Goal: Task Accomplishment & Management: Use online tool/utility

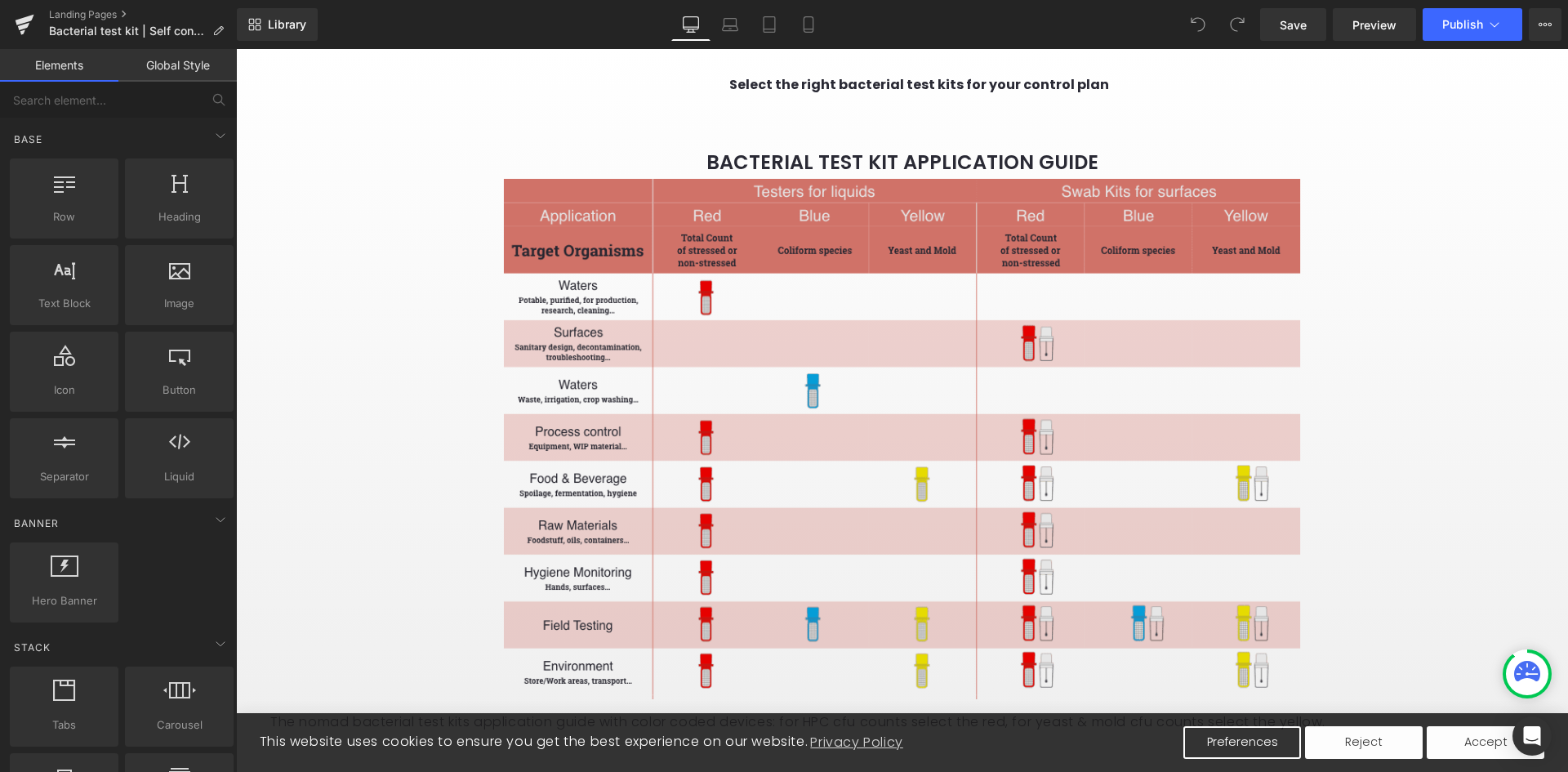
scroll to position [1960, 0]
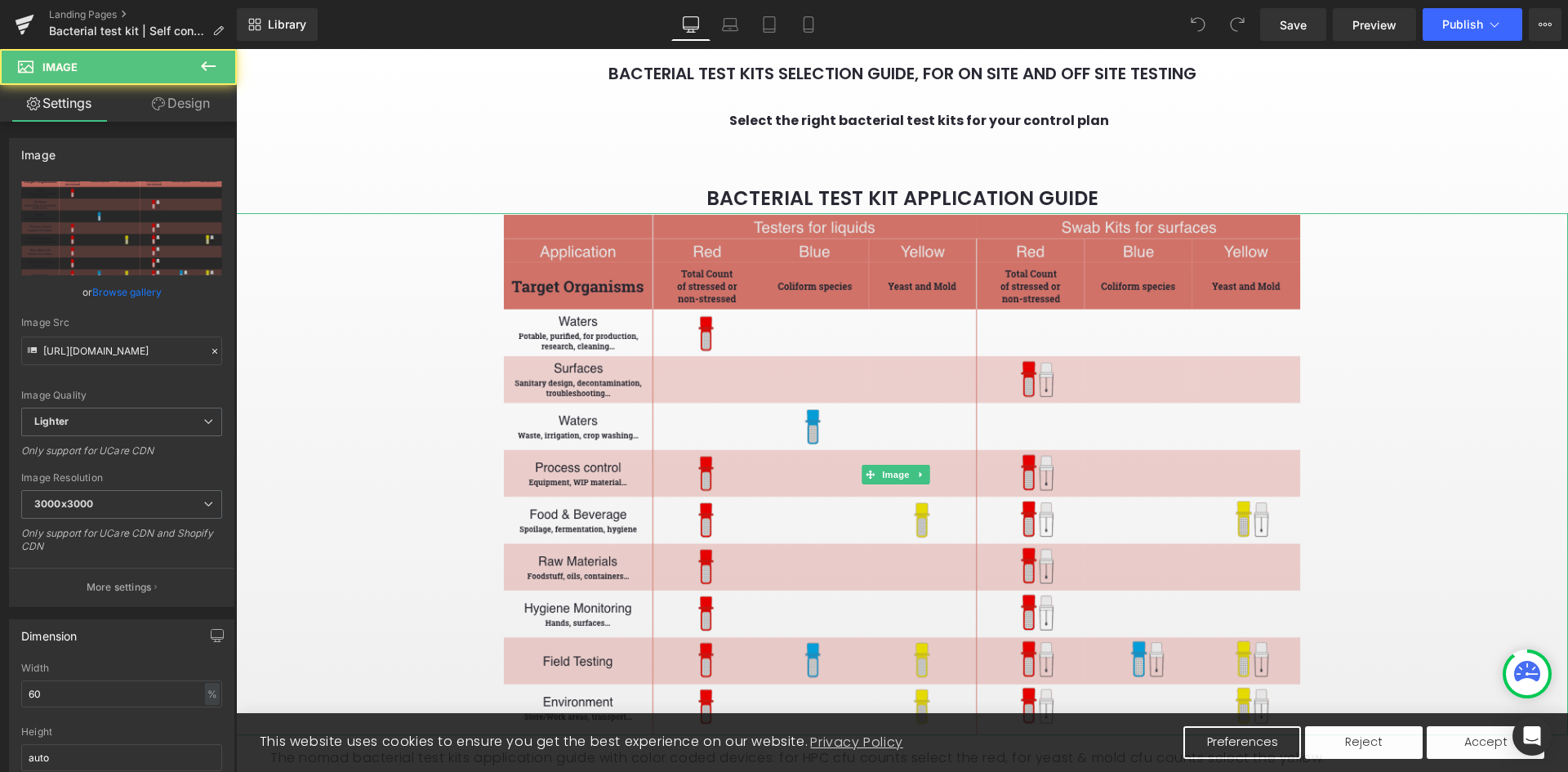
click at [735, 388] on img at bounding box center [901, 473] width 800 height 521
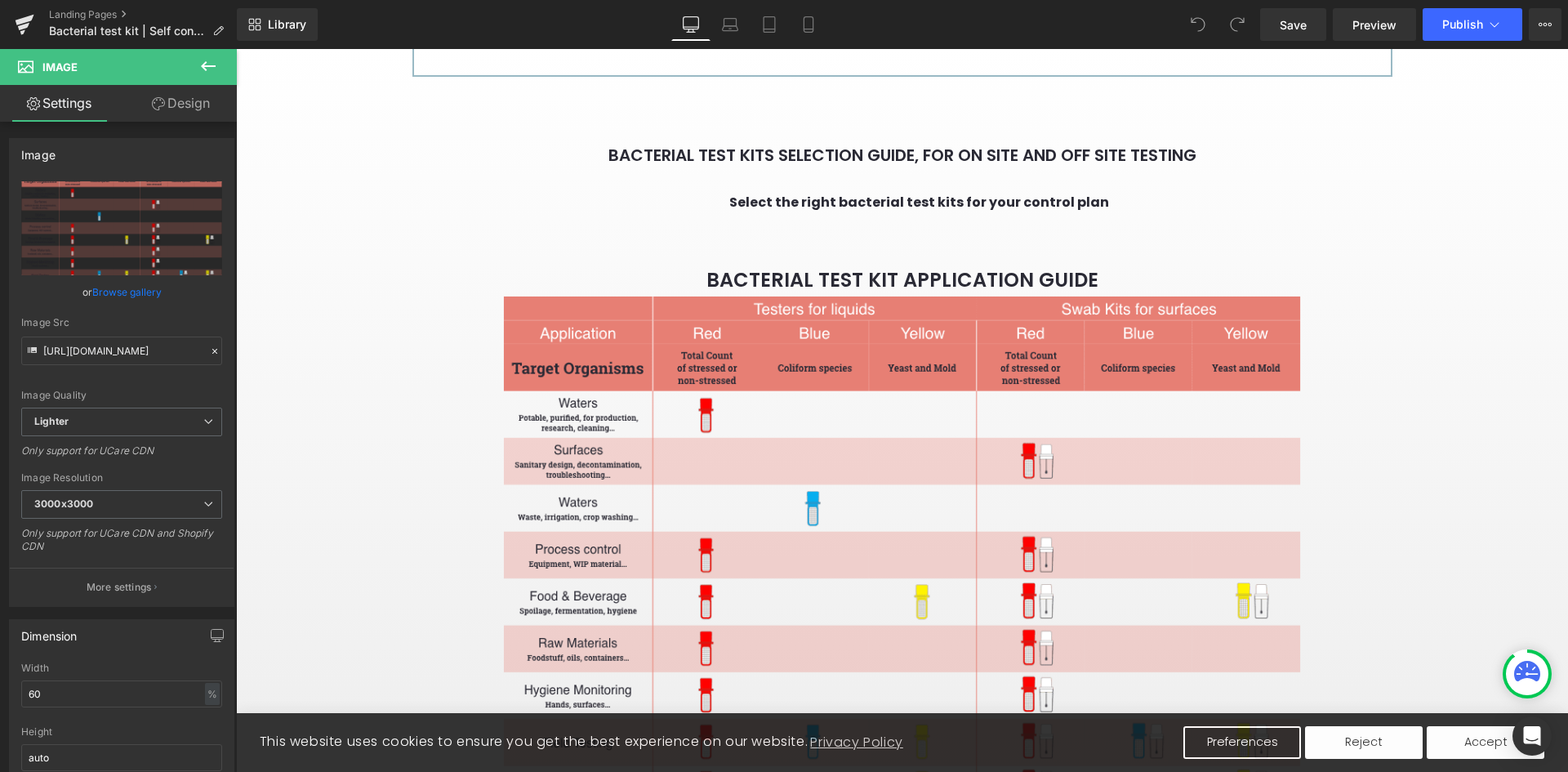
scroll to position [2042, 0]
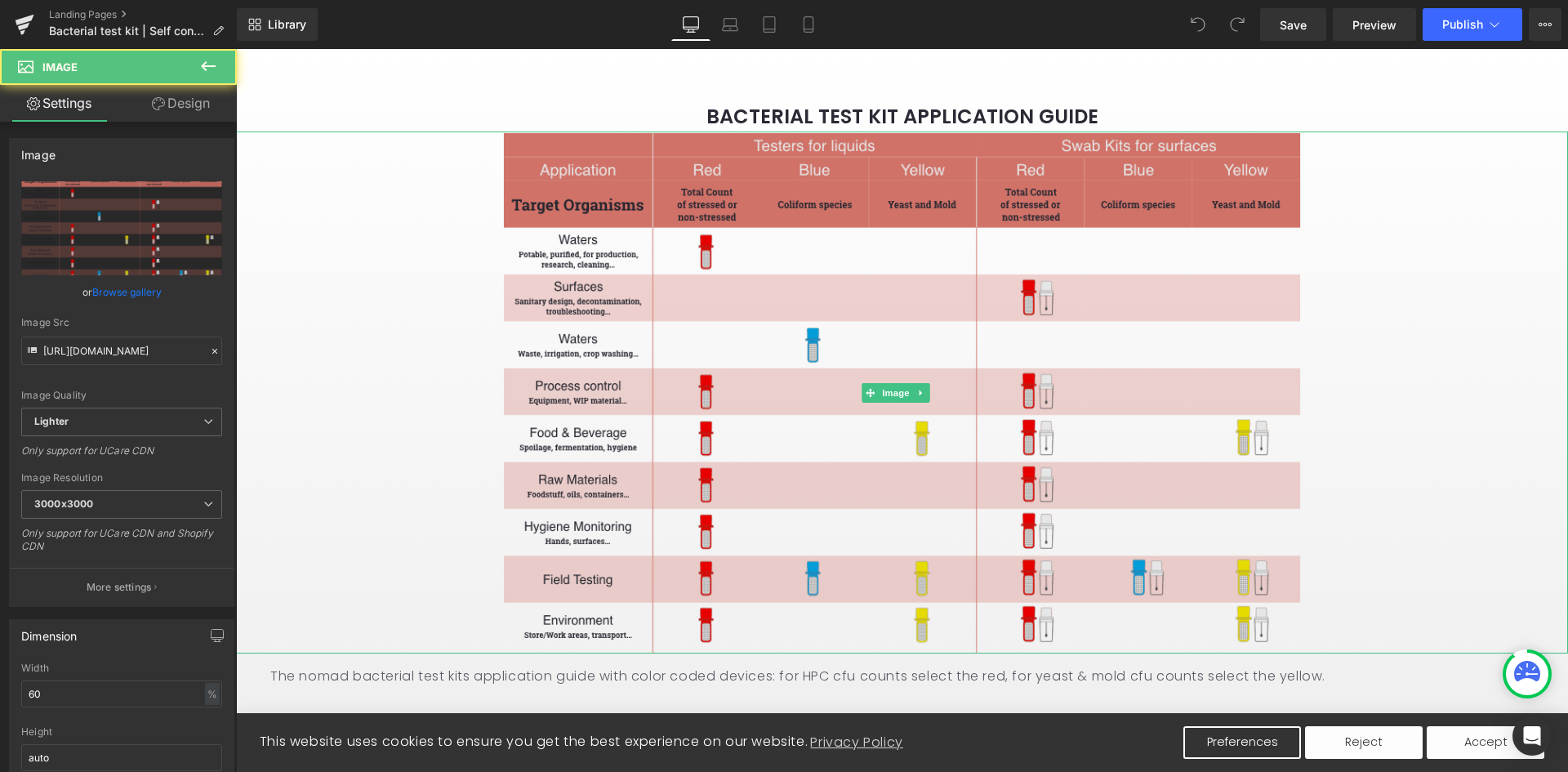
click at [909, 328] on img at bounding box center [901, 391] width 800 height 521
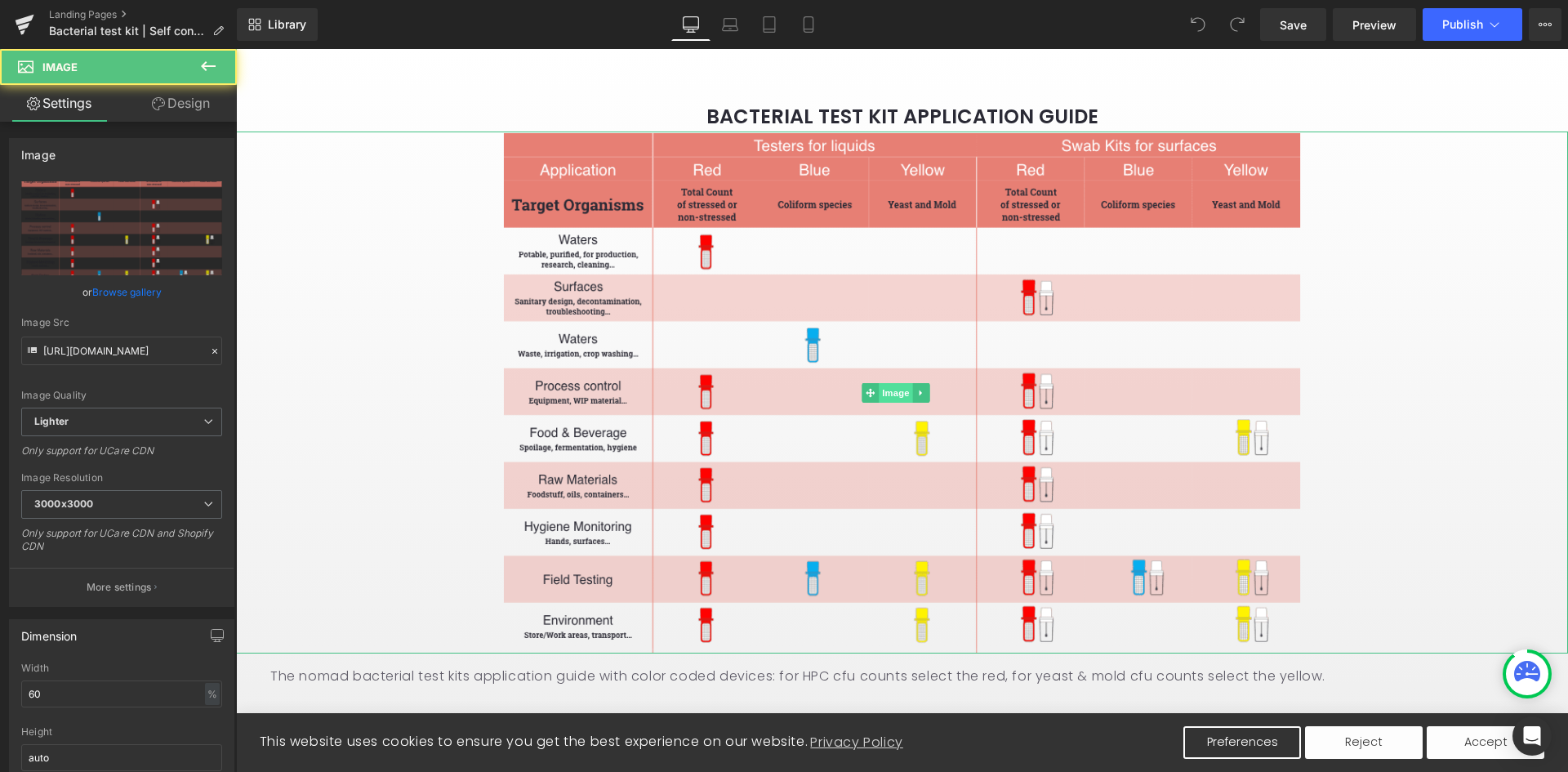
click at [897, 402] on span "Image" at bounding box center [896, 393] width 34 height 20
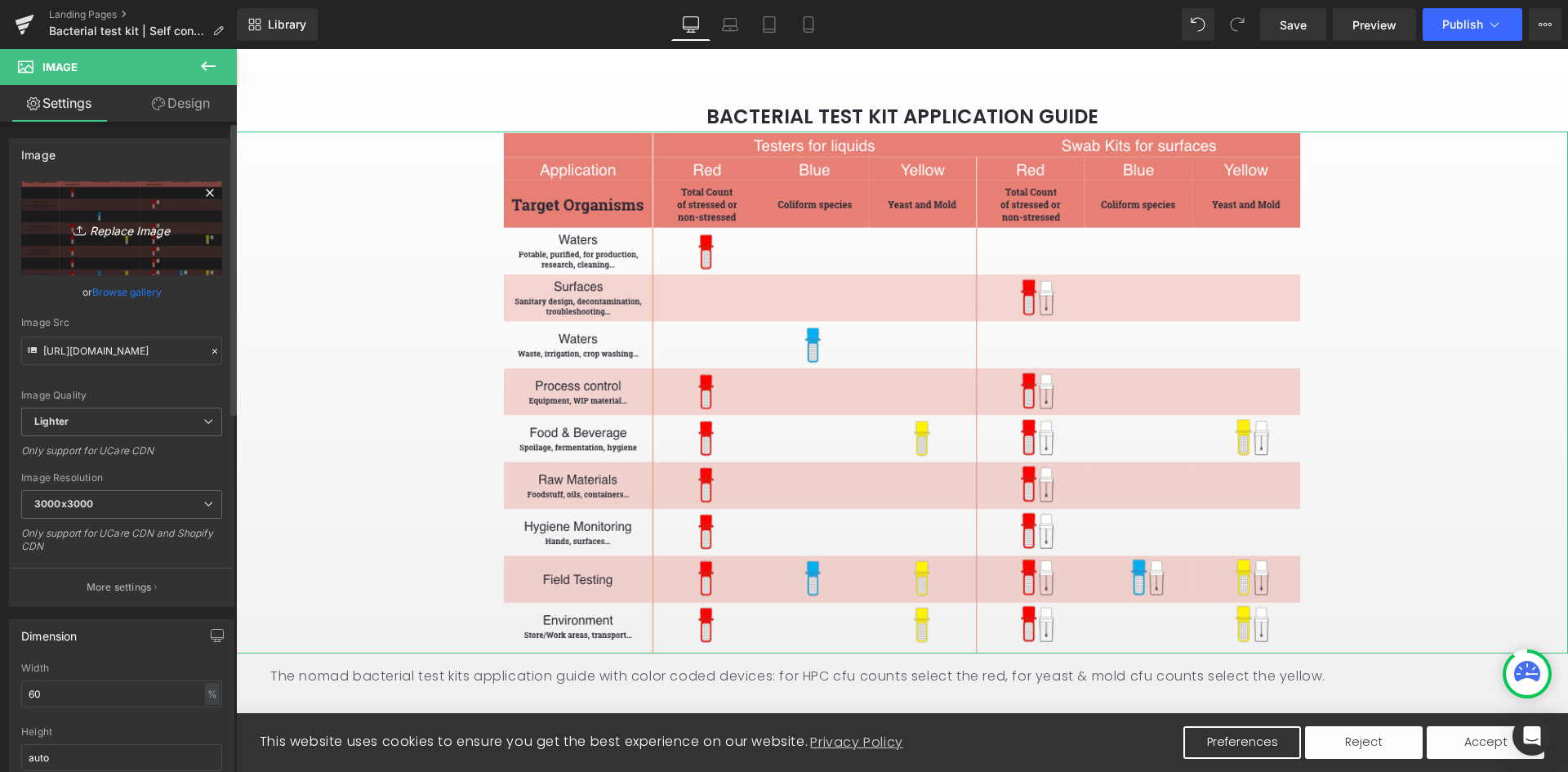
click at [125, 235] on icon "Replace Image" at bounding box center [121, 228] width 130 height 21
type input "C:\fakepath\bacterial test kit application guide.png"
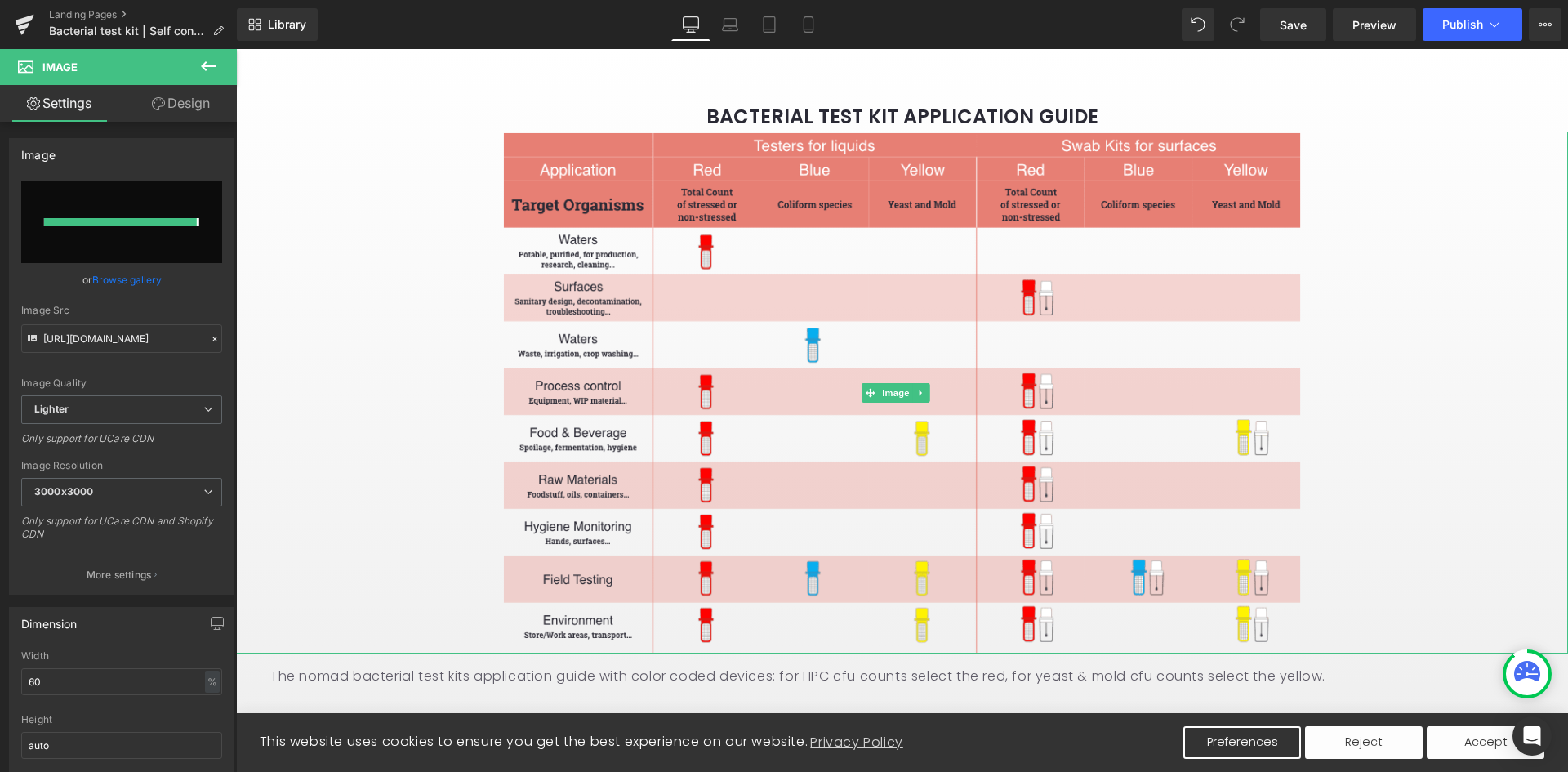
type input "[URL][DOMAIN_NAME]"
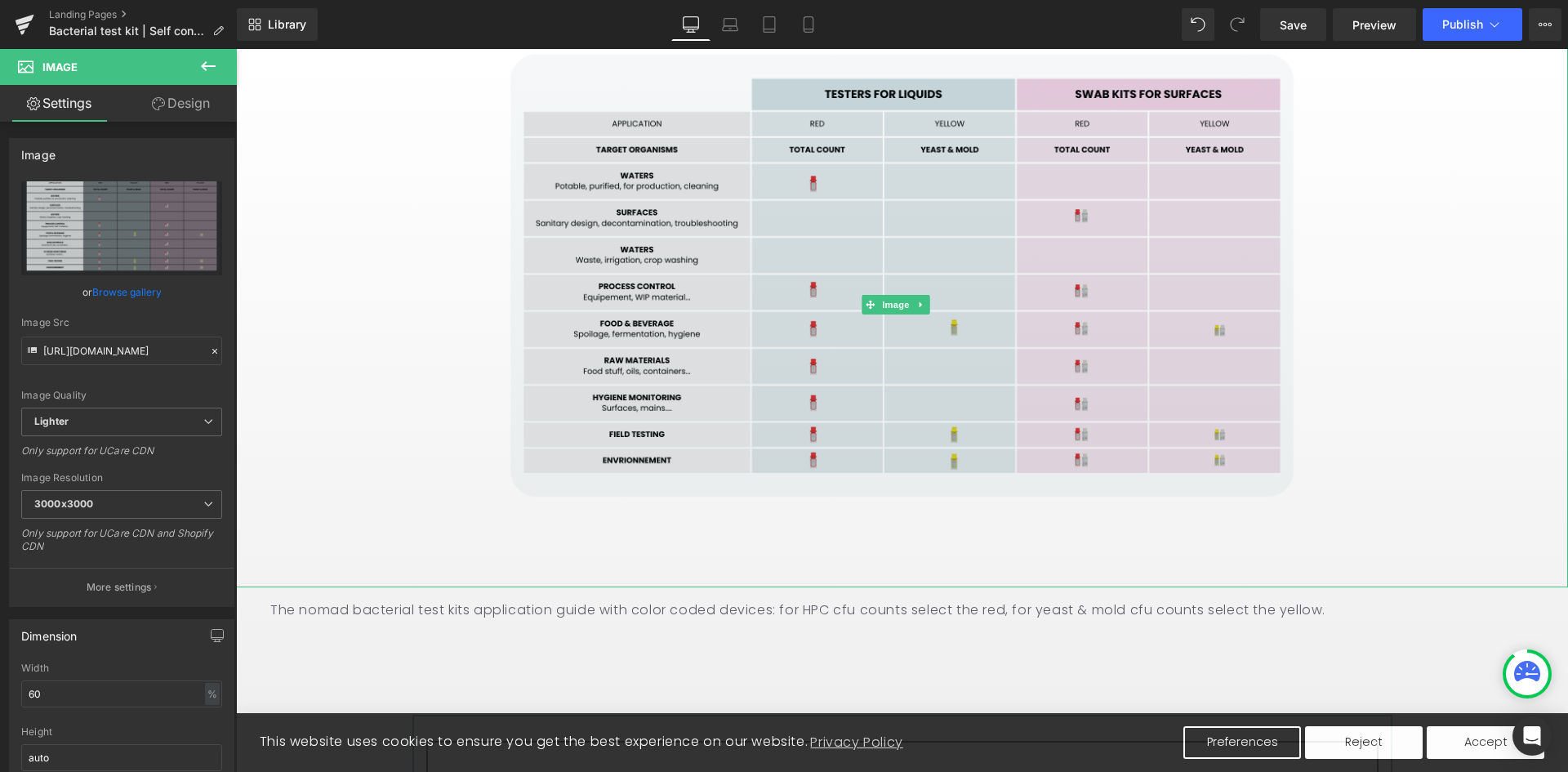
scroll to position [2123, 0]
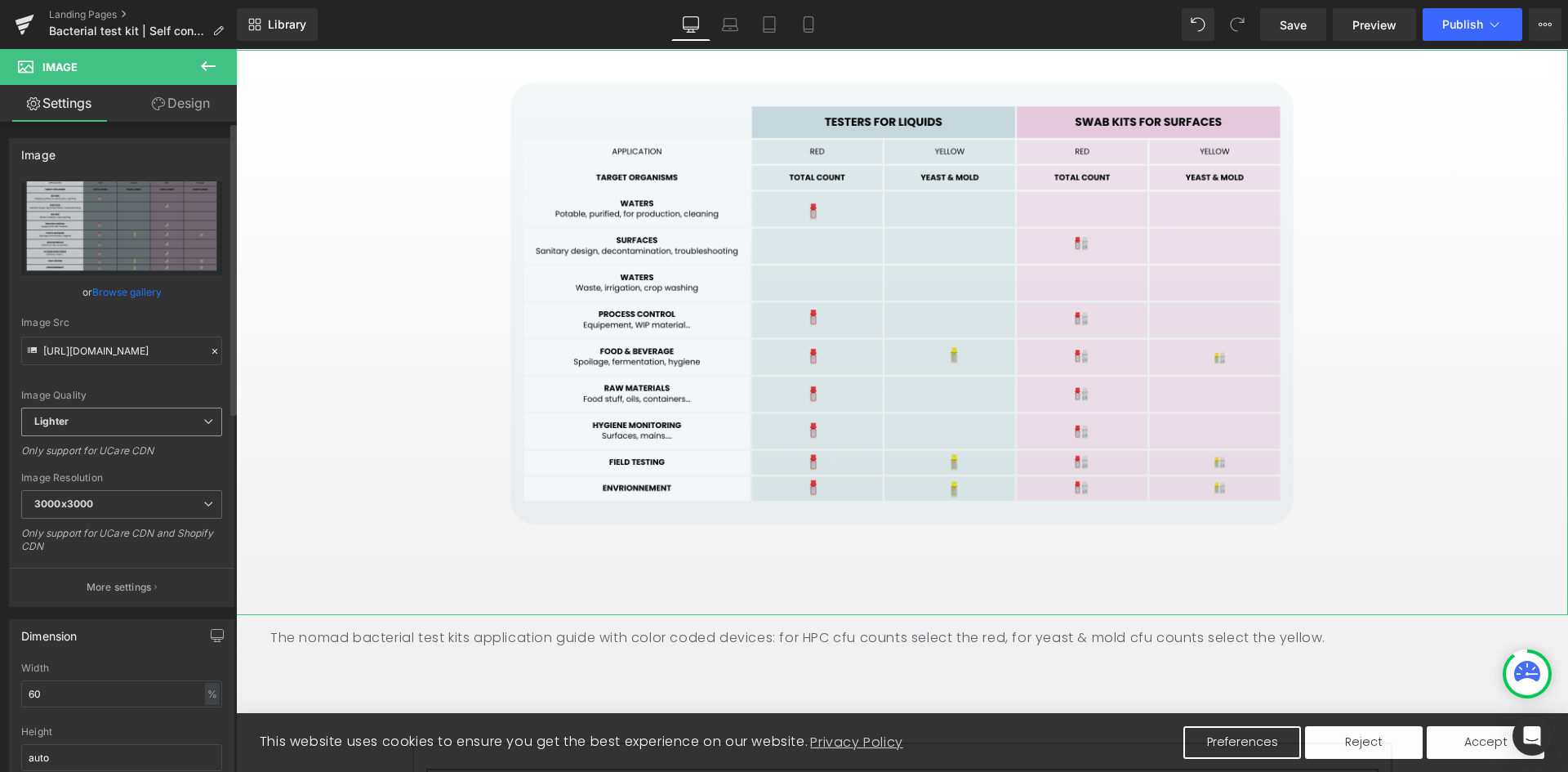
click at [128, 423] on span "Lighter" at bounding box center [121, 422] width 201 height 29
click at [127, 423] on span "Lighter" at bounding box center [119, 422] width 194 height 29
click at [141, 507] on span "3000x3000" at bounding box center [121, 505] width 201 height 29
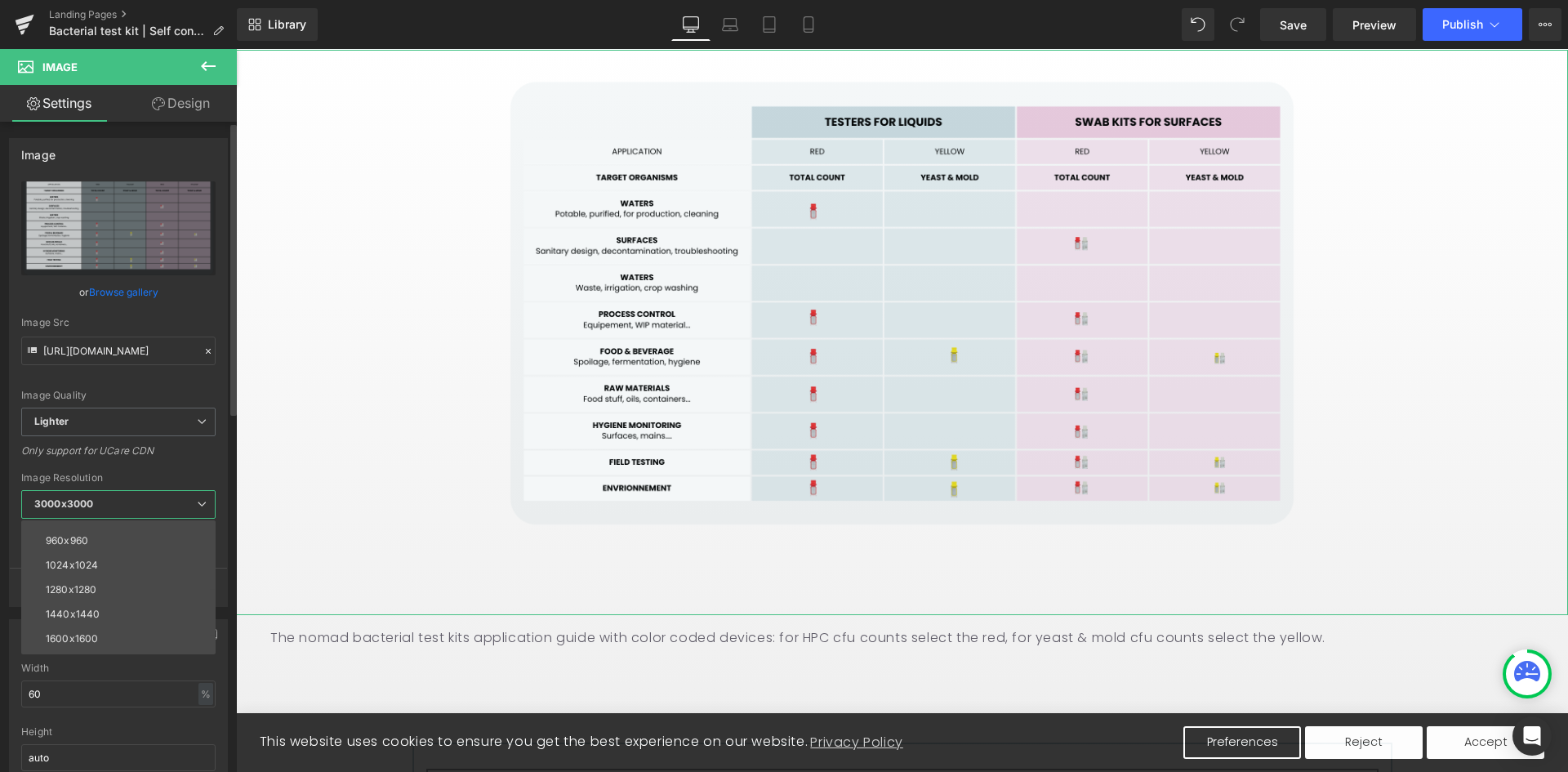
scroll to position [234, 0]
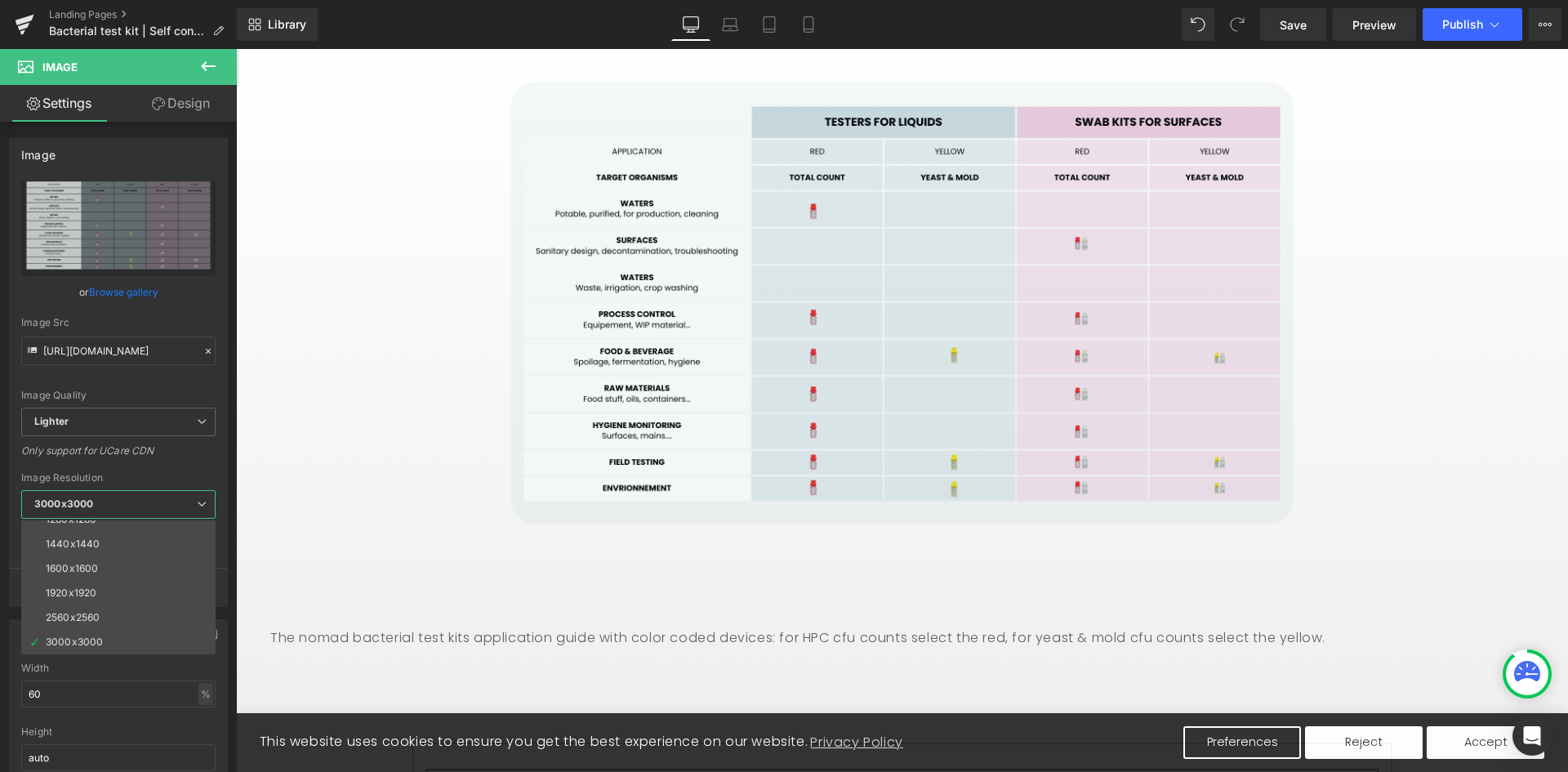
click at [537, 578] on body "This website uses cookies to ensure you get the best experience on our website.…" at bounding box center [901, 712] width 1331 height 5571
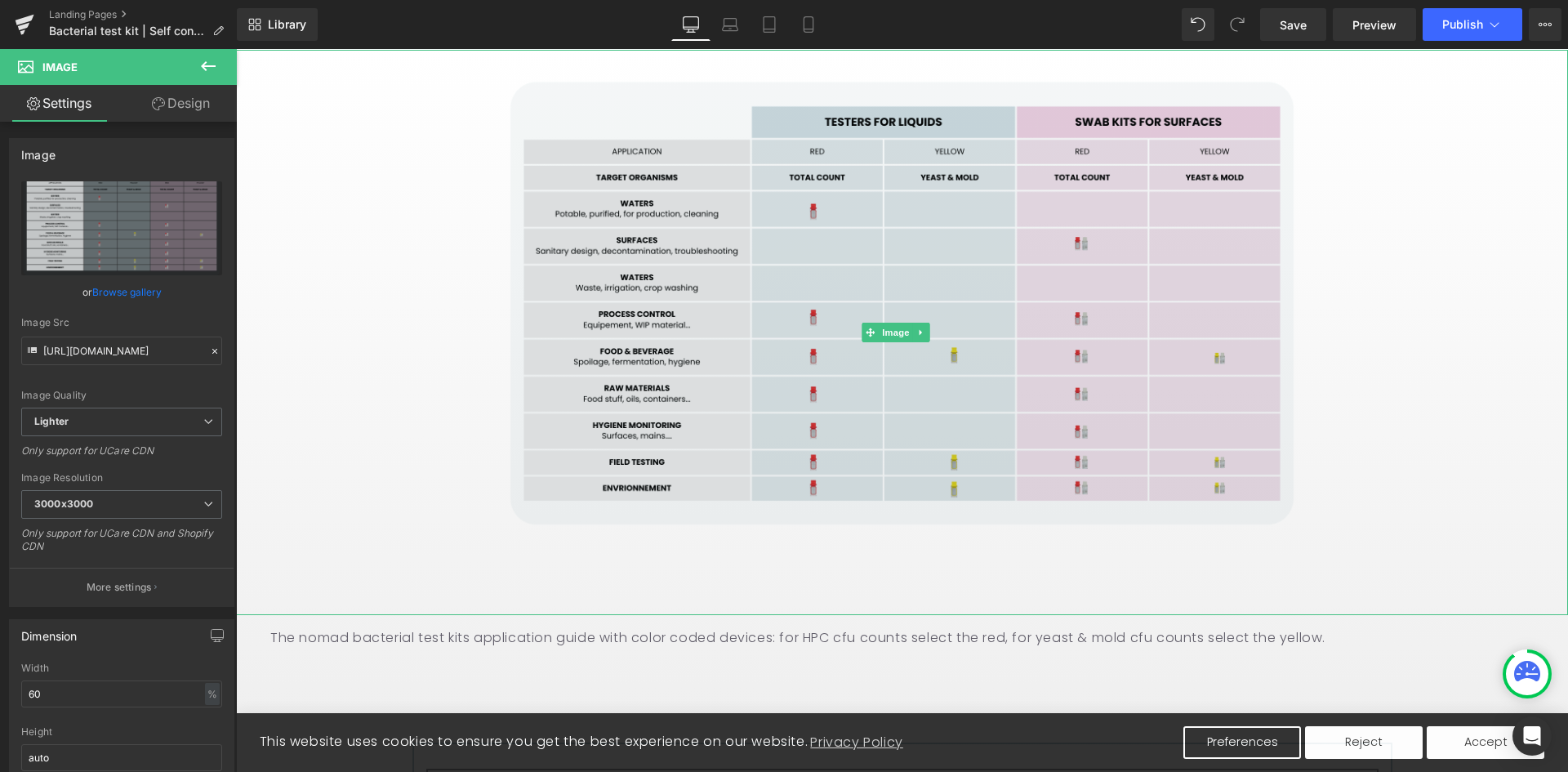
click at [596, 593] on img at bounding box center [901, 332] width 800 height 565
click at [661, 346] on img at bounding box center [901, 332] width 800 height 565
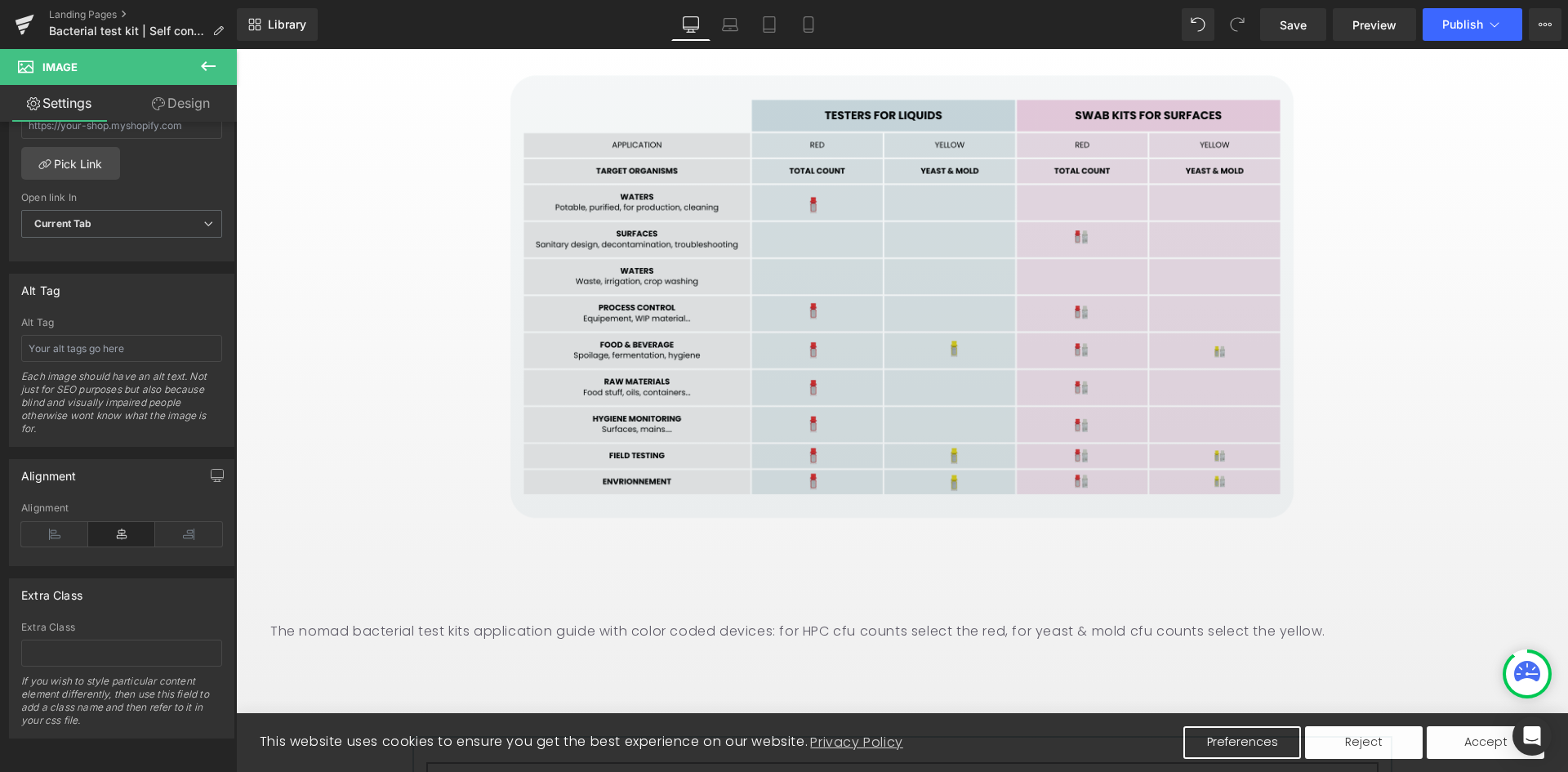
scroll to position [2123, 0]
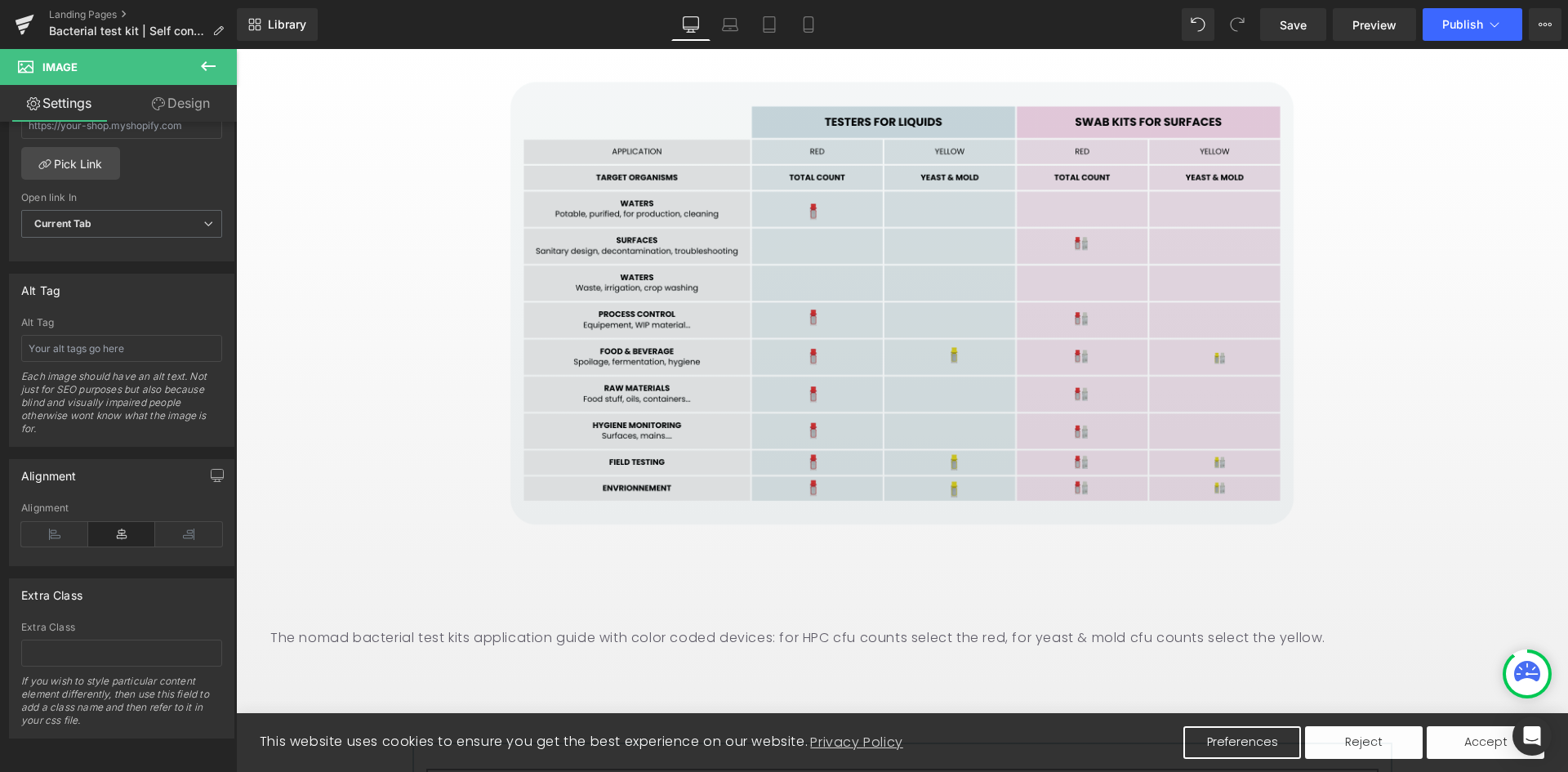
click at [1238, 337] on img at bounding box center [901, 332] width 800 height 565
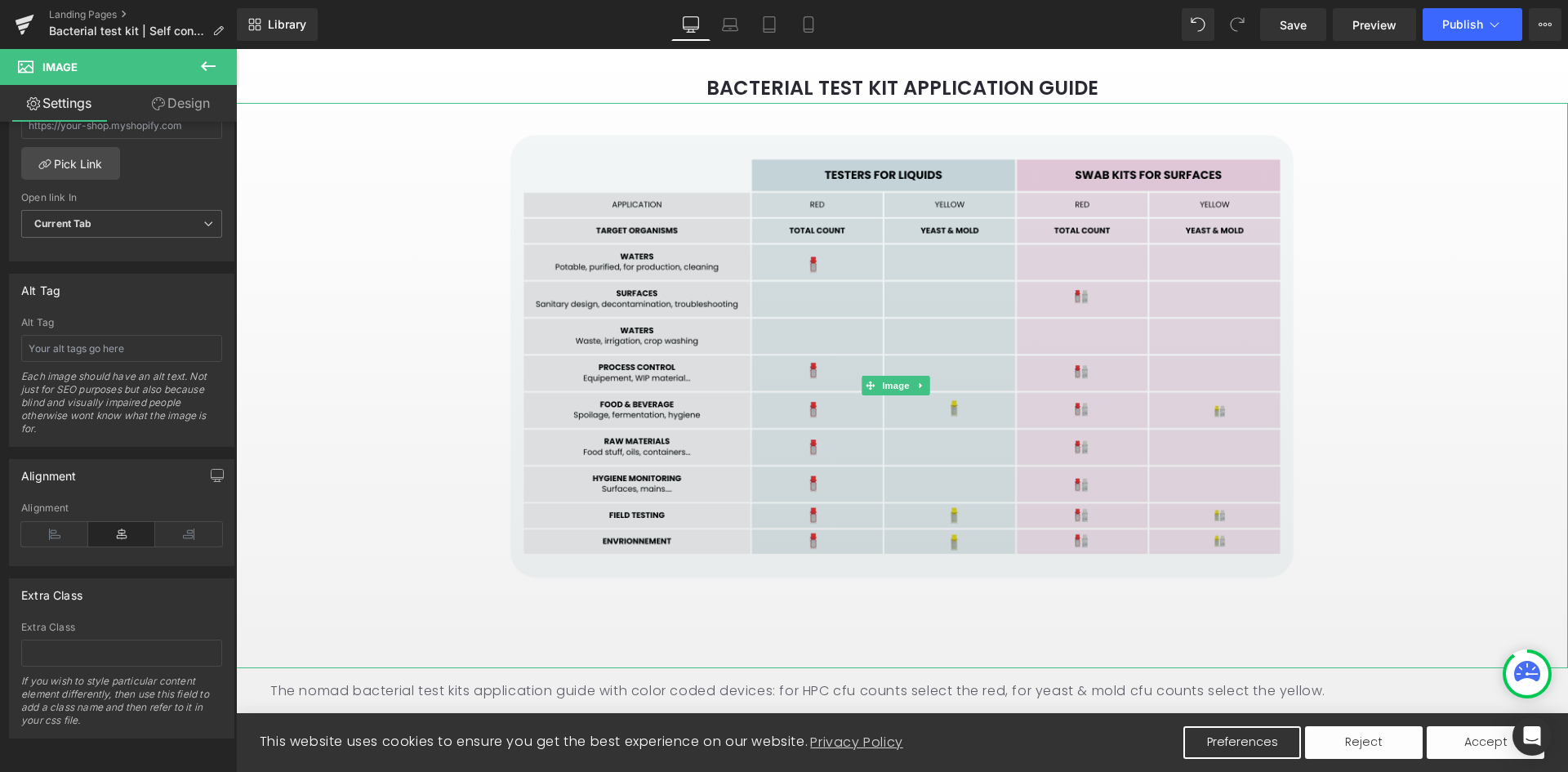
scroll to position [2042, 0]
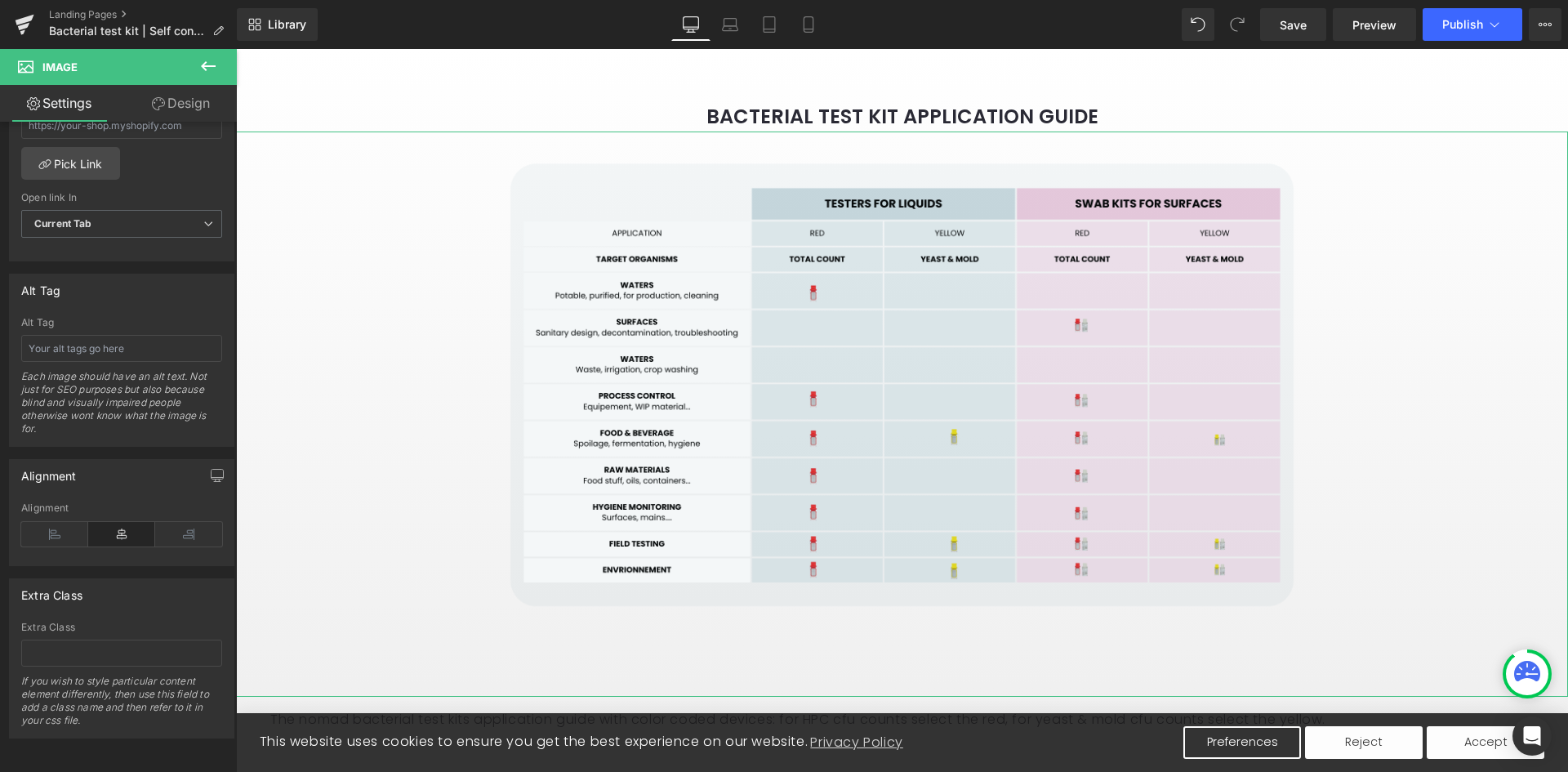
click at [204, 106] on link "Design" at bounding box center [181, 103] width 119 height 37
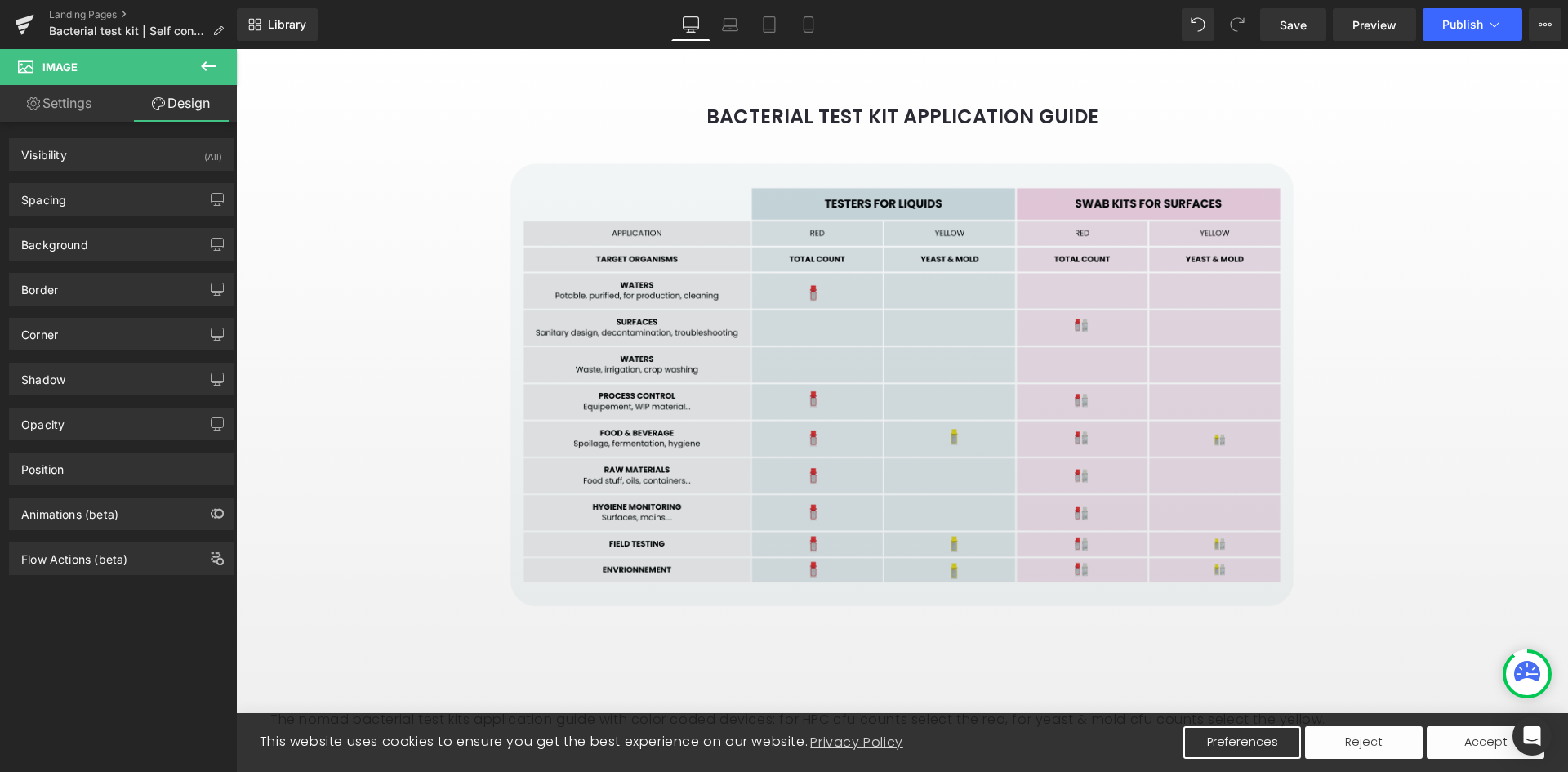
click at [803, 465] on img at bounding box center [901, 414] width 800 height 565
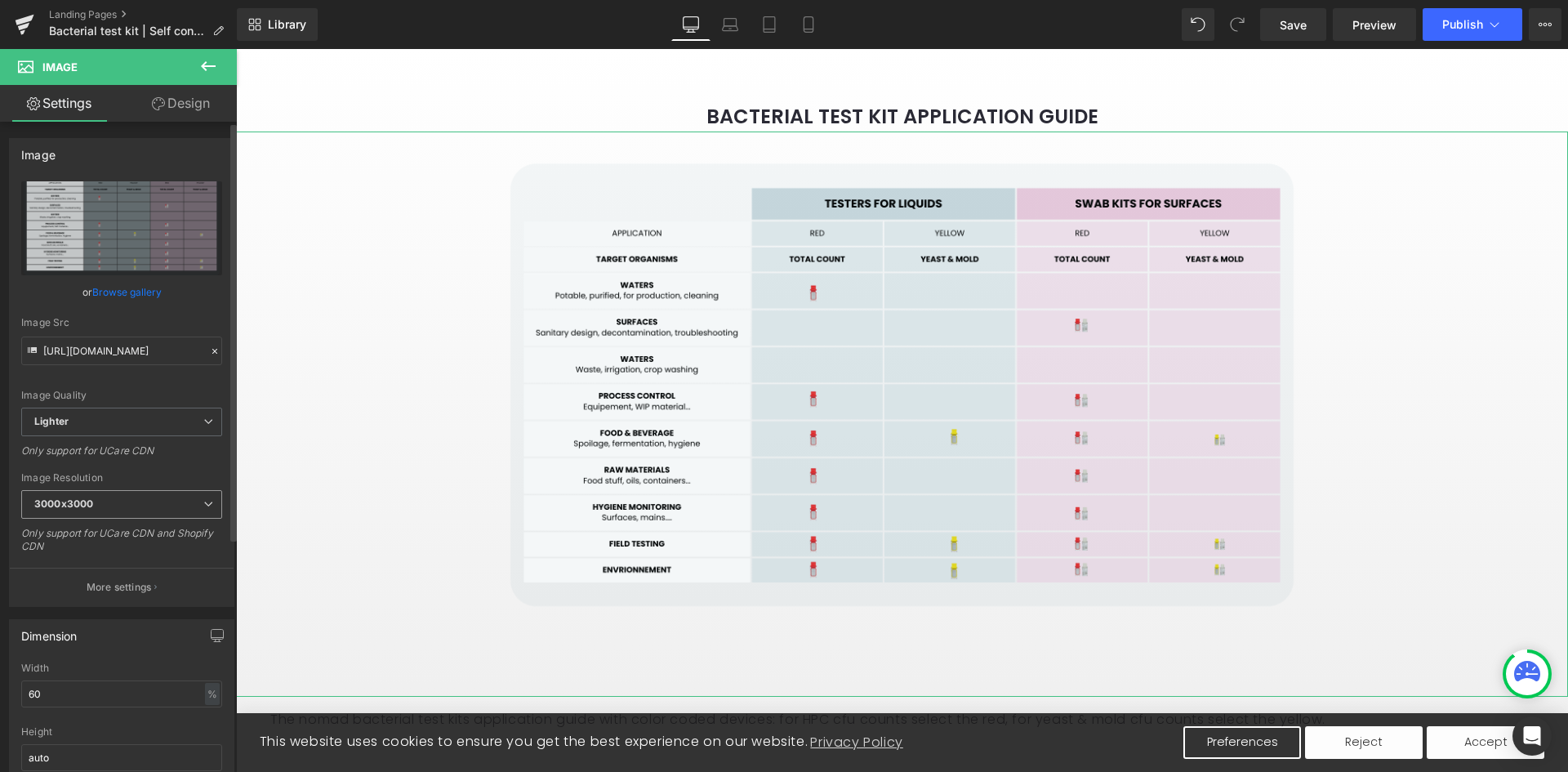
click at [111, 494] on span "3000x3000" at bounding box center [121, 505] width 201 height 29
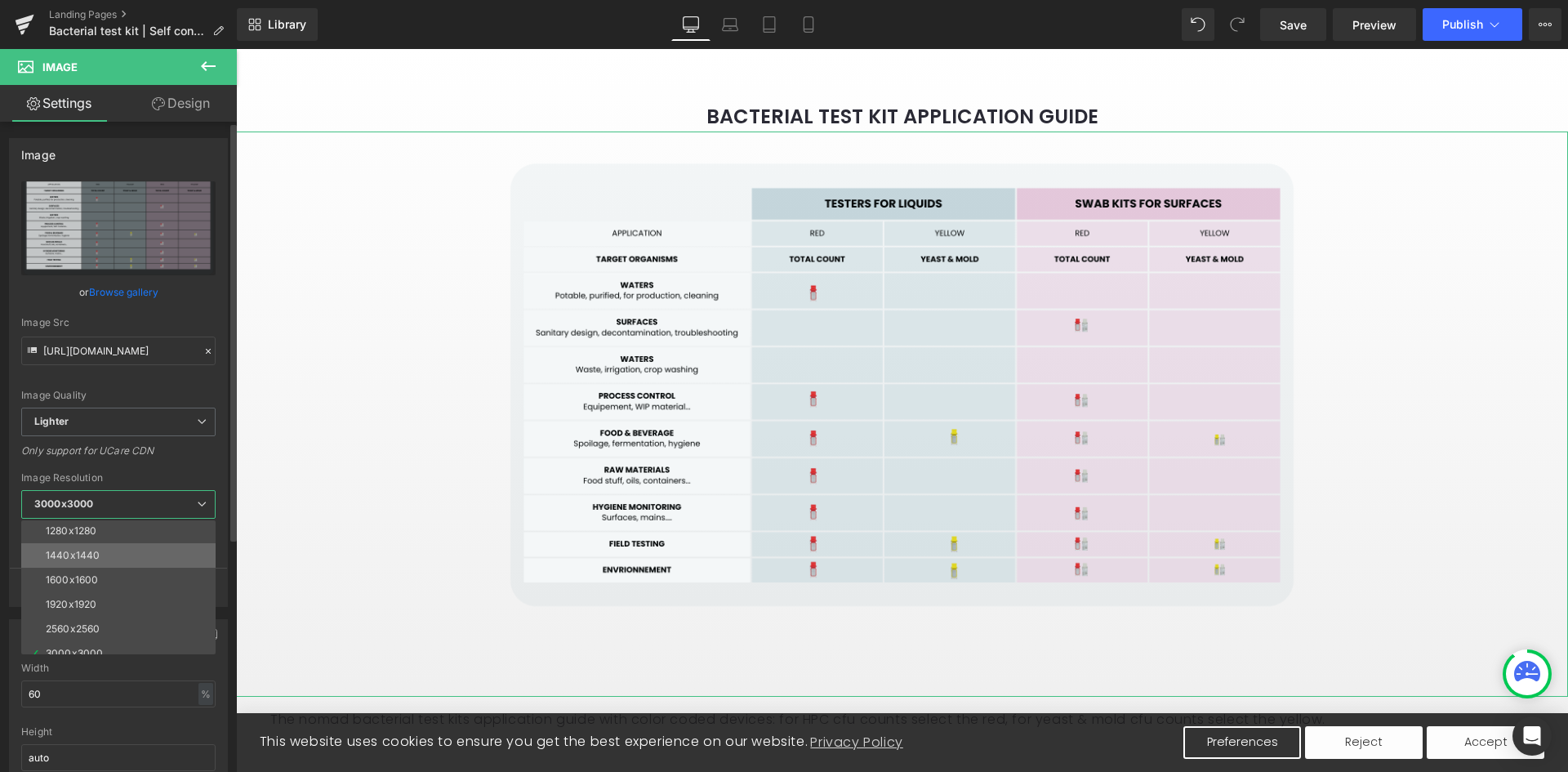
scroll to position [234, 0]
click at [108, 614] on li "2560x2560" at bounding box center [122, 617] width 202 height 24
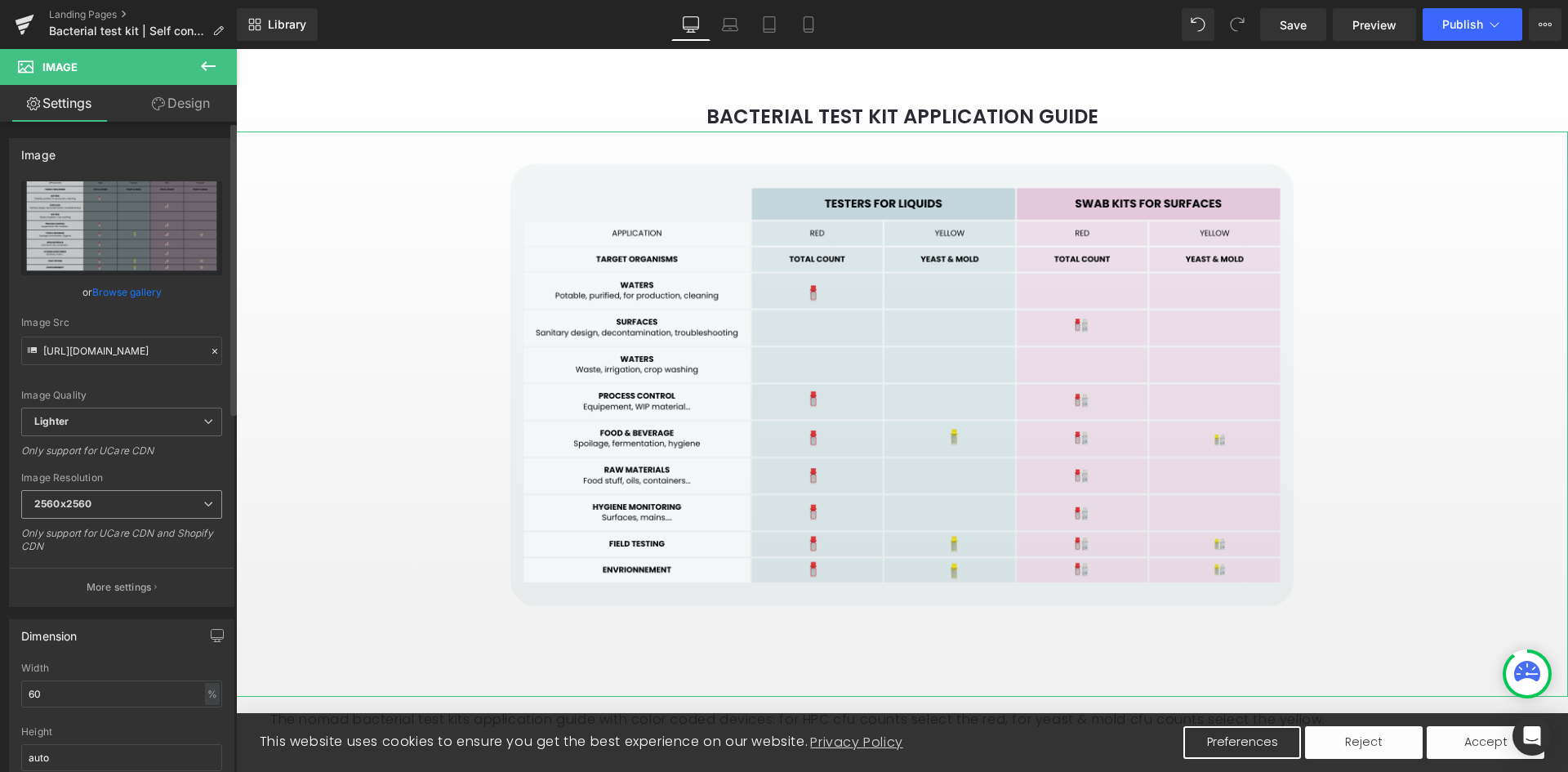
click at [97, 511] on span "2560x2560" at bounding box center [121, 505] width 201 height 29
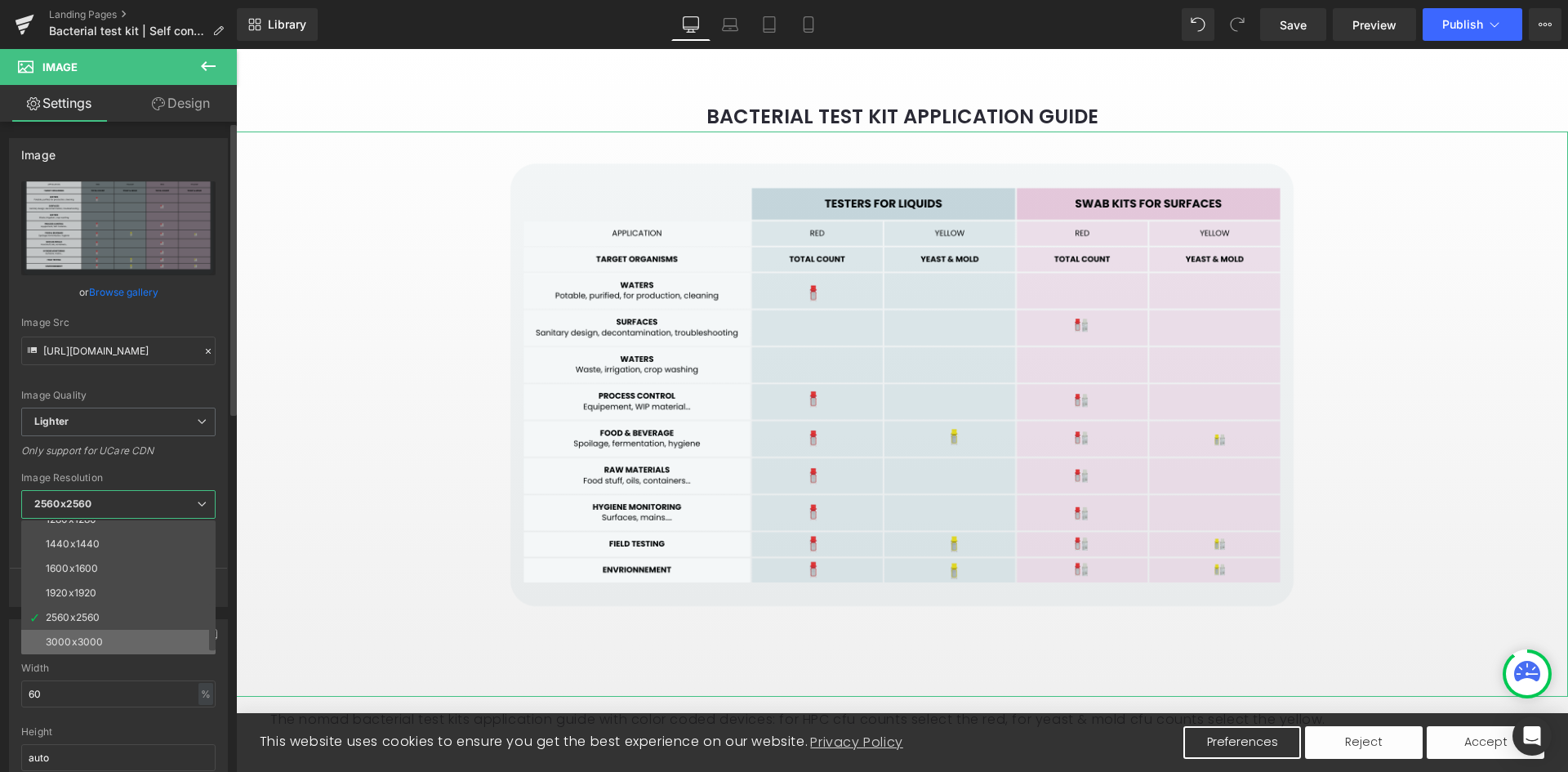
click at [93, 633] on li "3000x3000" at bounding box center [122, 642] width 202 height 24
type input "[URL][DOMAIN_NAME]"
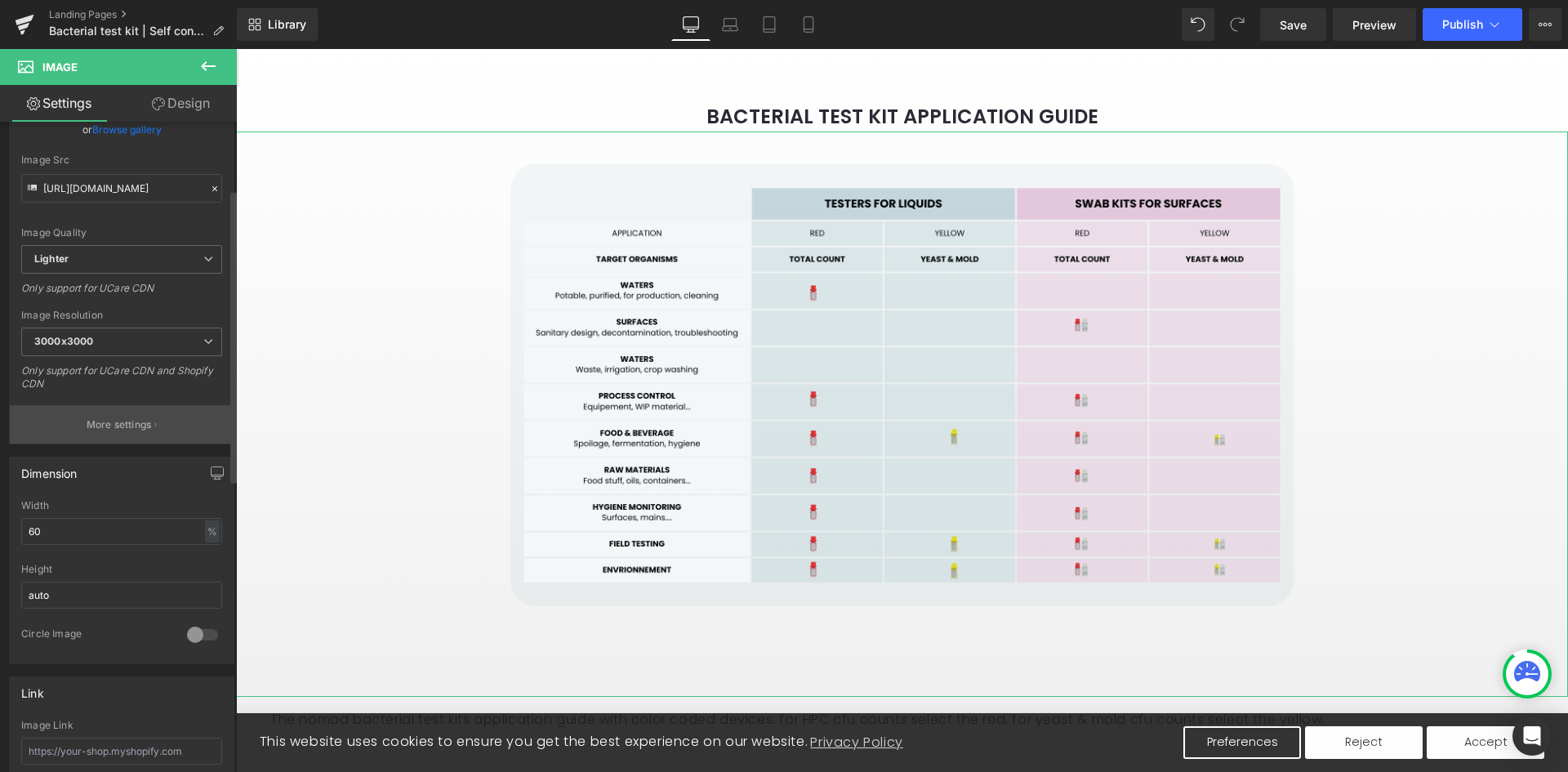
scroll to position [164, 0]
click at [117, 419] on p "More settings" at bounding box center [119, 424] width 66 height 14
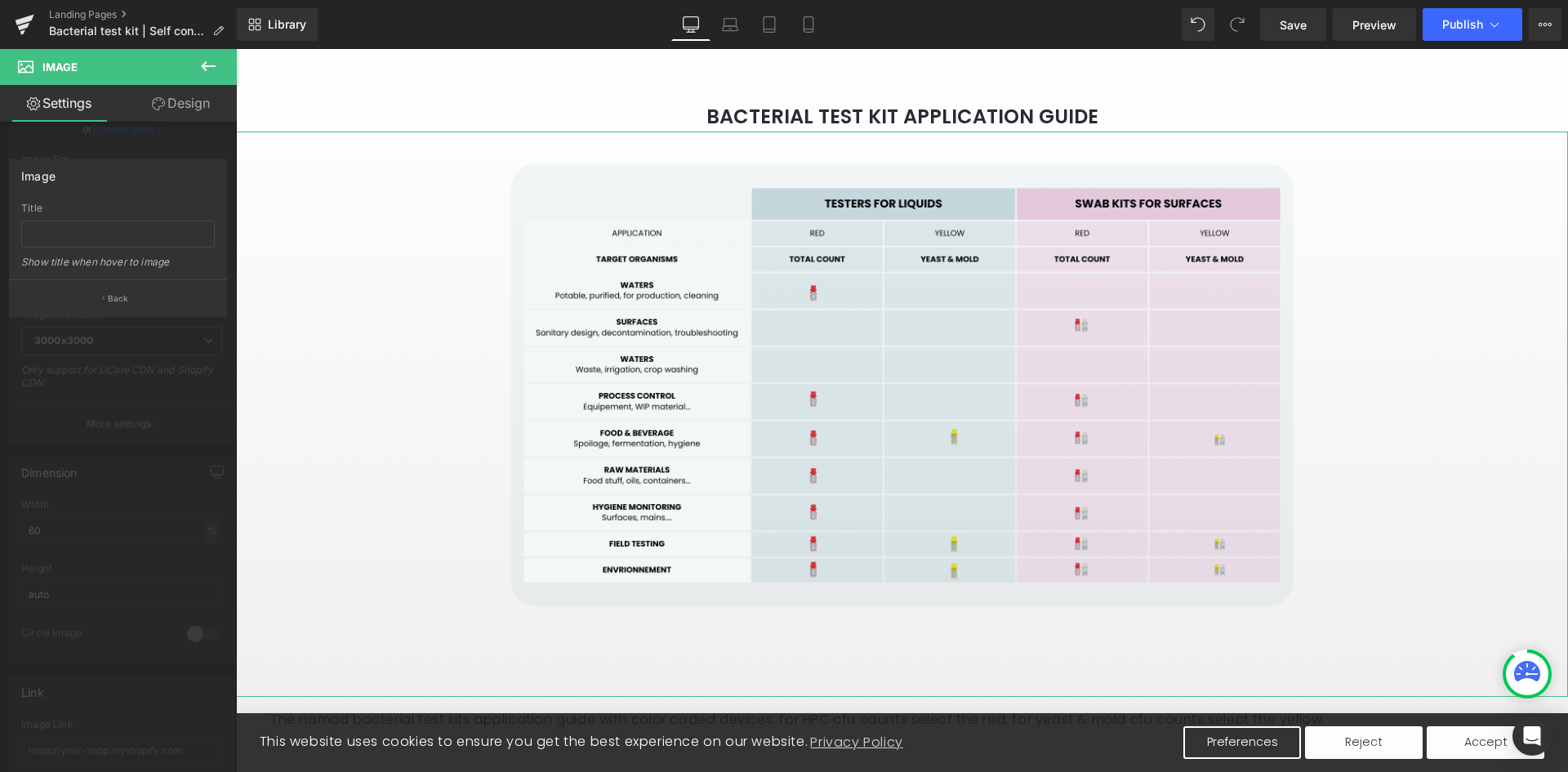
click at [74, 146] on div at bounding box center [118, 414] width 237 height 731
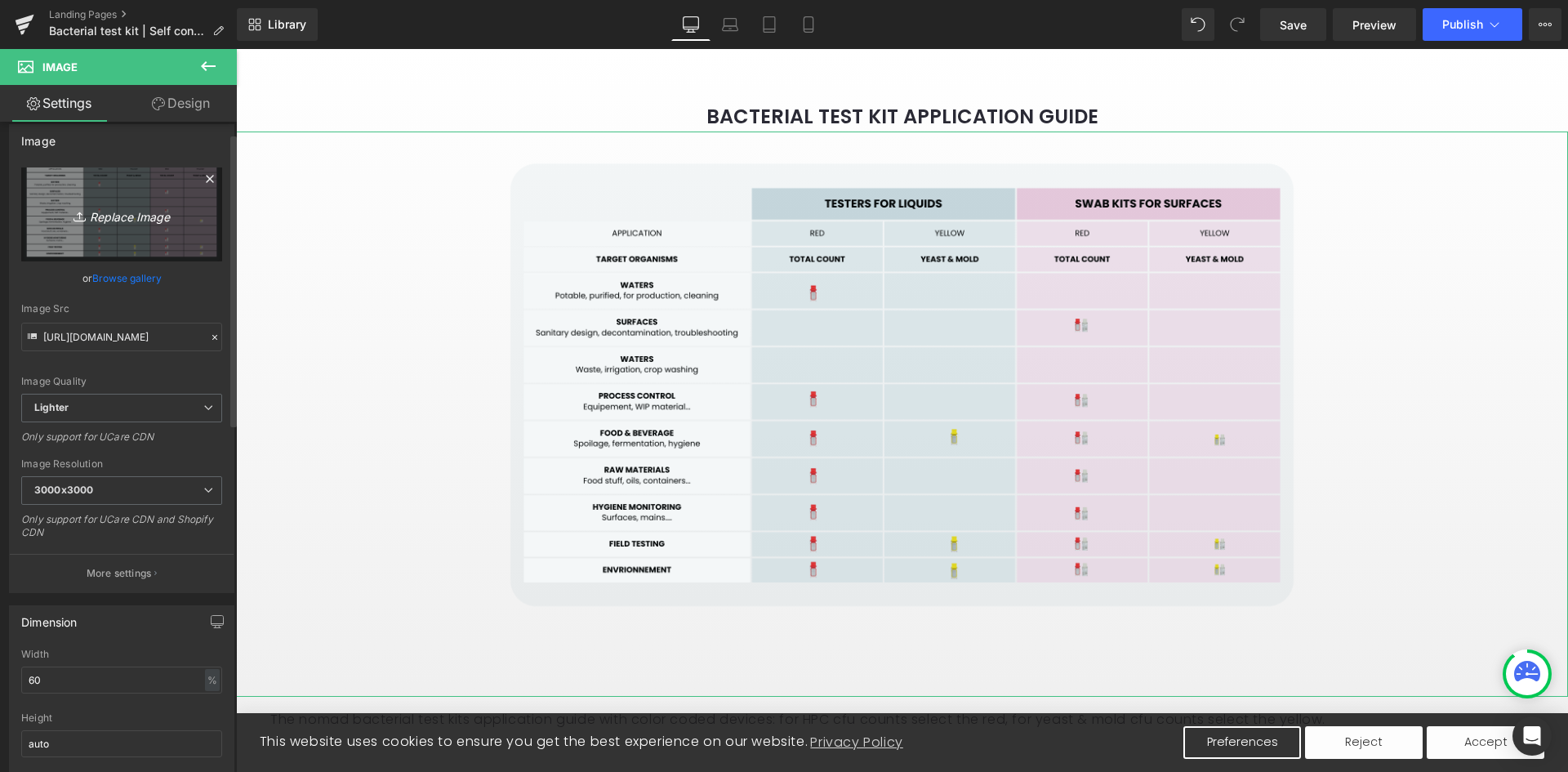
scroll to position [0, 0]
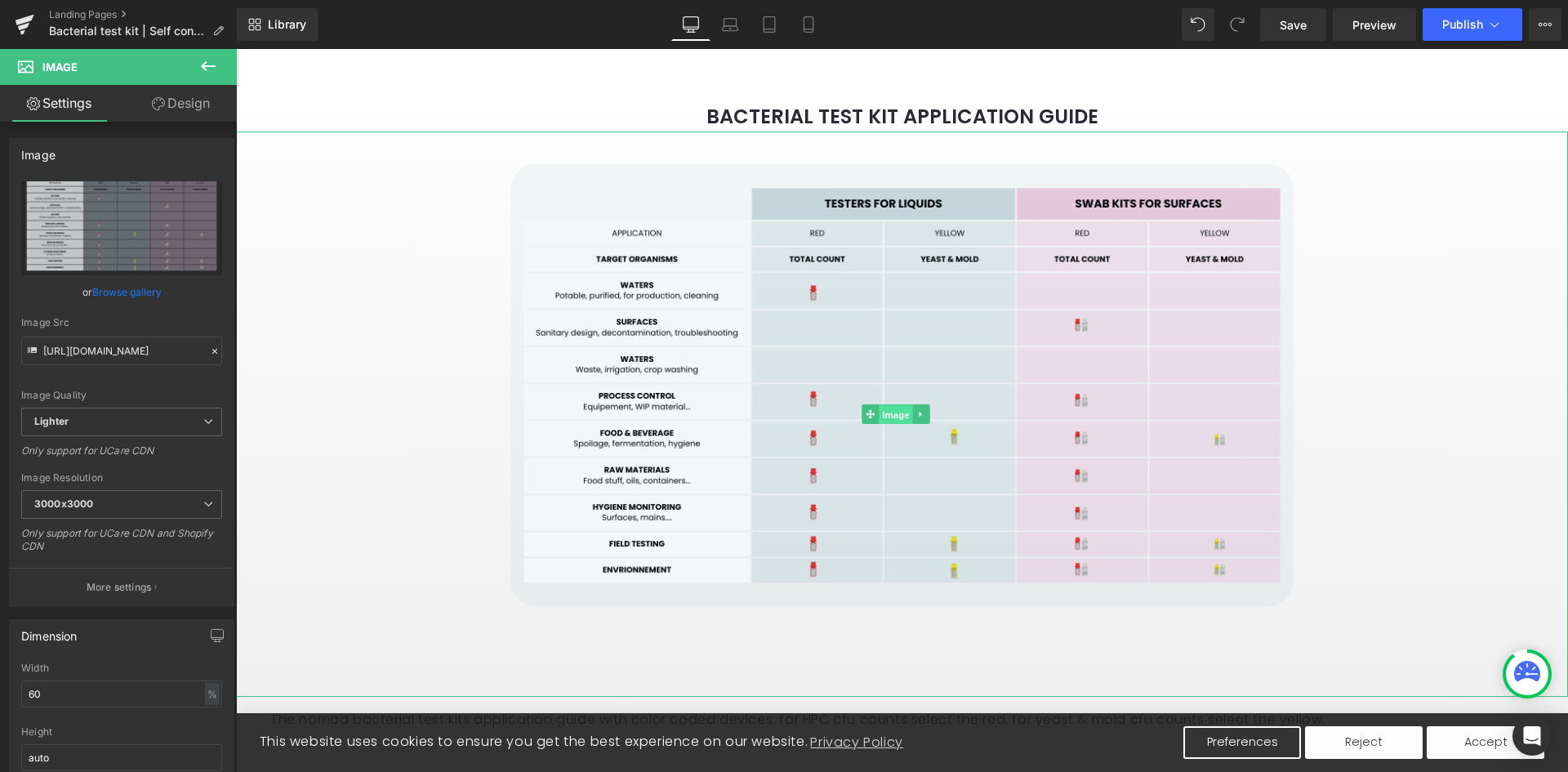
click at [900, 425] on span "Image" at bounding box center [896, 415] width 34 height 20
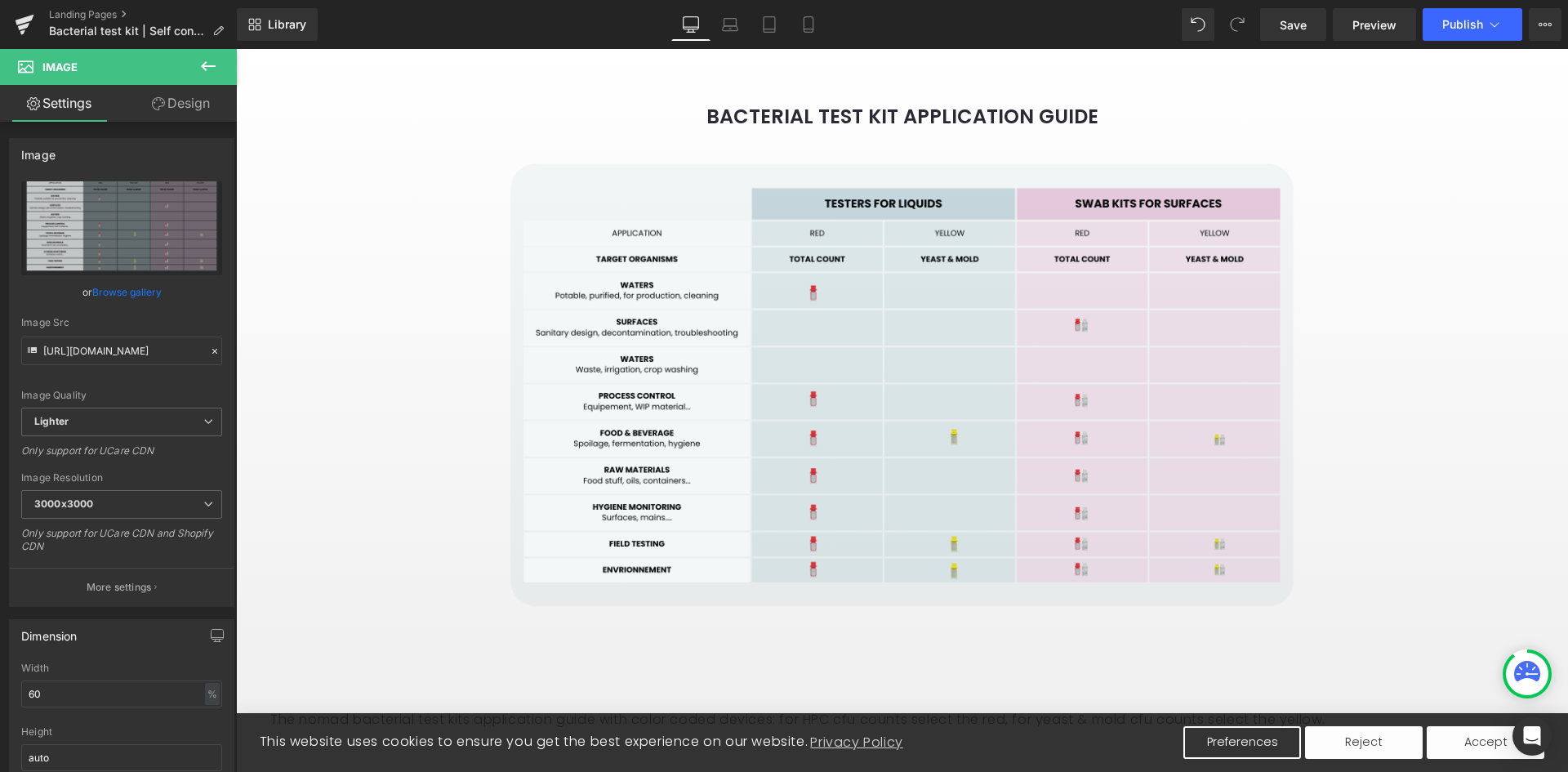
click at [202, 69] on icon at bounding box center [209, 67] width 20 height 20
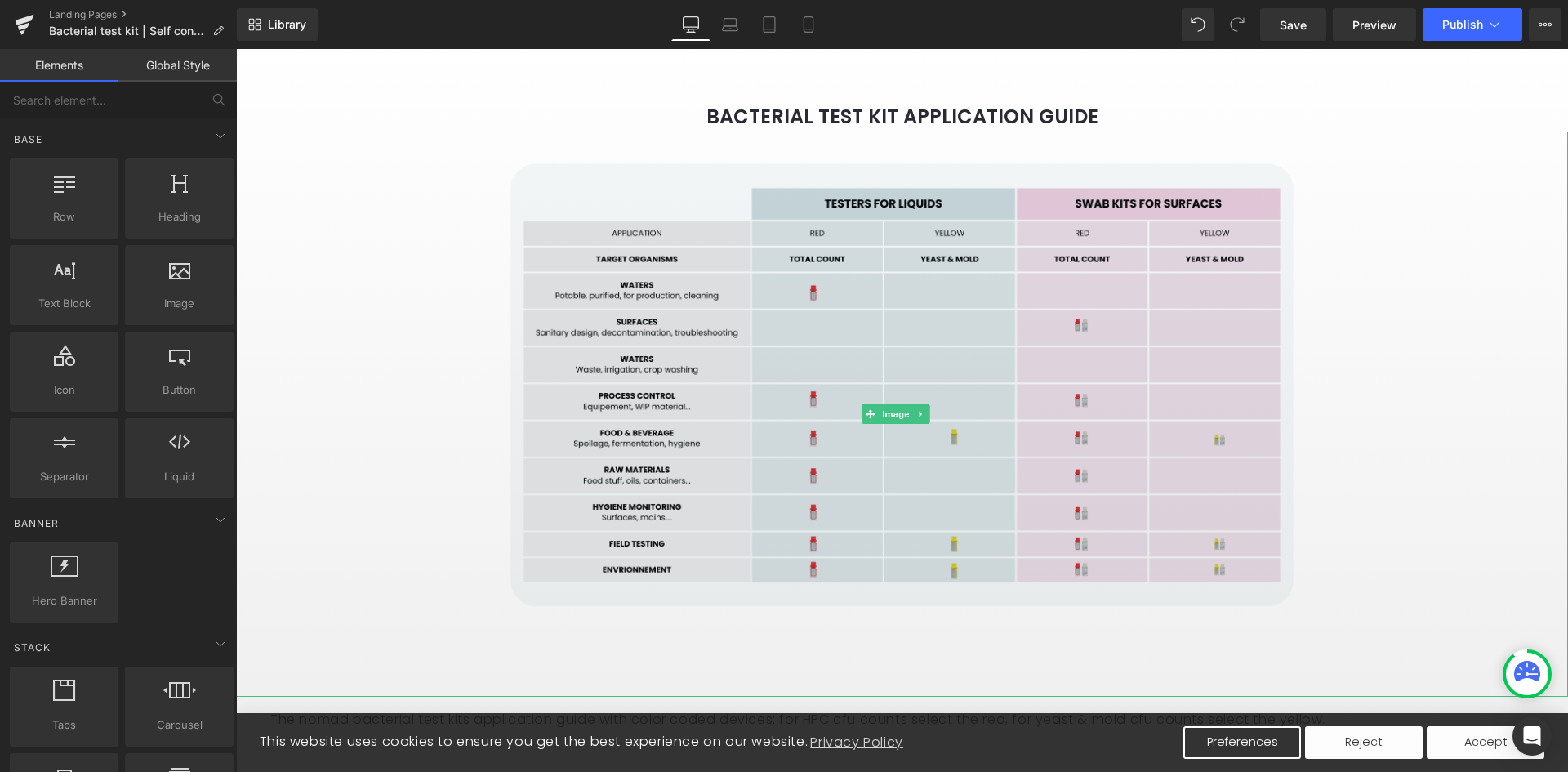
click at [1128, 445] on img at bounding box center [901, 414] width 800 height 565
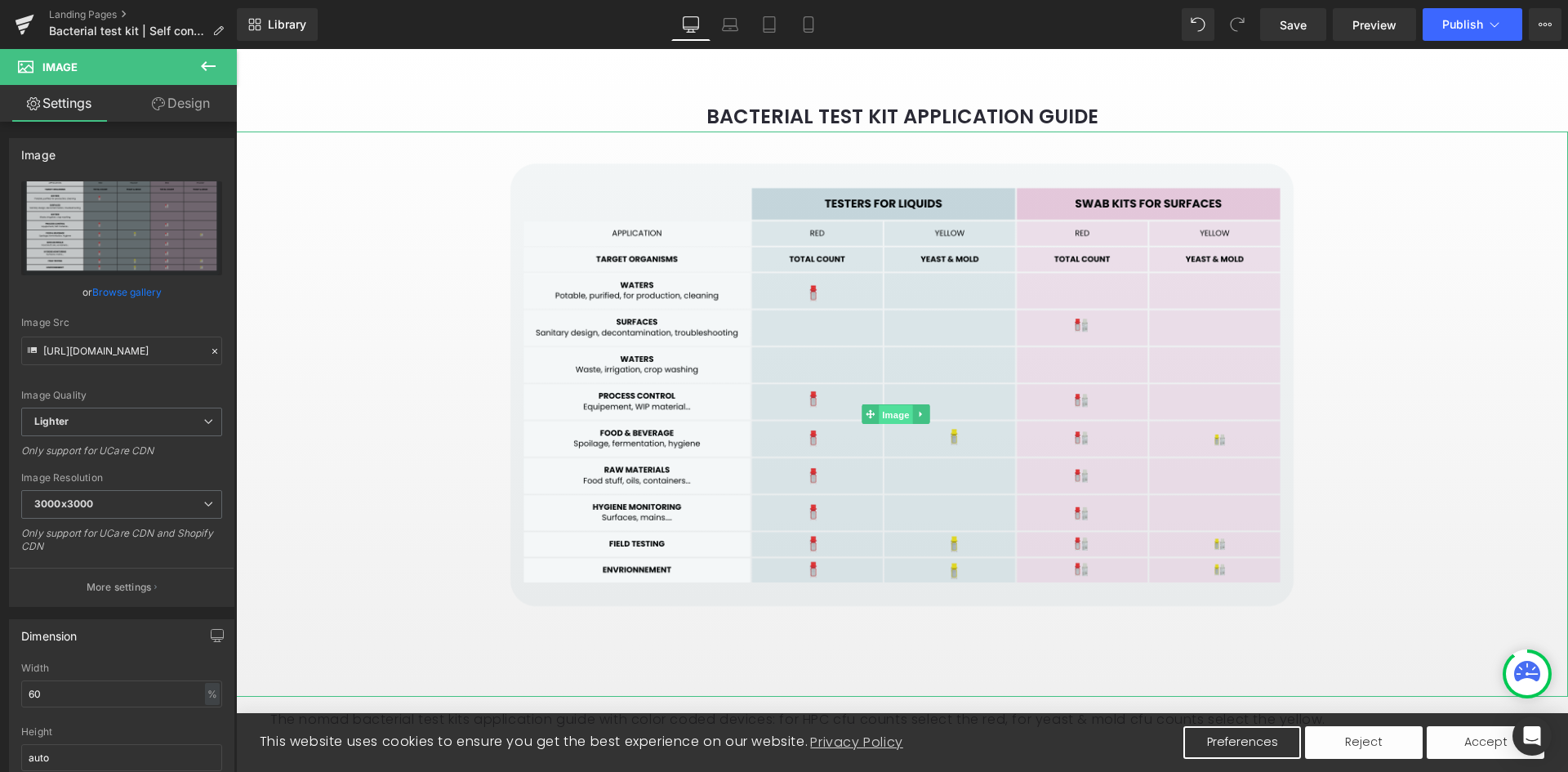
click at [896, 424] on span "Image" at bounding box center [896, 415] width 34 height 20
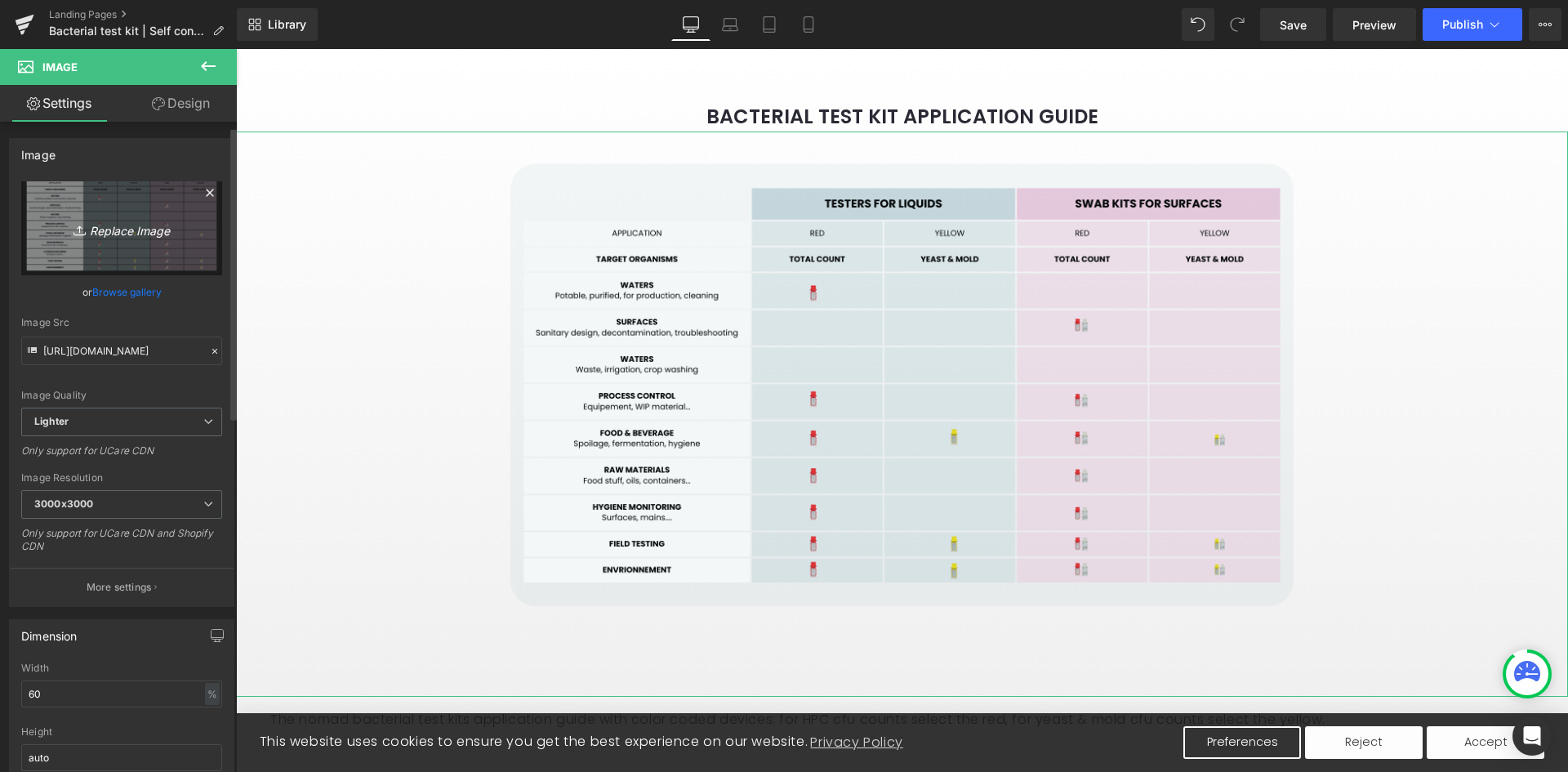
scroll to position [82, 0]
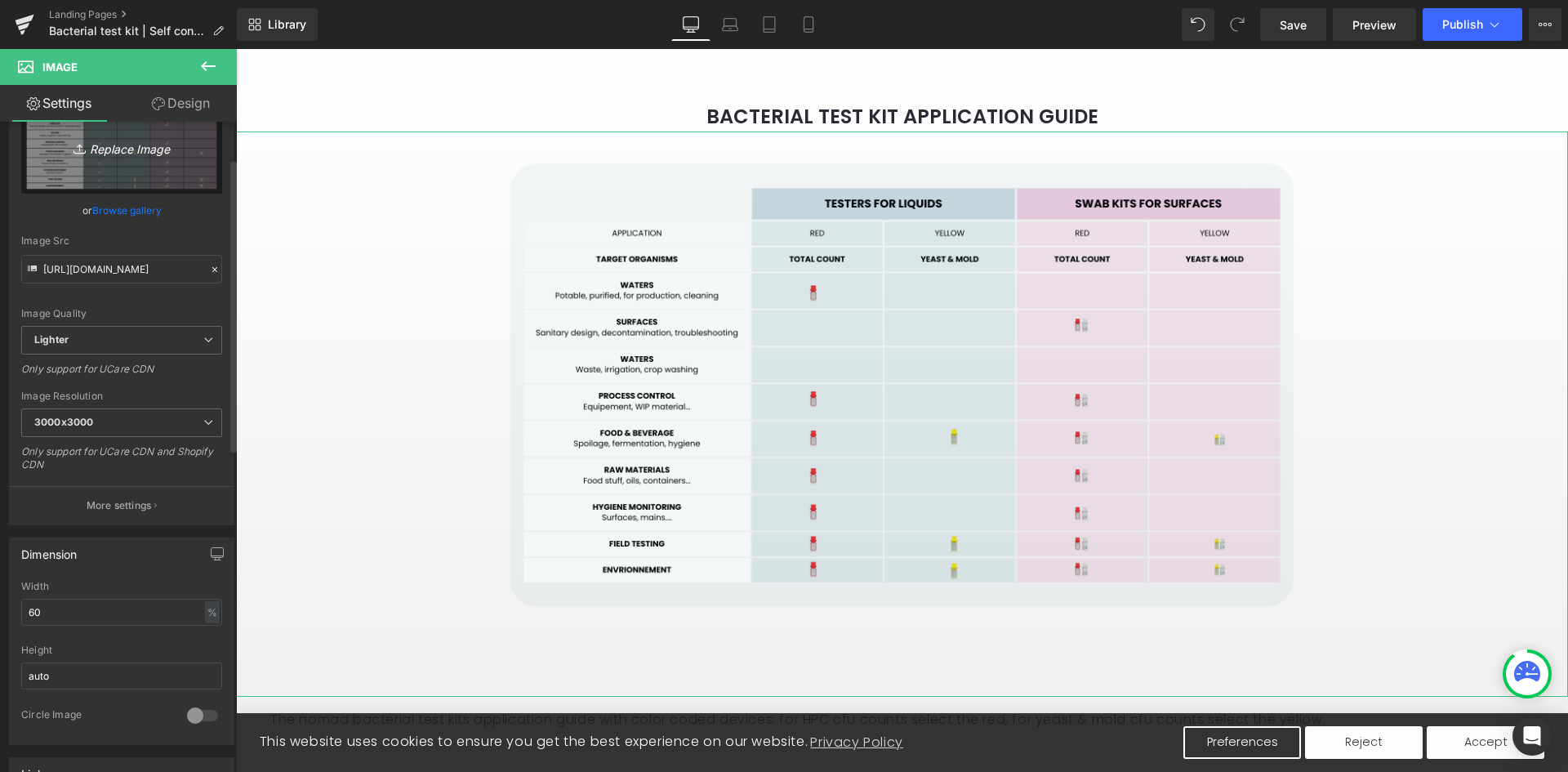
click at [129, 139] on icon "Replace Image" at bounding box center [121, 147] width 130 height 21
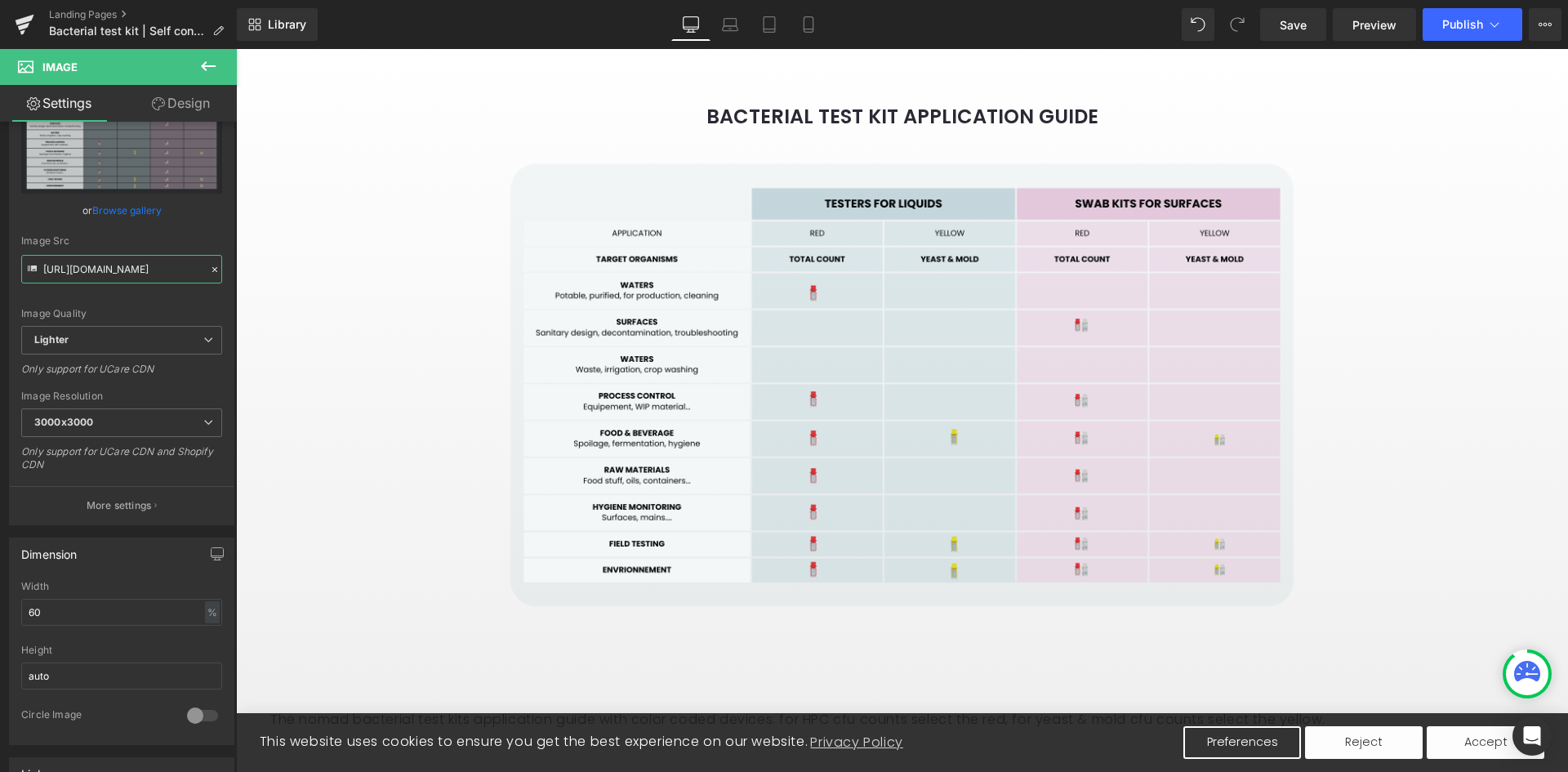
scroll to position [0, 654]
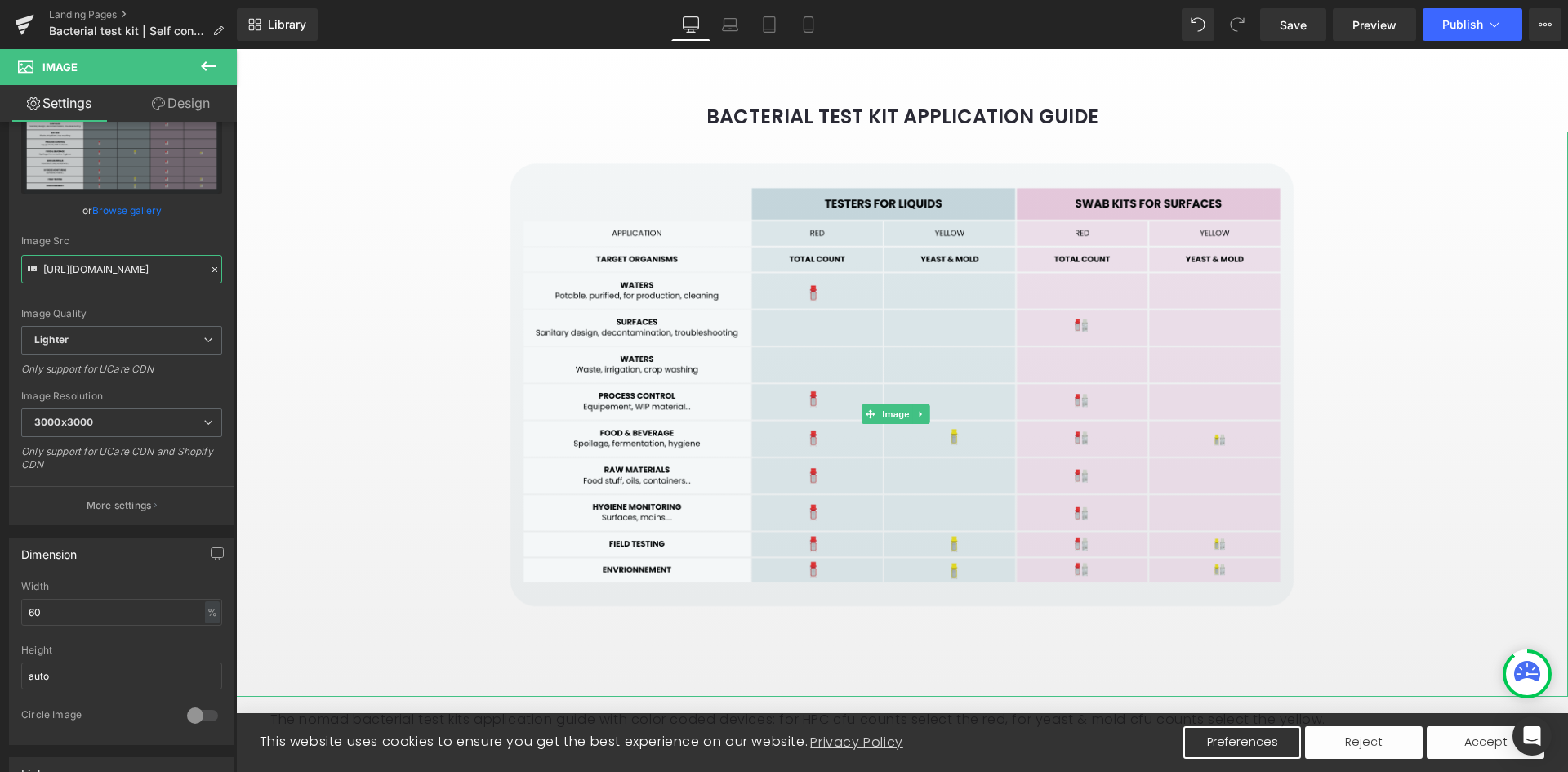
drag, startPoint x: 282, startPoint y: 323, endPoint x: 263, endPoint y: 281, distance: 46.1
click at [85, 338] on span "Lighter" at bounding box center [121, 340] width 201 height 29
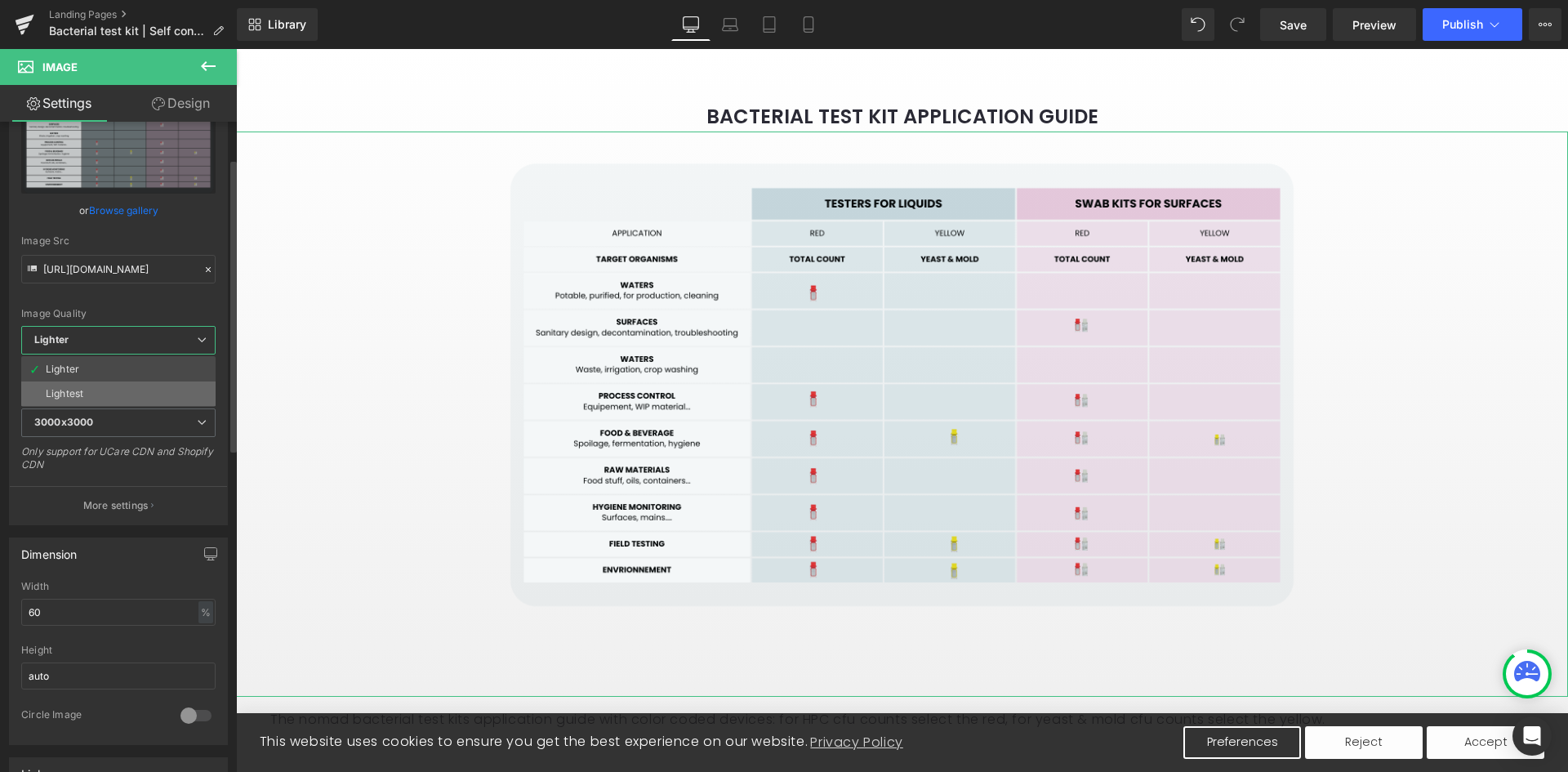
click at [78, 388] on div "Lightest" at bounding box center [65, 393] width 38 height 12
click at [95, 340] on span "Lightest" at bounding box center [121, 340] width 201 height 29
click at [85, 369] on li "Lighter" at bounding box center [119, 369] width 194 height 24
type input "[URL][DOMAIN_NAME]"
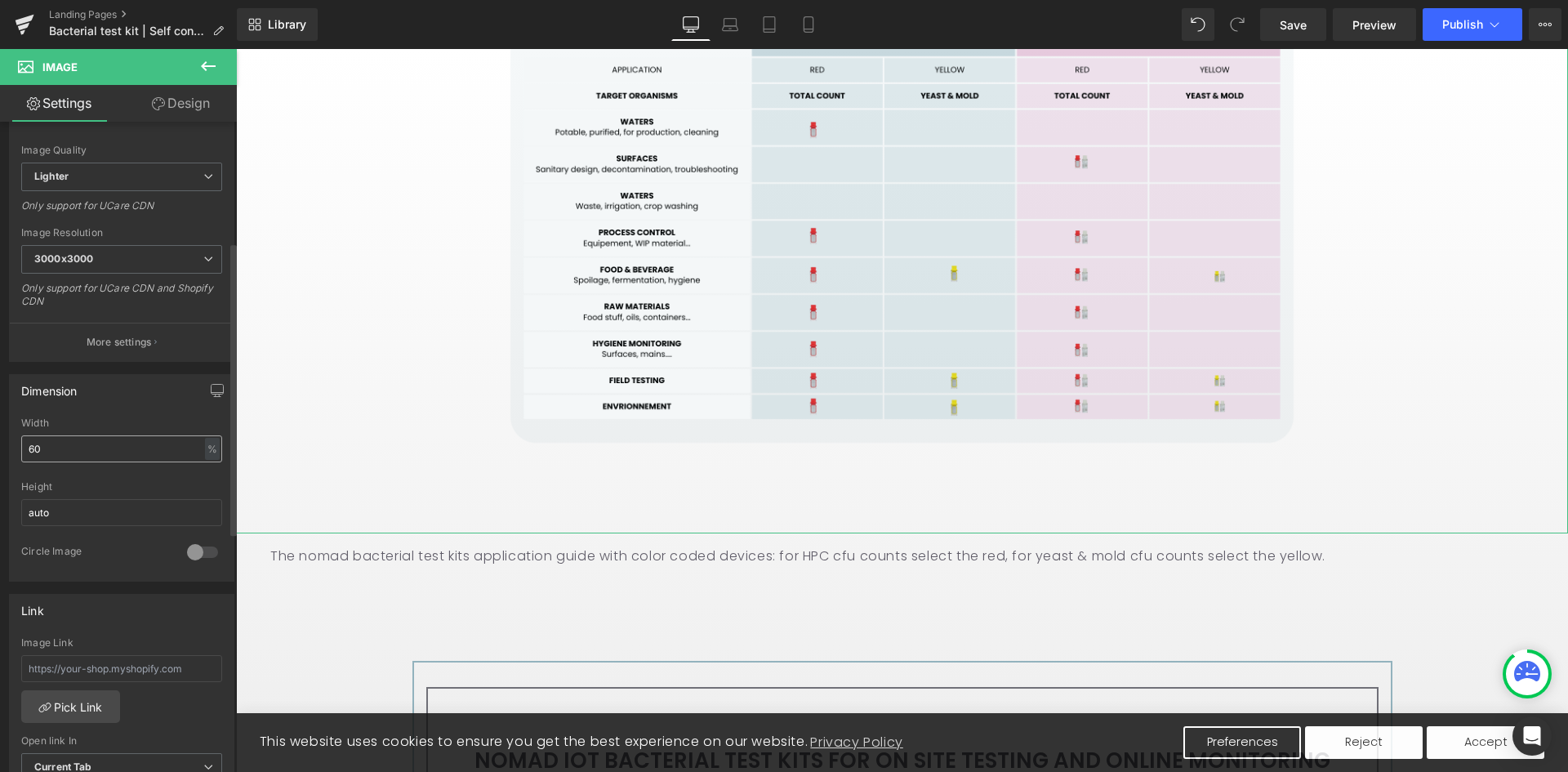
scroll to position [327, 0]
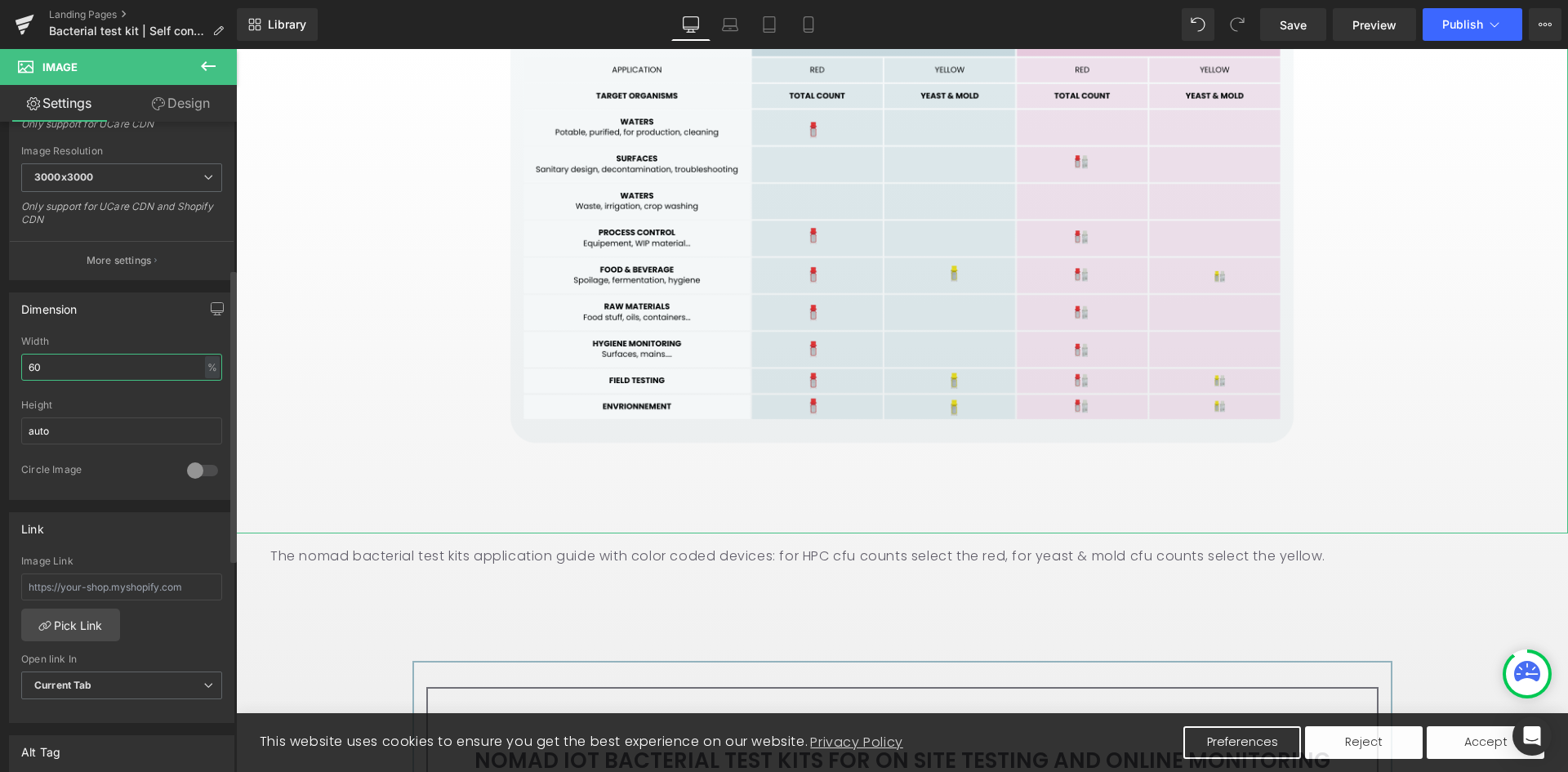
click at [101, 362] on input "60" at bounding box center [121, 367] width 201 height 27
click at [98, 363] on input "60" at bounding box center [121, 367] width 201 height 27
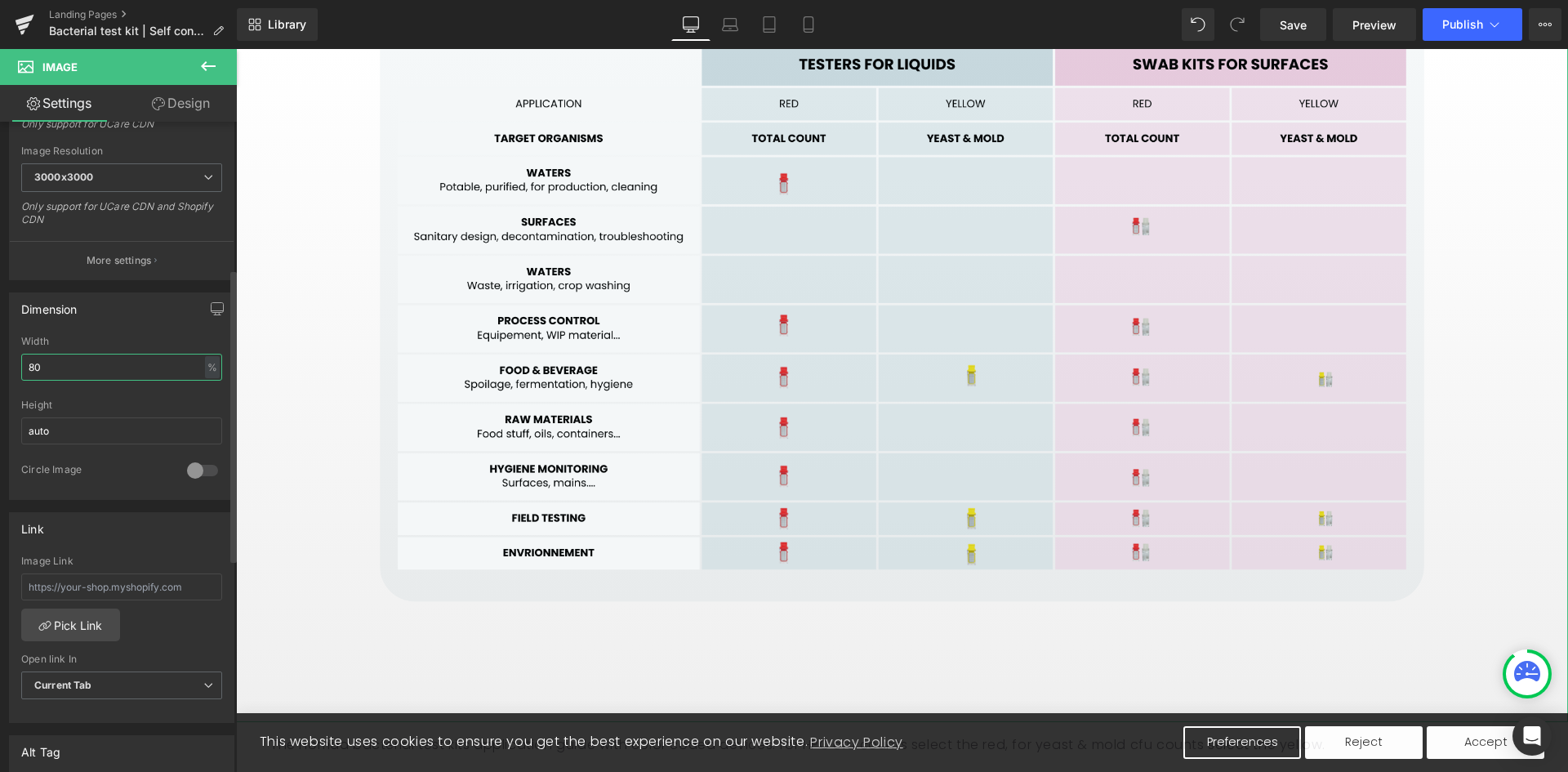
type input "8"
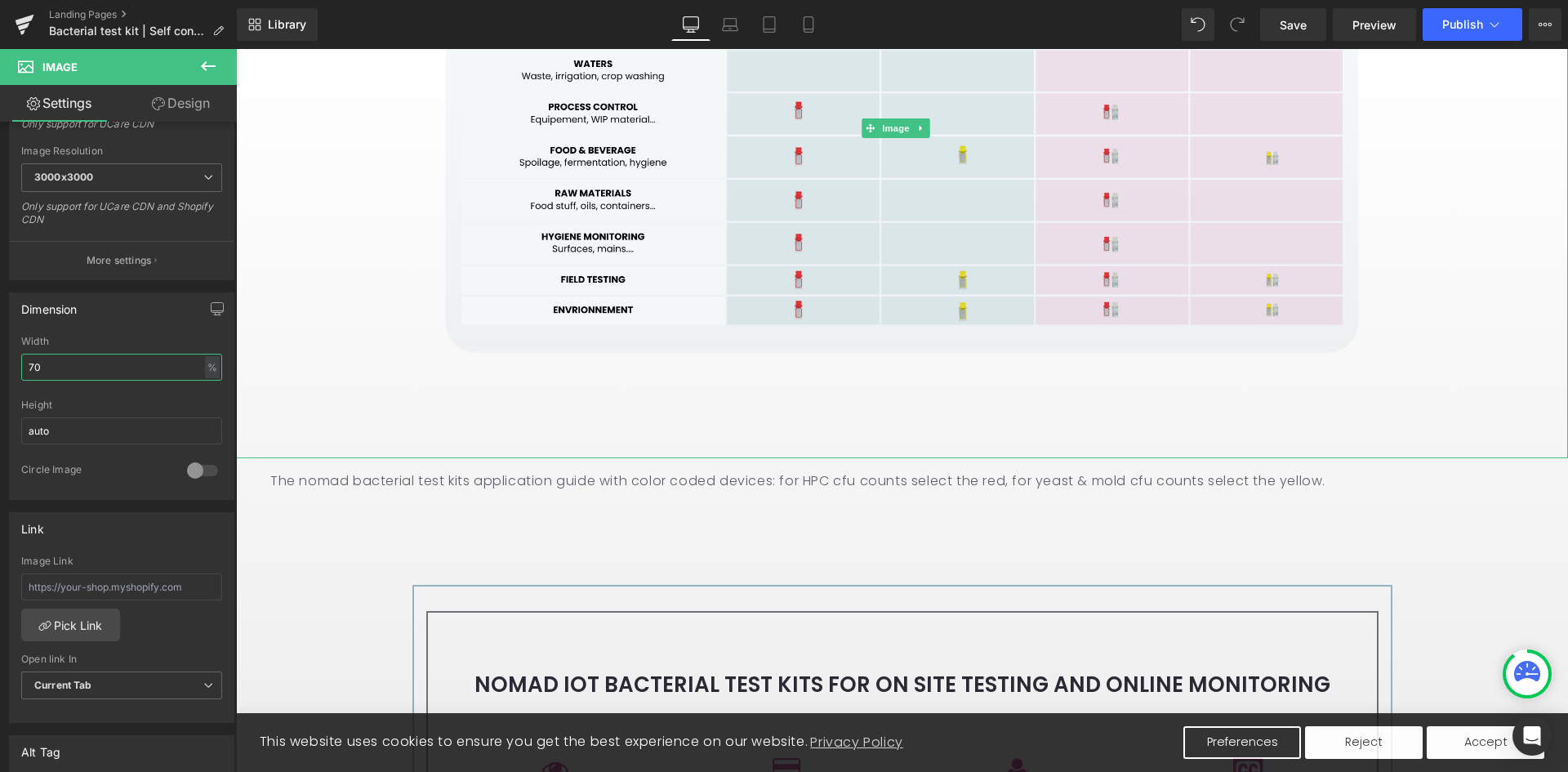
scroll to position [2532, 0]
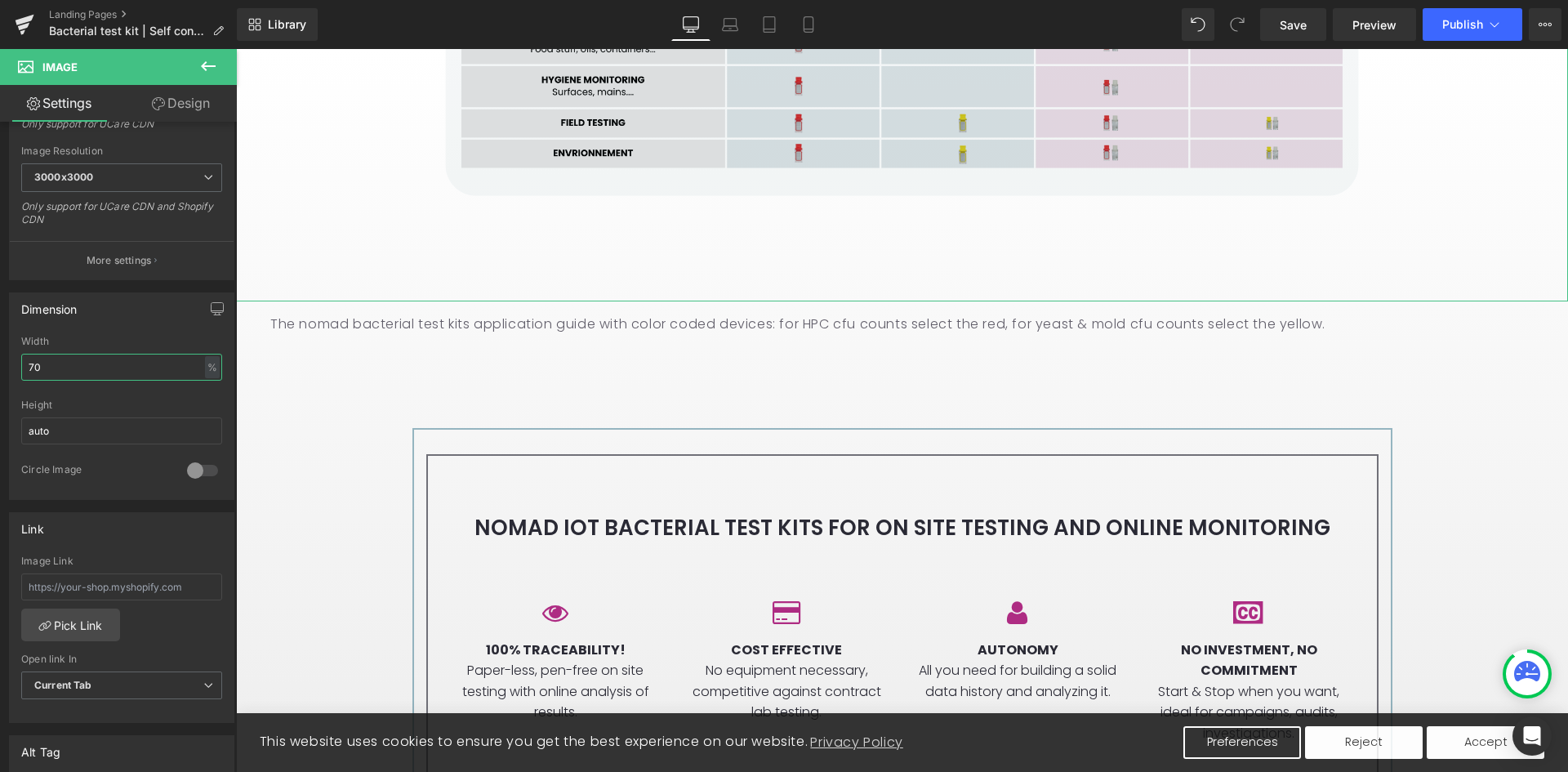
type input "70"
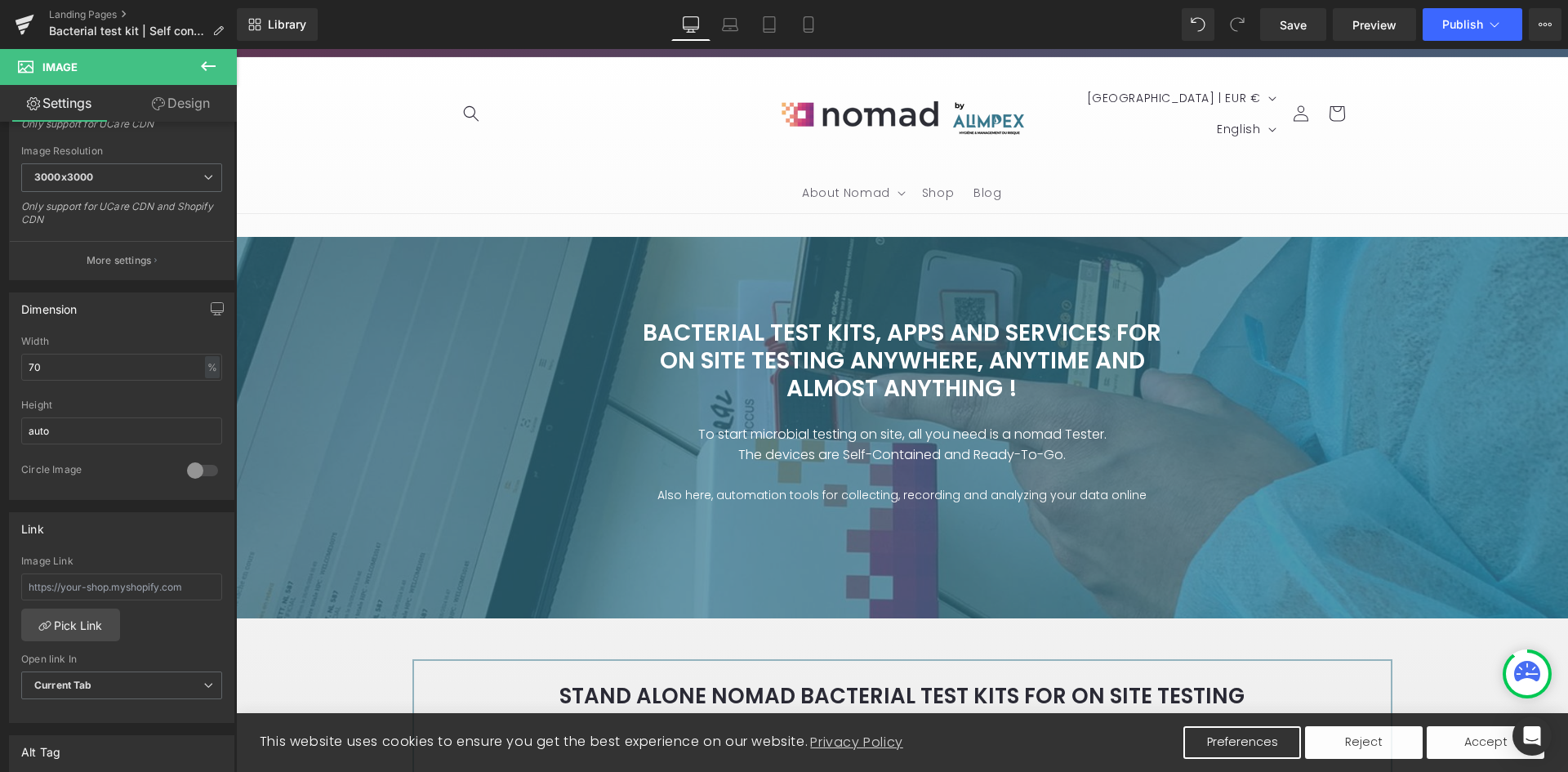
scroll to position [0, 0]
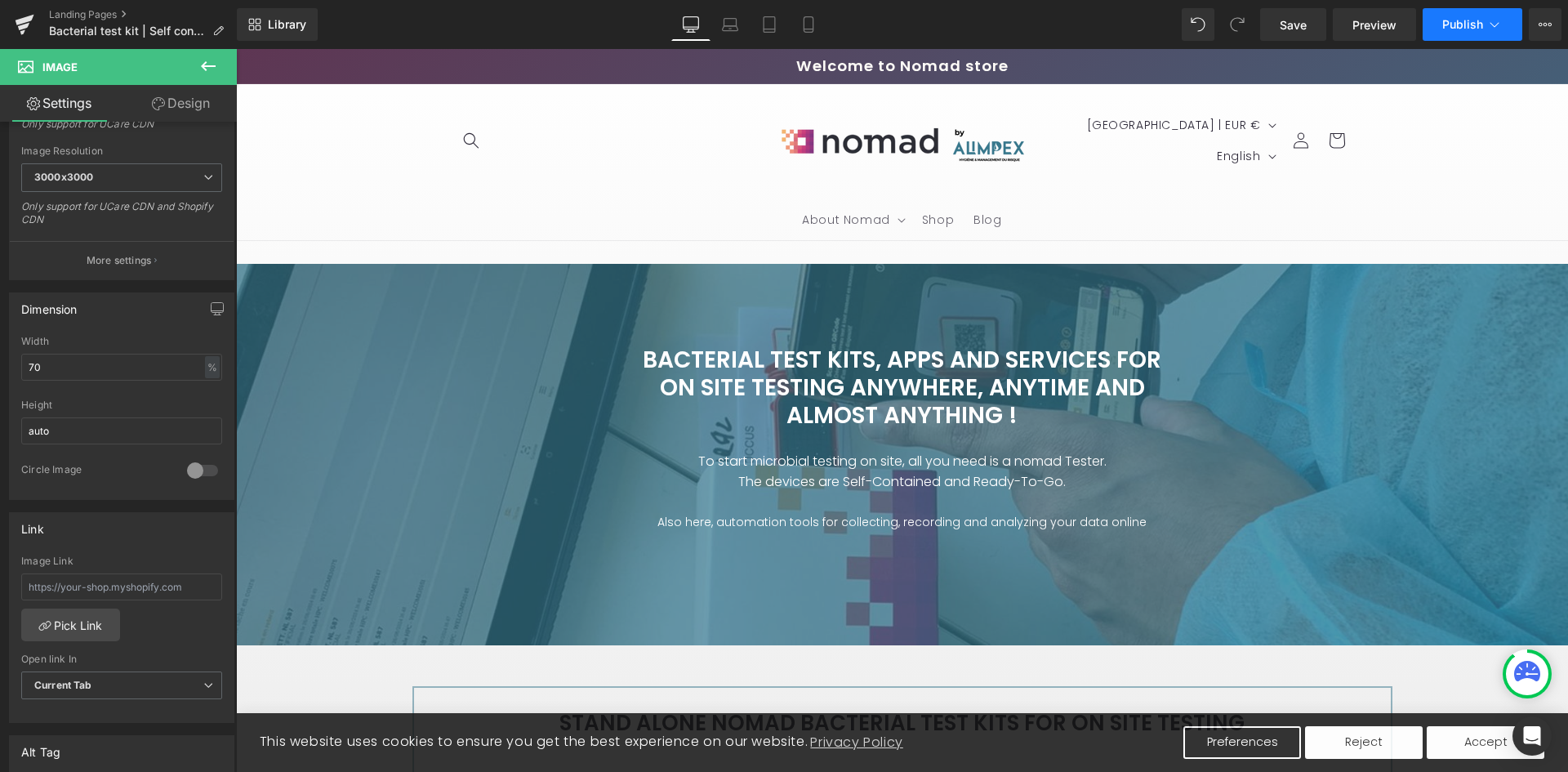
click at [1462, 25] on span "Publish" at bounding box center [1462, 24] width 40 height 13
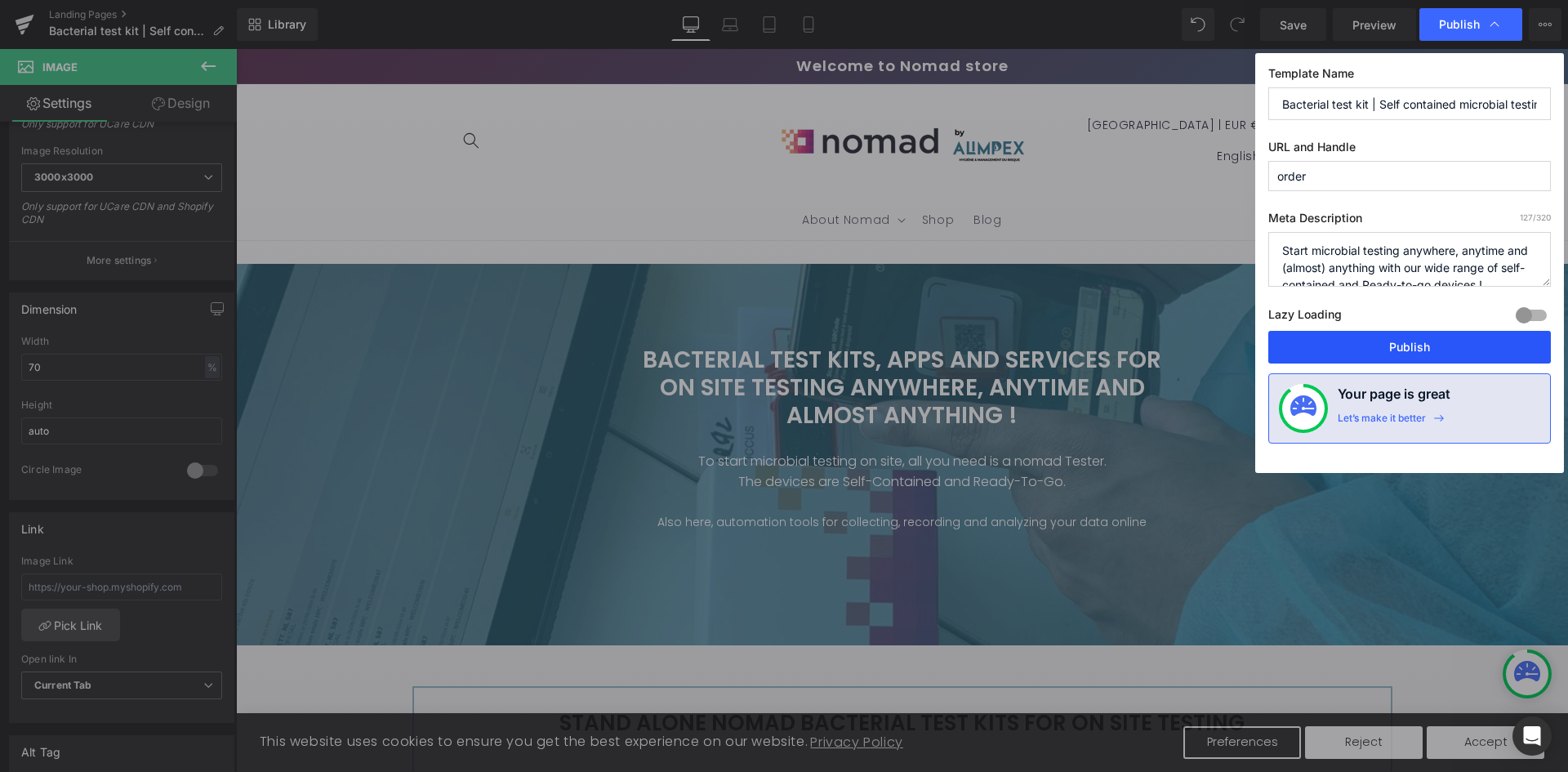
click at [0, 0] on button "Publish" at bounding box center [0, 0] width 0 height 0
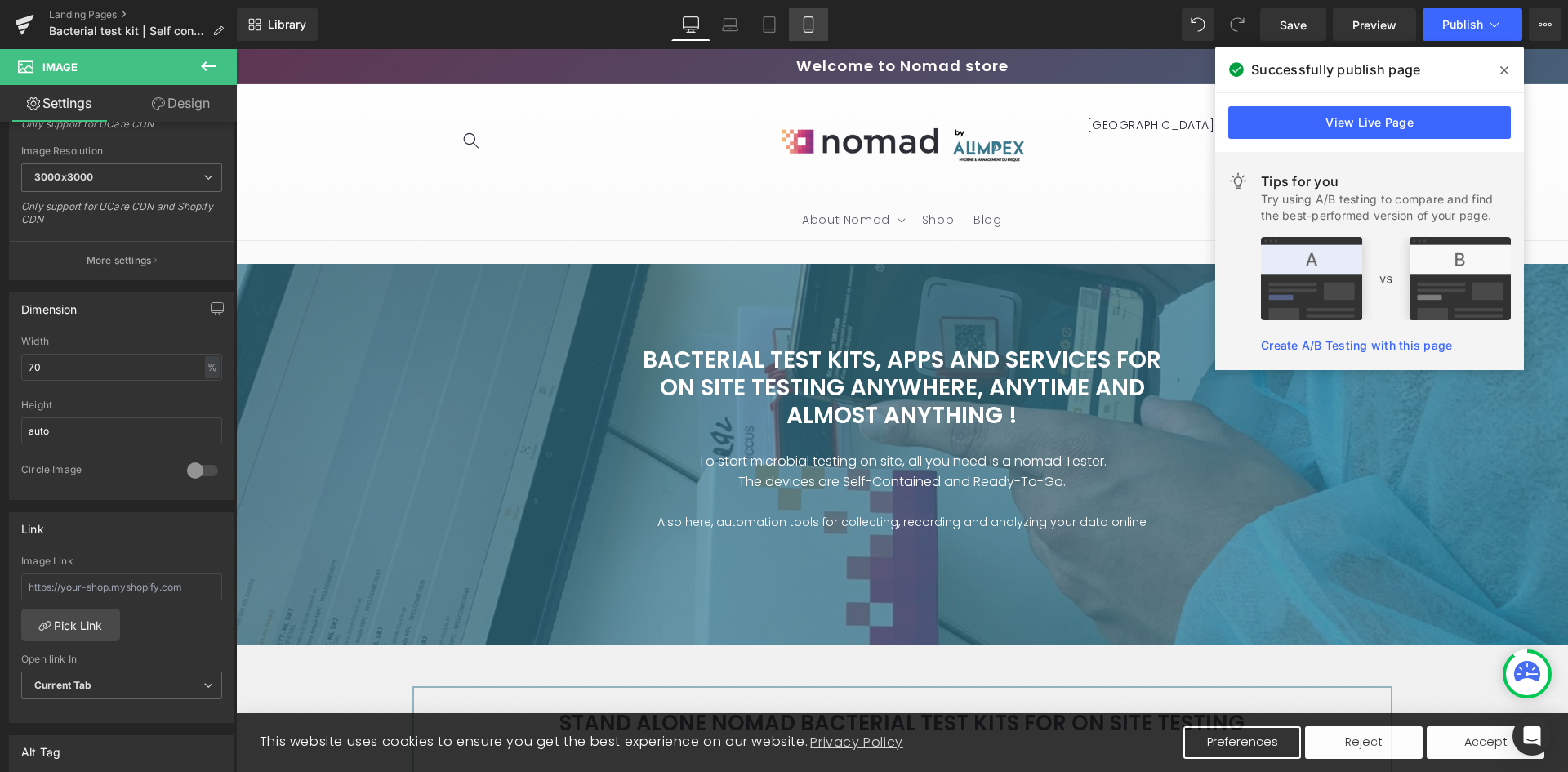
click at [812, 24] on icon at bounding box center [808, 24] width 9 height 15
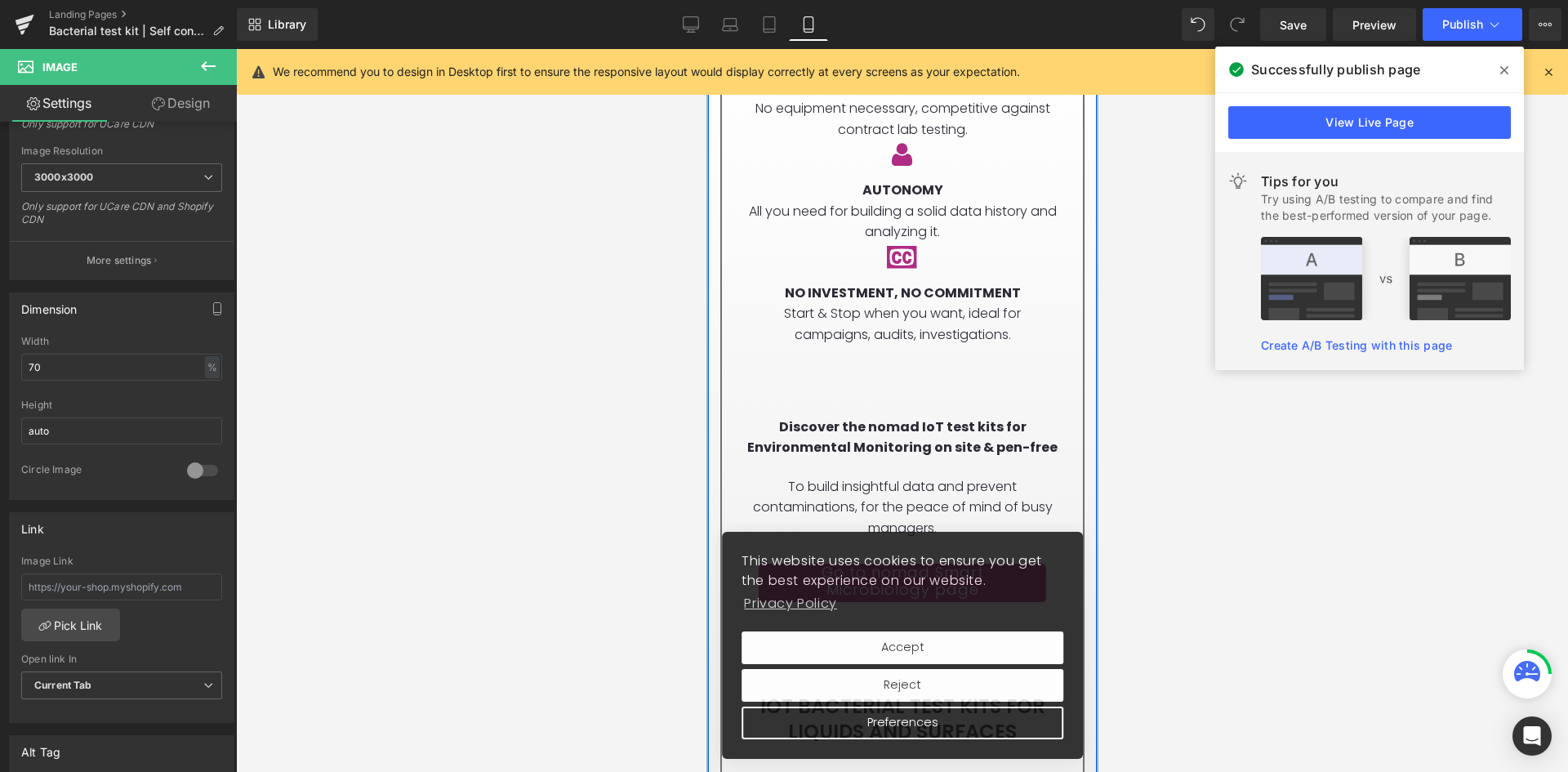
scroll to position [5716, 0]
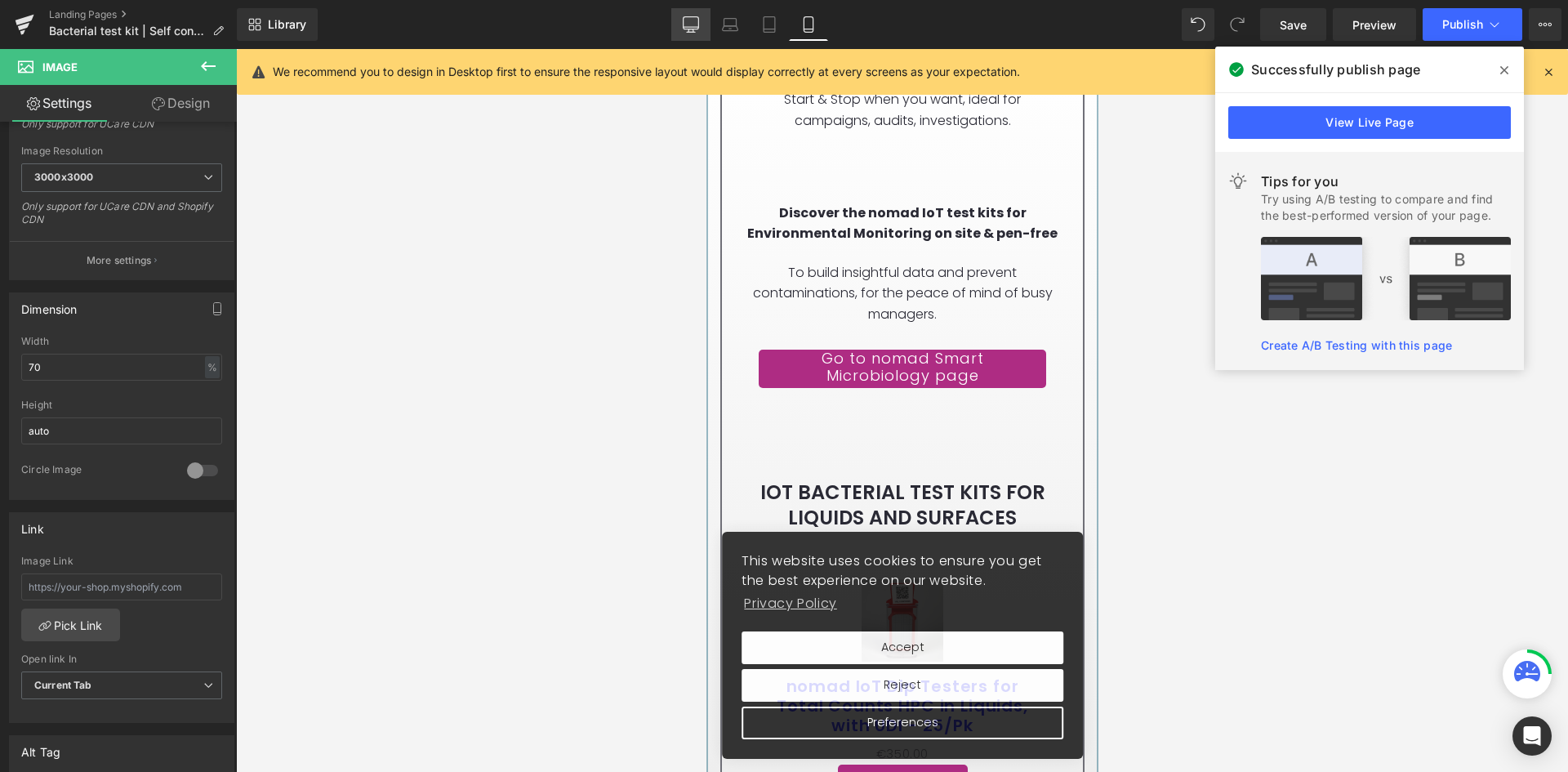
click at [703, 27] on link "Desktop" at bounding box center [691, 24] width 40 height 32
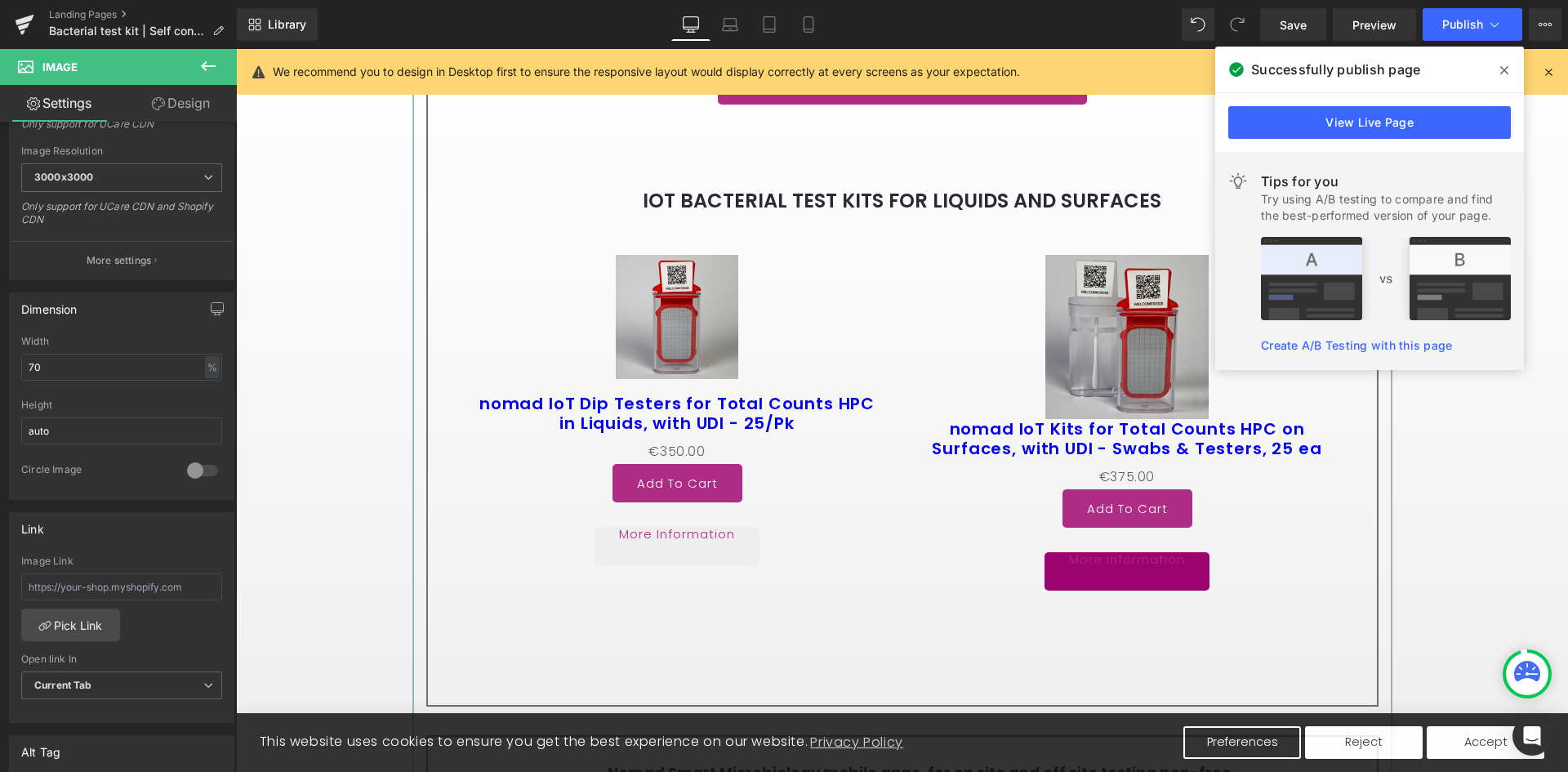
scroll to position [3612, 0]
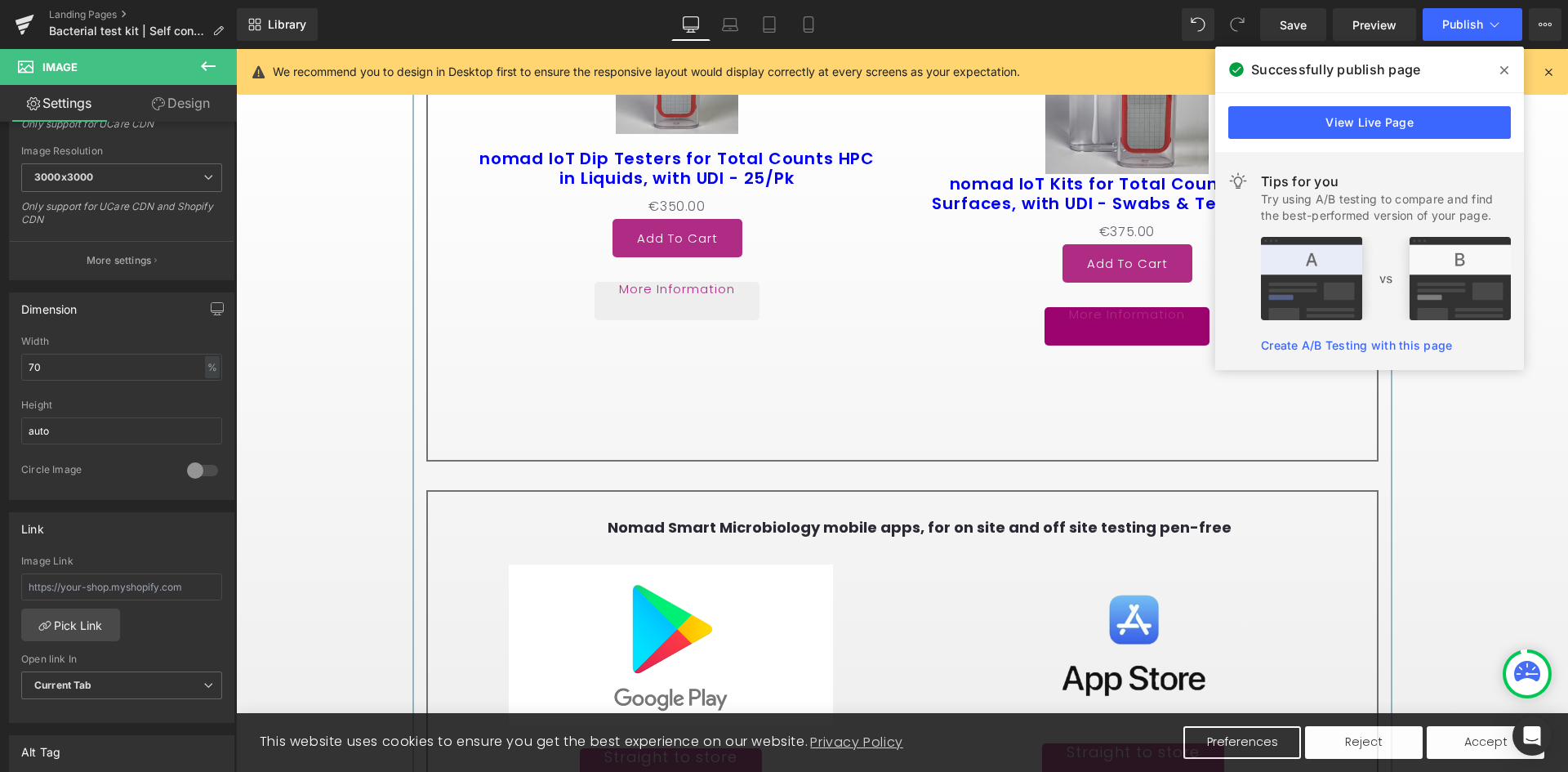
click at [817, 216] on div "€350.00 €350.00" at bounding box center [677, 207] width 409 height 23
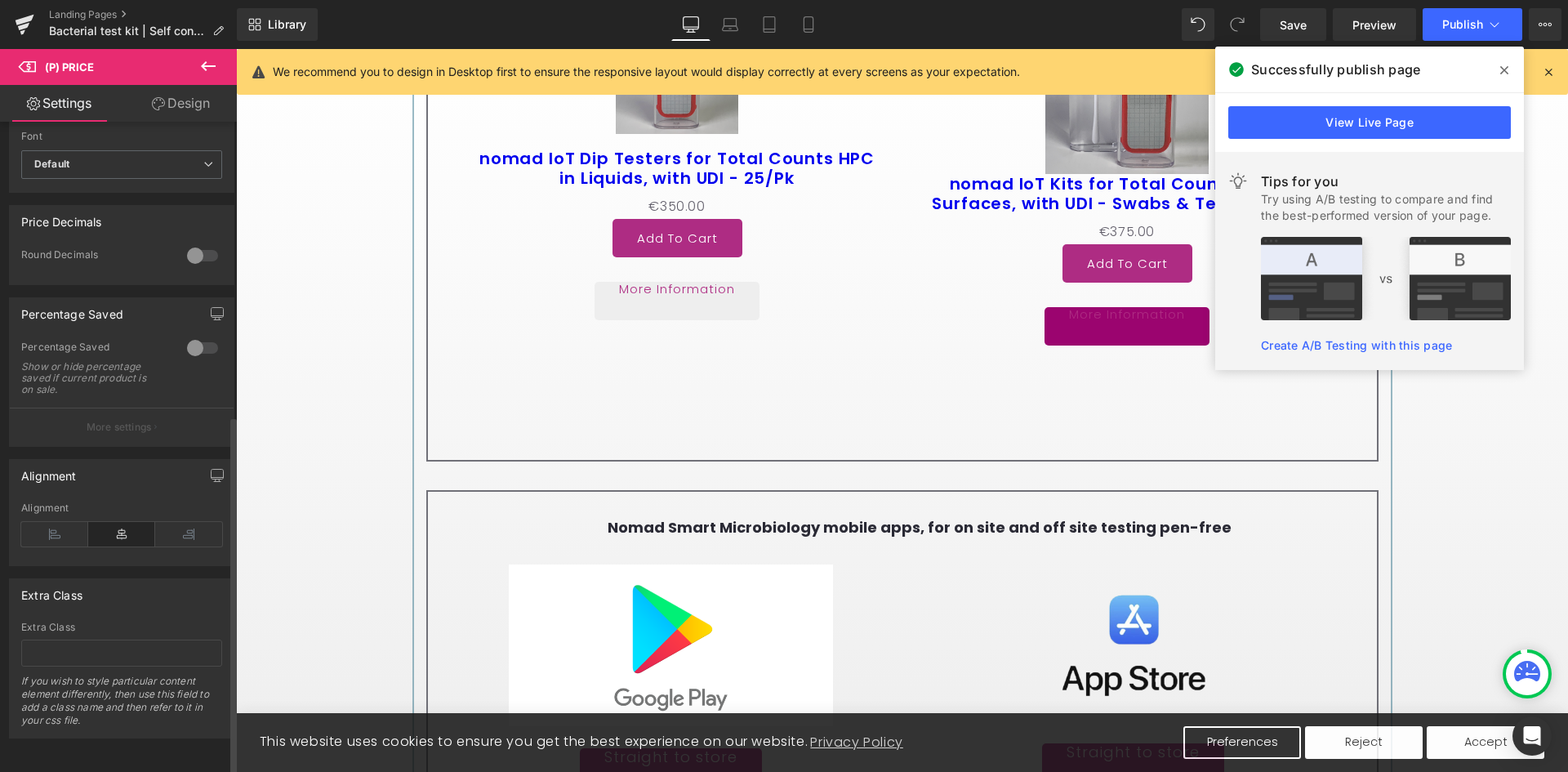
scroll to position [533, 0]
click at [156, 105] on icon at bounding box center [158, 103] width 13 height 13
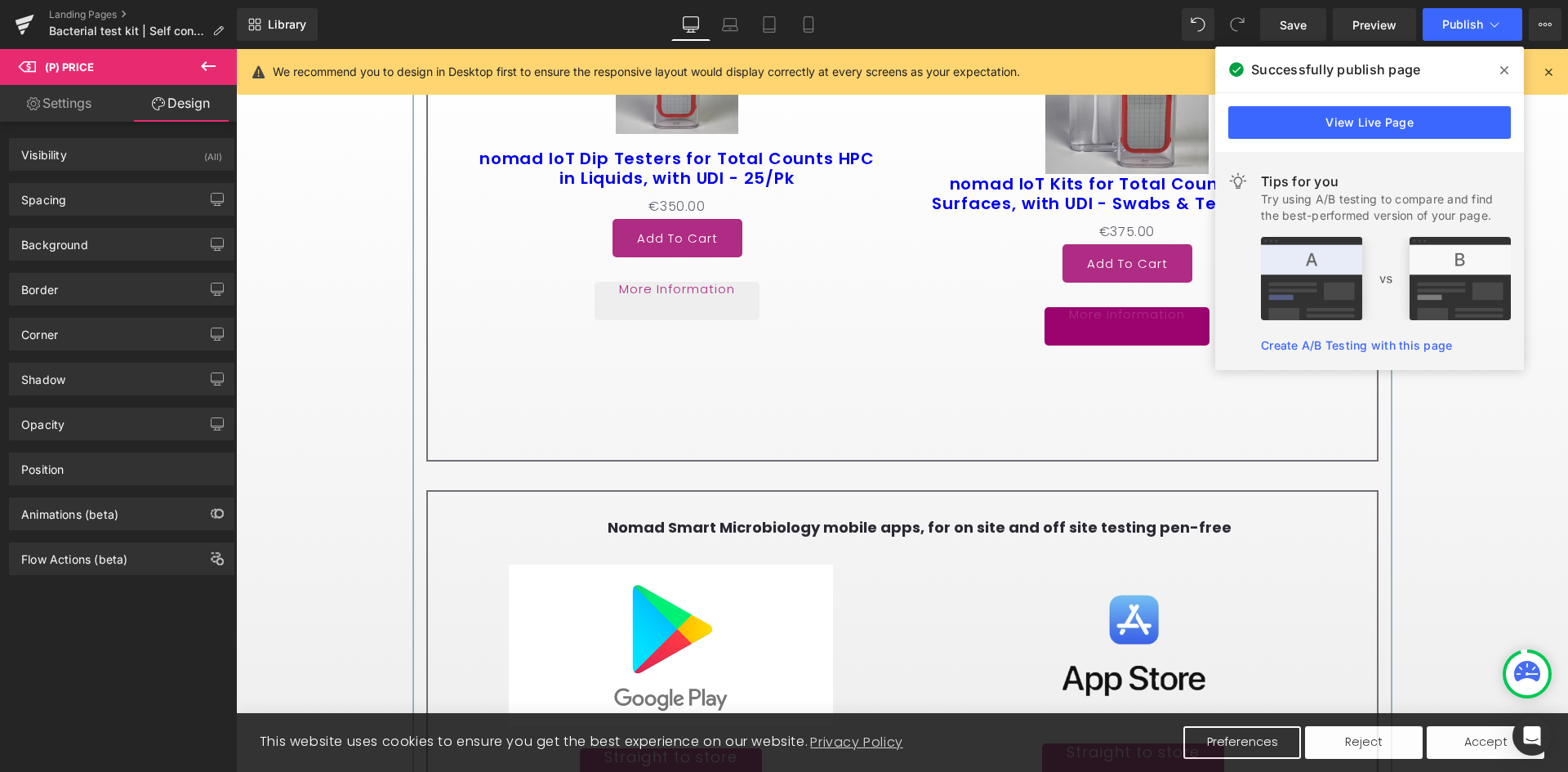
click at [99, 102] on link "Settings" at bounding box center [59, 103] width 119 height 37
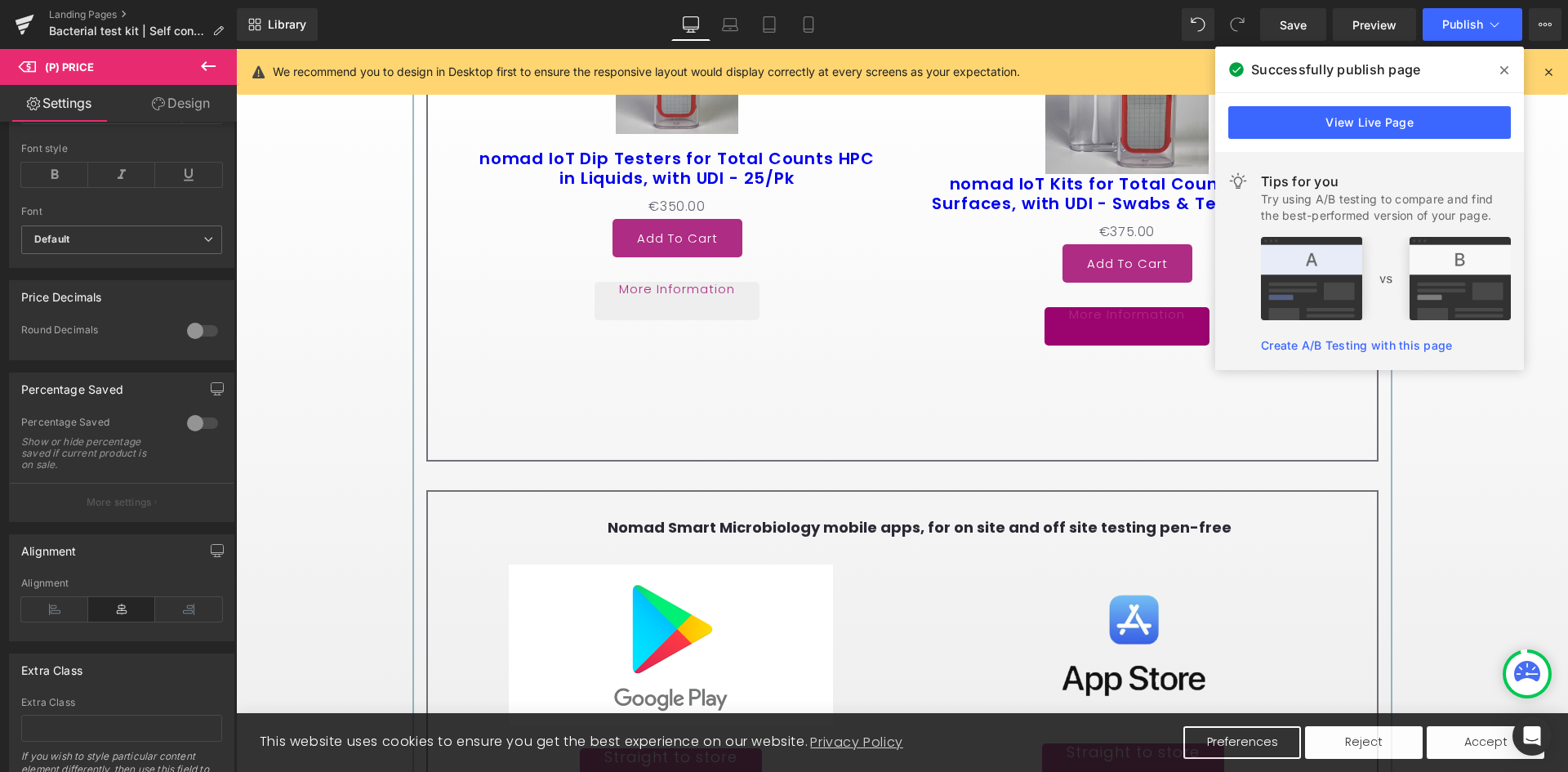
scroll to position [287, 0]
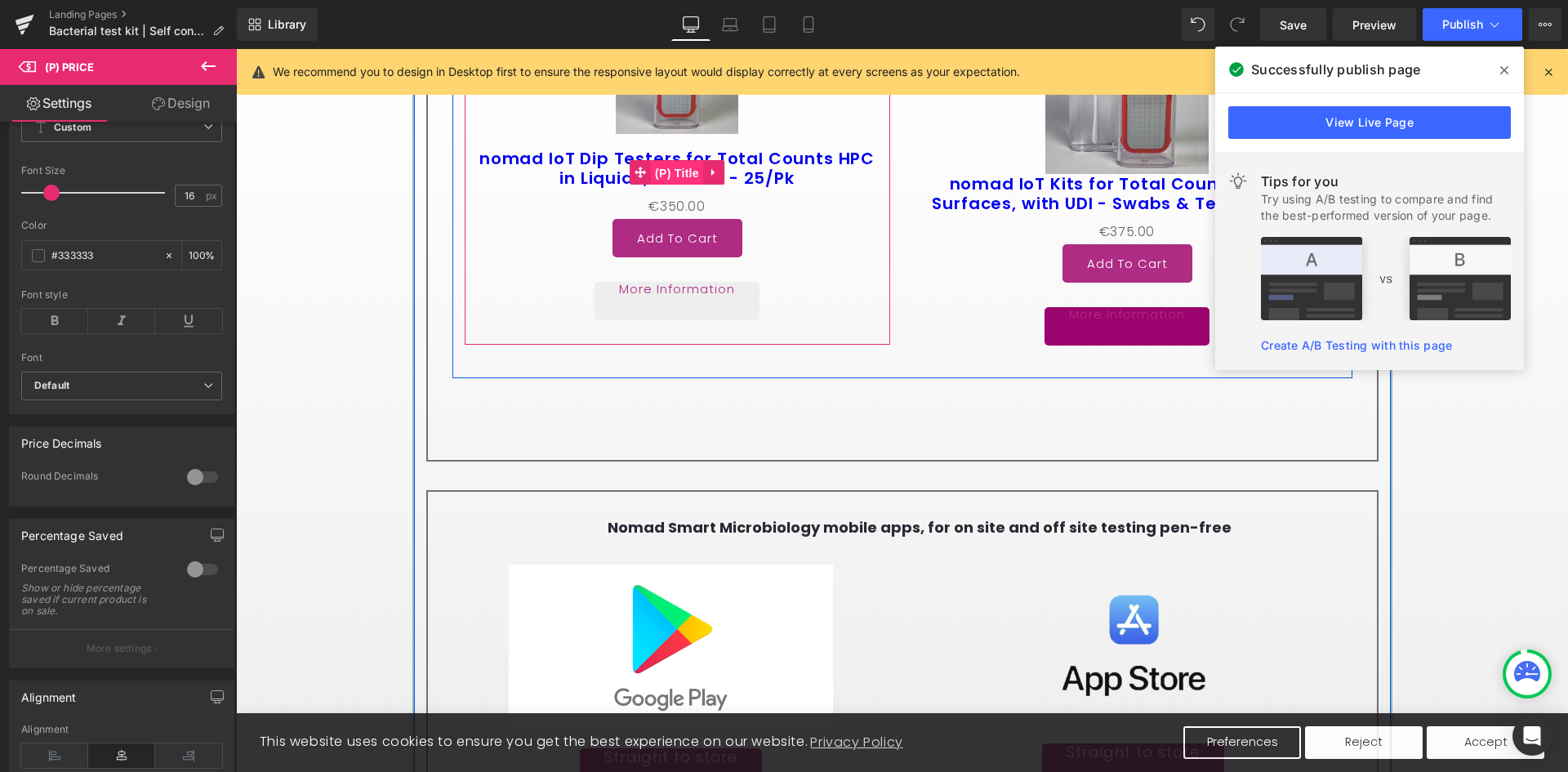
click at [684, 176] on span "(P) Title" at bounding box center [676, 173] width 52 height 24
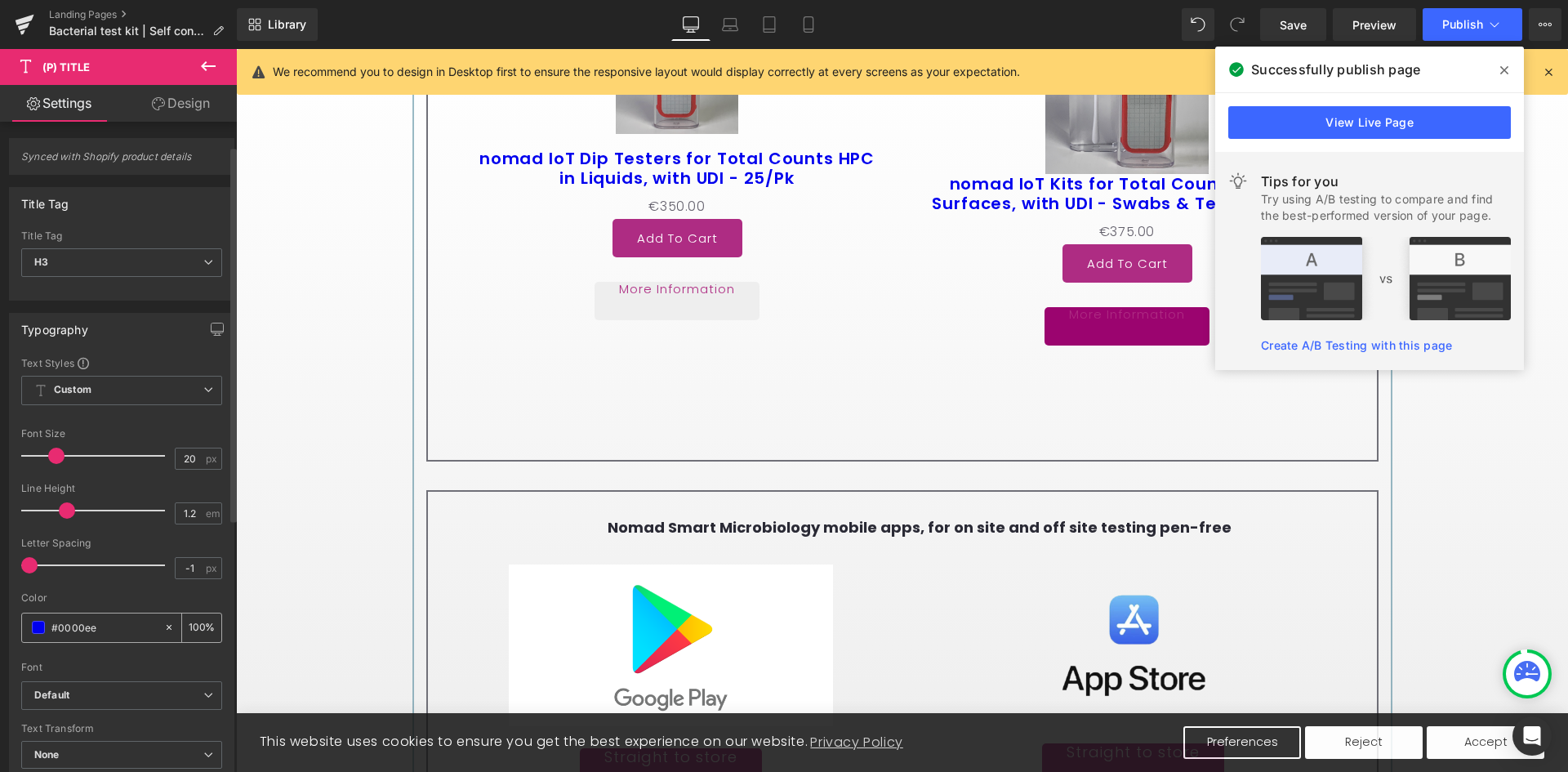
scroll to position [82, 0]
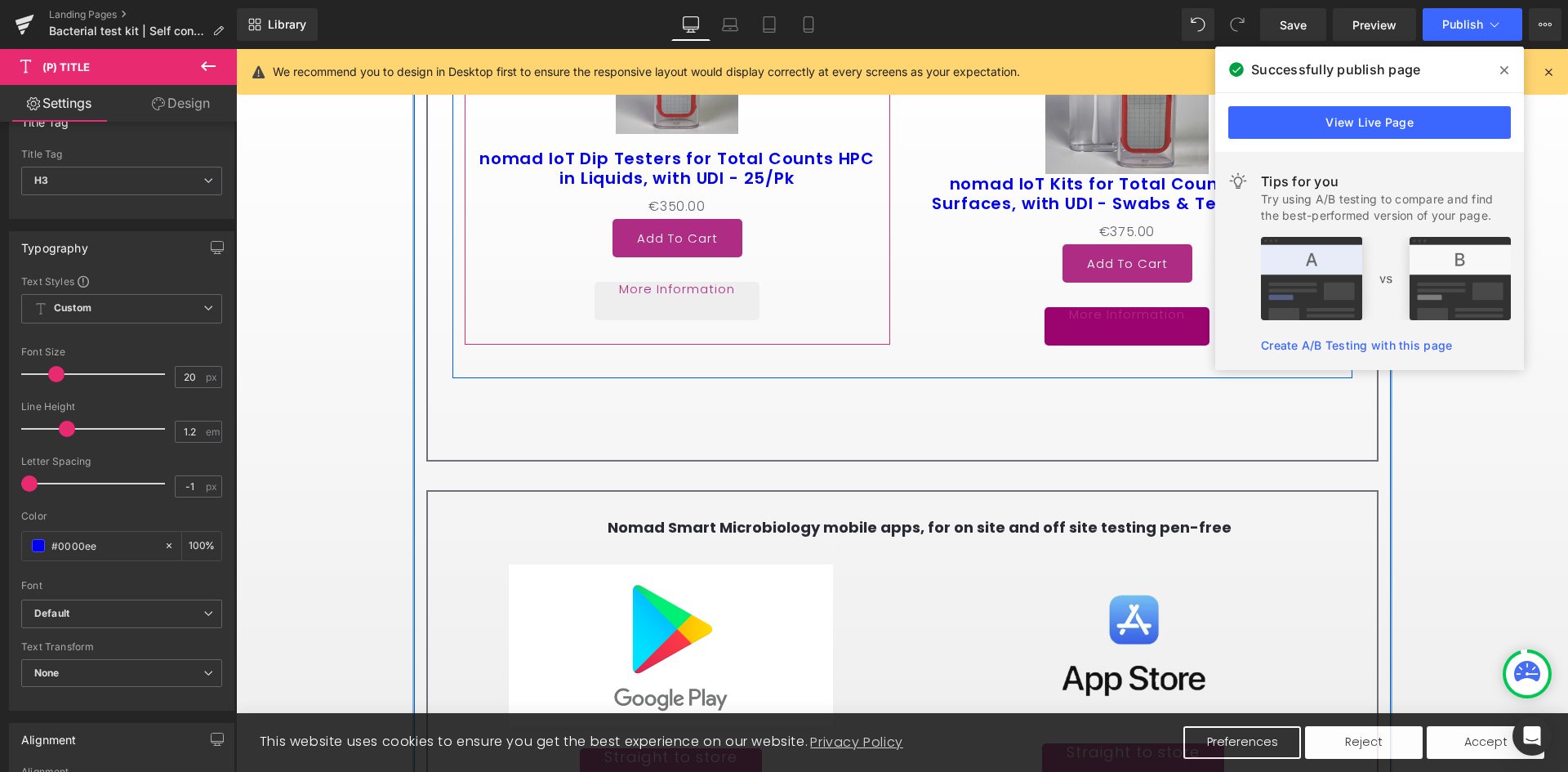
click at [526, 283] on div "Sale Off (P) Image nomad IoT Dip Testers for Total Counts HPC in Liquids, with …" at bounding box center [677, 165] width 409 height 310
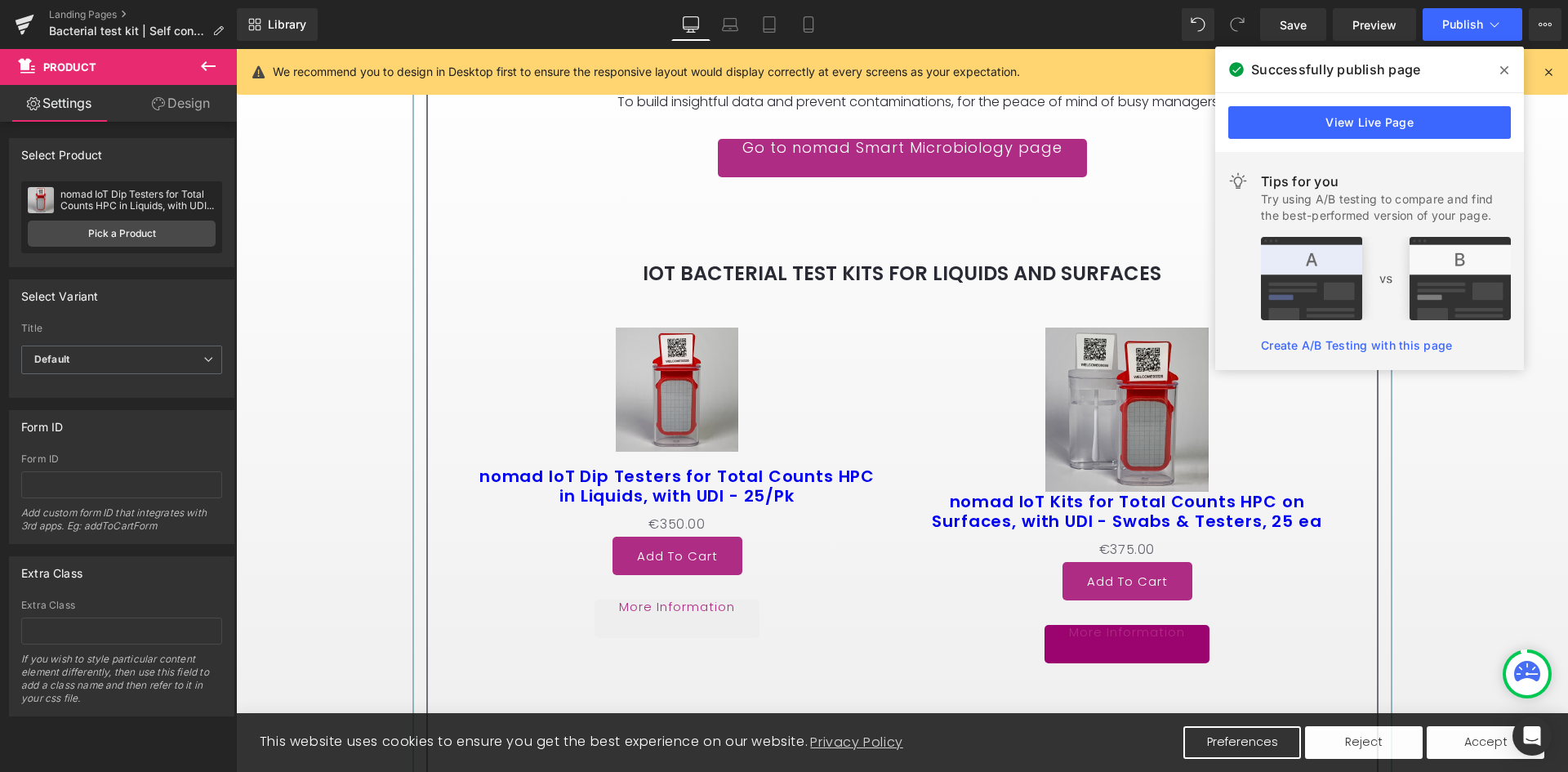
scroll to position [3284, 0]
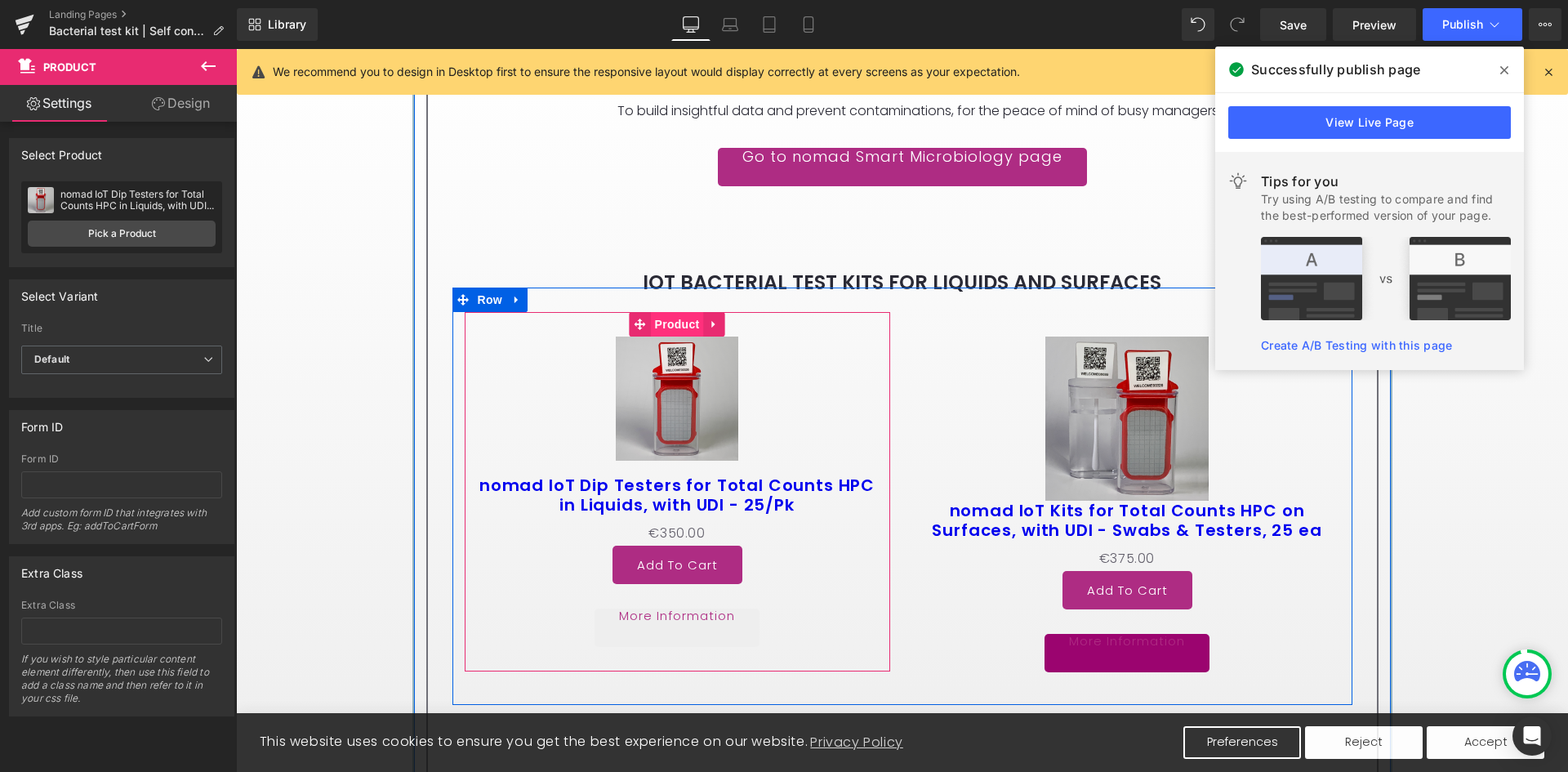
click at [668, 328] on span "Product" at bounding box center [676, 324] width 53 height 24
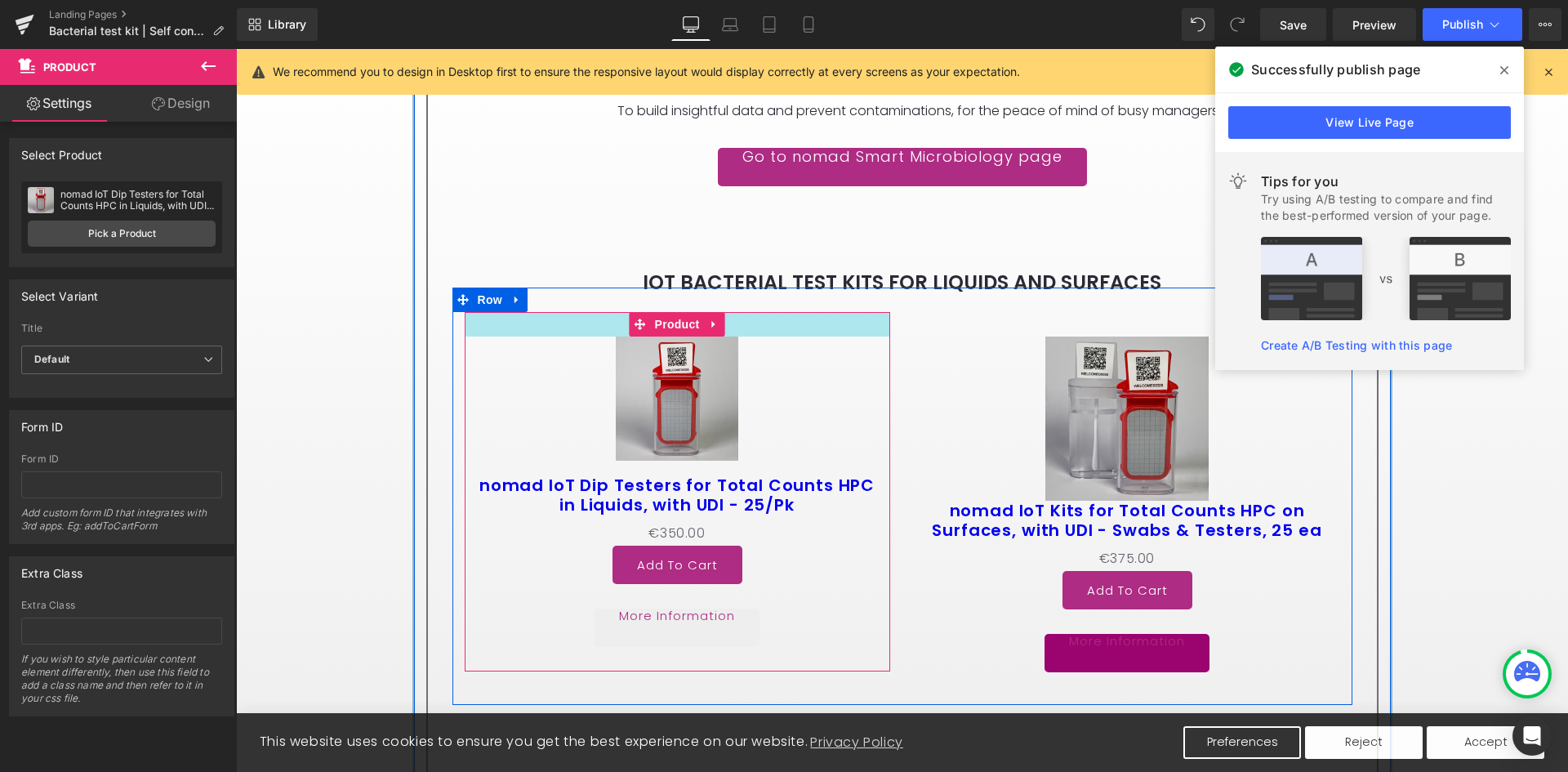
click at [528, 325] on div at bounding box center [676, 324] width 426 height 24
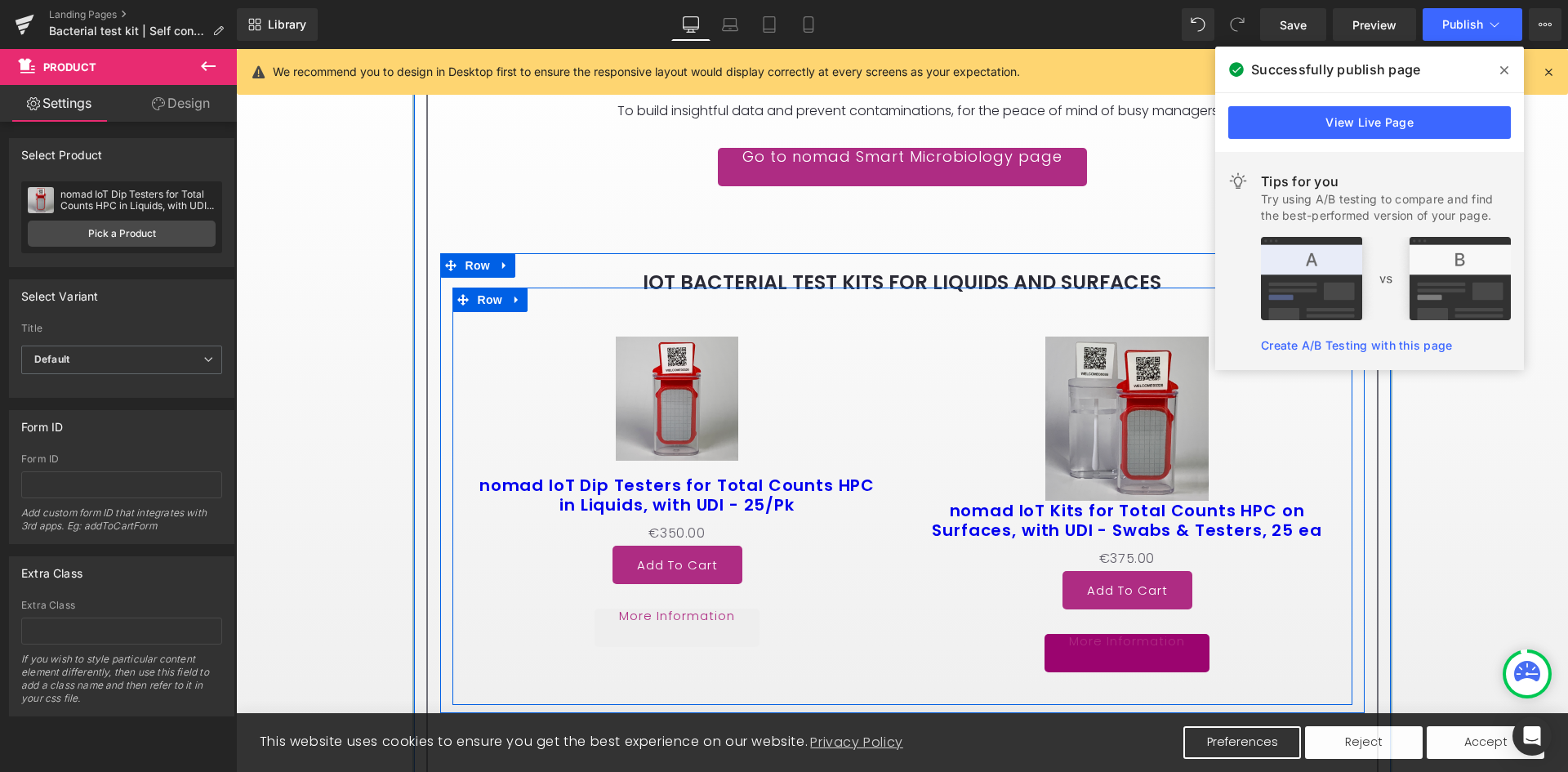
click at [522, 303] on div "Sale Off (P) Image nomad IoT Dip Testers for Total Counts HPC in Liquids, with …" at bounding box center [902, 496] width 900 height 417
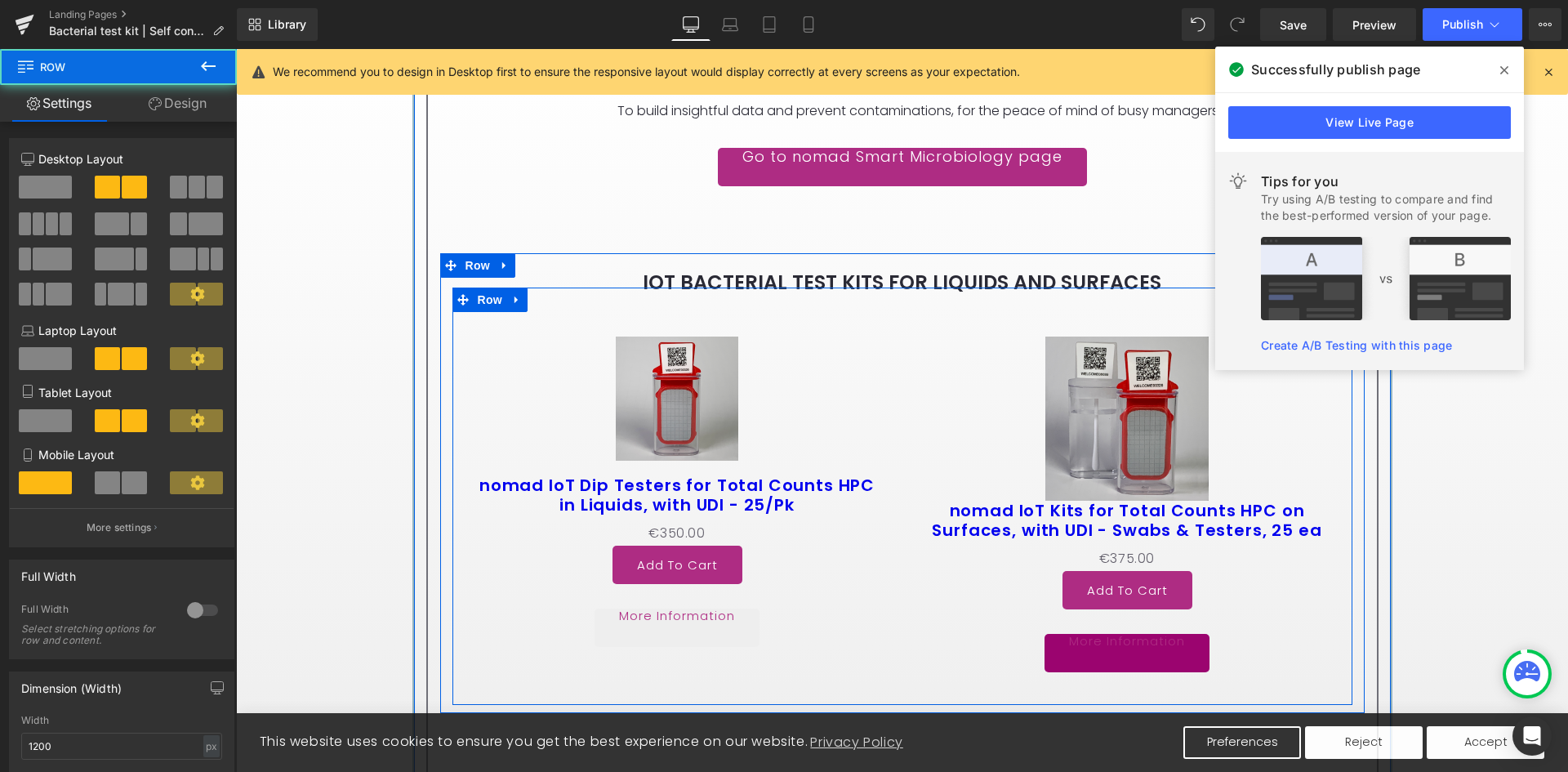
click at [555, 311] on div "Sale Off (P) Image nomad IoT Dip Testers for Total Counts HPC in Liquids, with …" at bounding box center [902, 496] width 900 height 417
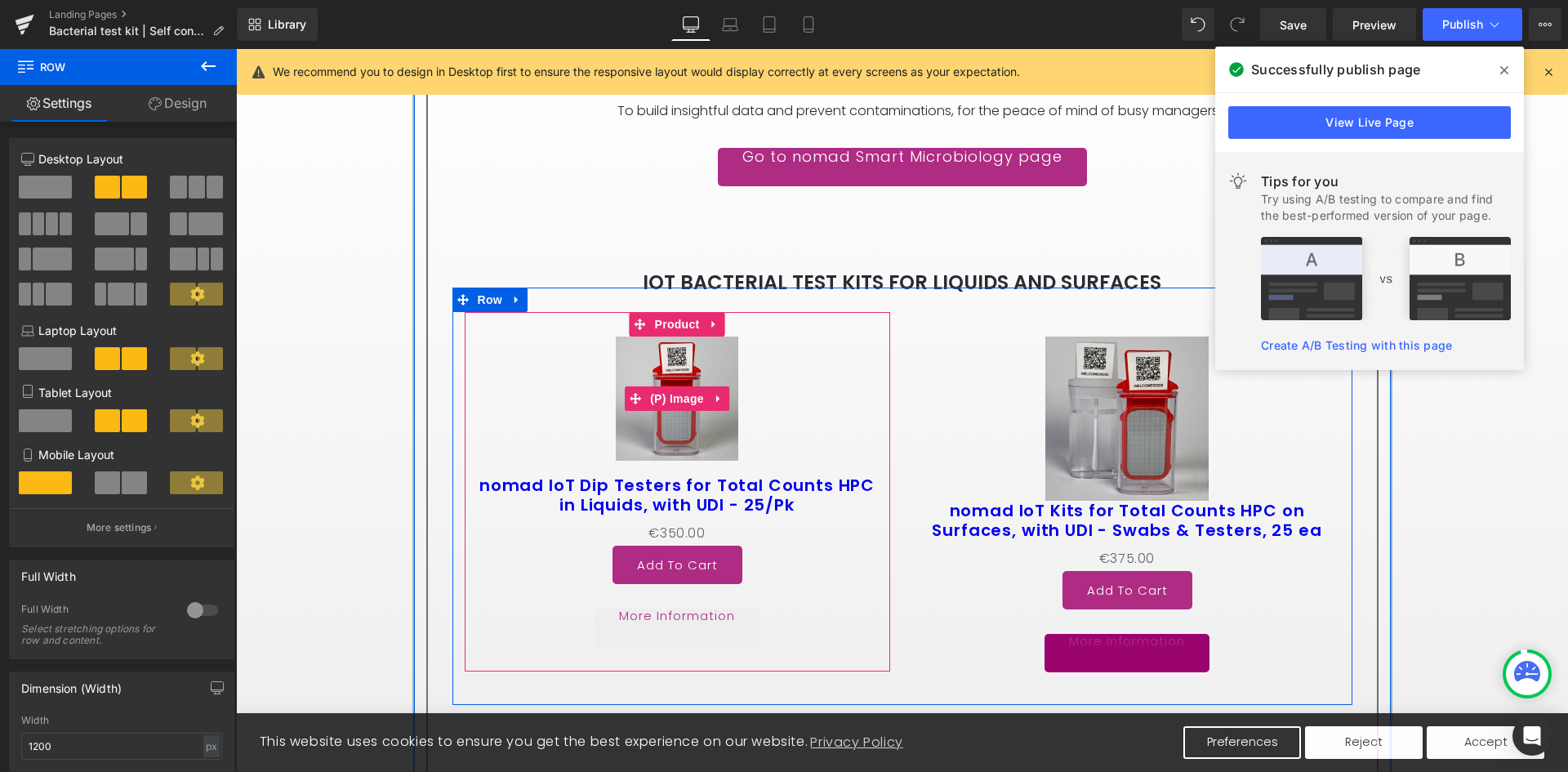
click at [827, 430] on link "Sale Off" at bounding box center [677, 399] width 409 height 124
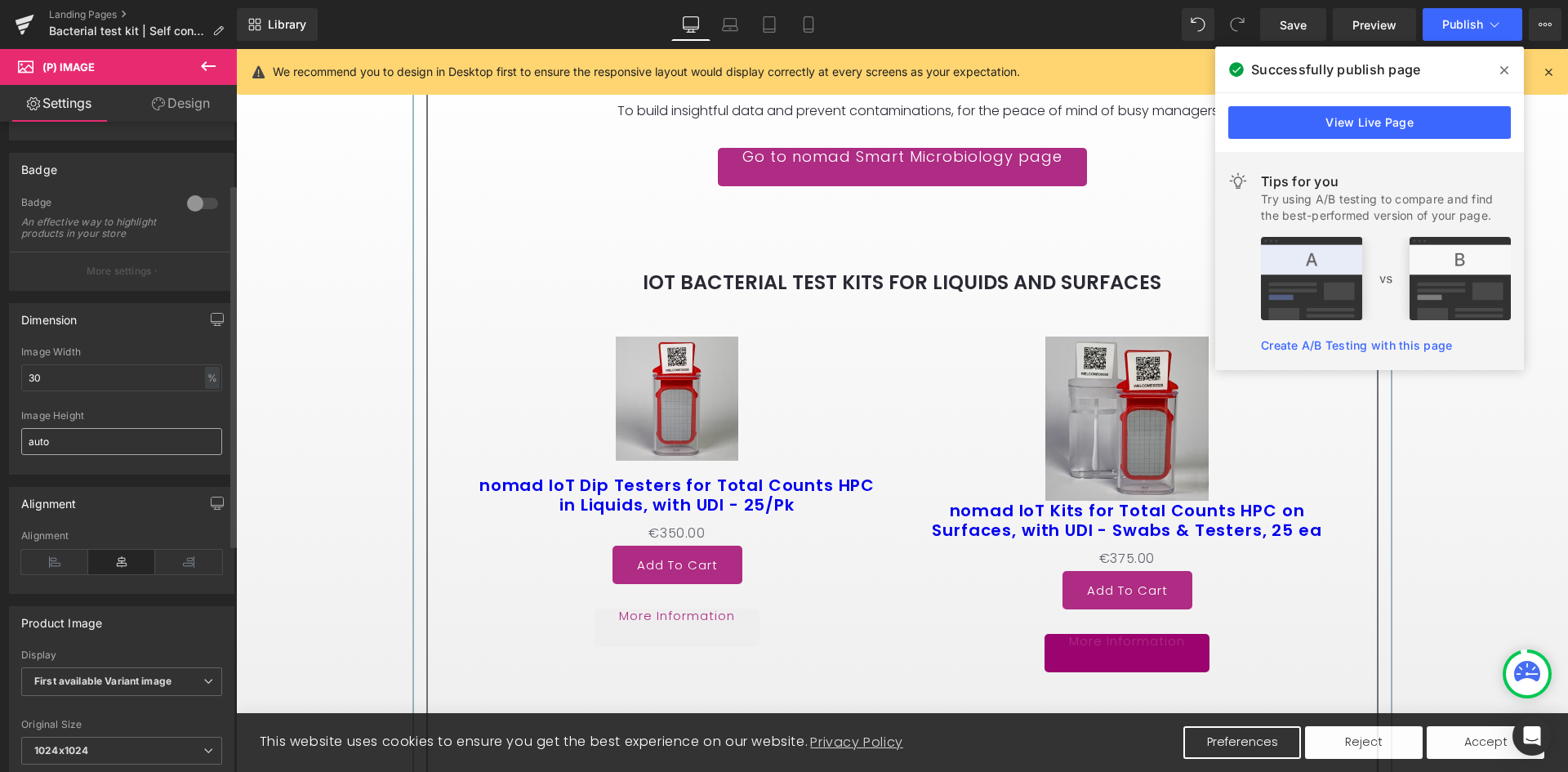
scroll to position [0, 0]
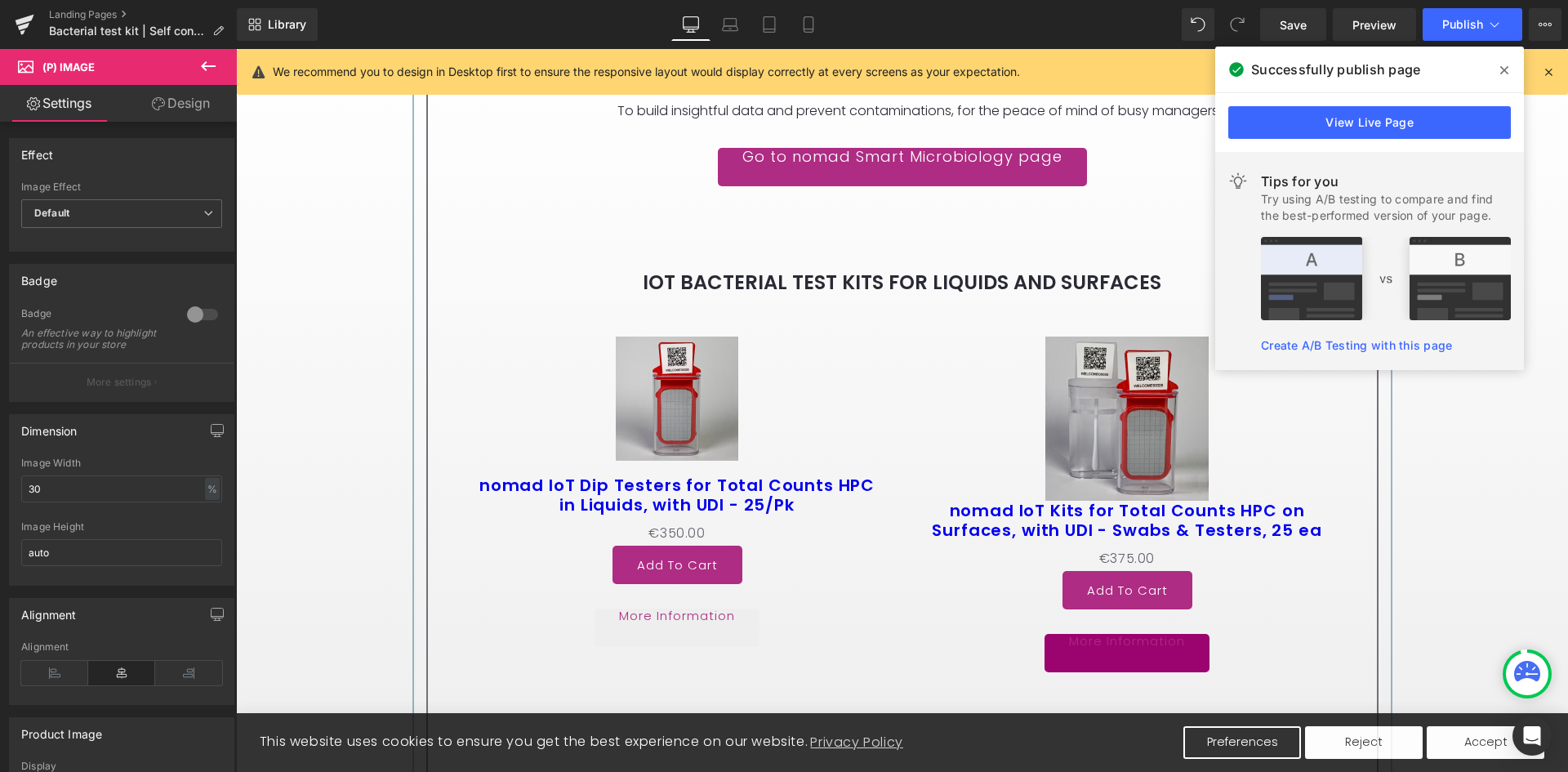
click at [184, 109] on link "Design" at bounding box center [181, 103] width 119 height 37
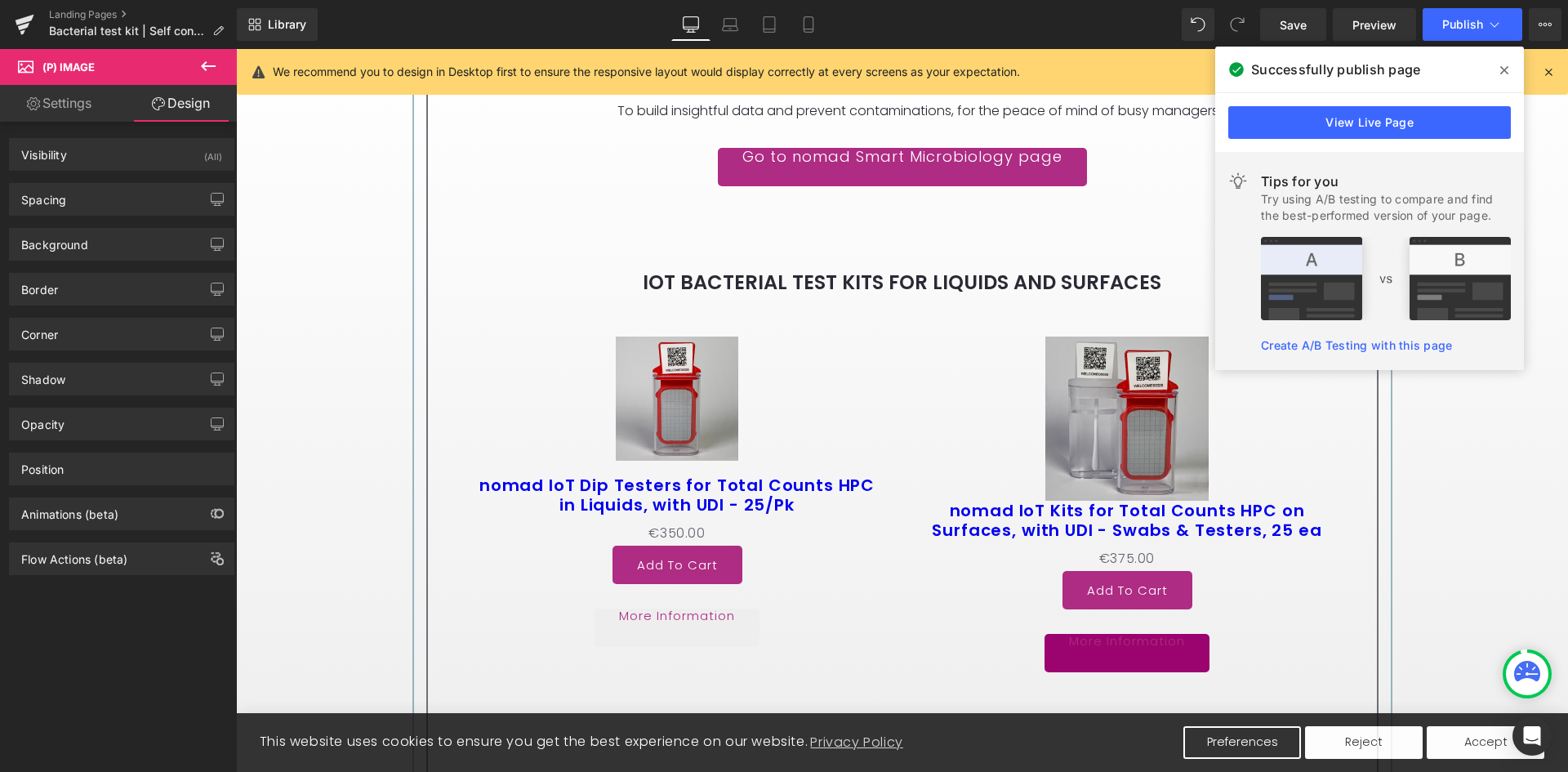
click at [94, 110] on link "Settings" at bounding box center [59, 103] width 119 height 37
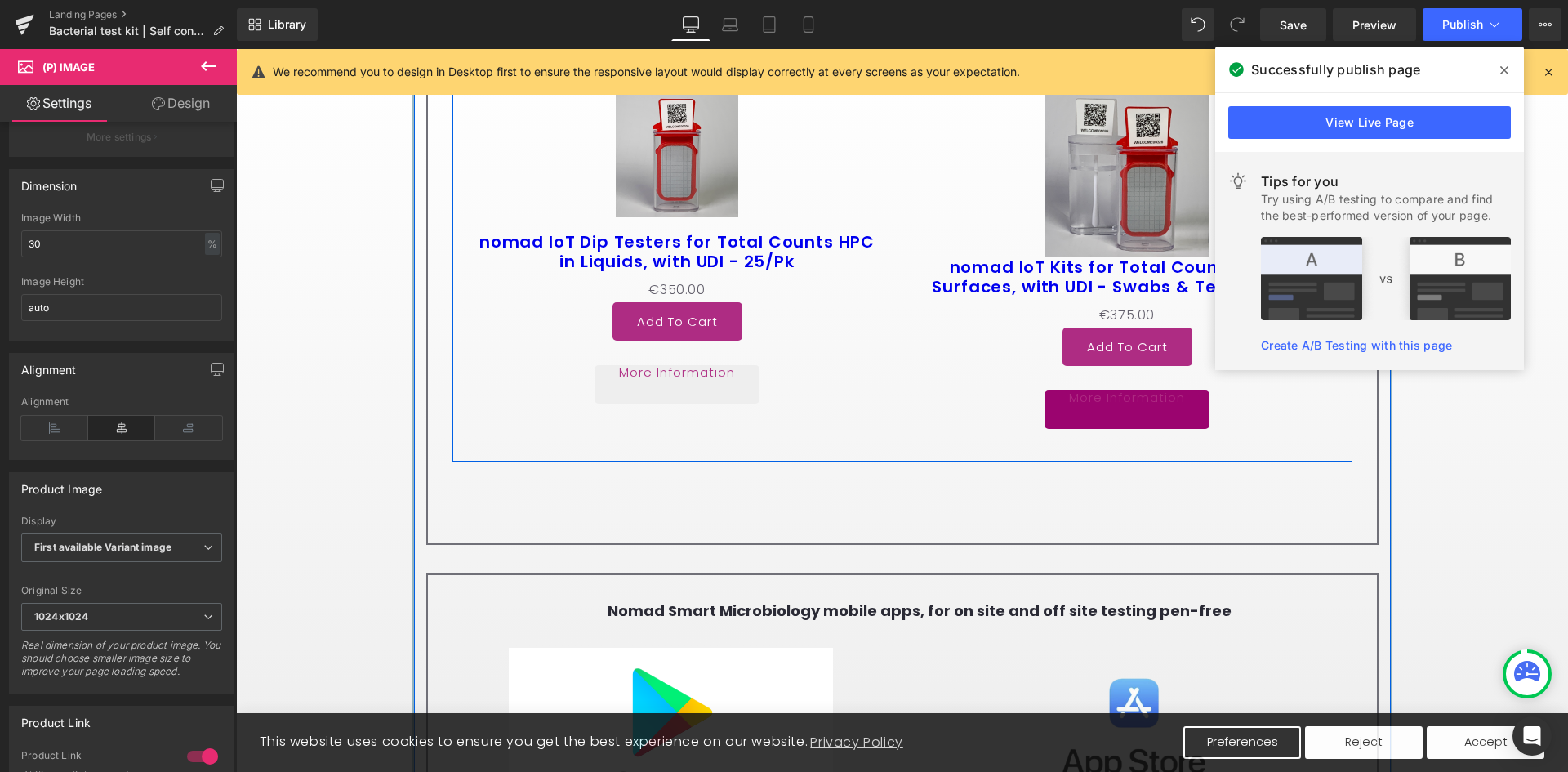
scroll to position [3530, 0]
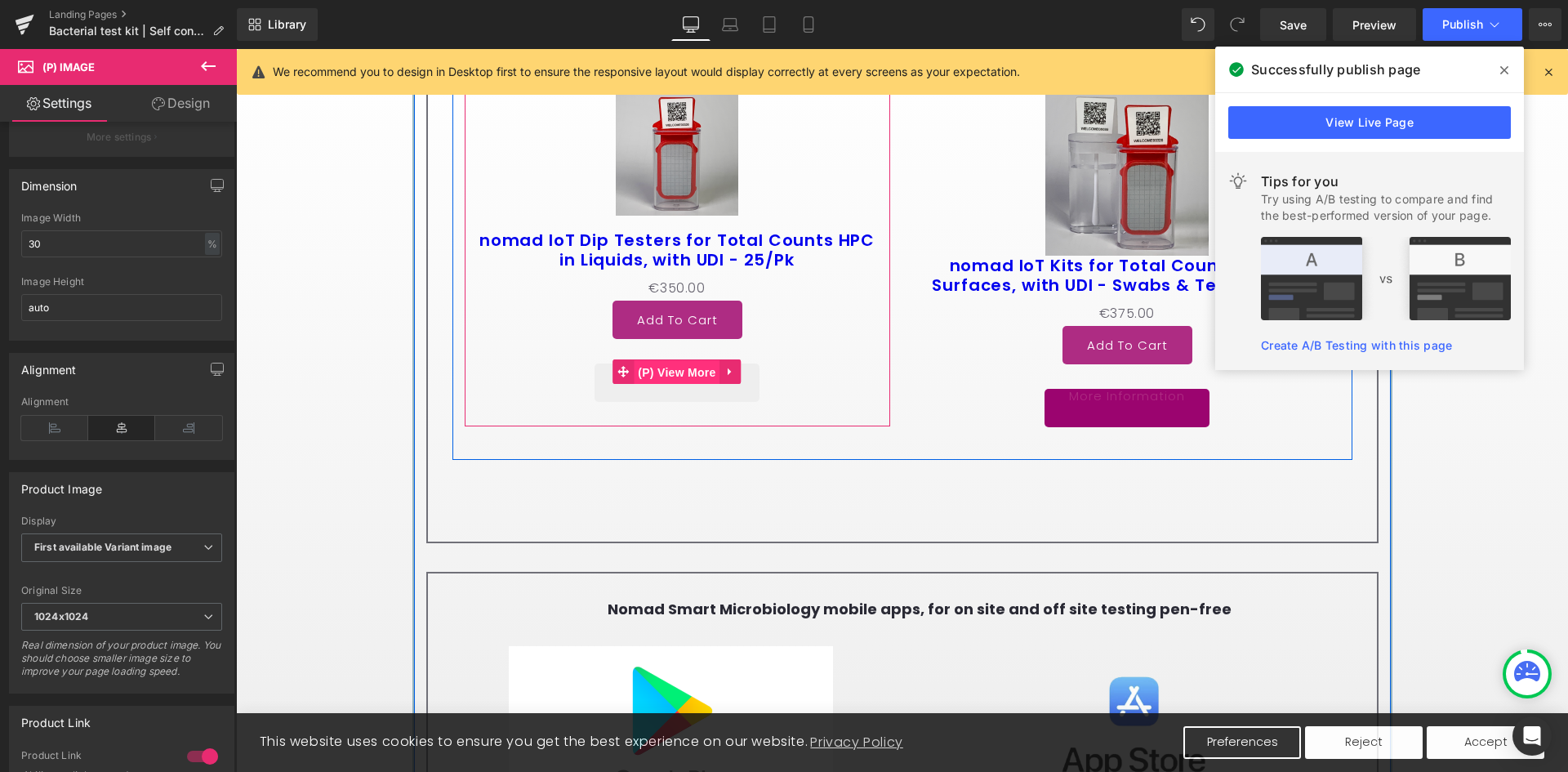
click at [685, 376] on span "(P) View More" at bounding box center [676, 372] width 85 height 24
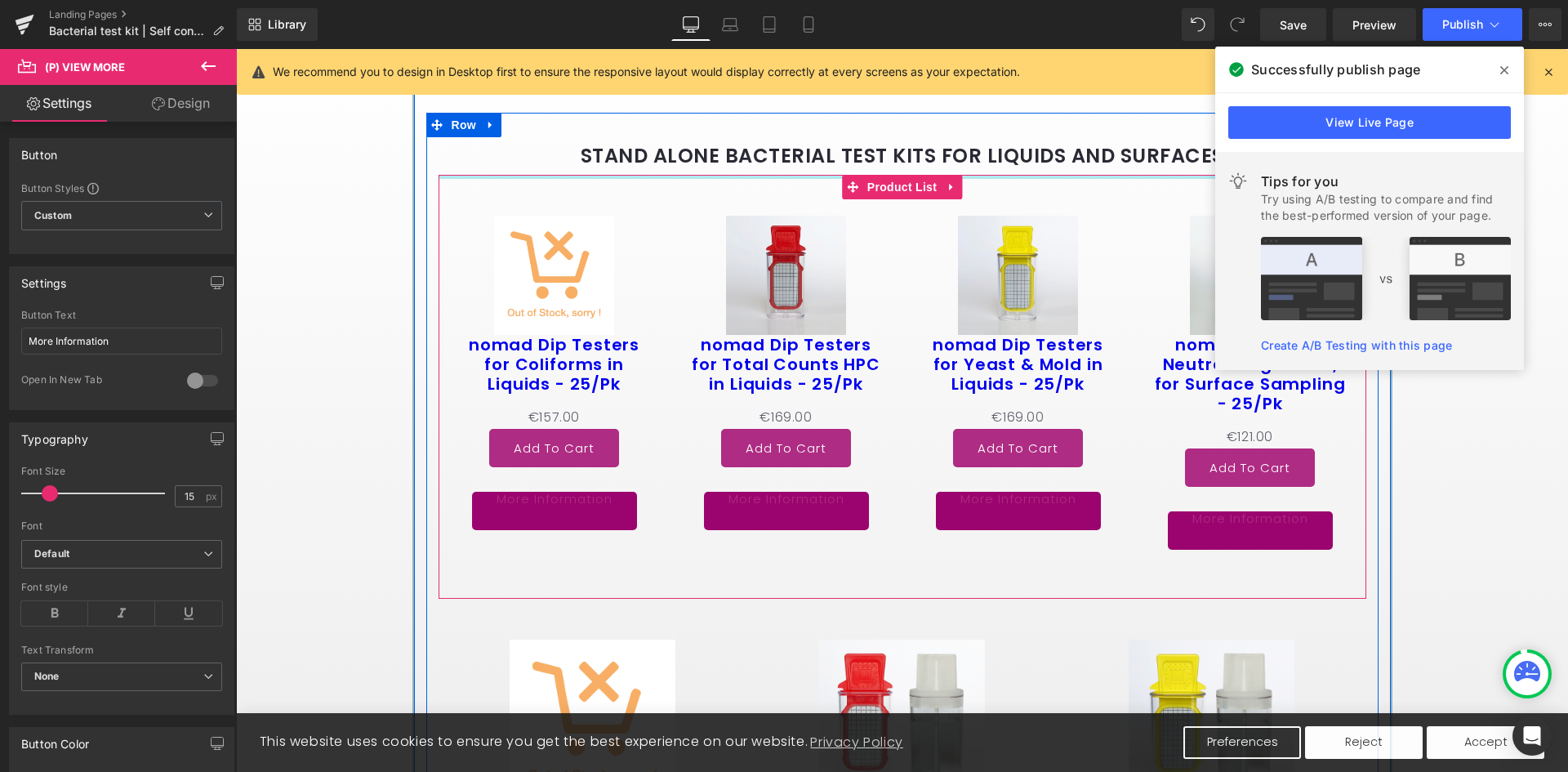
scroll to position [898, 0]
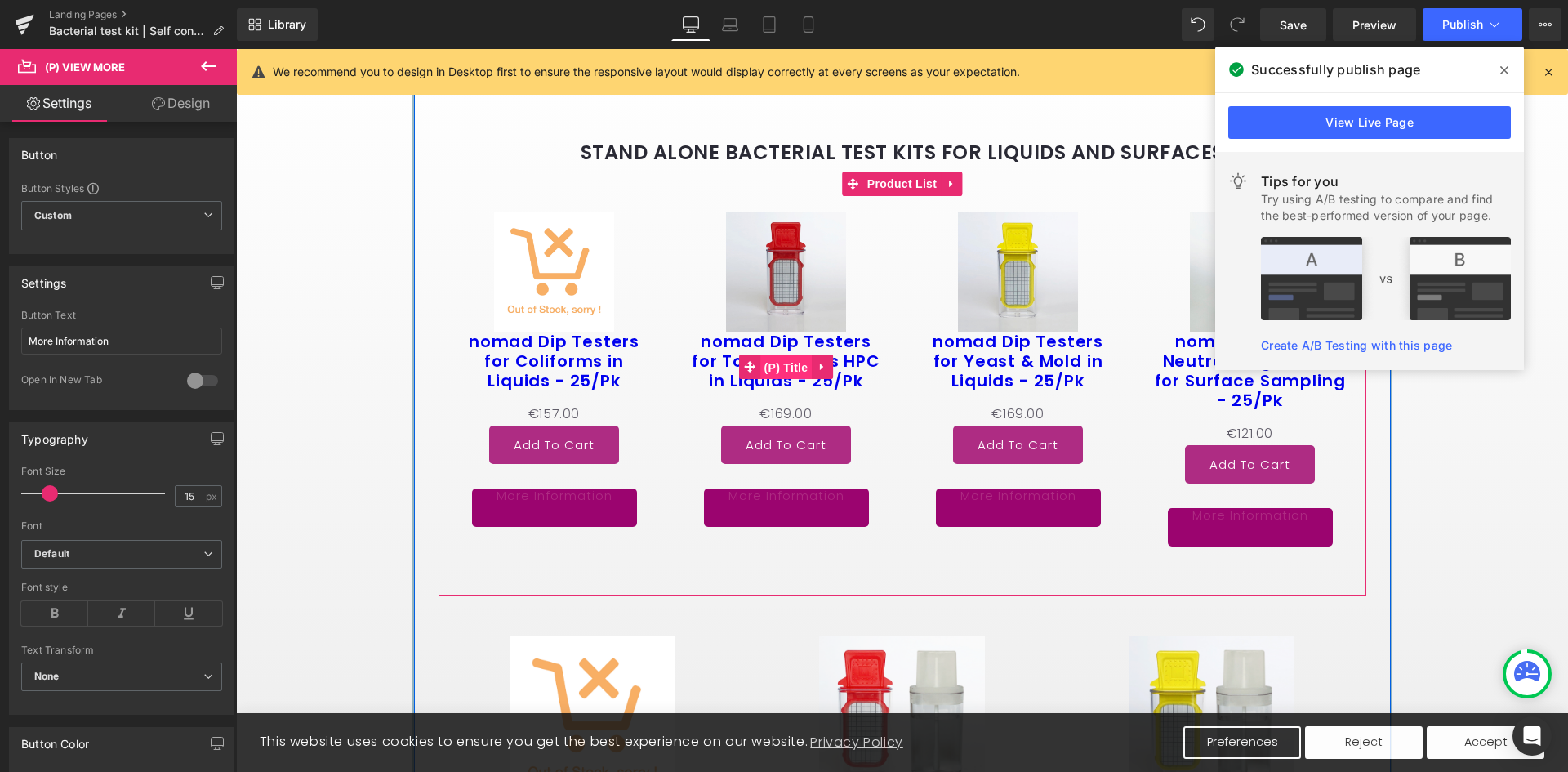
click at [781, 380] on span "(P) Title" at bounding box center [786, 367] width 52 height 24
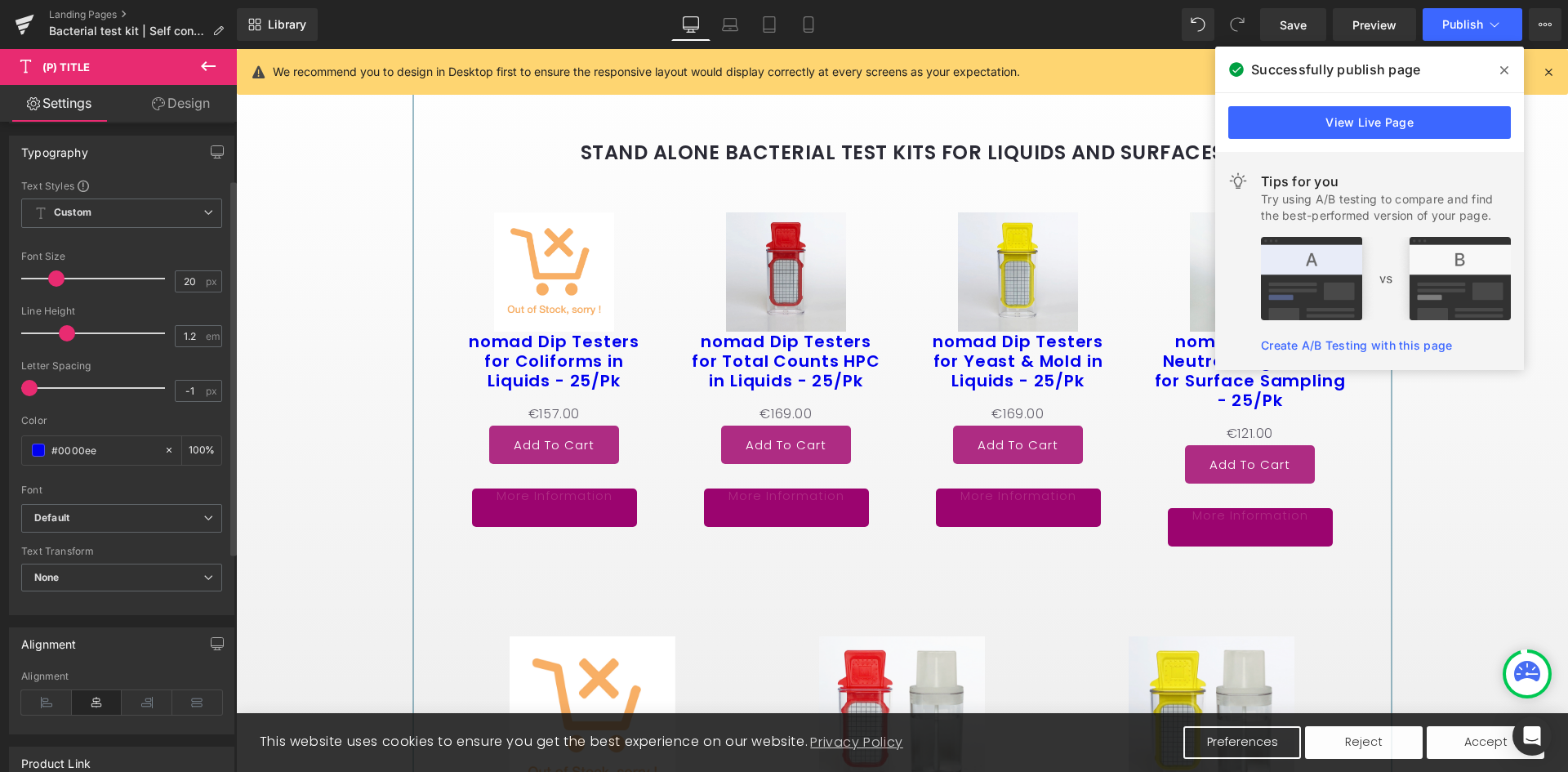
scroll to position [245, 0]
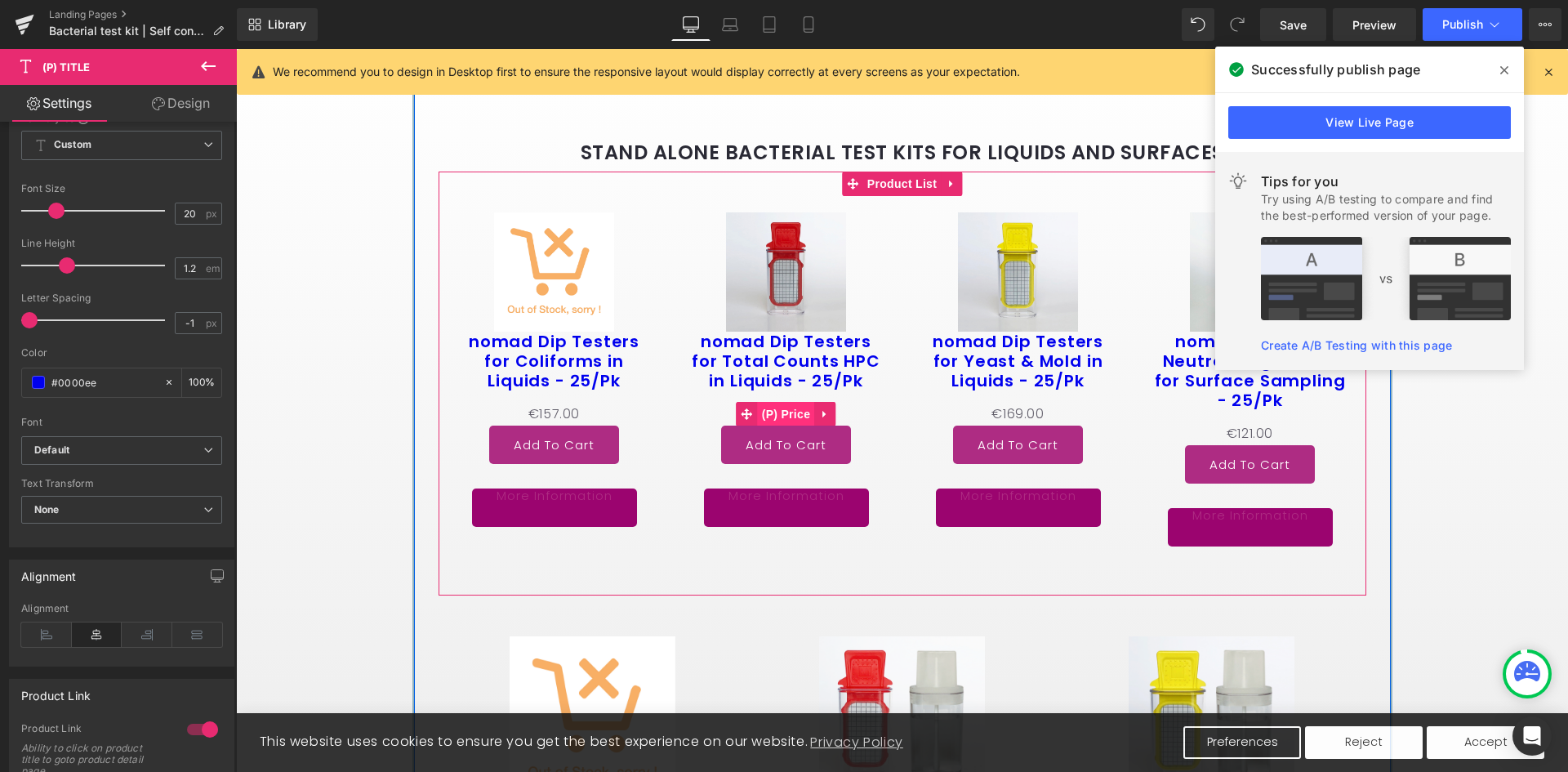
click at [790, 423] on span "(P) Price" at bounding box center [786, 414] width 58 height 24
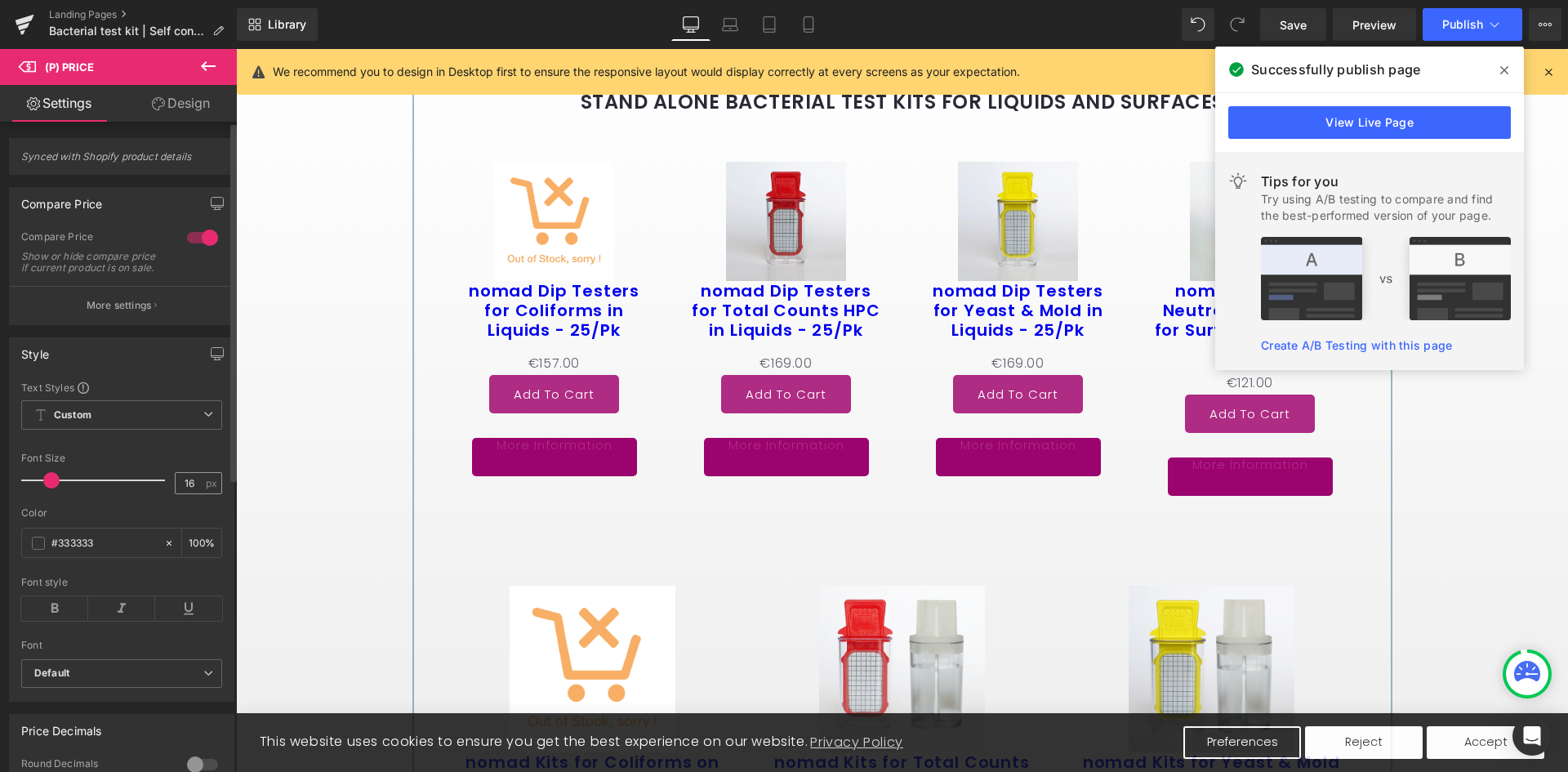
scroll to position [1144, 0]
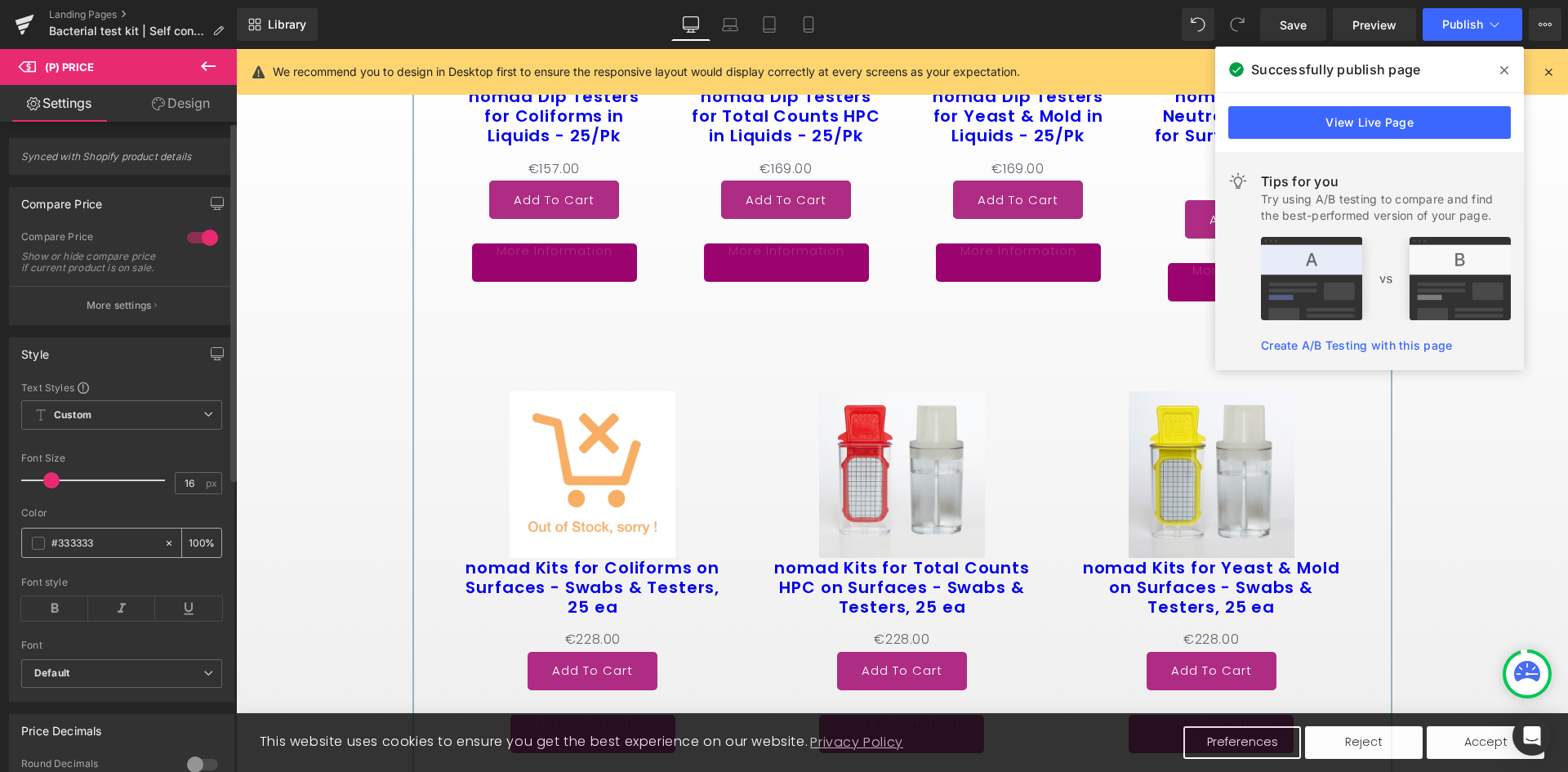
click at [119, 552] on input "#333333" at bounding box center [103, 543] width 104 height 18
drag, startPoint x: 119, startPoint y: 554, endPoint x: 114, endPoint y: 563, distance: 10.3
click at [119, 552] on input "#333333" at bounding box center [103, 543] width 104 height 18
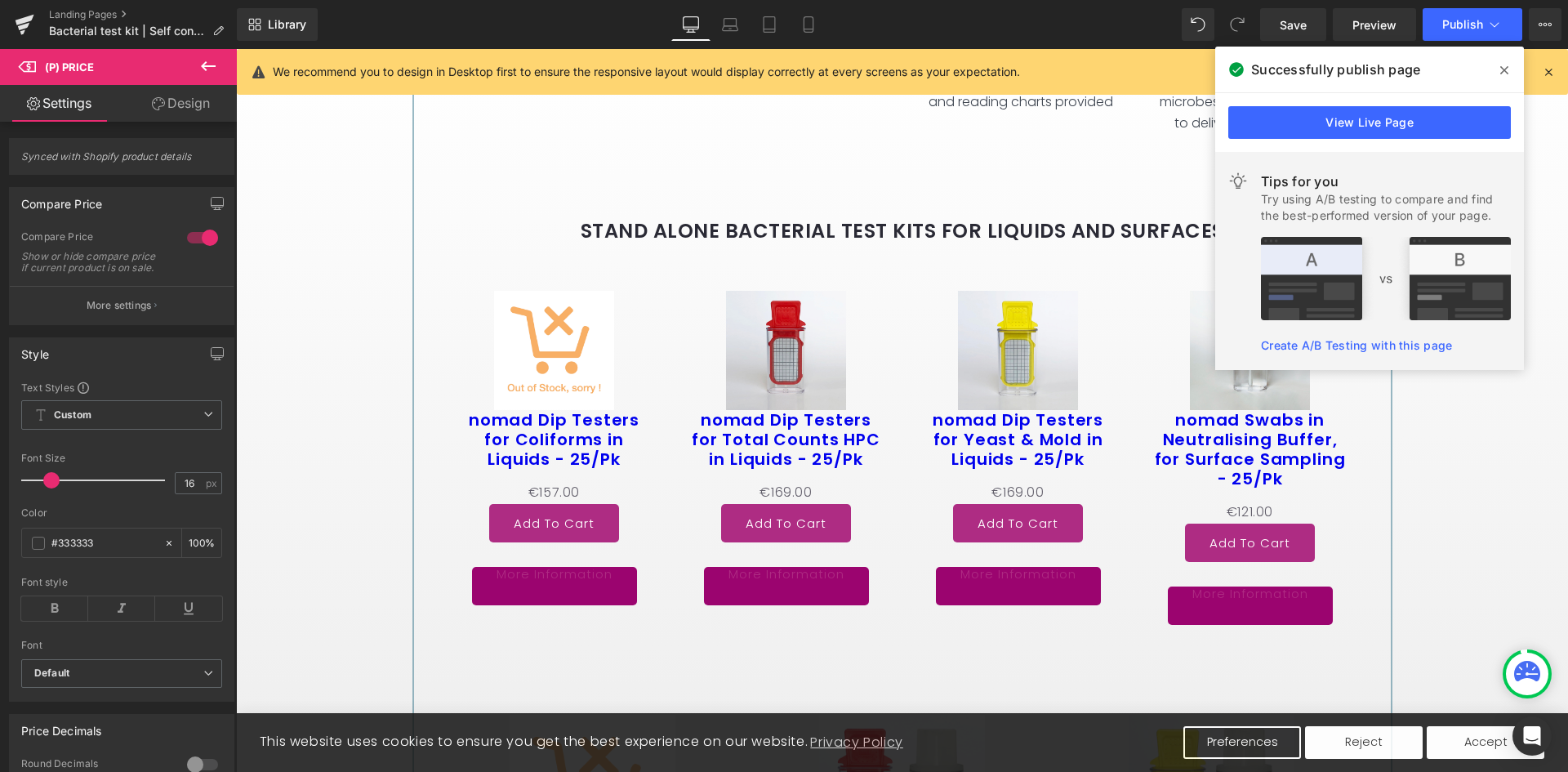
scroll to position [817, 0]
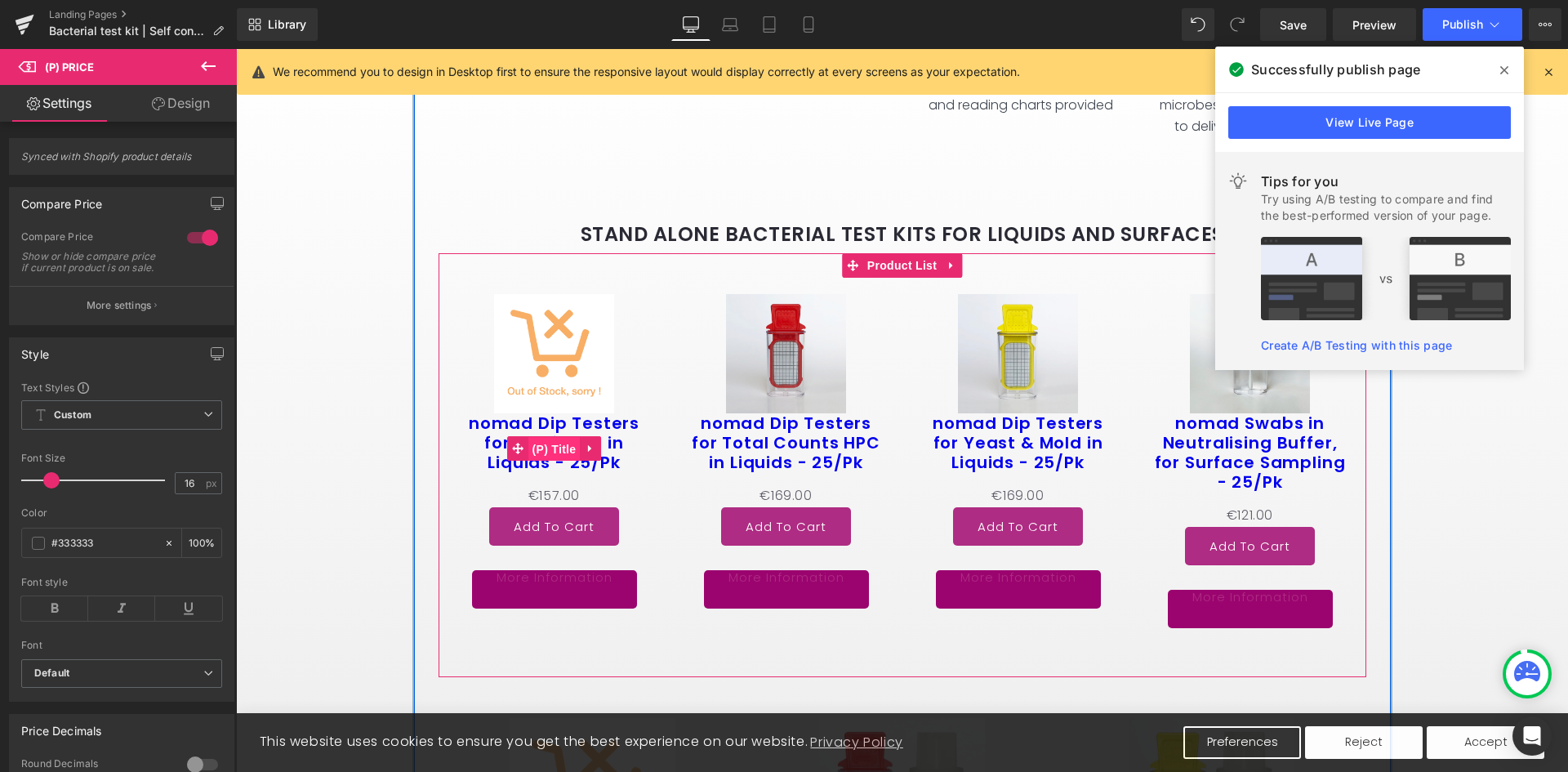
click at [569, 462] on span "(P) Title" at bounding box center [554, 449] width 52 height 24
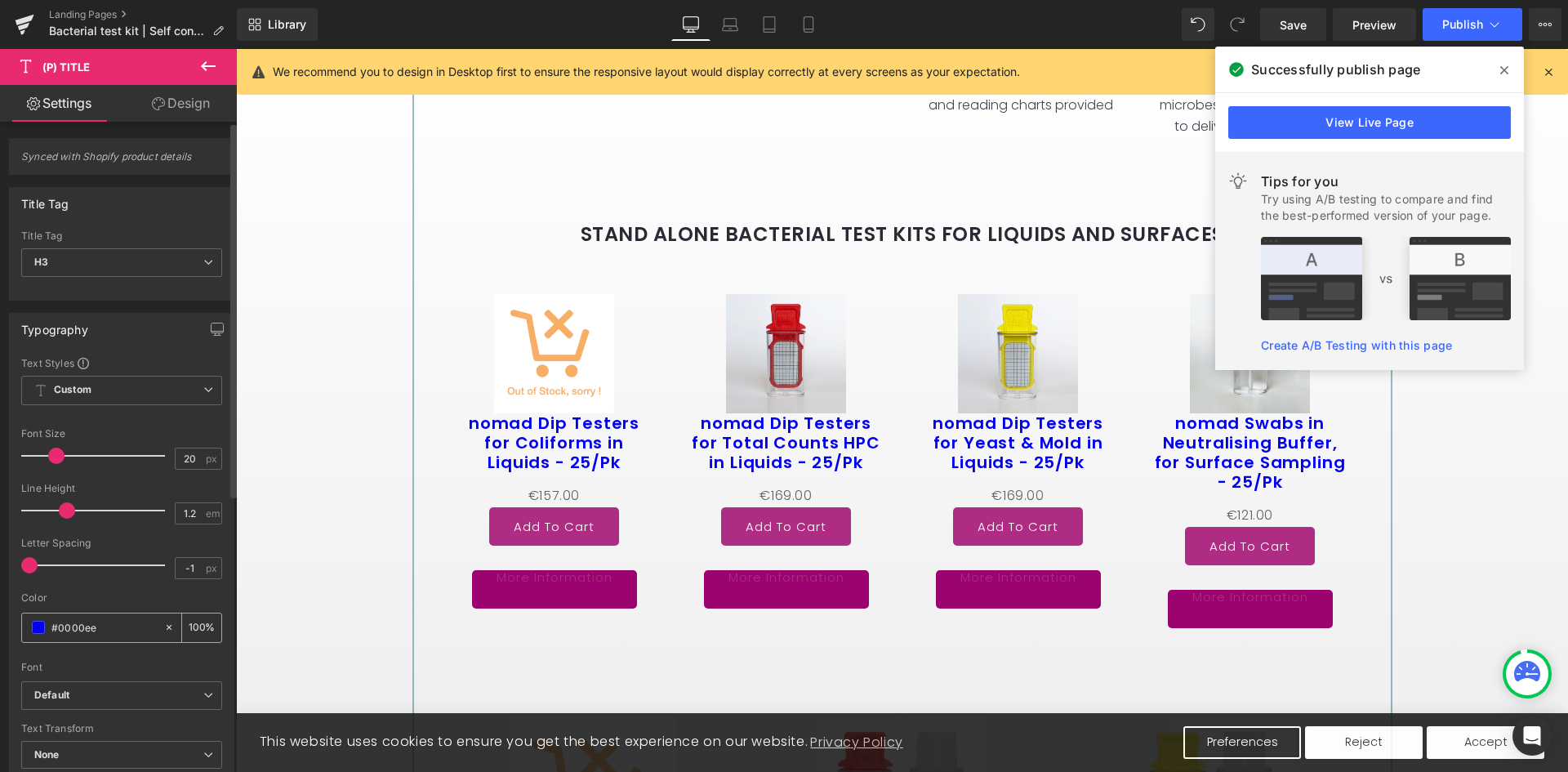
click at [64, 617] on div "#0000ee" at bounding box center [93, 628] width 141 height 29
click at [62, 620] on div "#0000ee" at bounding box center [93, 628] width 141 height 29
click at [60, 625] on input "#0000ee" at bounding box center [103, 627] width 104 height 18
click at [61, 625] on input "#0000ee" at bounding box center [103, 627] width 104 height 18
paste input "#333333"
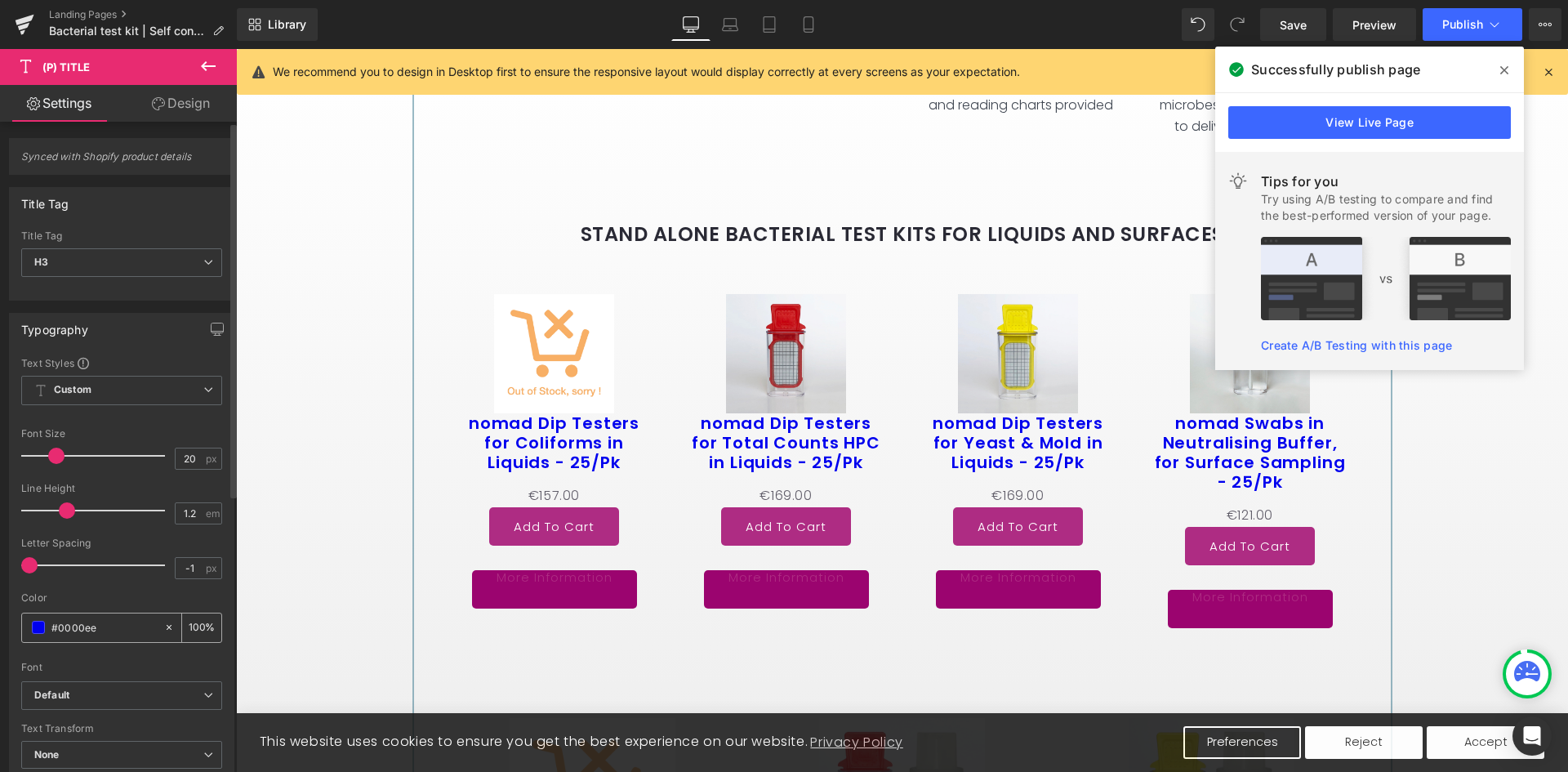
type input "##333333"
type input "0"
type input "#333333"
type input "100"
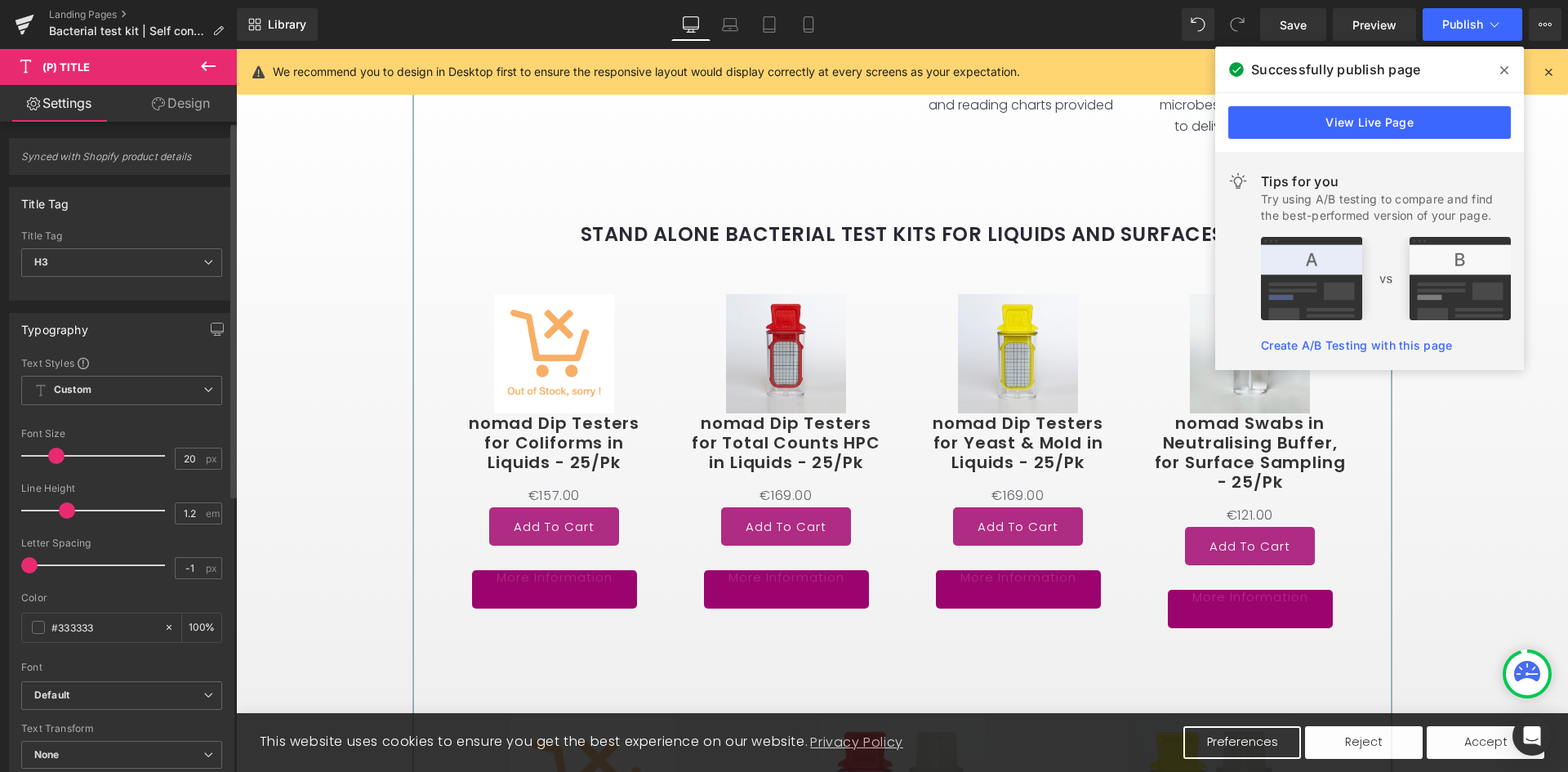
type input "#333333"
click at [139, 606] on div "Color #333333 100 %" at bounding box center [121, 626] width 201 height 69
click at [143, 597] on div "Color" at bounding box center [121, 597] width 201 height 12
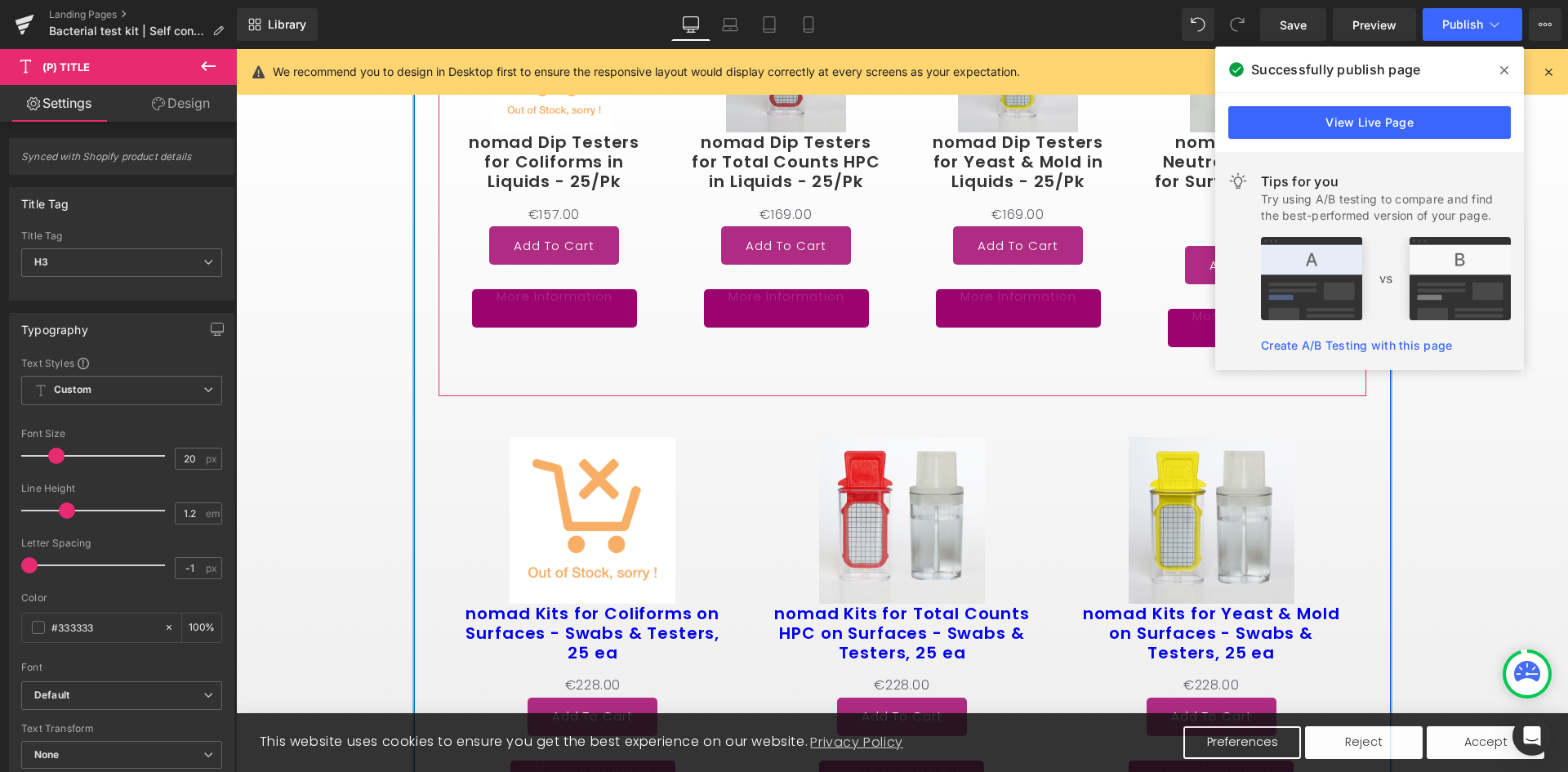
scroll to position [1225, 0]
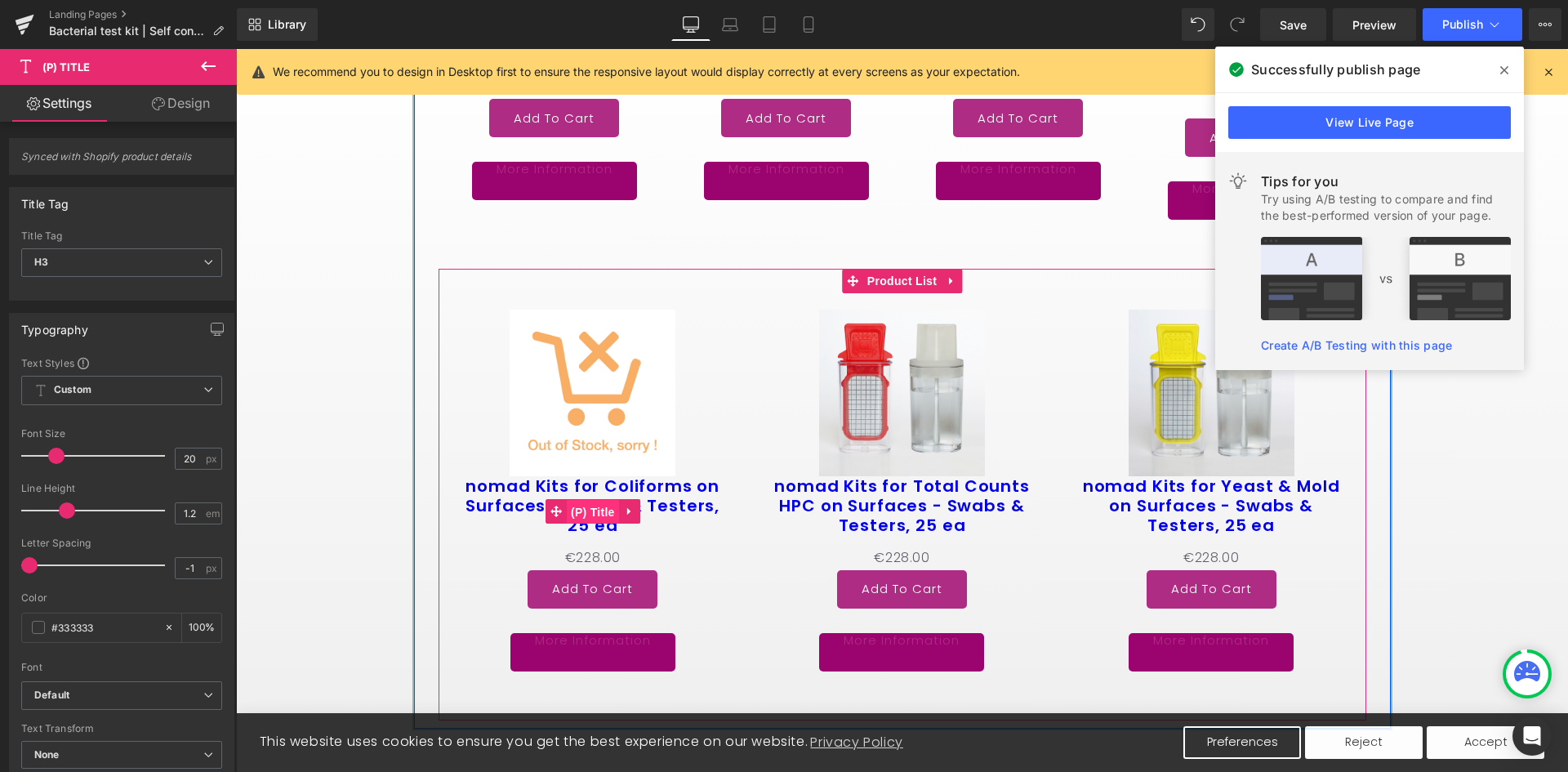
click at [596, 525] on span "(P) Title" at bounding box center [593, 511] width 52 height 24
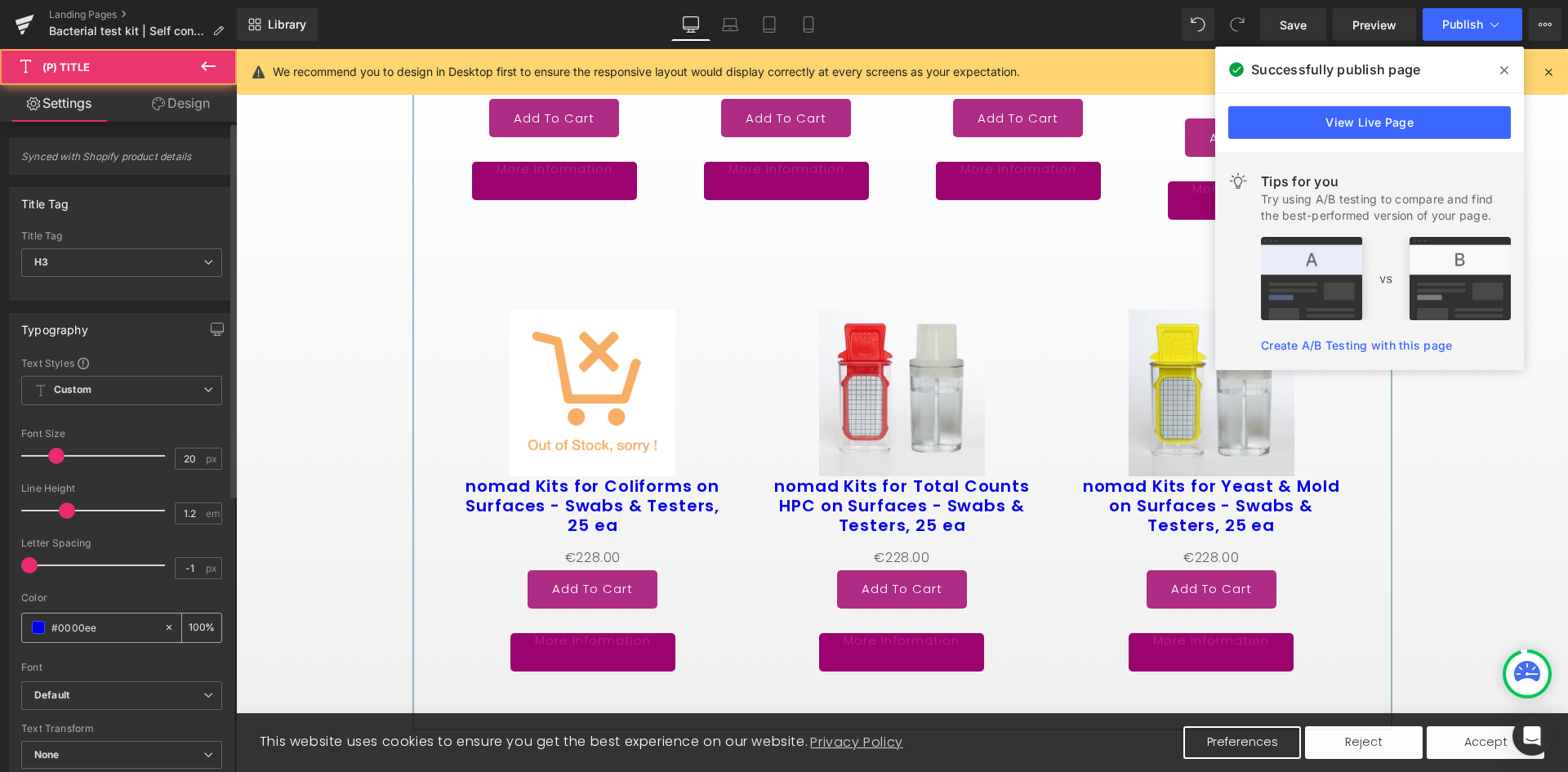
click at [86, 624] on input "#0000ee" at bounding box center [103, 627] width 104 height 18
paste input "333333"
type input "#333333"
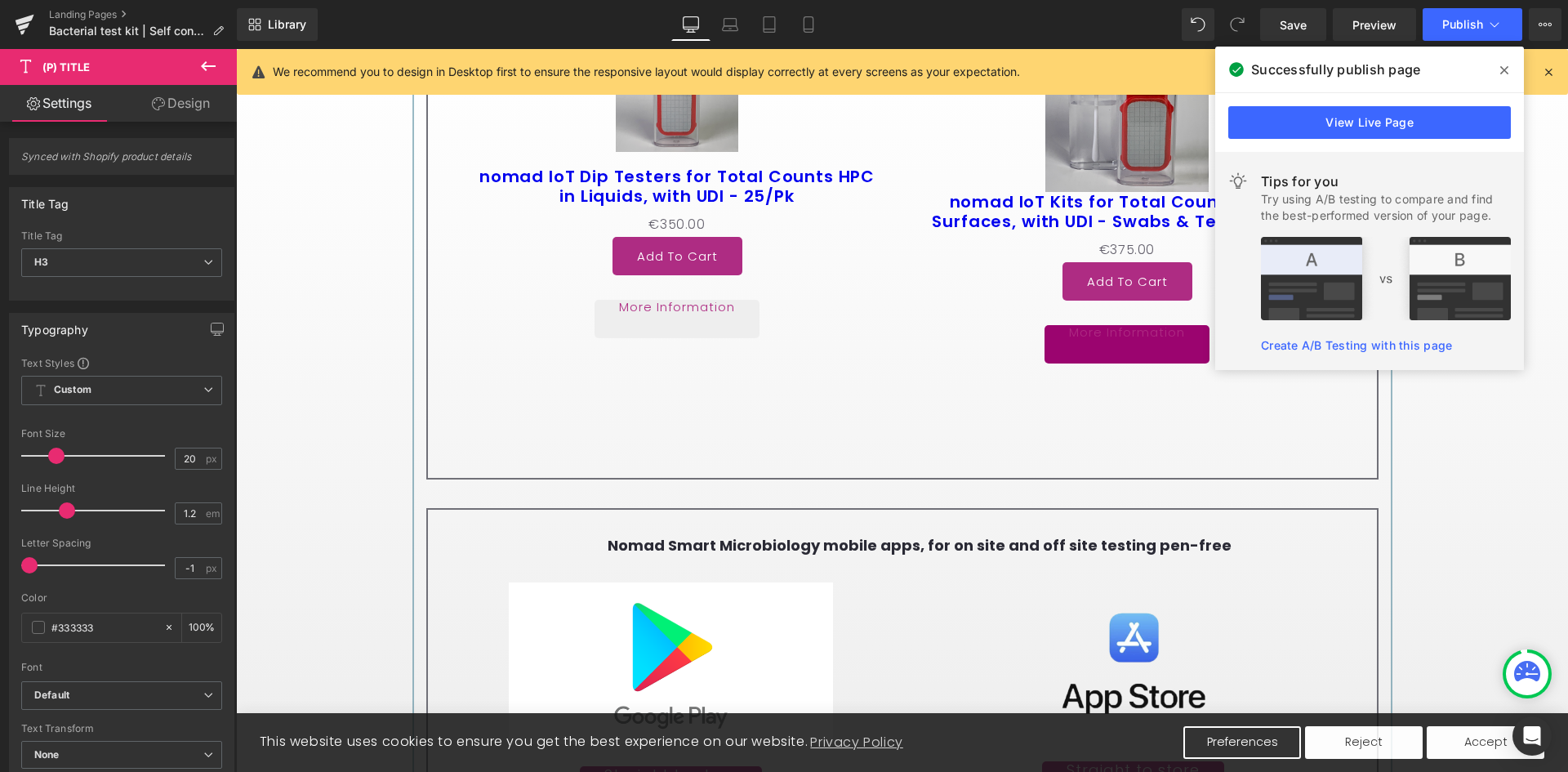
scroll to position [3430, 0]
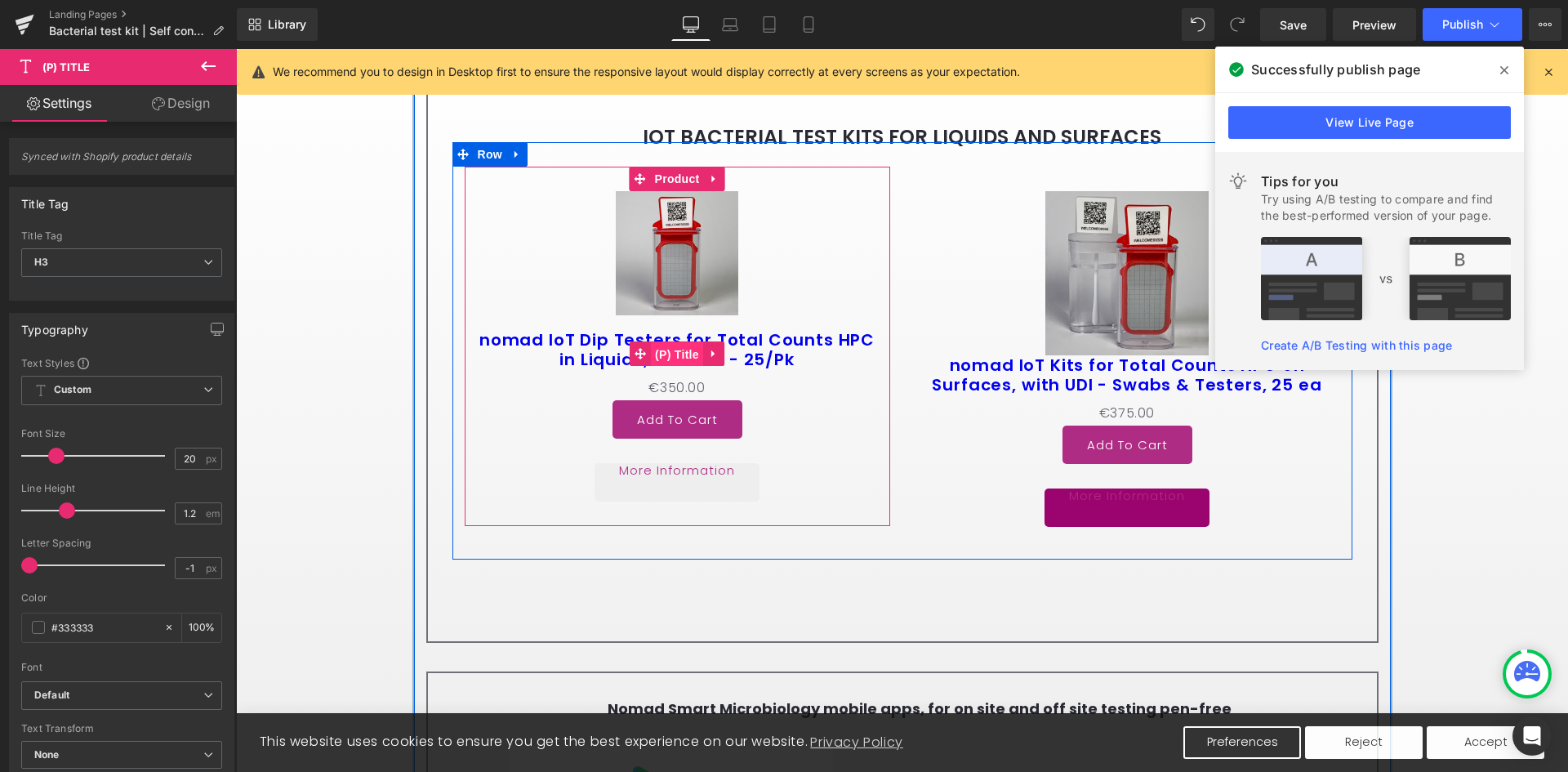
click at [681, 356] on span "(P) Title" at bounding box center [676, 354] width 52 height 24
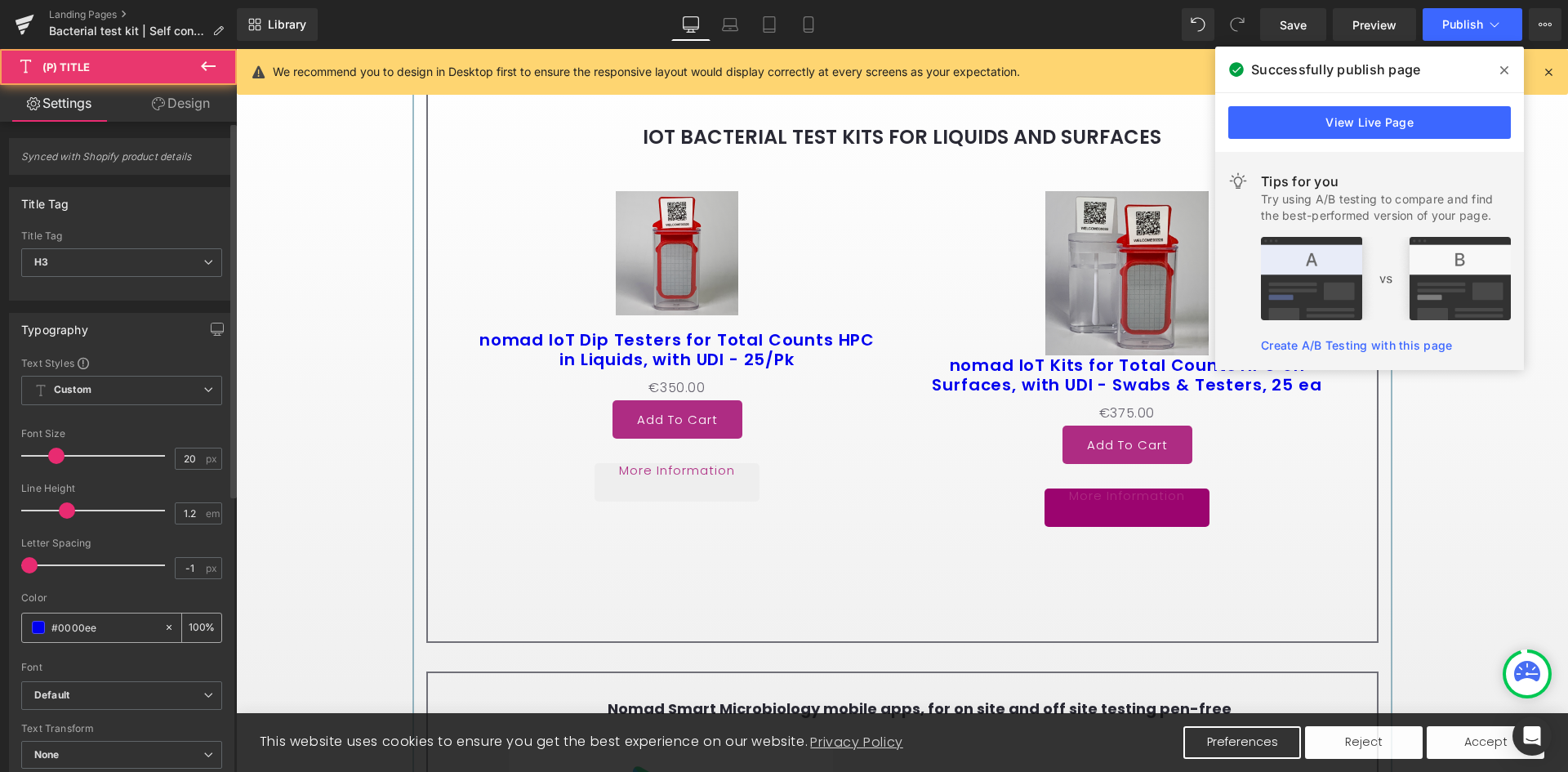
click at [62, 632] on input "#0000ee" at bounding box center [103, 627] width 104 height 18
paste input "333333"
type input "#333333"
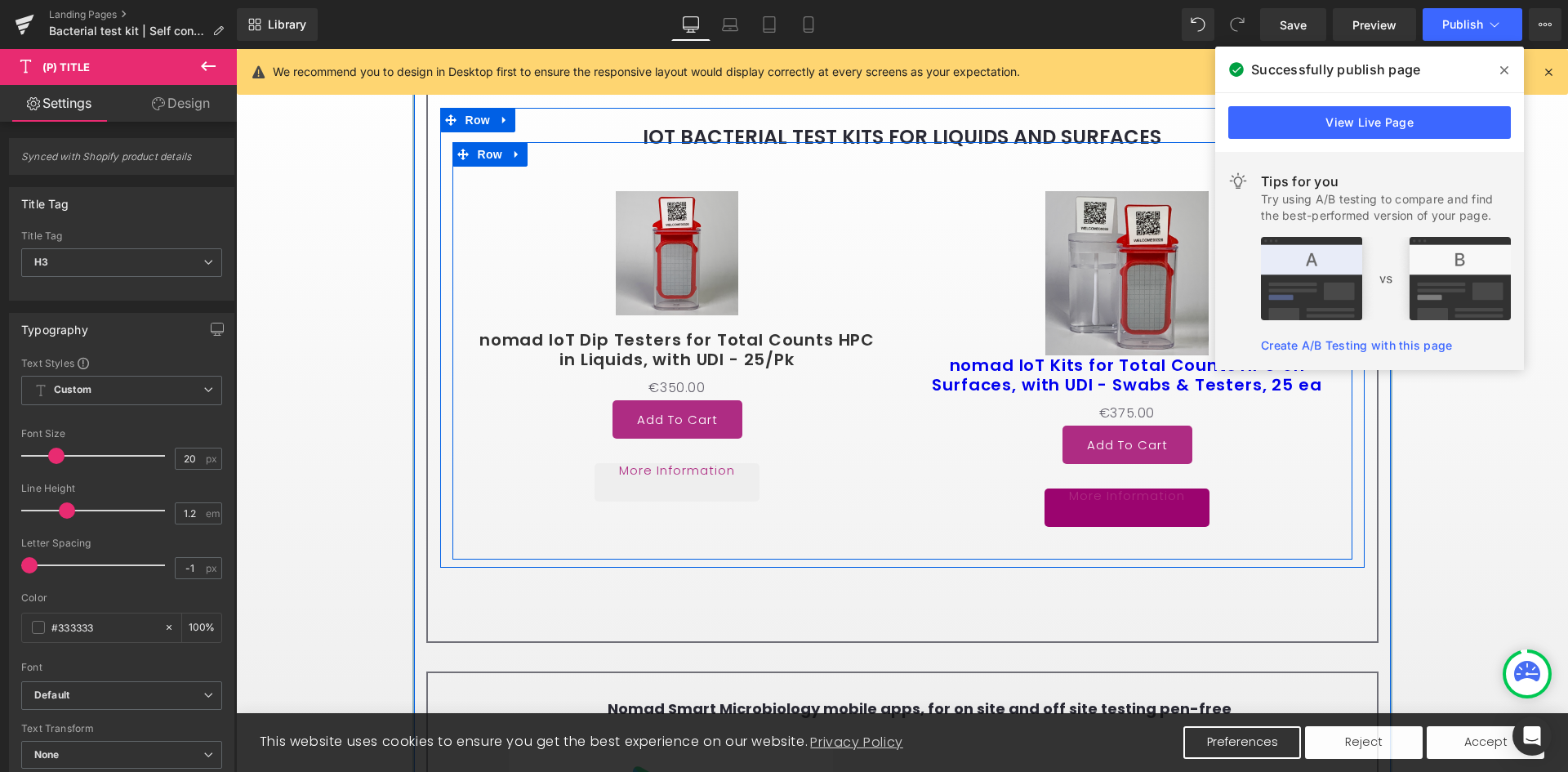
click at [543, 541] on div "Sale Off (P) Image nomad IoT Dip Testers for Total Counts HPC in Liquids, with …" at bounding box center [902, 351] width 900 height 417
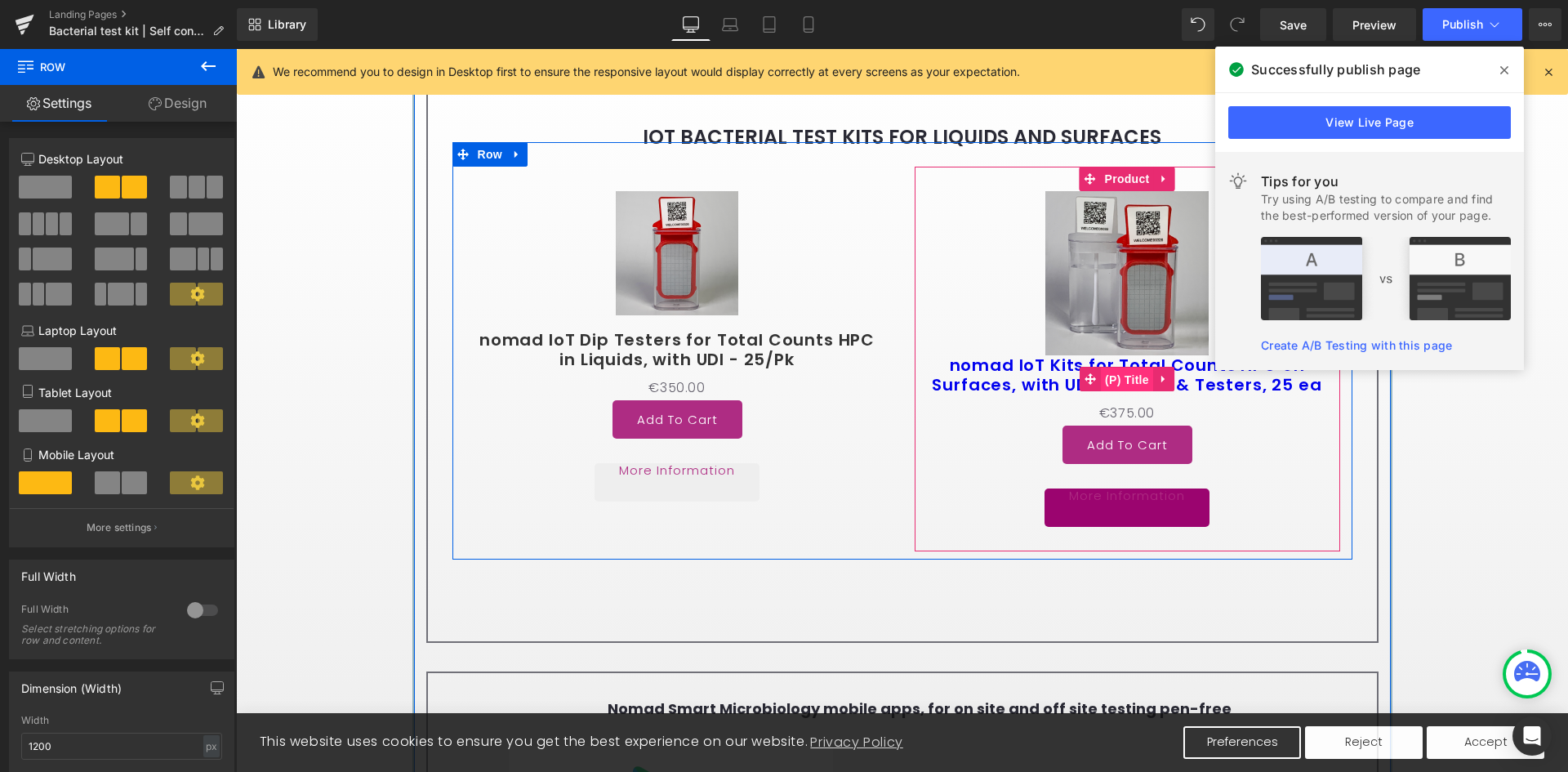
click at [1124, 392] on span "(P) Title" at bounding box center [1126, 379] width 52 height 24
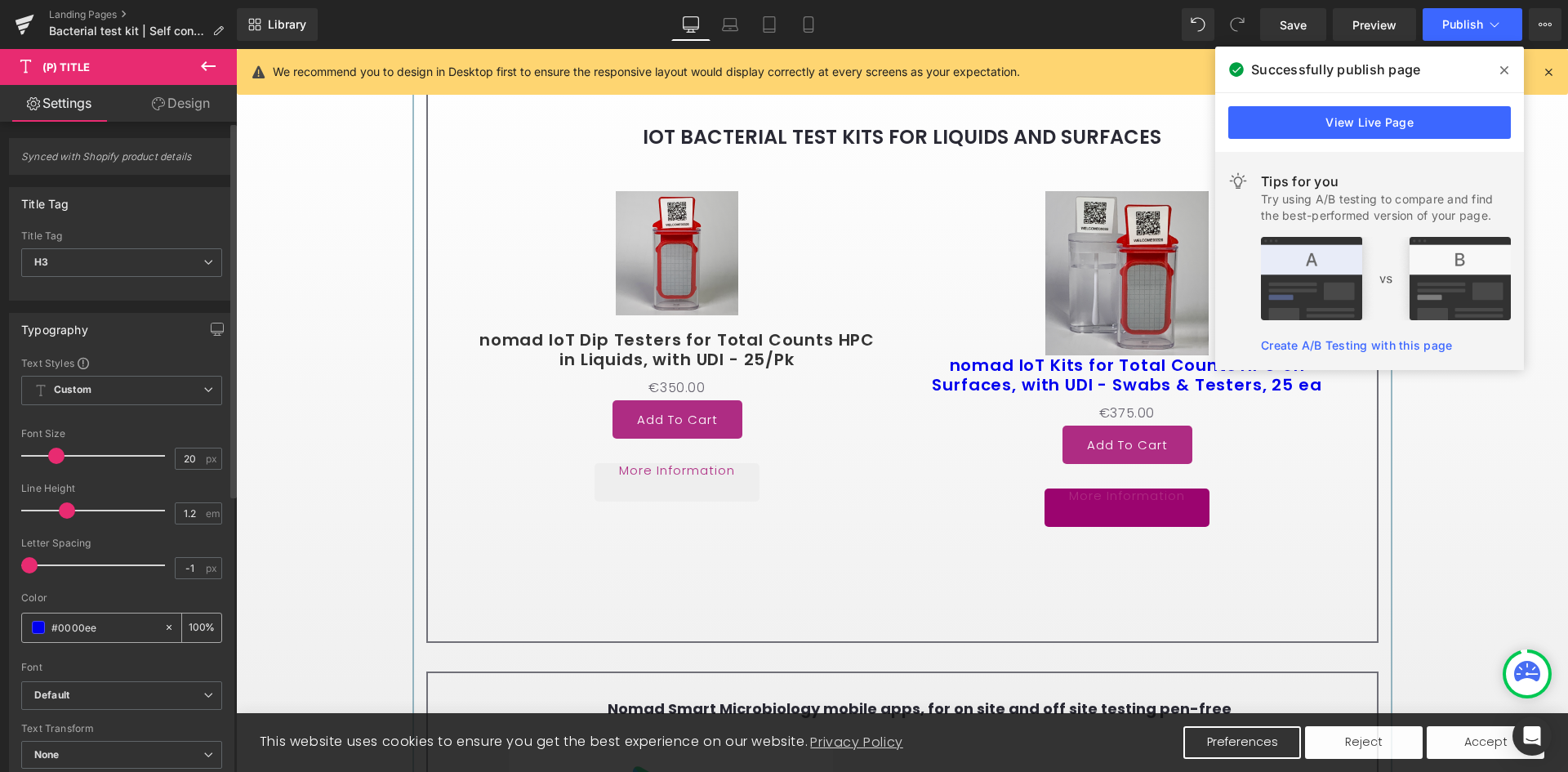
click at [104, 623] on input "#0000ee" at bounding box center [103, 627] width 104 height 18
type input "#333333"
click at [140, 588] on div at bounding box center [121, 587] width 201 height 11
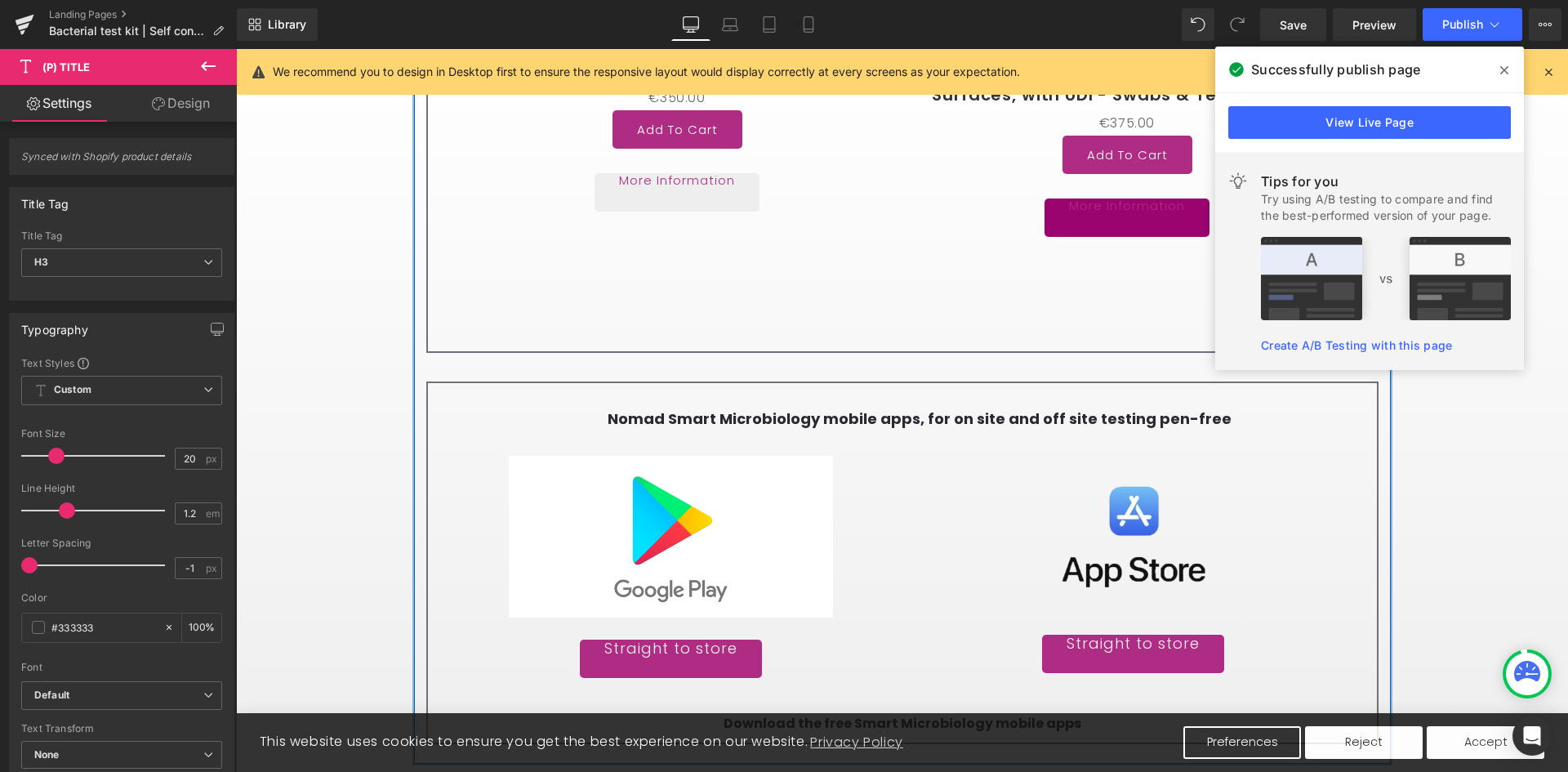
scroll to position [3920, 0]
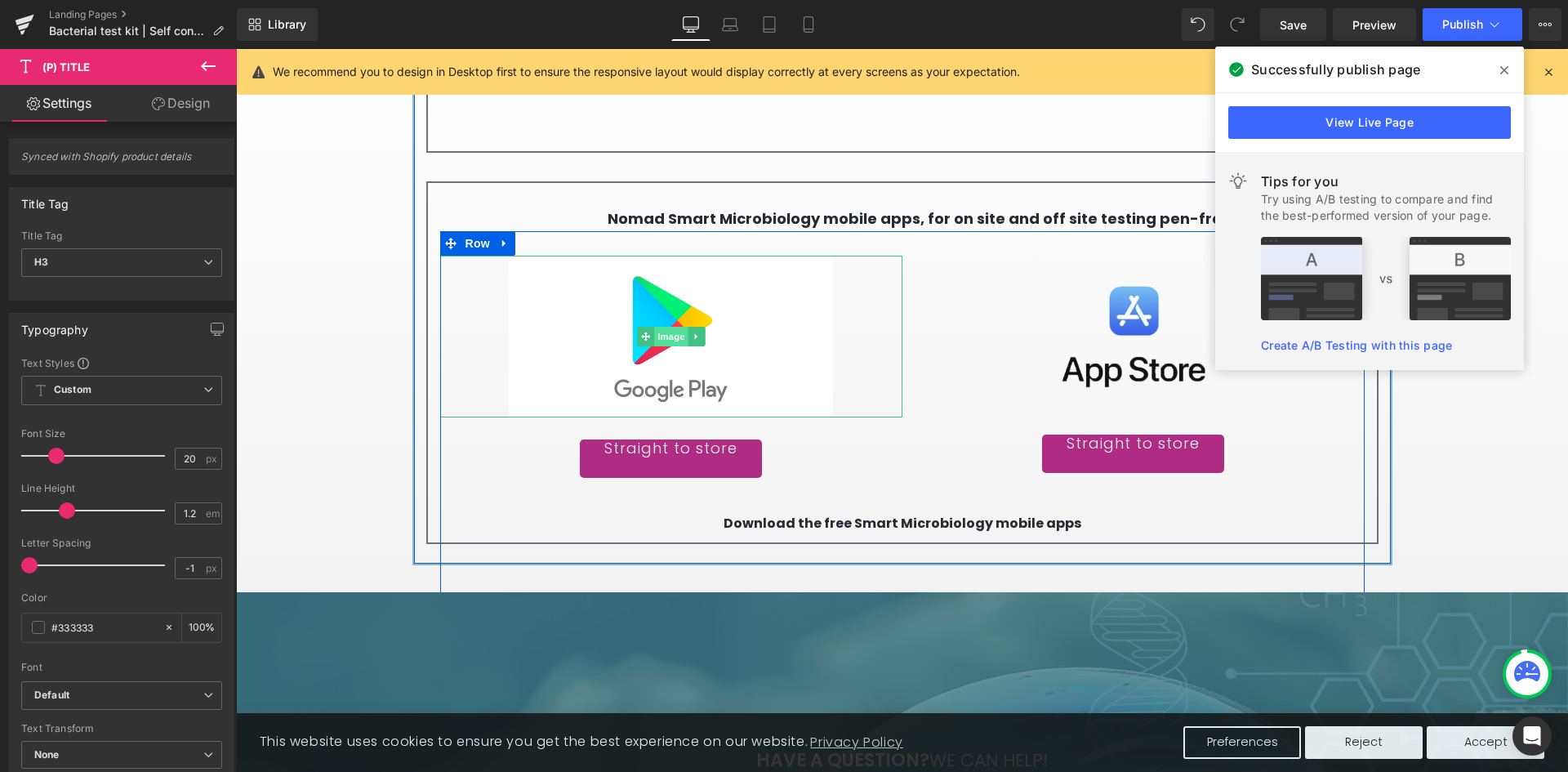
click at [654, 346] on span "Image" at bounding box center [671, 337] width 34 height 20
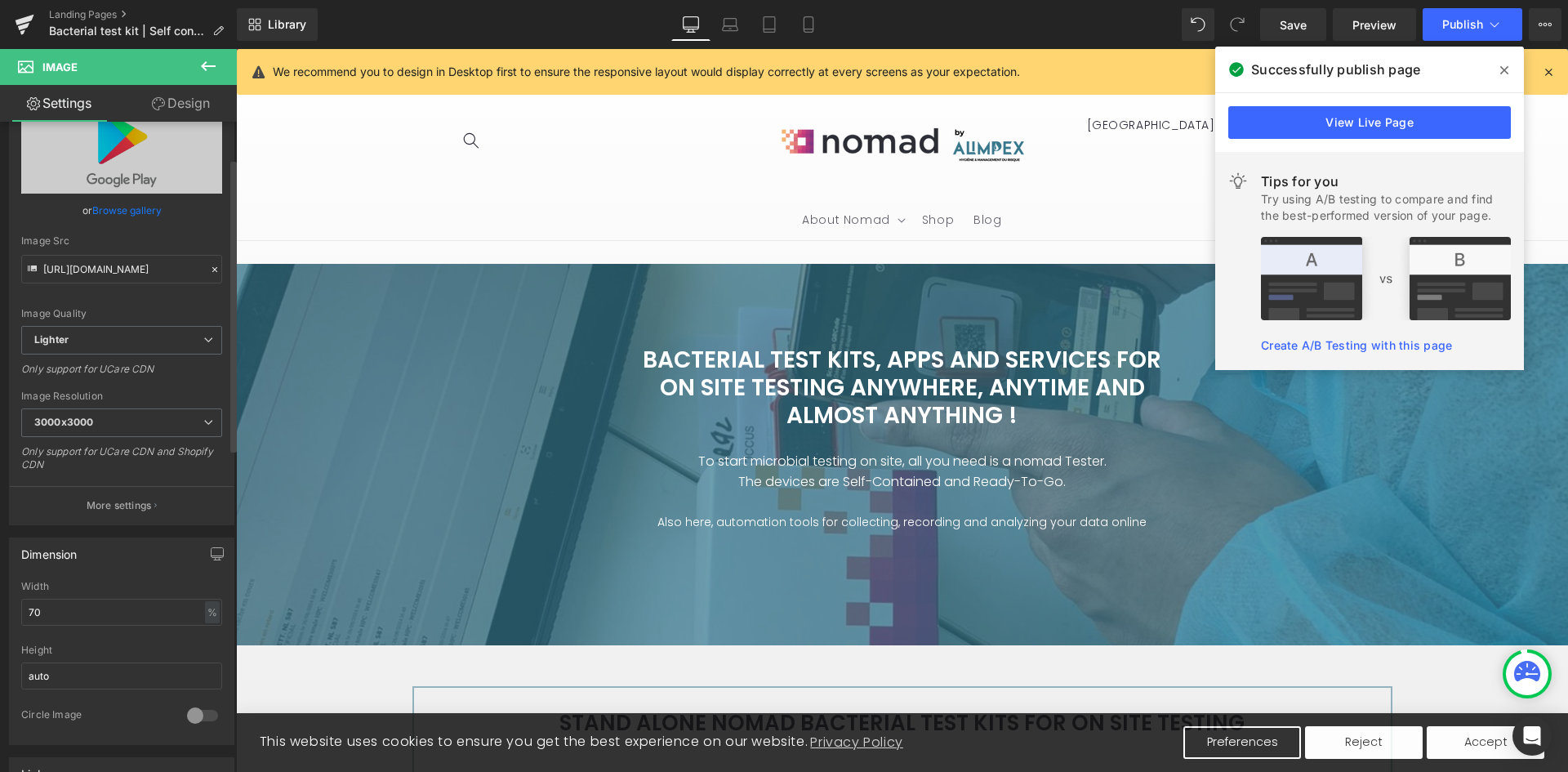
scroll to position [0, 0]
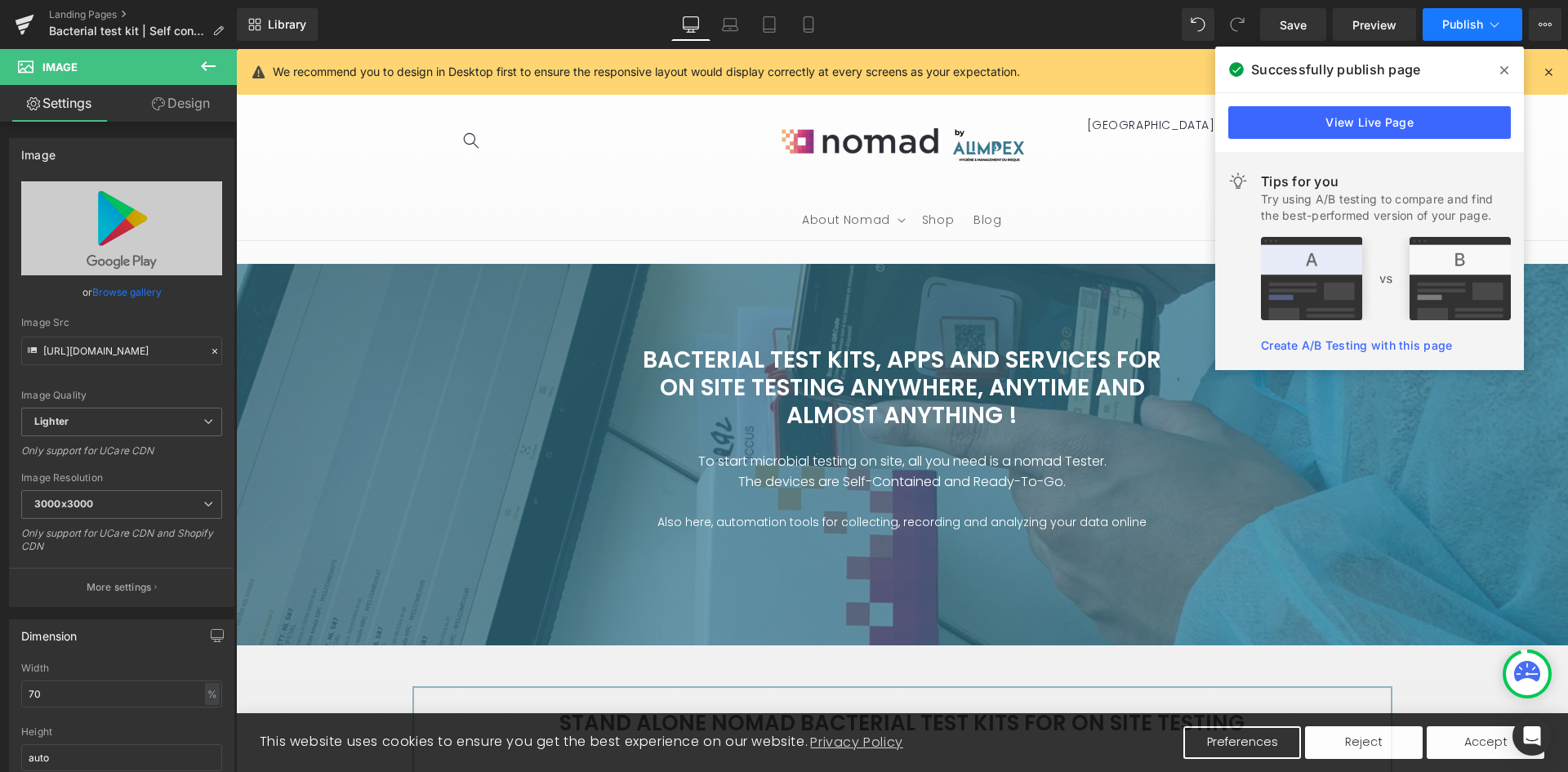
click at [1474, 20] on span "Publish" at bounding box center [1462, 24] width 40 height 13
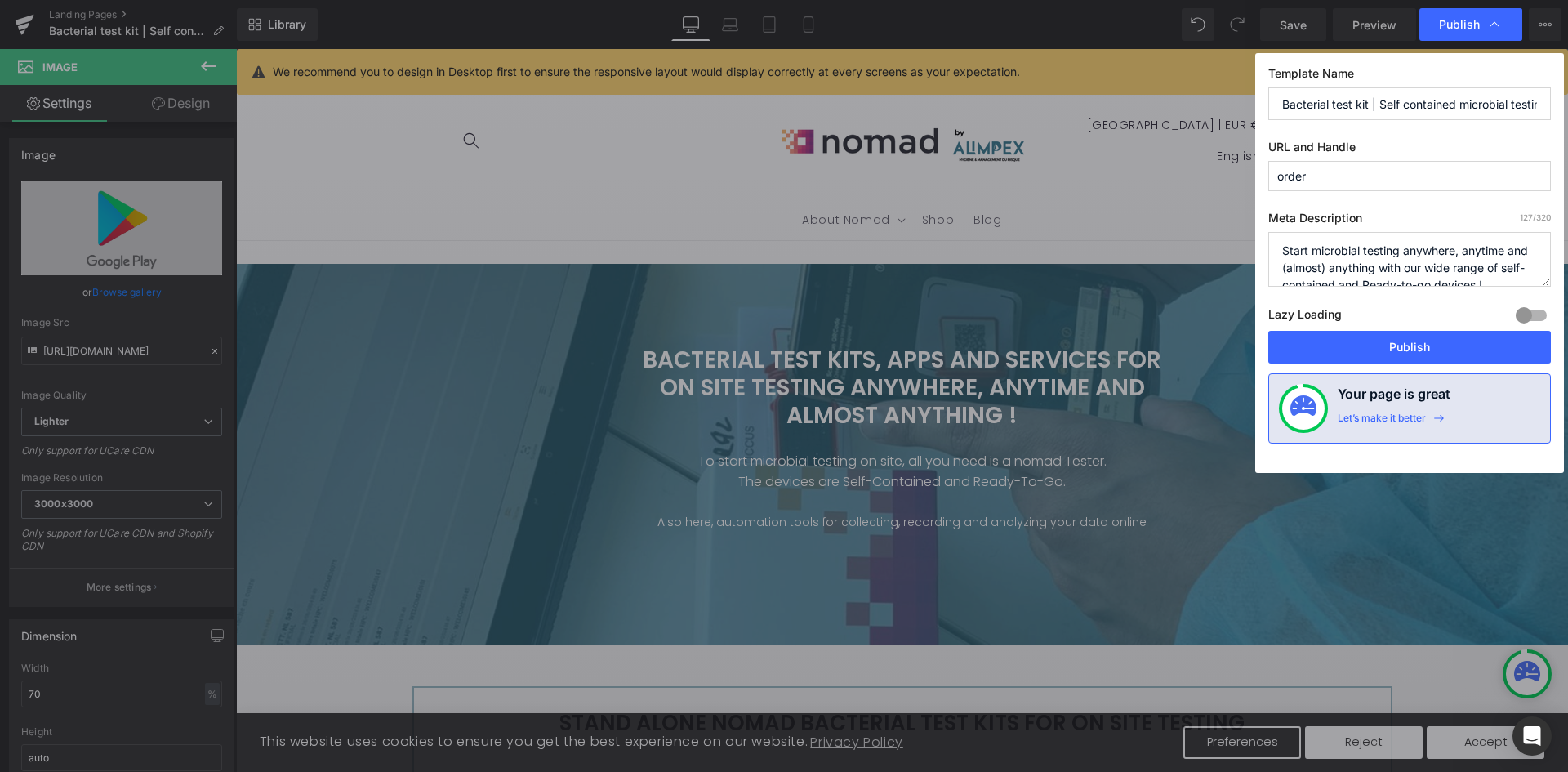
click at [1474, 20] on span "Publish" at bounding box center [1458, 24] width 40 height 14
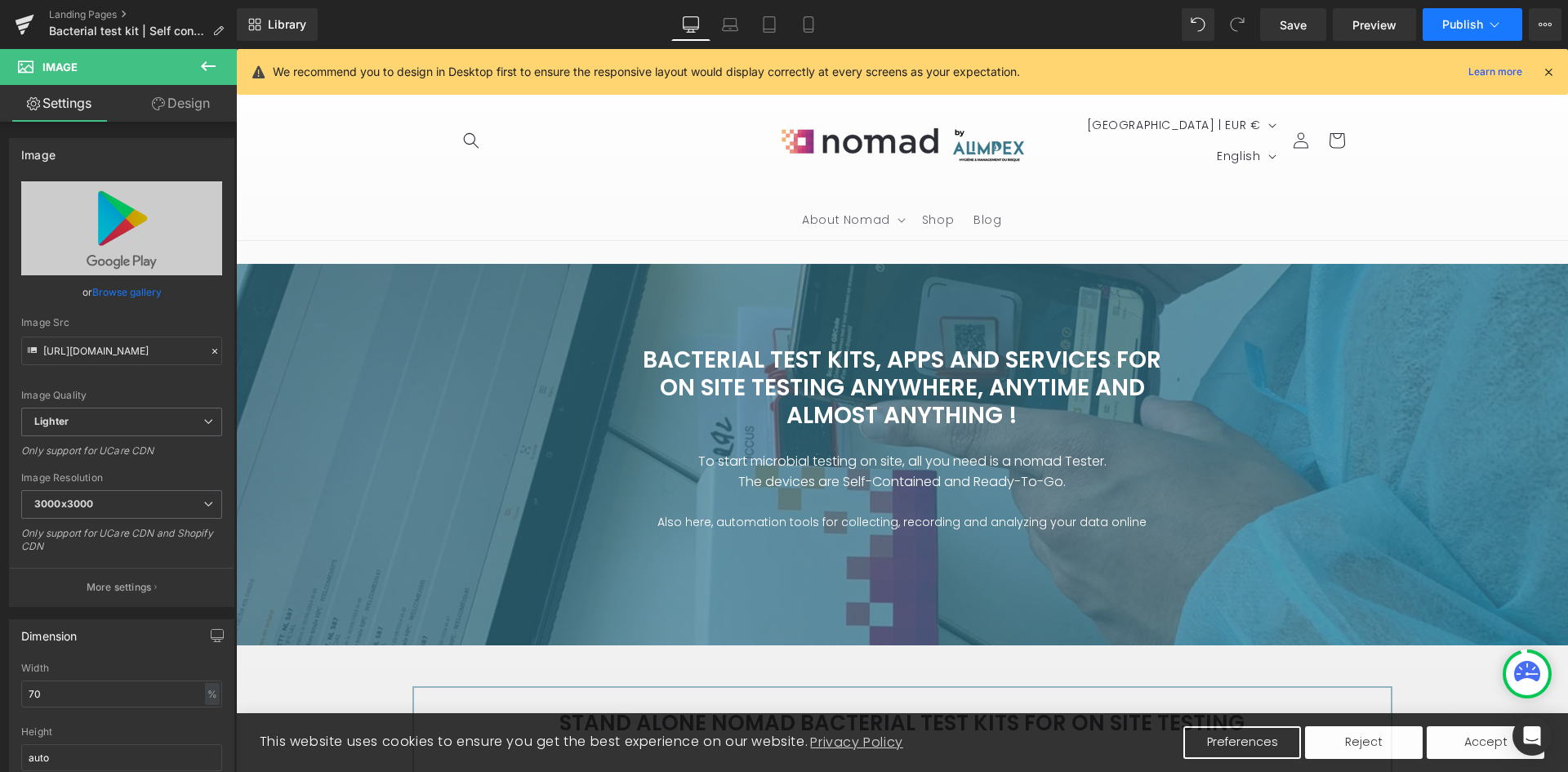
click at [1474, 20] on span "Publish" at bounding box center [1462, 24] width 40 height 13
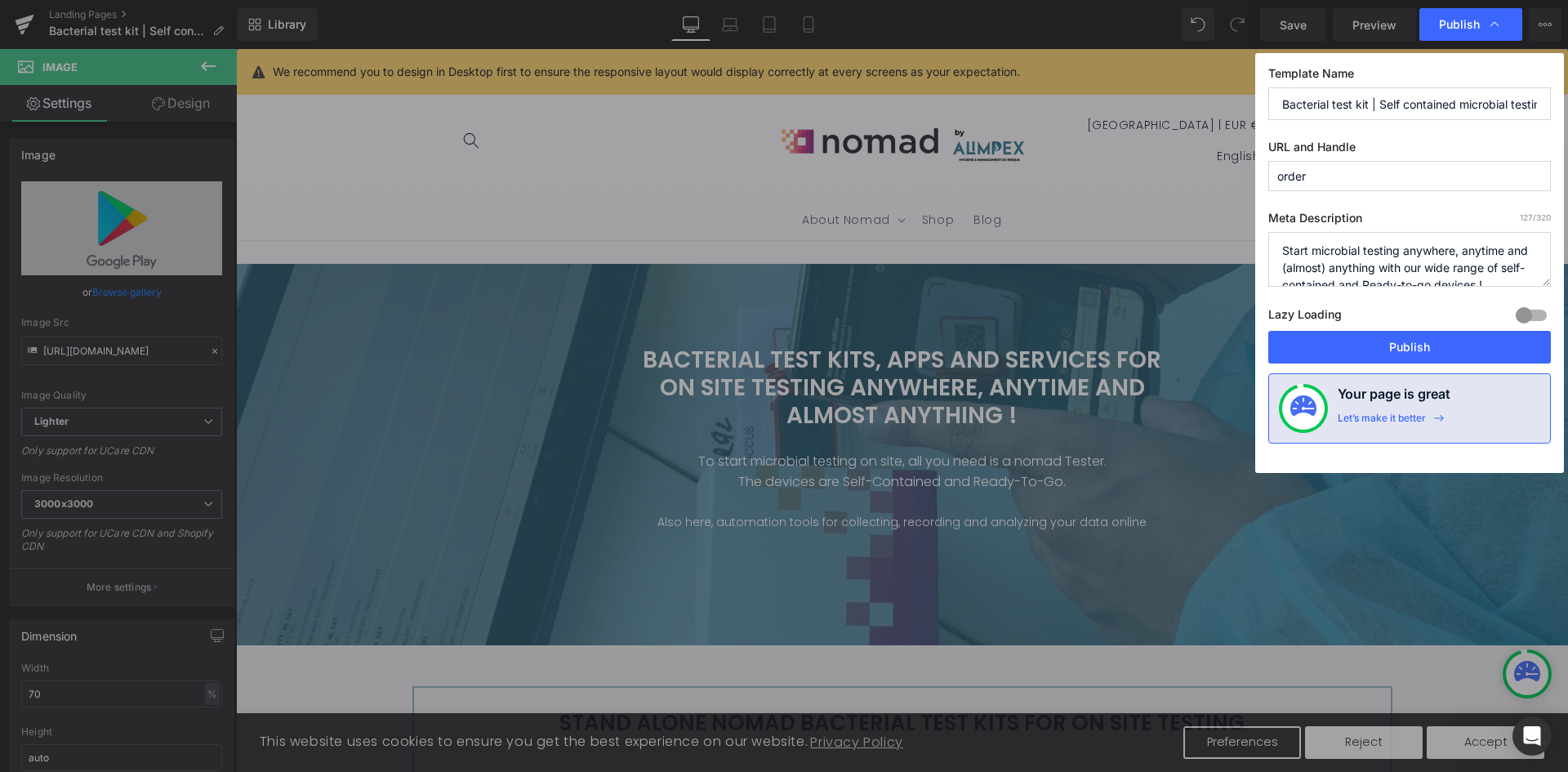
click at [1358, 328] on div "Lazy Loading Build Upgrade plan to unlock" at bounding box center [1410, 318] width 282 height 27
click at [1365, 341] on button "Publish" at bounding box center [1410, 347] width 282 height 32
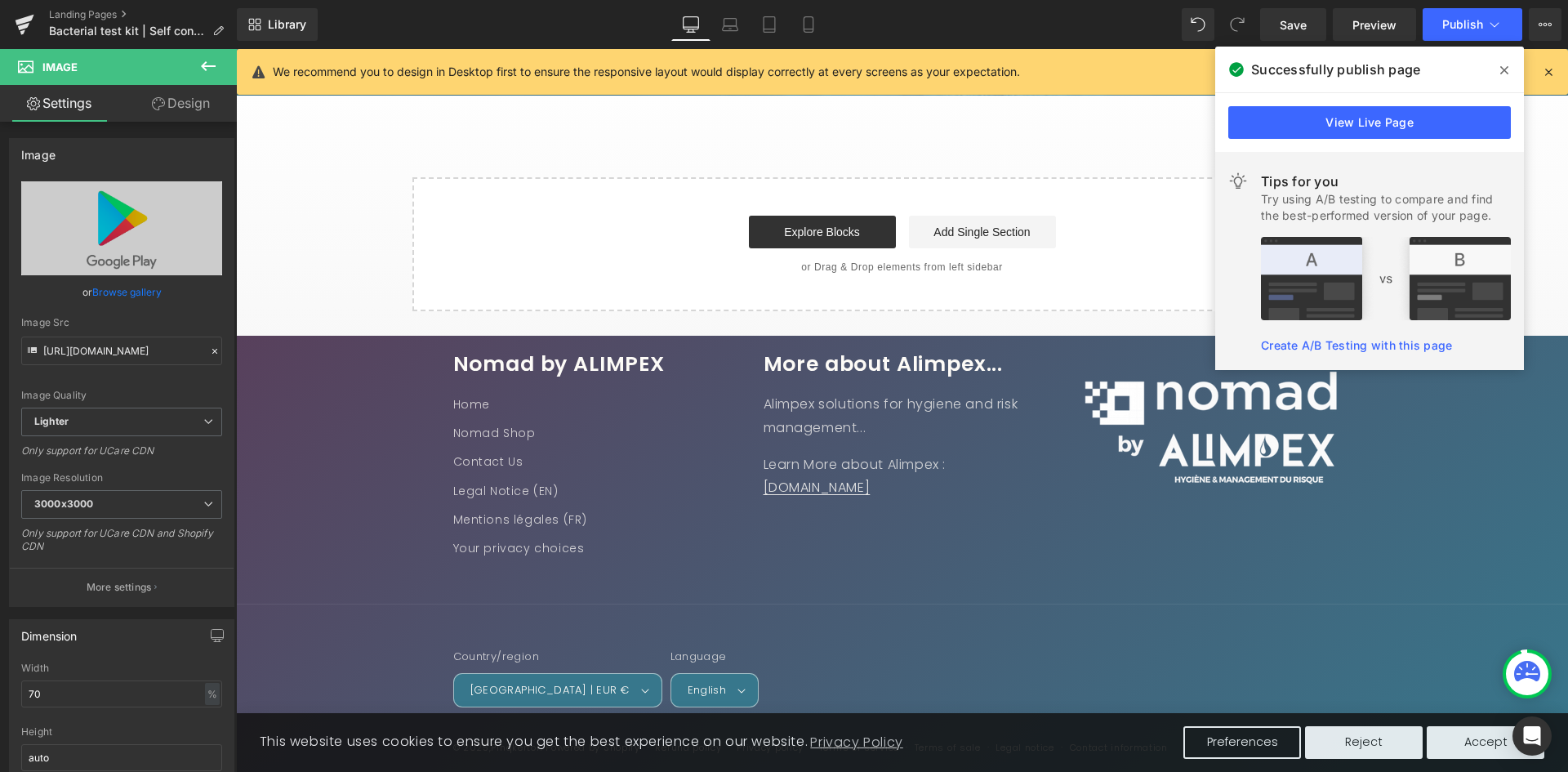
scroll to position [4954, 0]
click at [1457, 22] on span "Publish" at bounding box center [1462, 24] width 40 height 13
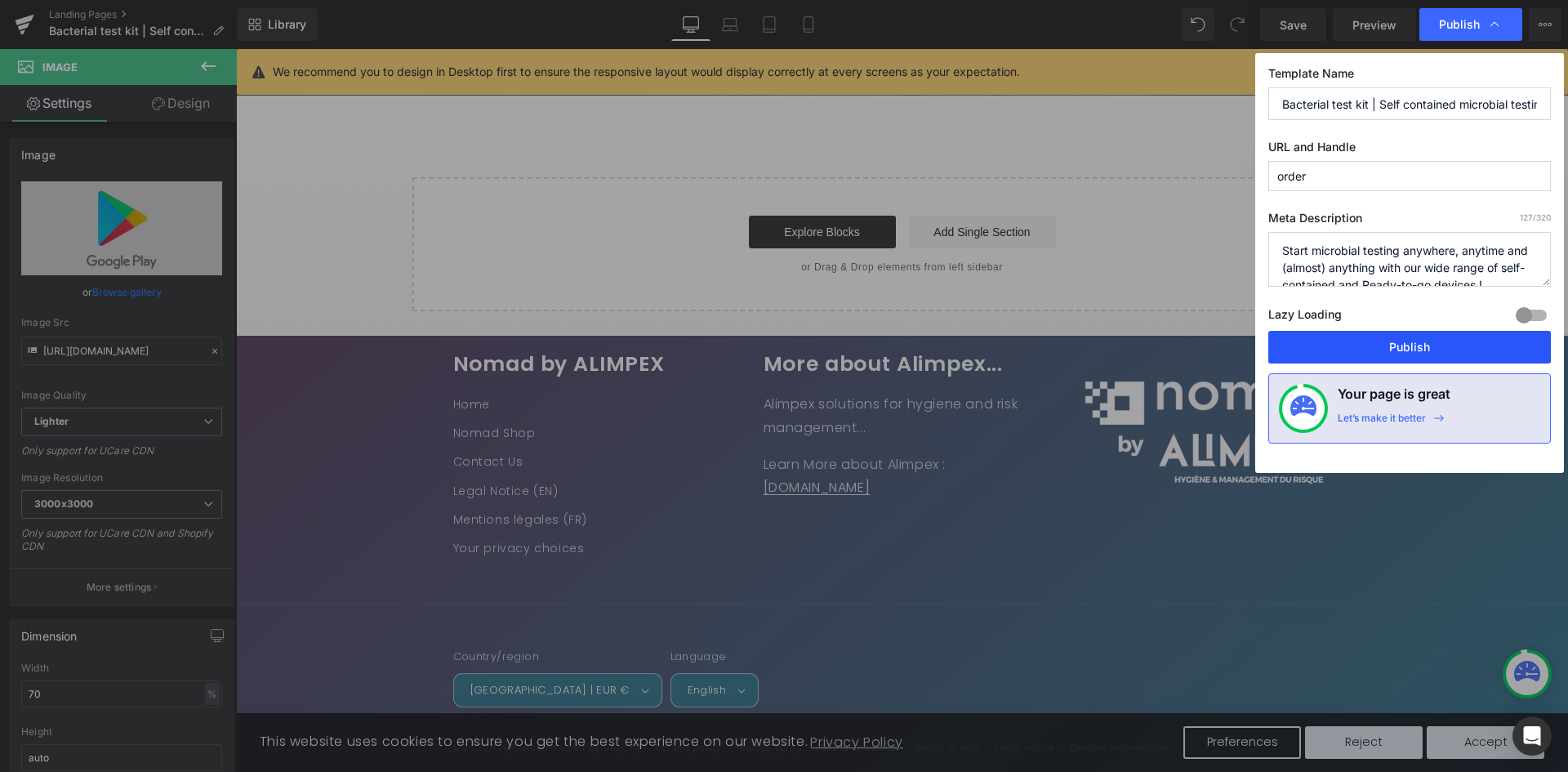
click at [1392, 345] on button "Publish" at bounding box center [1410, 347] width 282 height 32
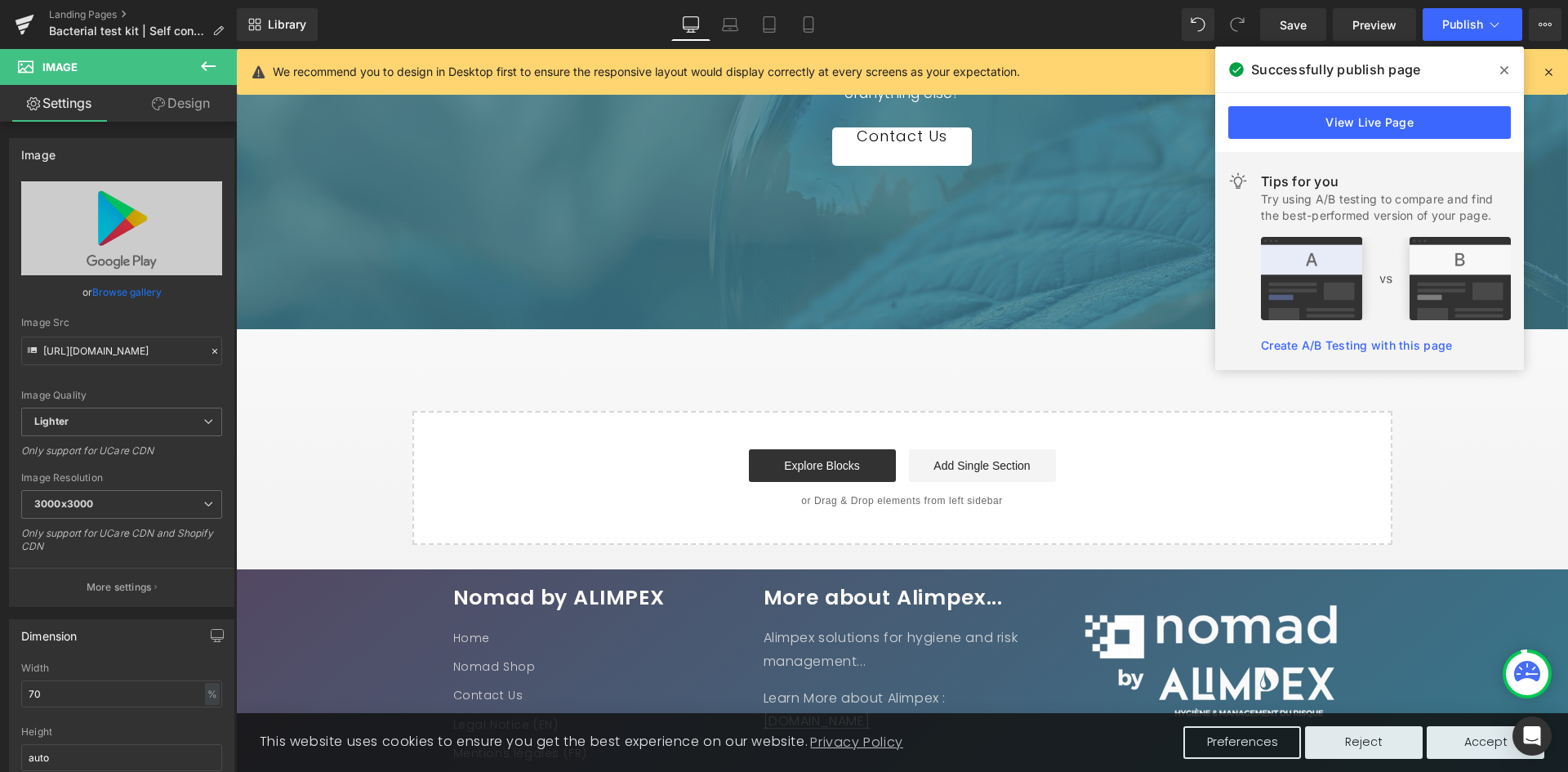
scroll to position [4546, 0]
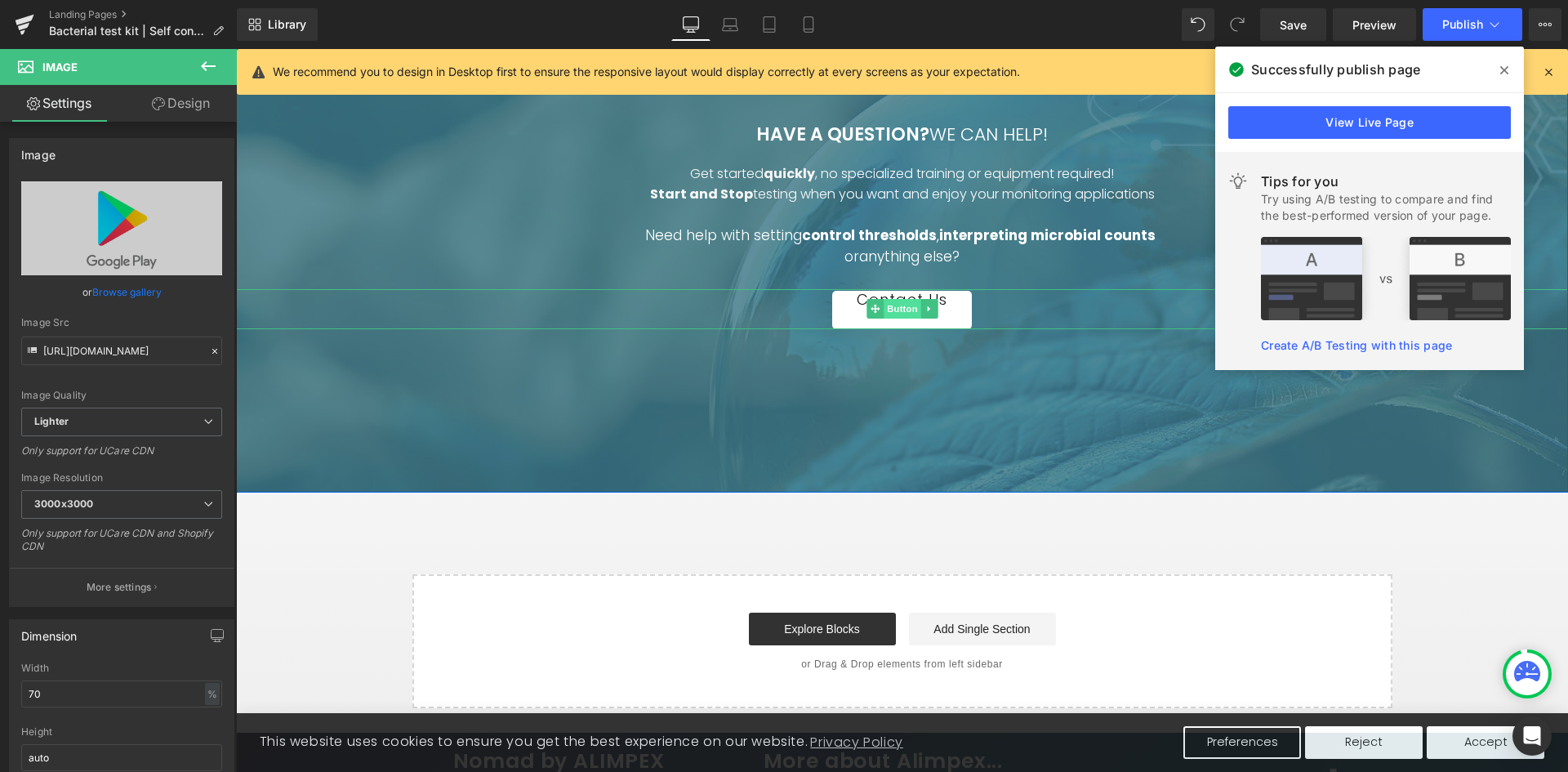
click at [891, 310] on span "Button" at bounding box center [902, 309] width 38 height 20
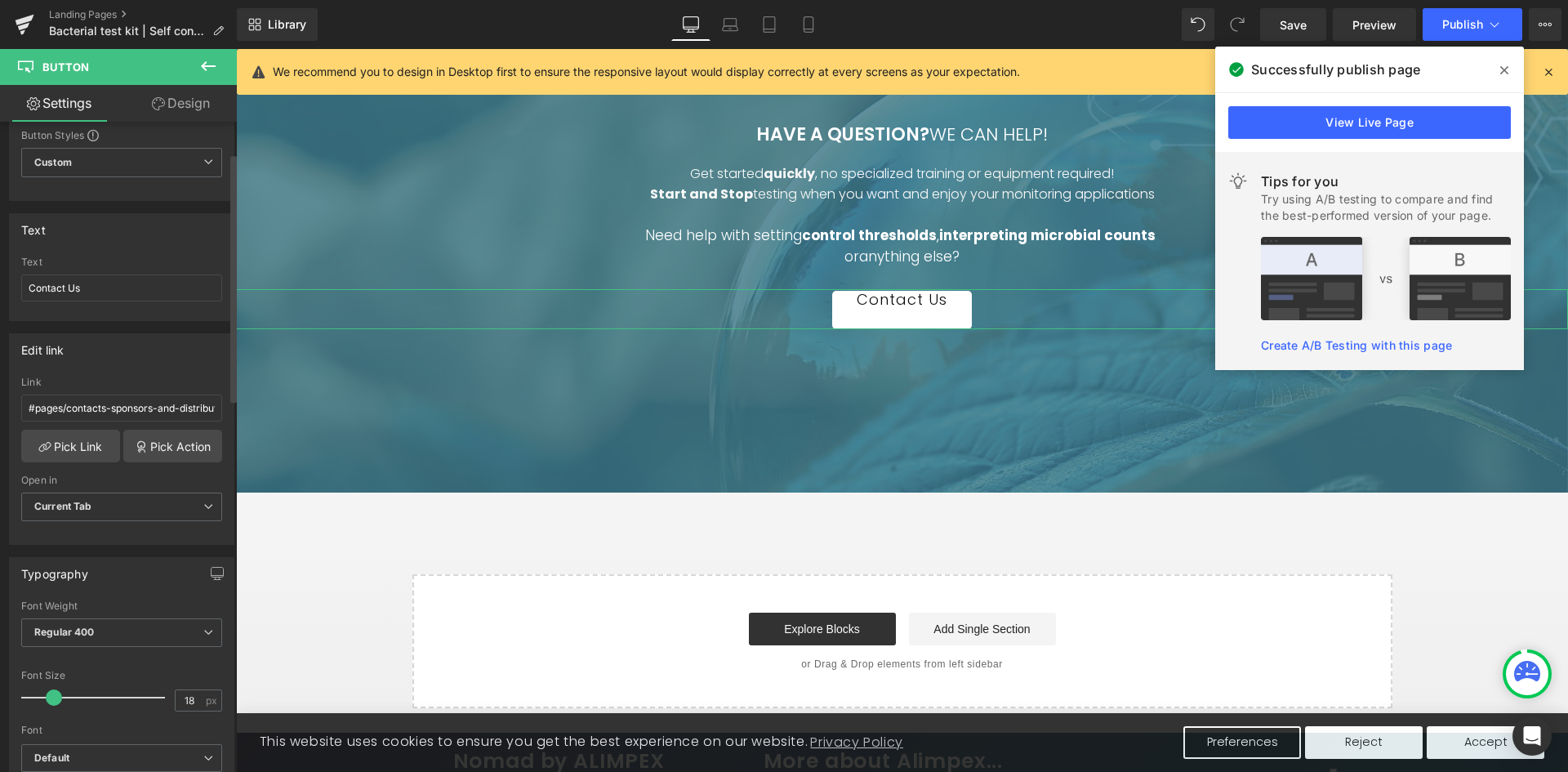
scroll to position [82, 0]
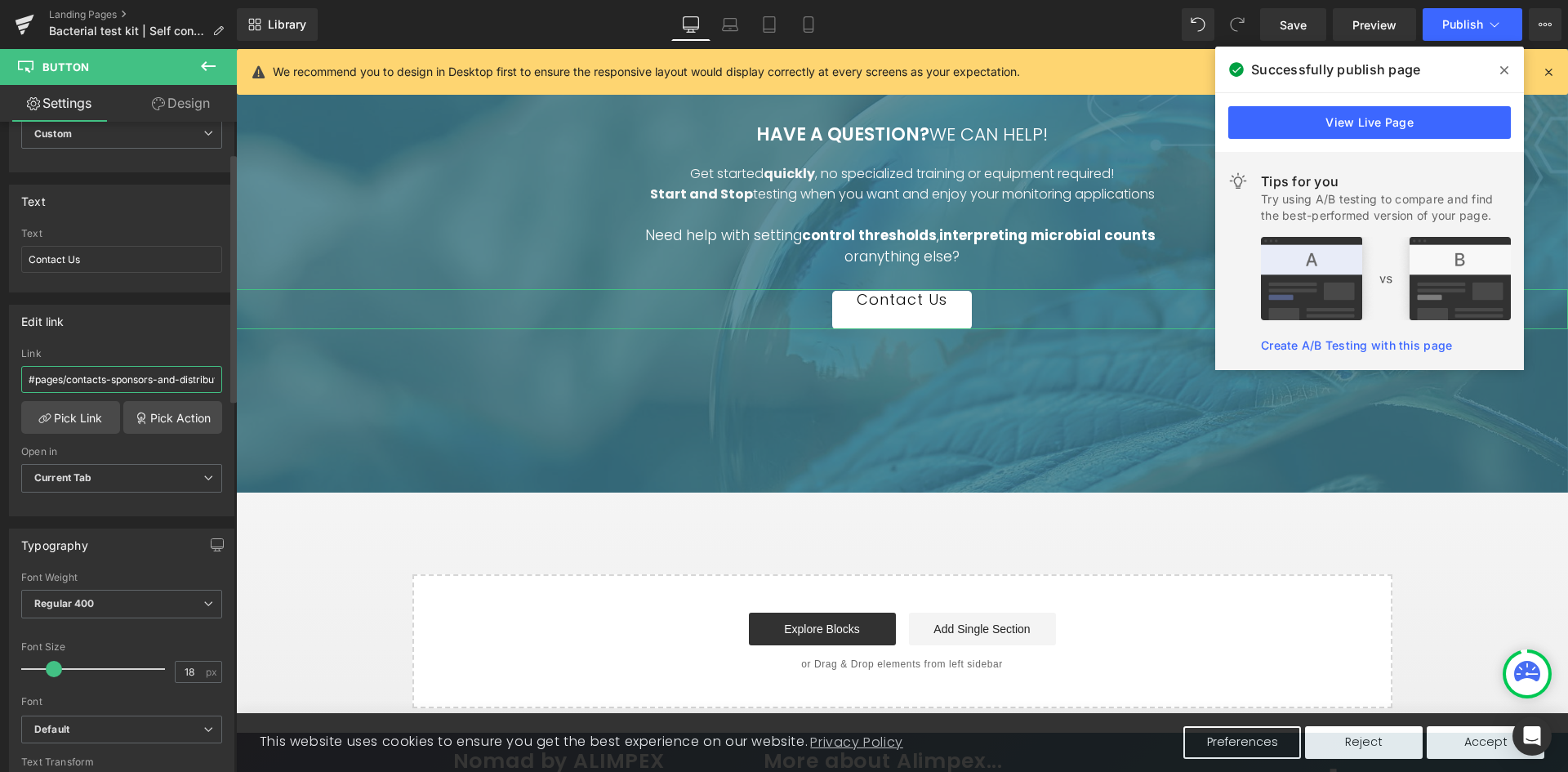
click at [111, 389] on input "#pages/contacts-sponsors-and-distributors" at bounding box center [121, 380] width 201 height 27
click at [88, 419] on link "Pick Link" at bounding box center [71, 417] width 99 height 32
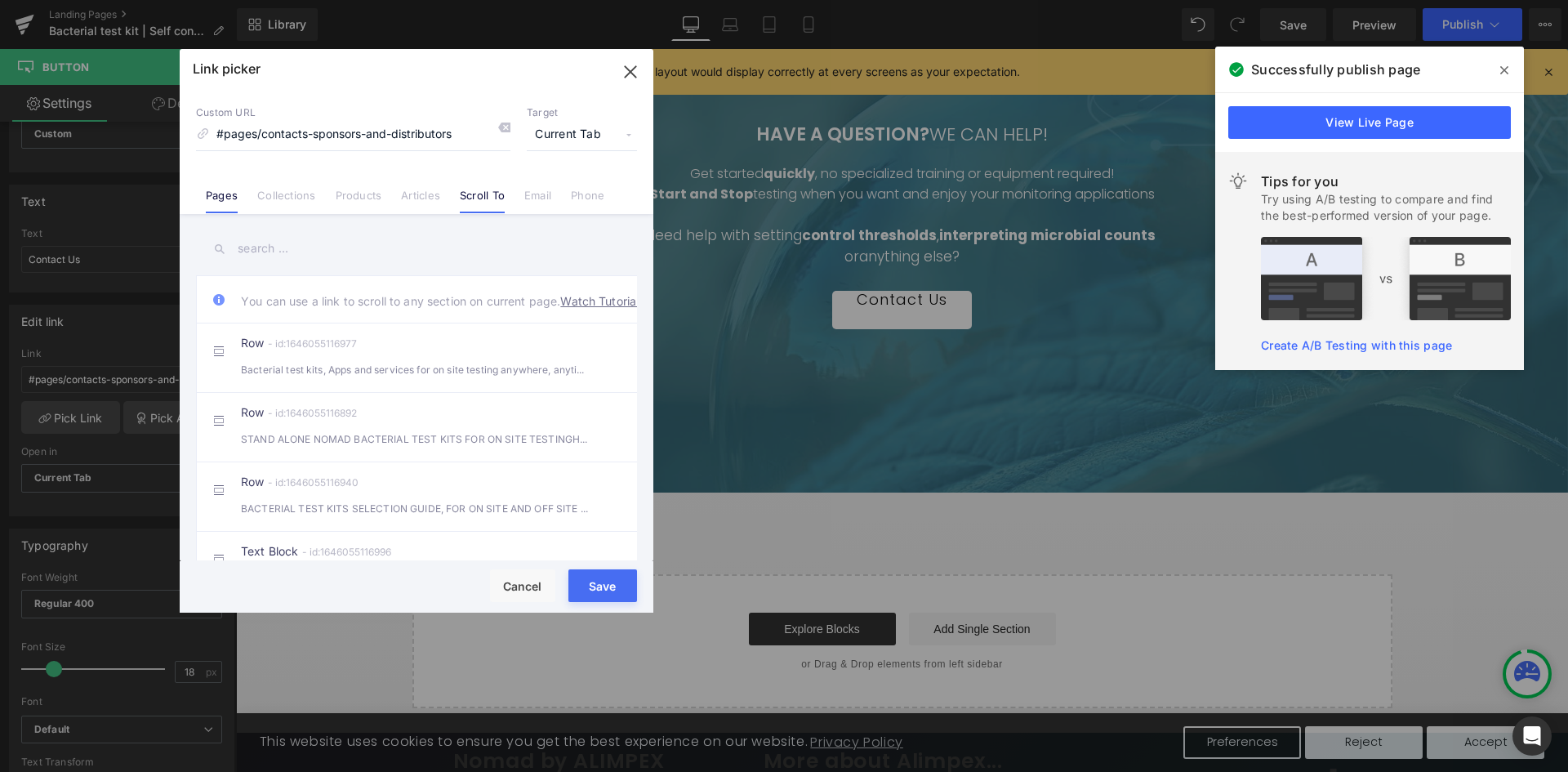
click at [230, 197] on link "Pages" at bounding box center [221, 201] width 31 height 24
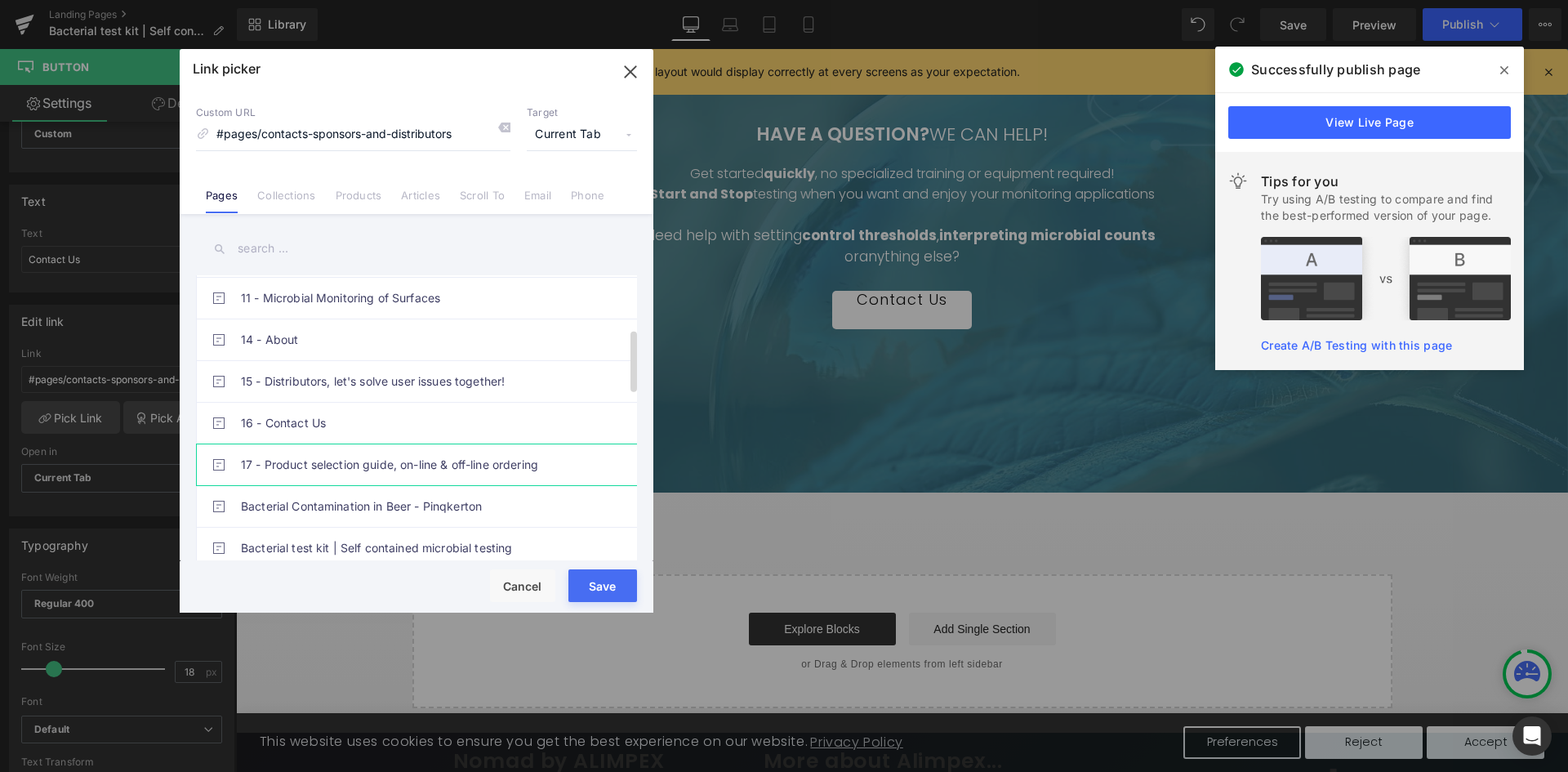
scroll to position [327, 0]
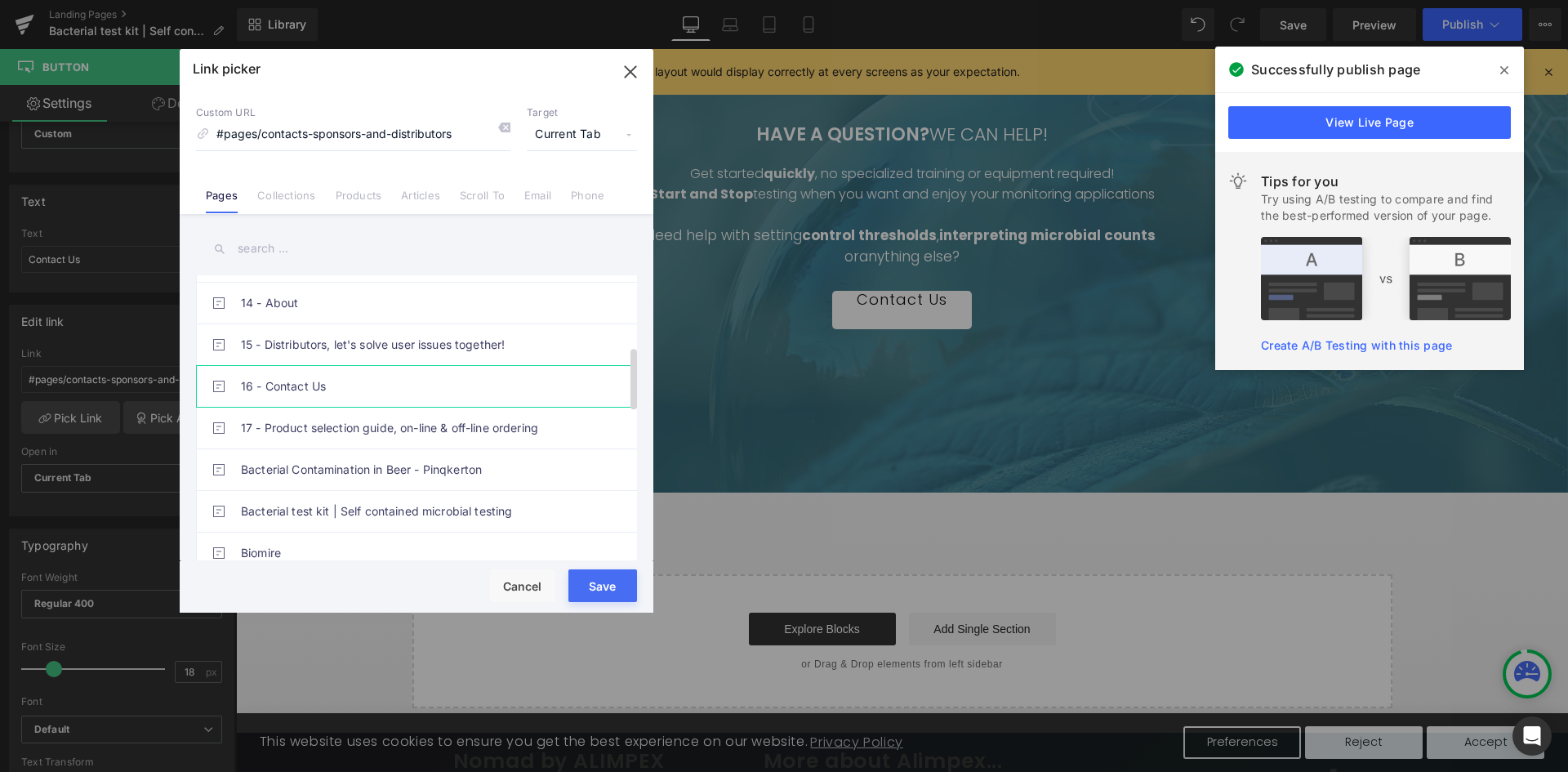
click at [325, 380] on link "16 - Contact Us" at bounding box center [420, 386] width 359 height 40
type input "/pages/contacts-sponsors-and-distributors"
drag, startPoint x: 625, startPoint y: 576, endPoint x: 390, endPoint y: 526, distance: 240.3
click at [625, 576] on button "Save" at bounding box center [603, 586] width 68 height 32
type input "/pages/contacts-sponsors-and-distributors"
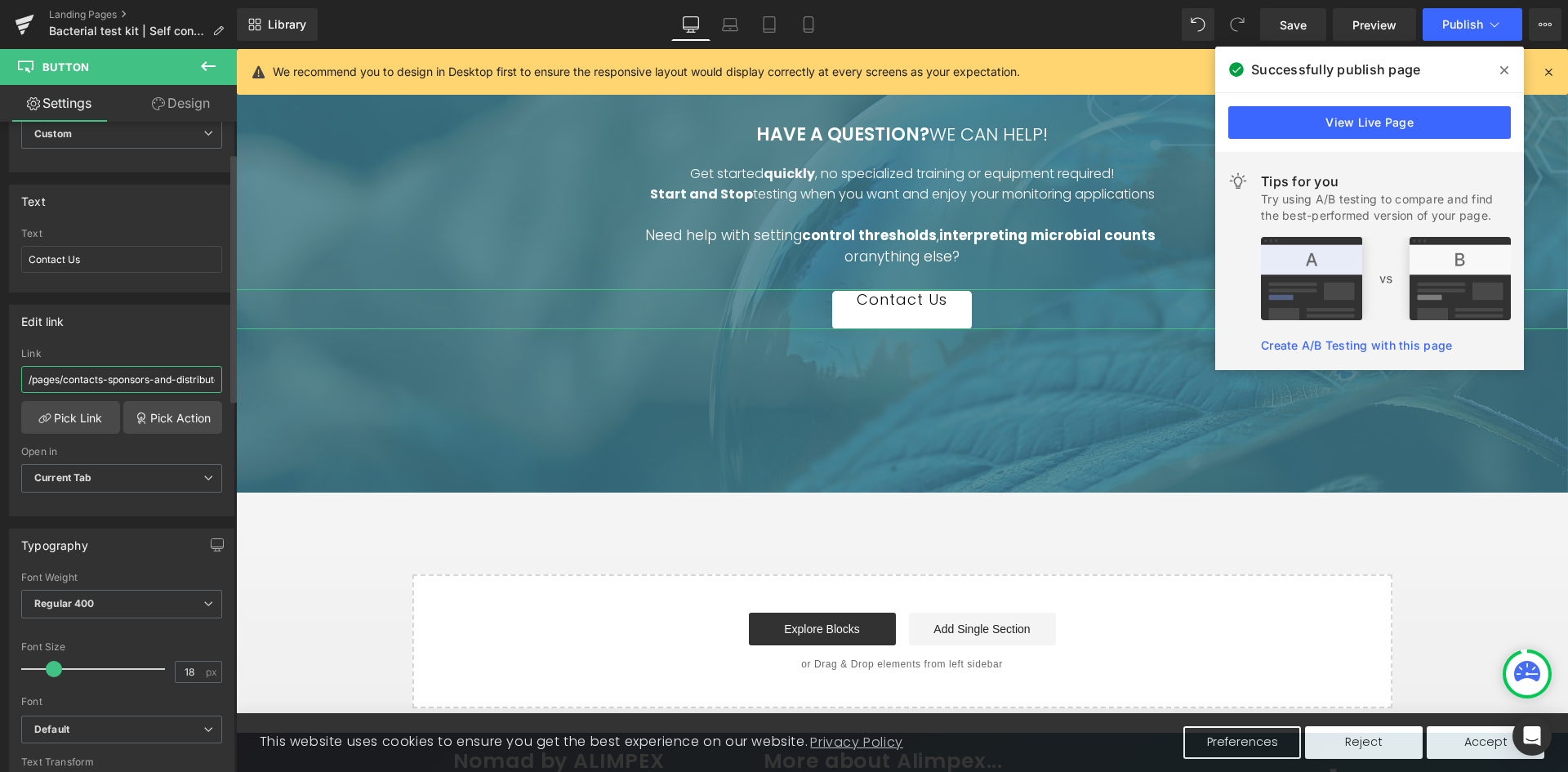
click at [84, 383] on input "/pages/contacts-sponsors-and-distributors" at bounding box center [121, 380] width 201 height 27
click at [75, 426] on link "Pick Link" at bounding box center [71, 417] width 99 height 32
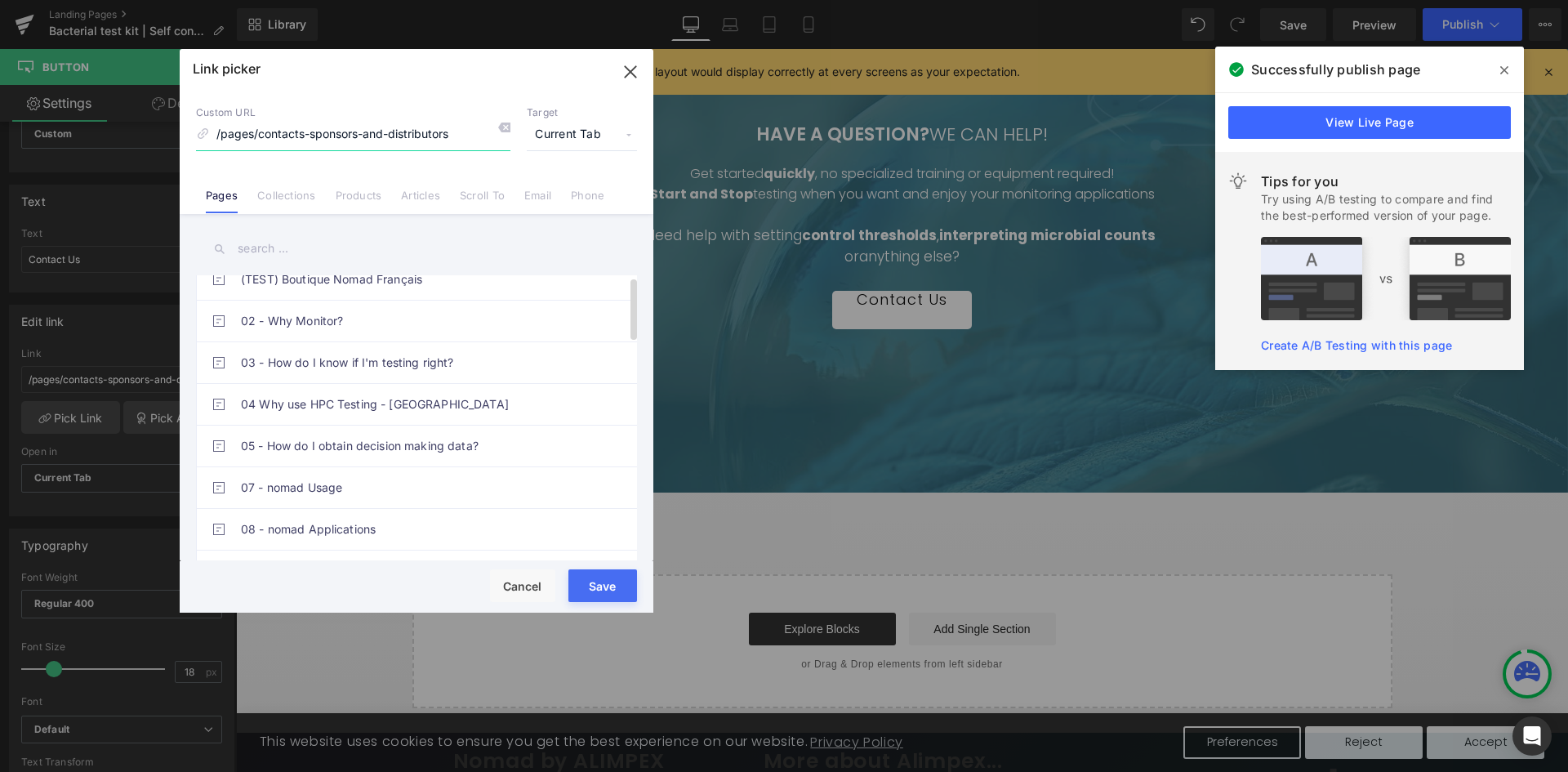
scroll to position [0, 0]
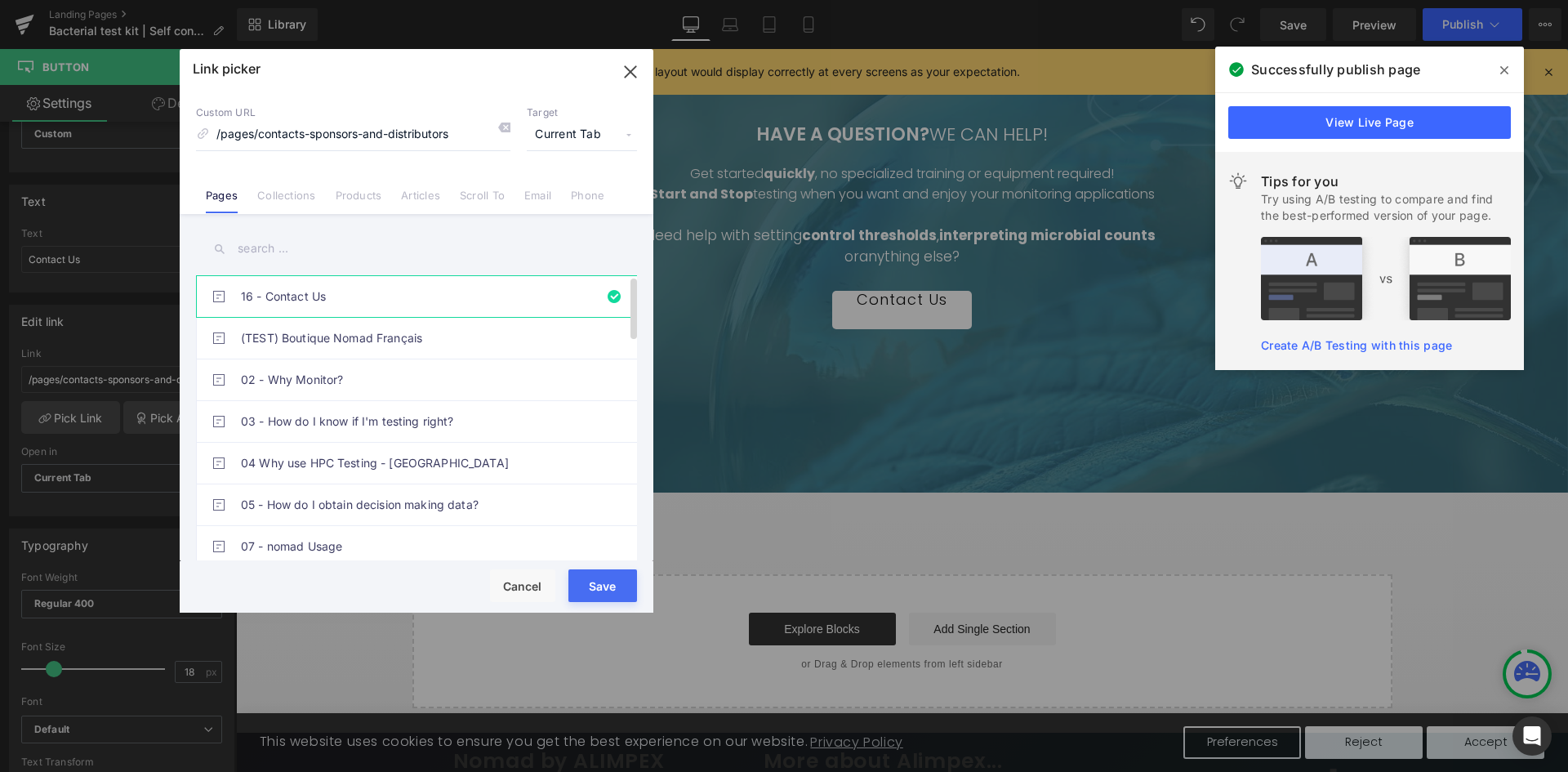
click at [408, 293] on link "16 - Contact Us" at bounding box center [420, 296] width 359 height 40
click at [618, 596] on button "Save" at bounding box center [603, 586] width 68 height 32
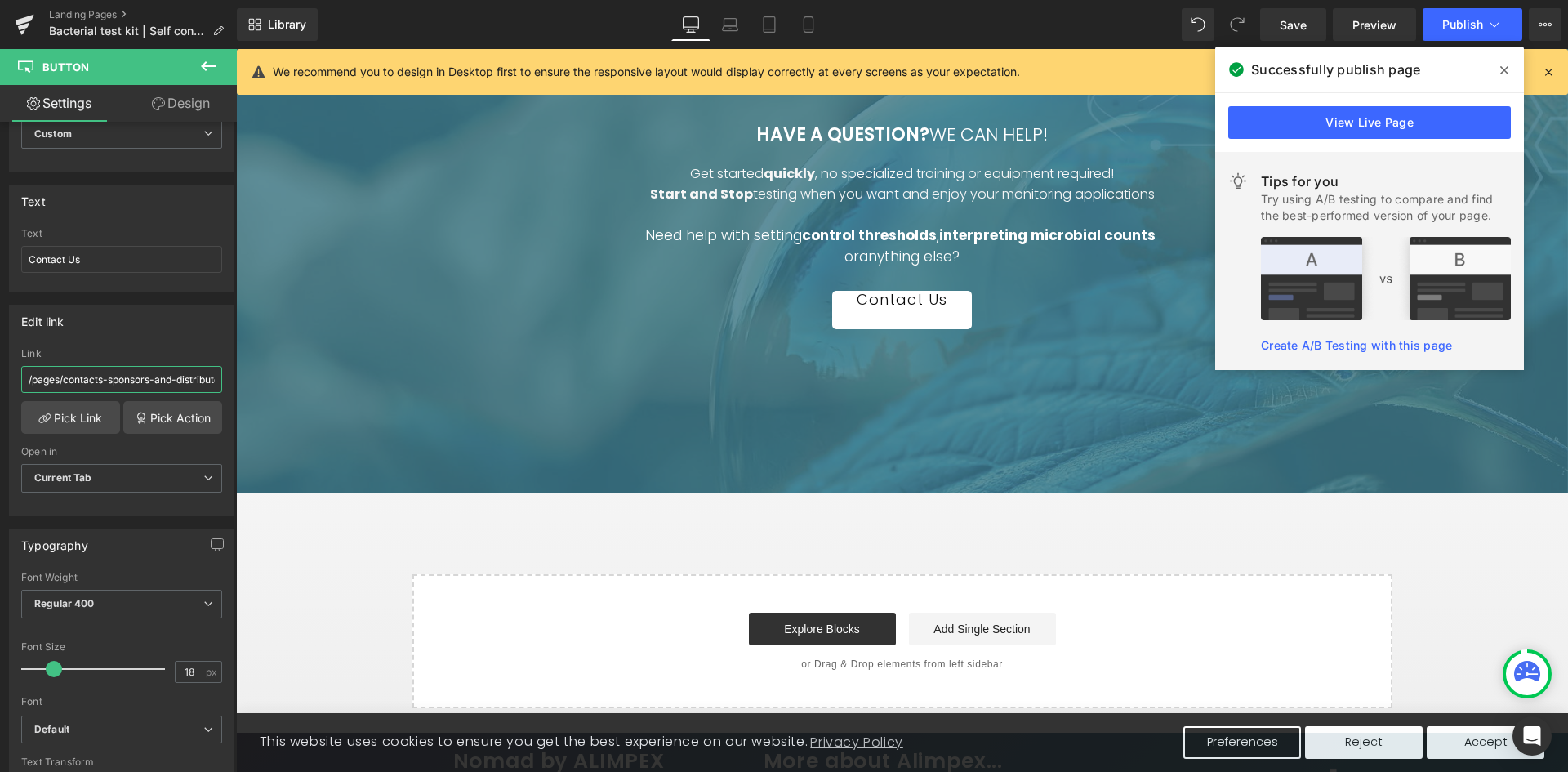
drag, startPoint x: 106, startPoint y: 377, endPoint x: -114, endPoint y: 389, distance: 220.3
click at [0, 389] on html "Button You are previewing how the will restyle your page. You can not edit Elem…" at bounding box center [784, 386] width 1568 height 772
click at [663, 413] on div at bounding box center [901, 229] width 1331 height 526
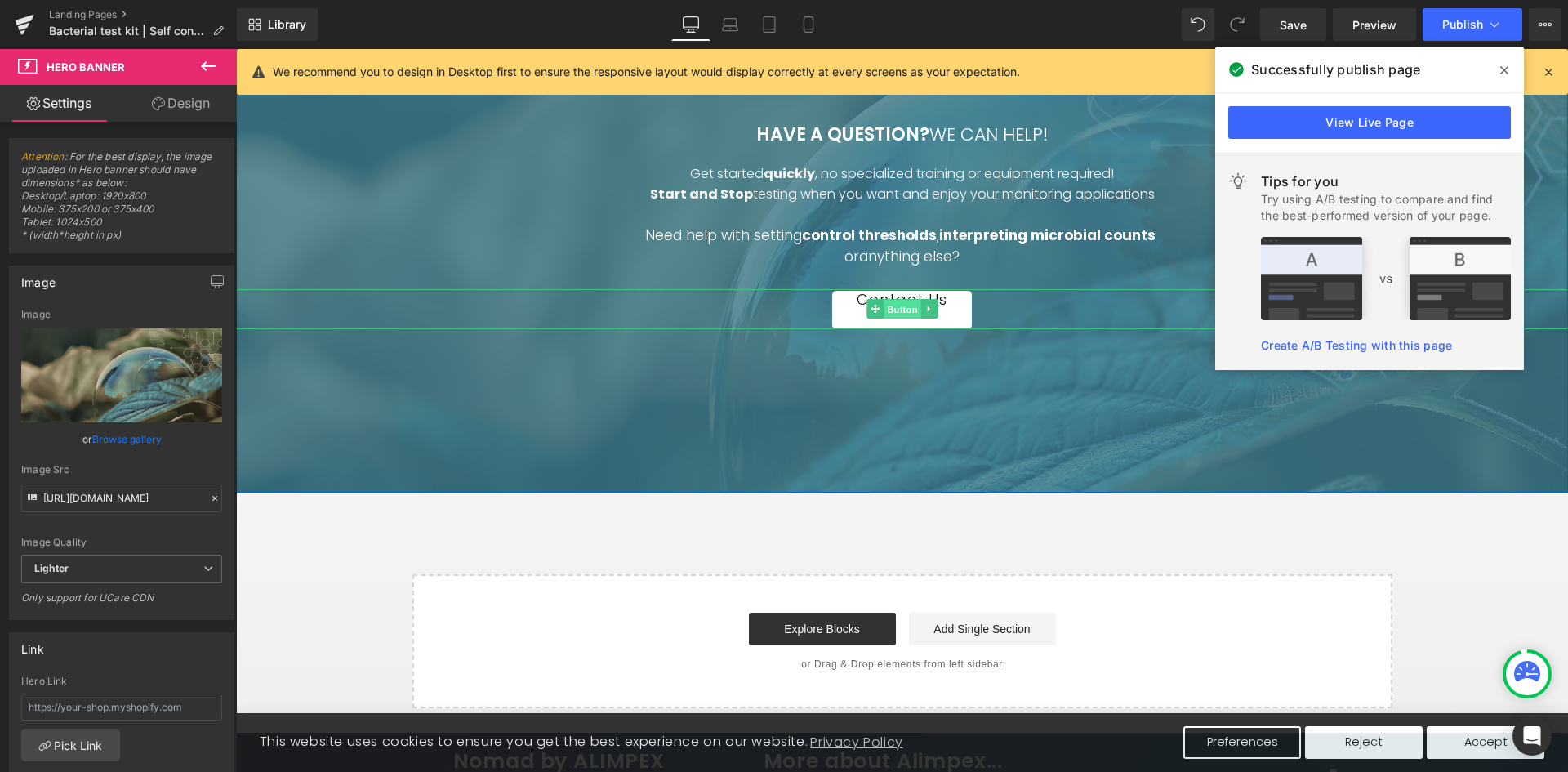
click at [900, 319] on span "Button" at bounding box center [902, 310] width 38 height 20
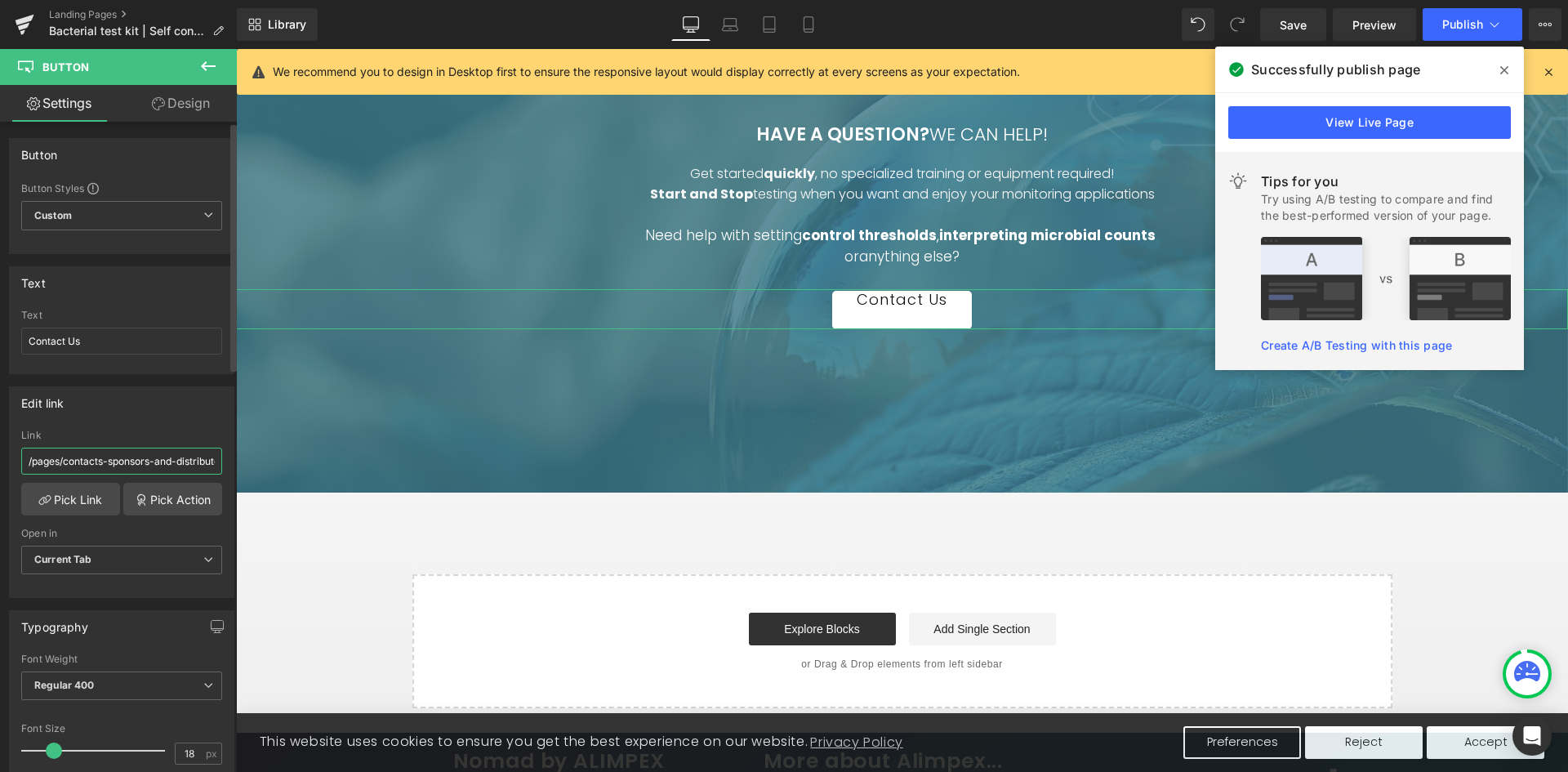
click at [148, 461] on input "/pages/contacts-sponsors-and-distributors" at bounding box center [121, 461] width 201 height 27
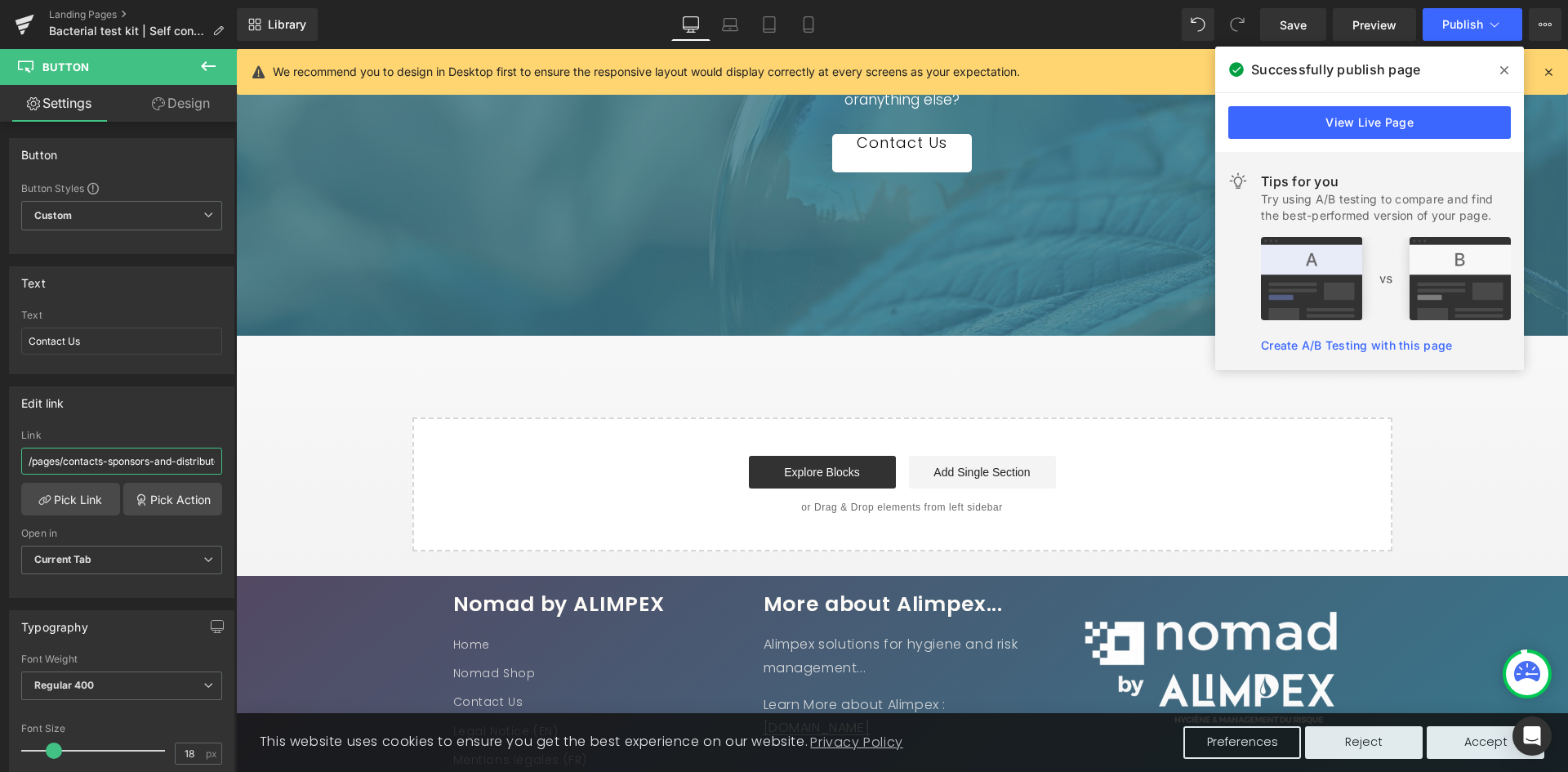
scroll to position [4708, 0]
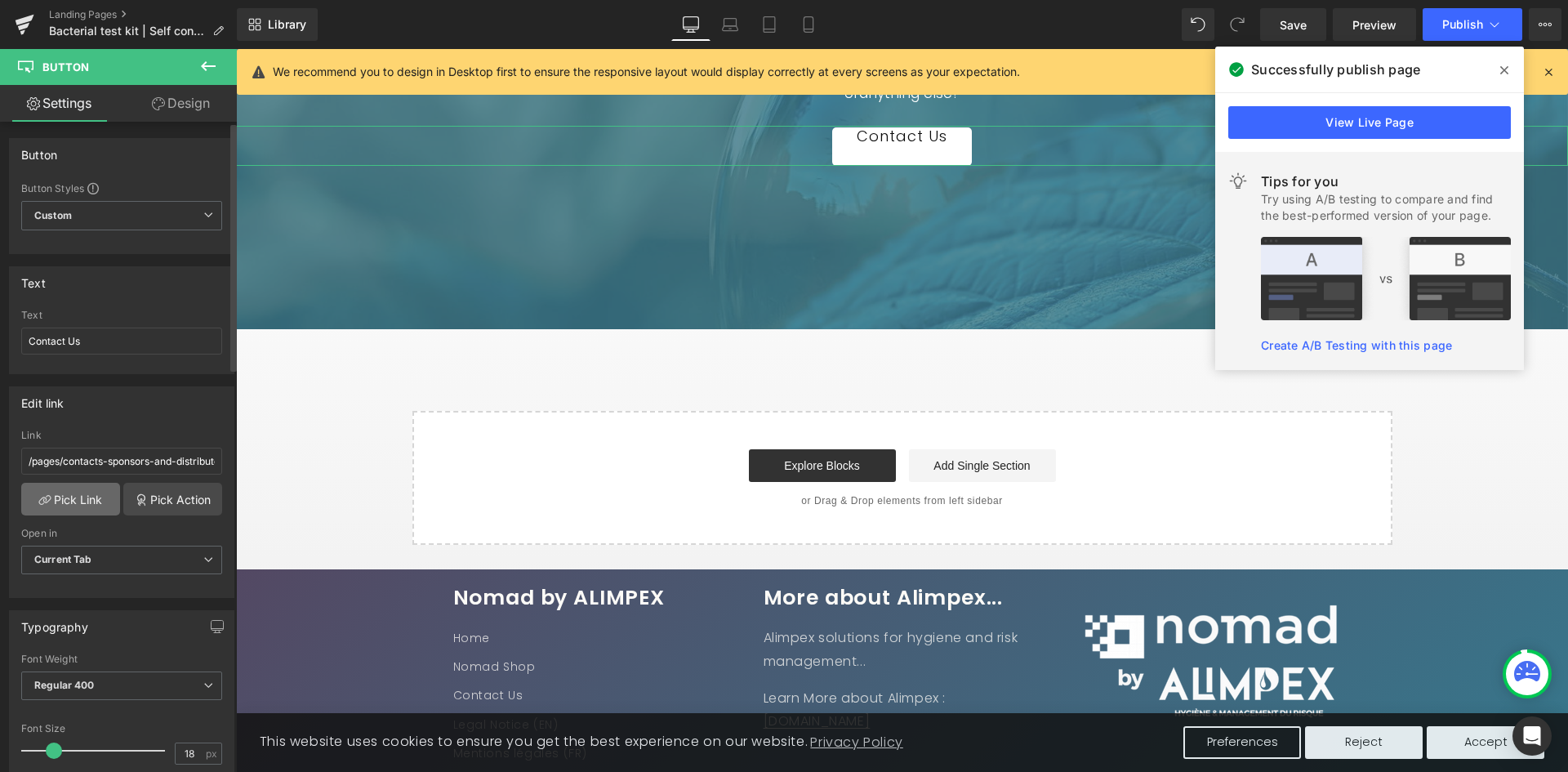
click at [93, 503] on link "Pick Link" at bounding box center [71, 498] width 99 height 32
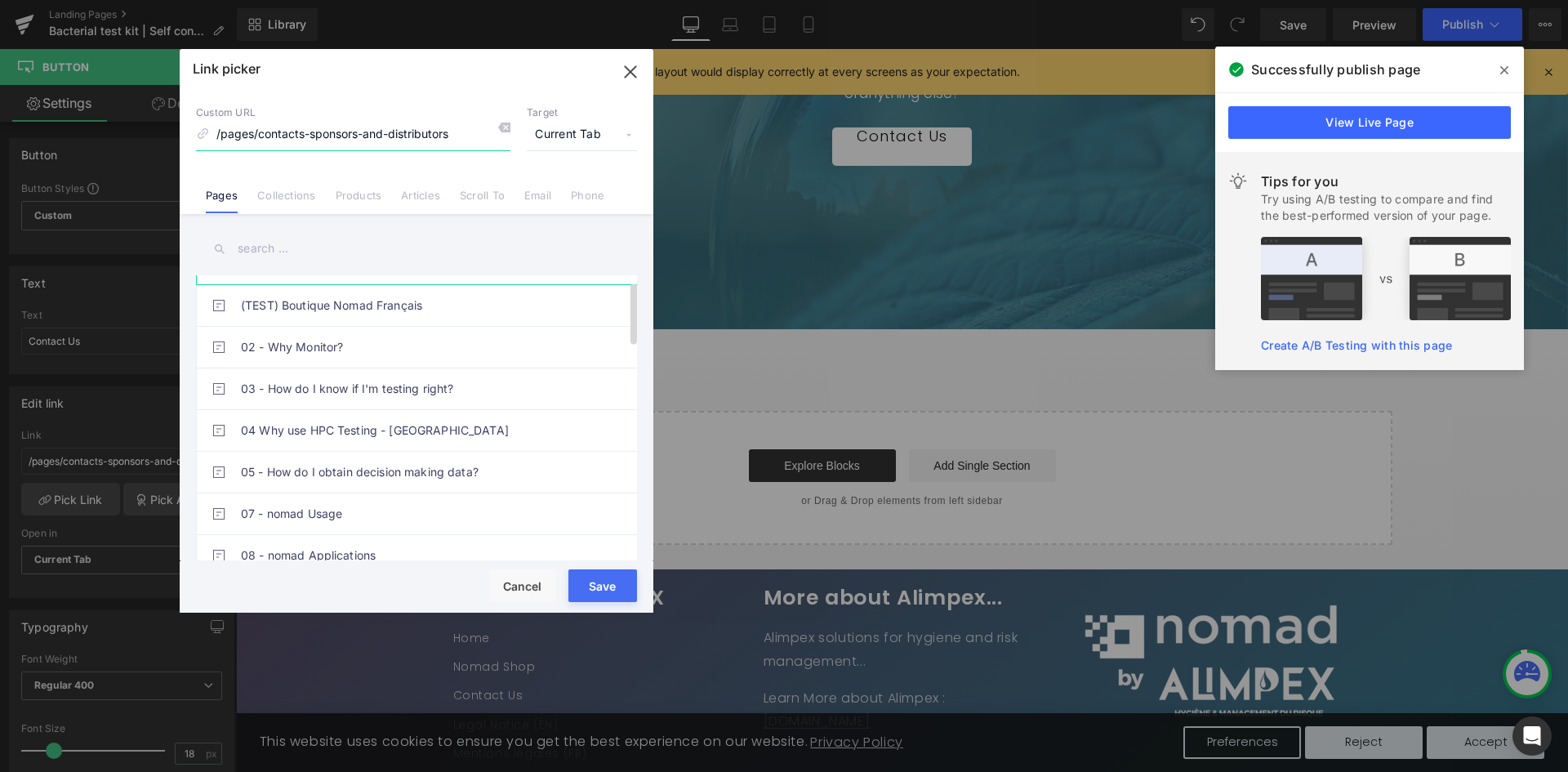
scroll to position [0, 0]
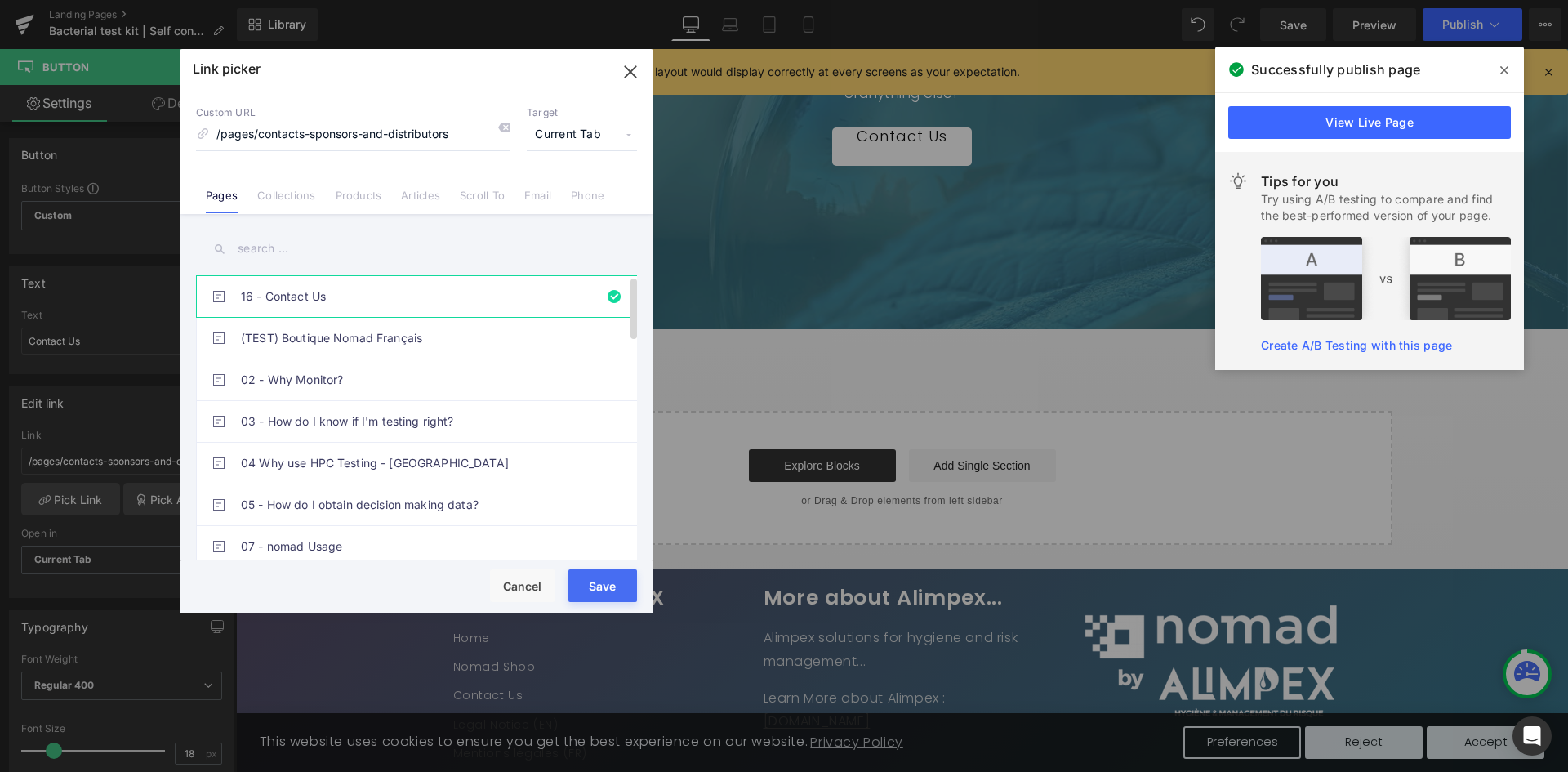
click at [387, 313] on link "16 - Contact Us" at bounding box center [420, 296] width 359 height 40
click at [568, 136] on span "Current Tab" at bounding box center [581, 135] width 111 height 31
click at [505, 126] on icon at bounding box center [504, 127] width 13 height 13
click at [358, 292] on link "16 - Contact Us" at bounding box center [420, 296] width 359 height 40
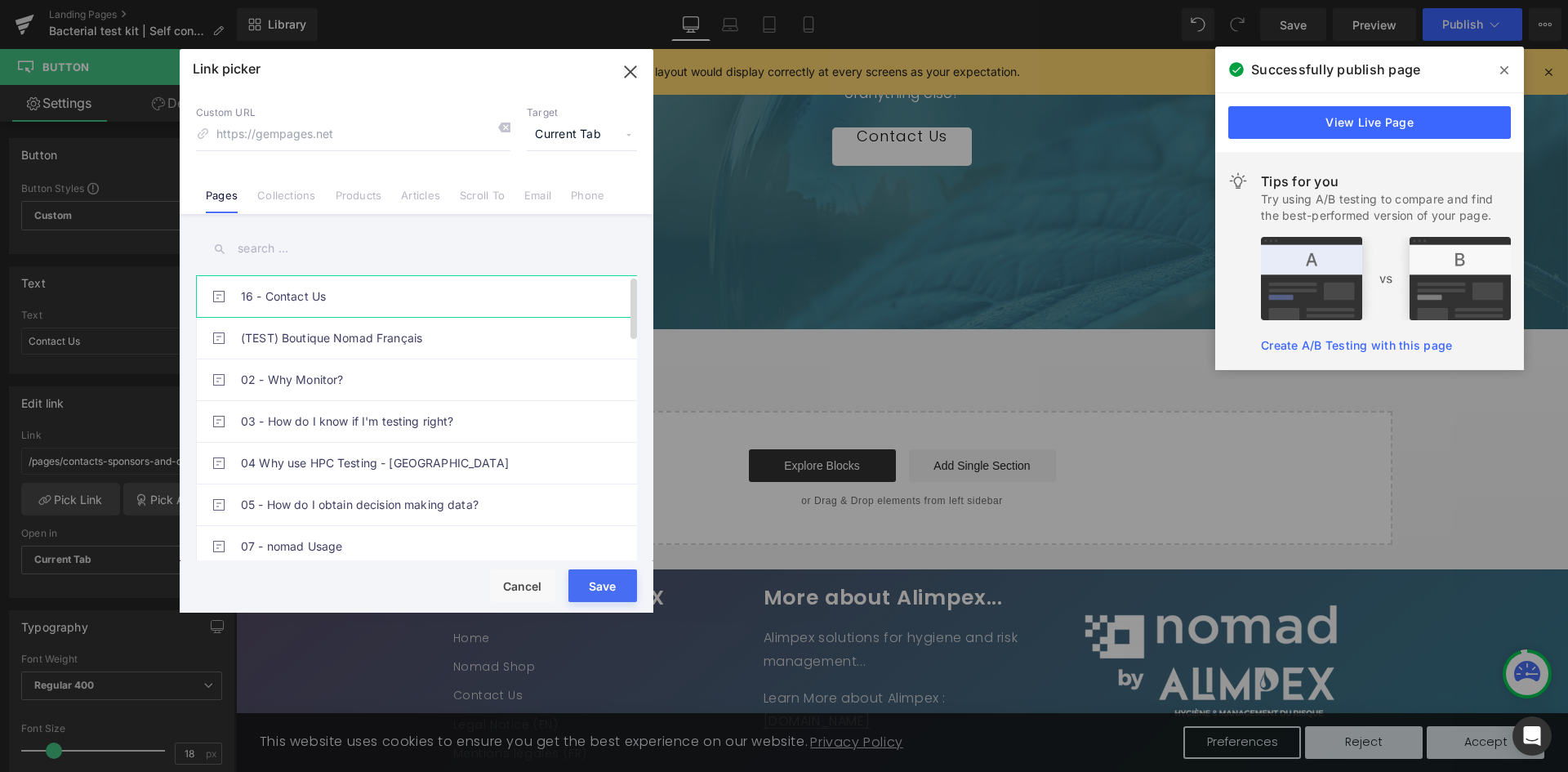
type input "/pages/contacts-sponsors-and-distributors"
click at [580, 585] on button "Save" at bounding box center [603, 586] width 68 height 32
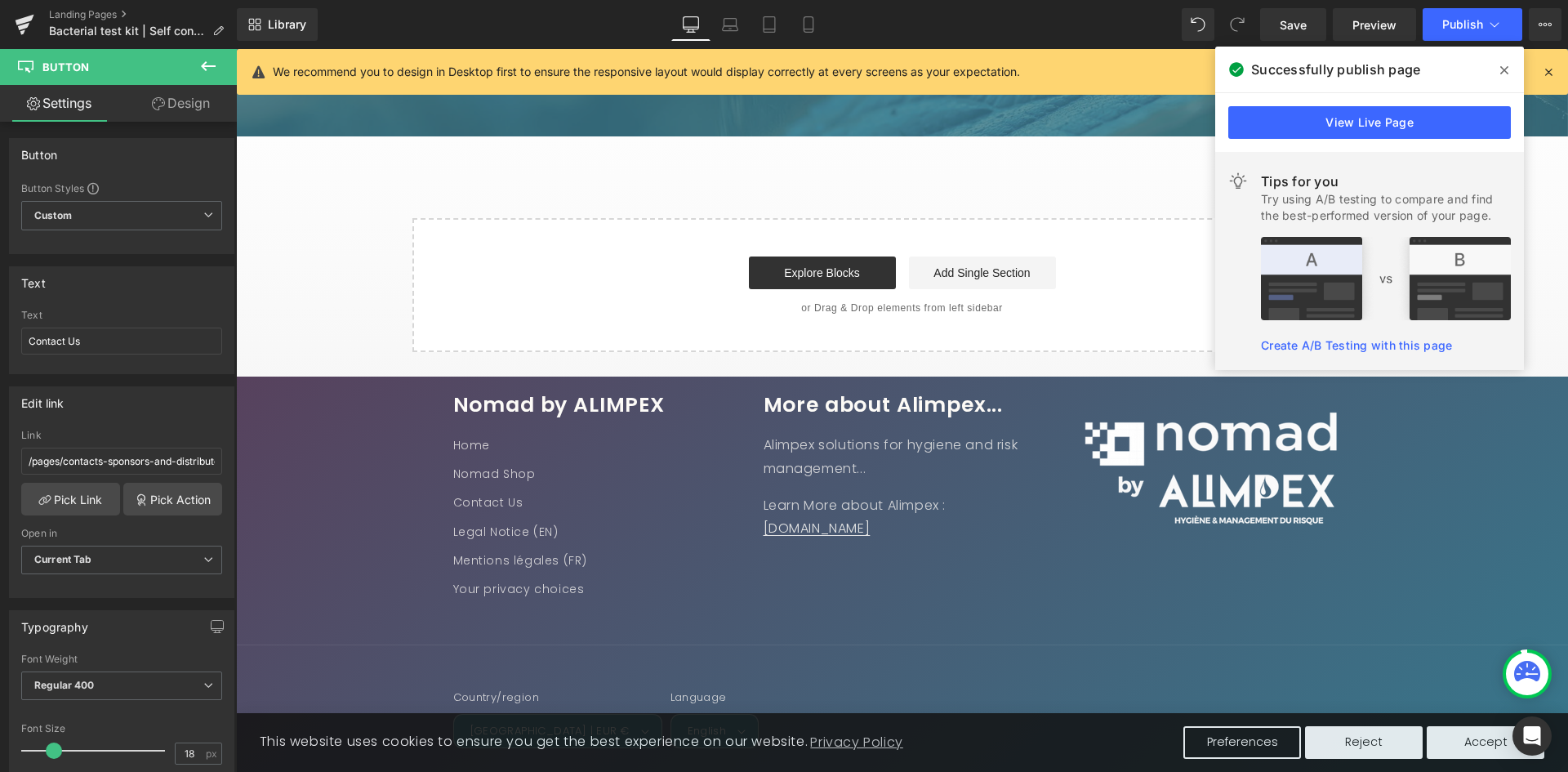
scroll to position [4872, 0]
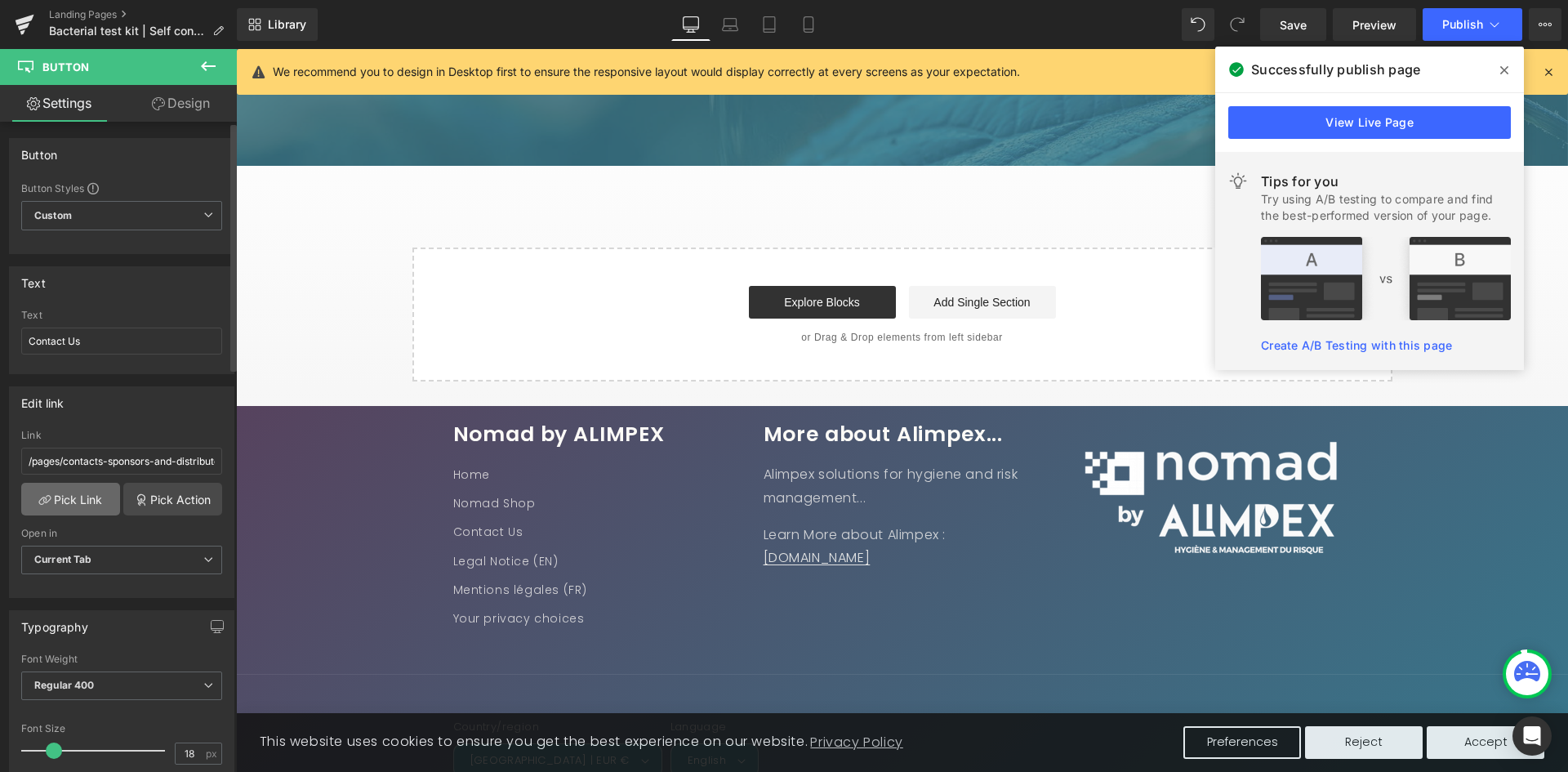
click at [61, 493] on link "Pick Link" at bounding box center [71, 498] width 99 height 32
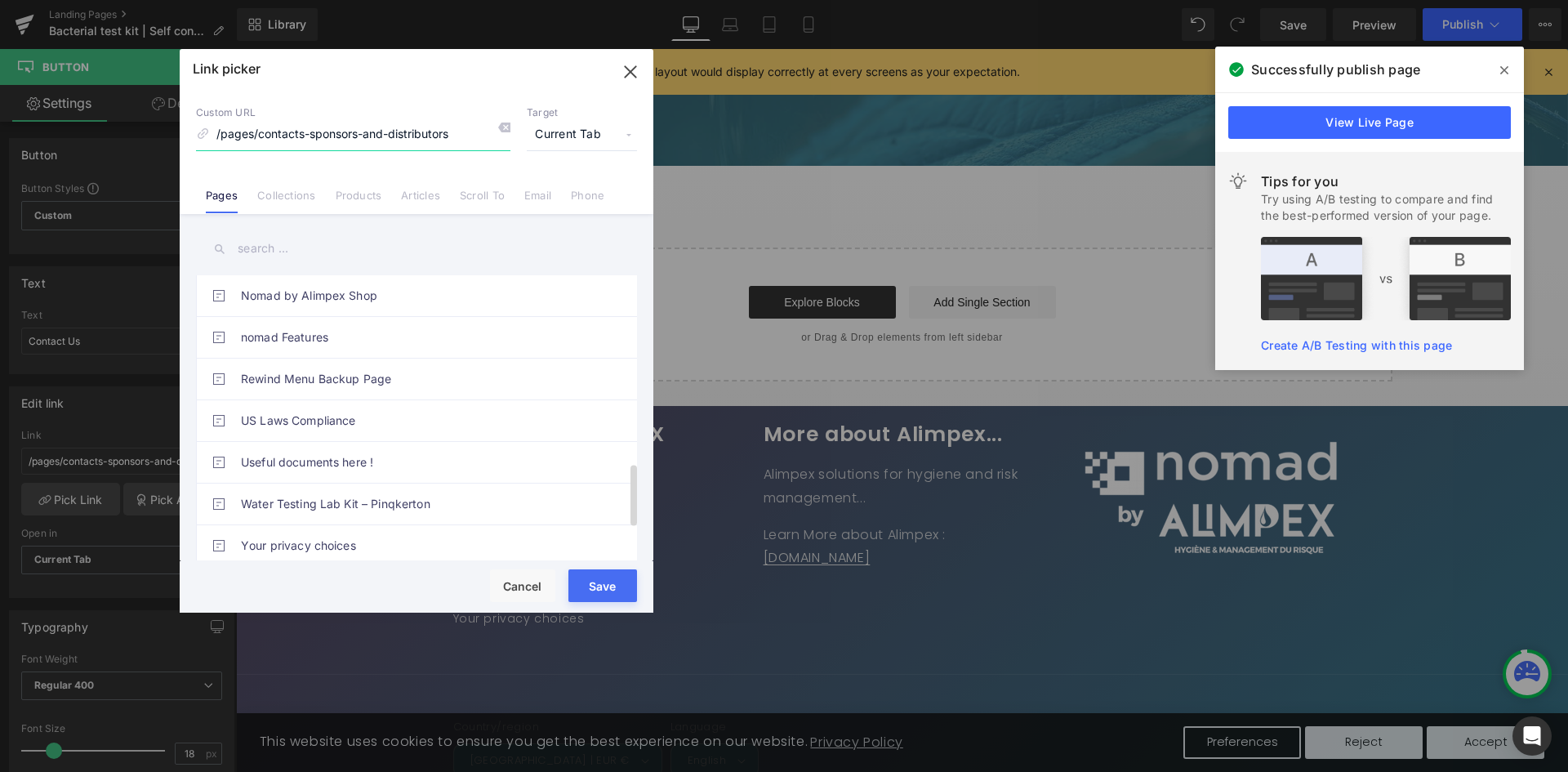
scroll to position [1012, 0]
click at [599, 582] on button "Save" at bounding box center [603, 586] width 68 height 32
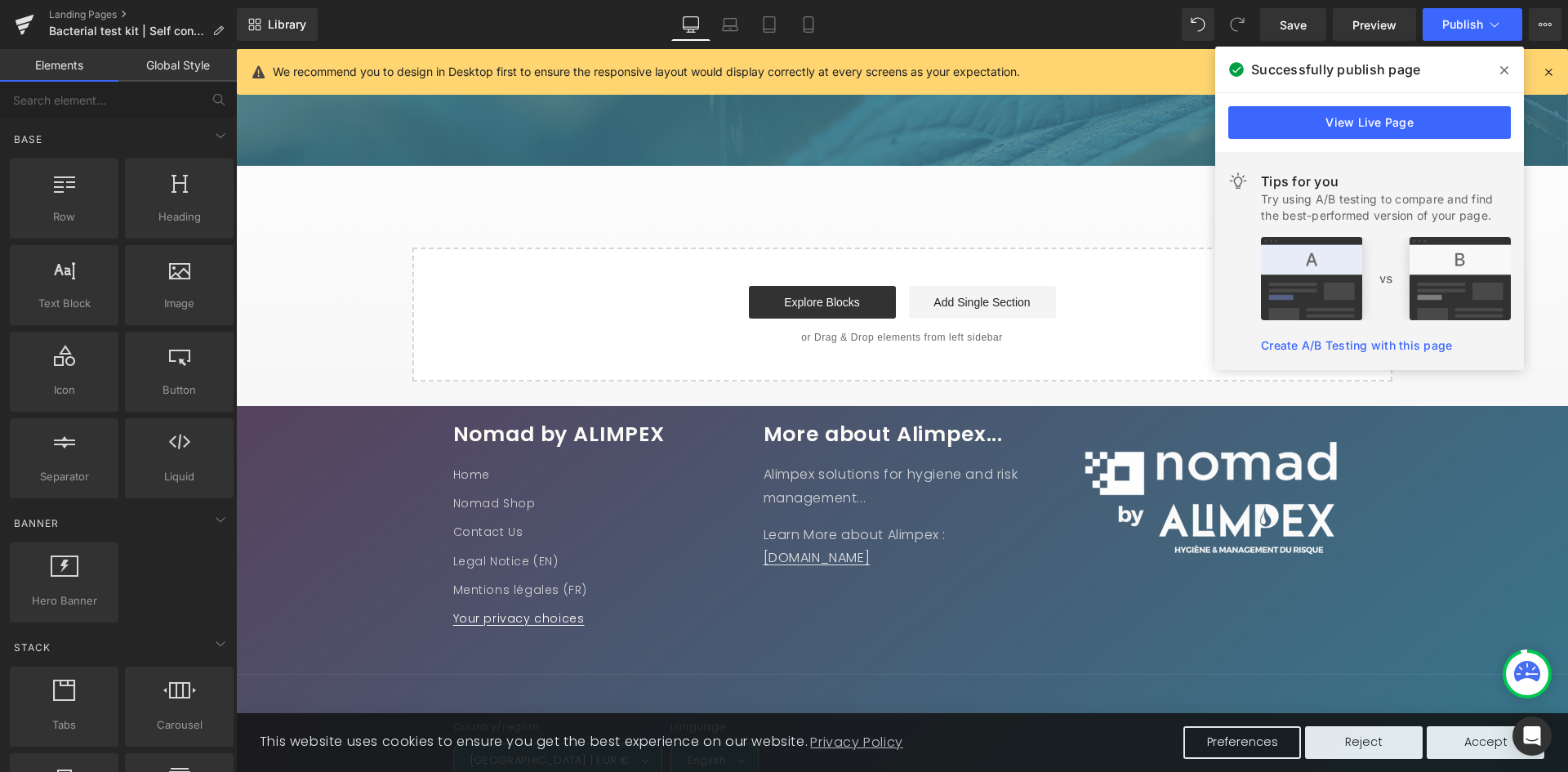
click at [538, 632] on link "Your privacy choices" at bounding box center [519, 619] width 131 height 29
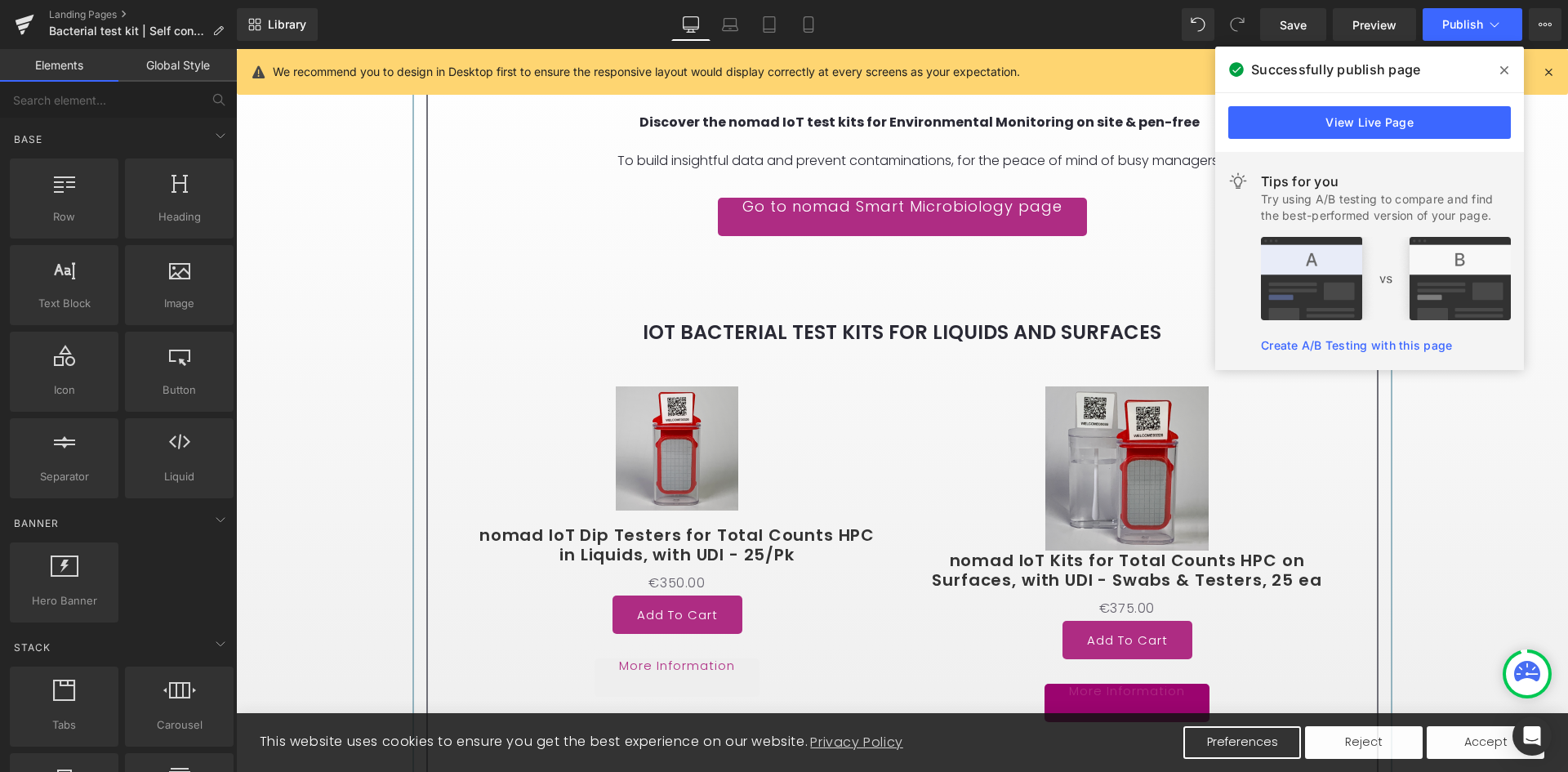
scroll to position [3402, 0]
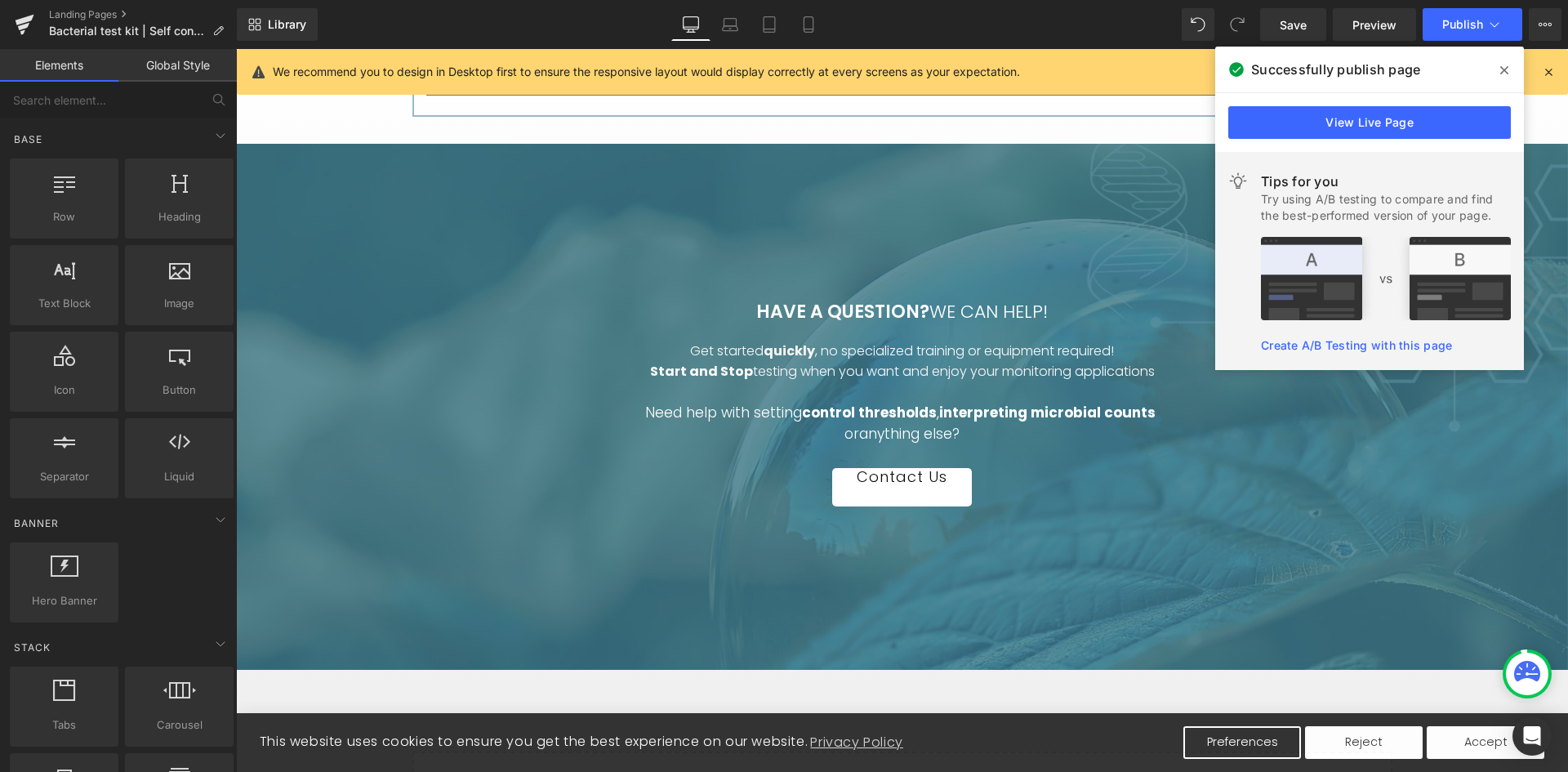
scroll to position [4382, 0]
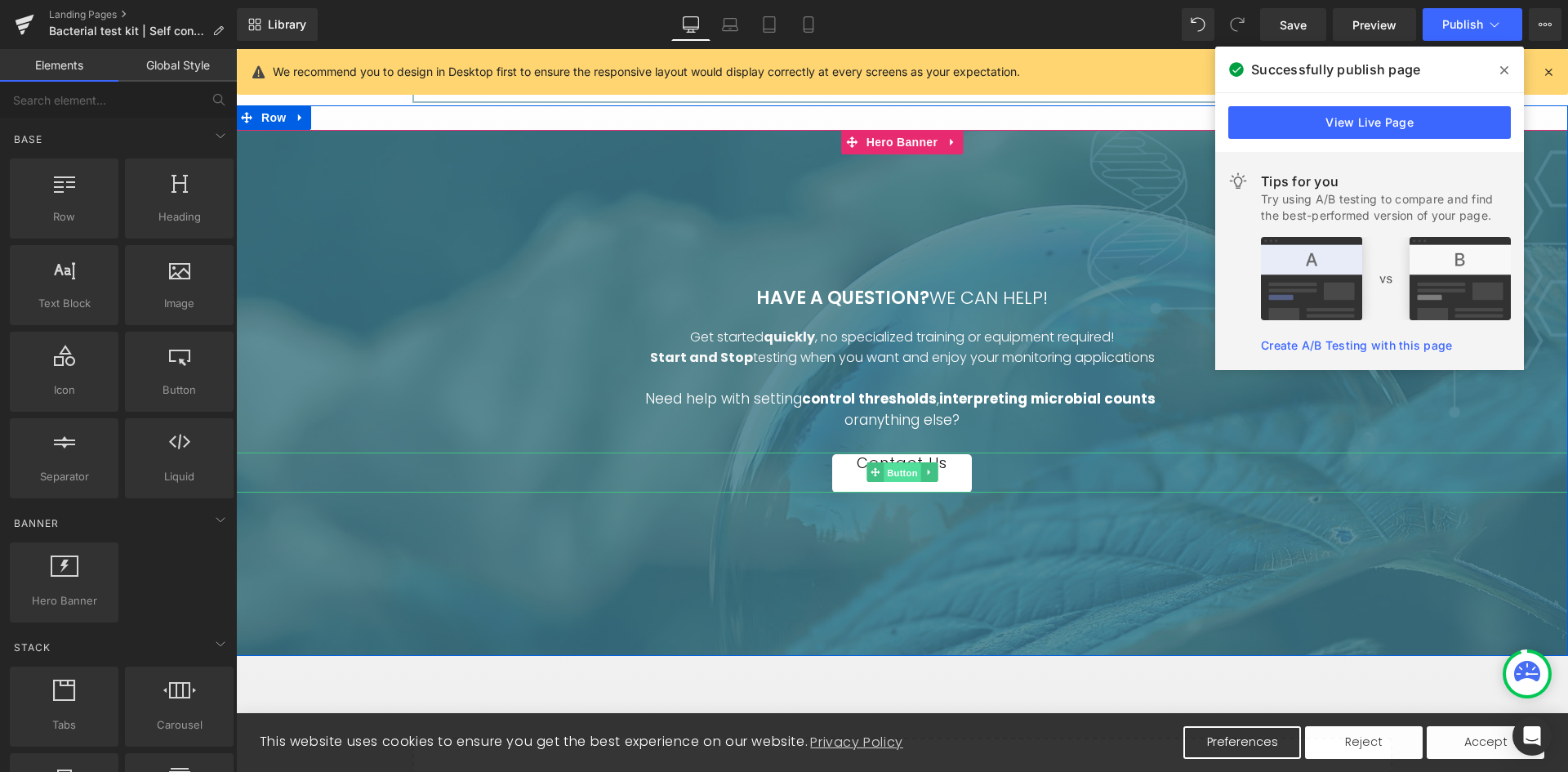
click at [888, 482] on span "Button" at bounding box center [902, 473] width 38 height 20
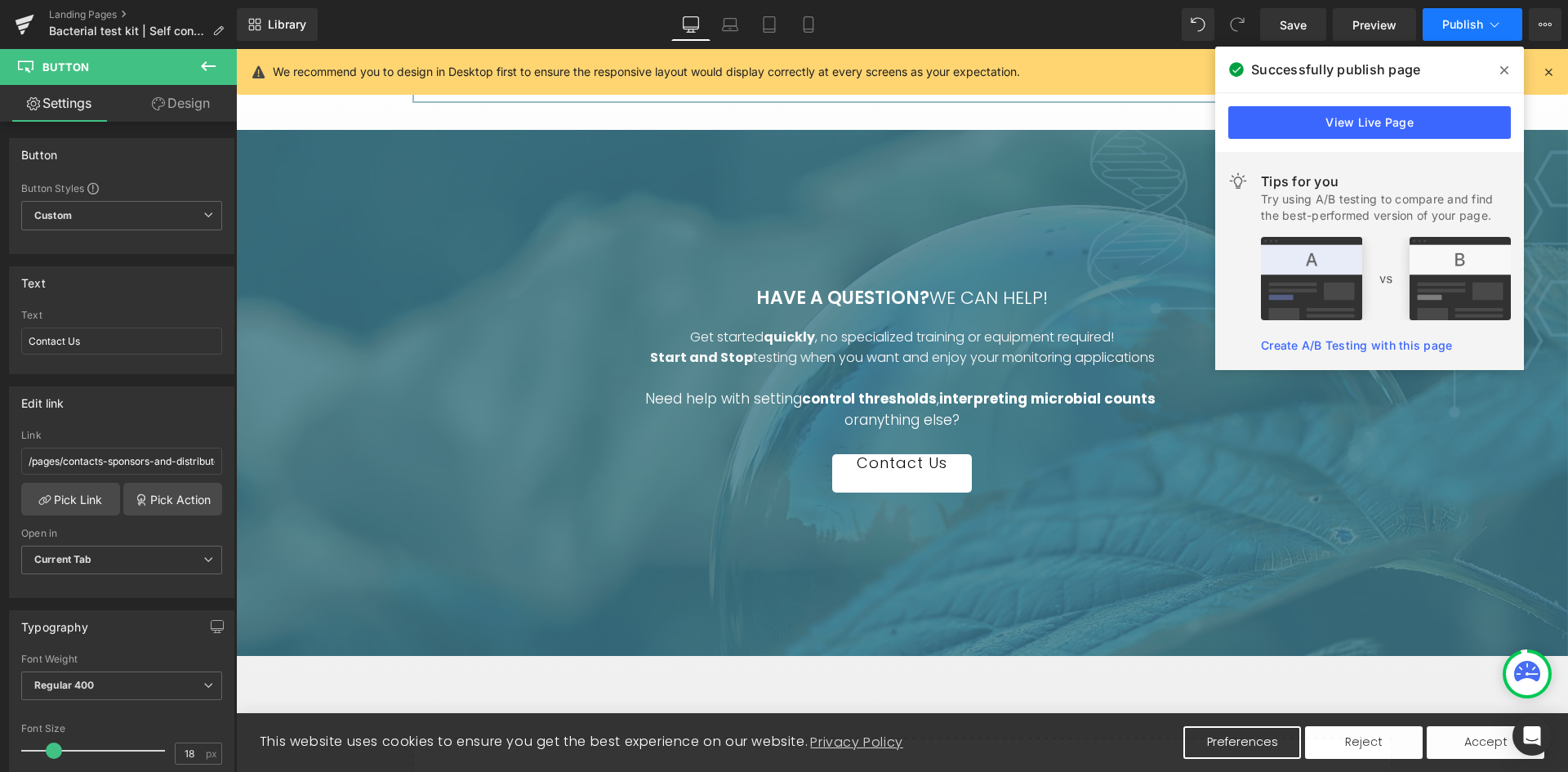
click at [1471, 26] on span "Publish" at bounding box center [1462, 24] width 40 height 13
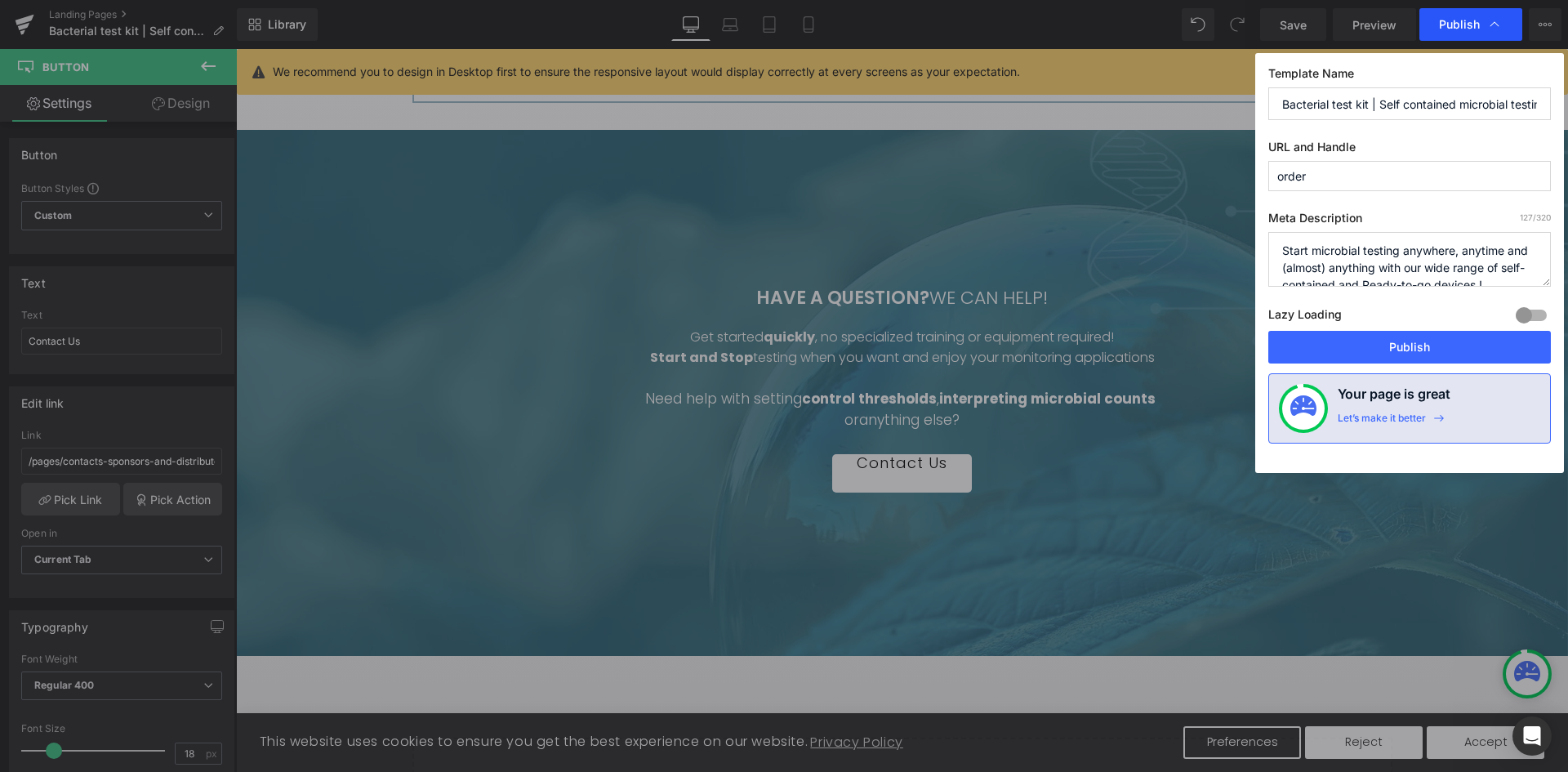
click at [1469, 22] on span "Publish" at bounding box center [1458, 24] width 40 height 14
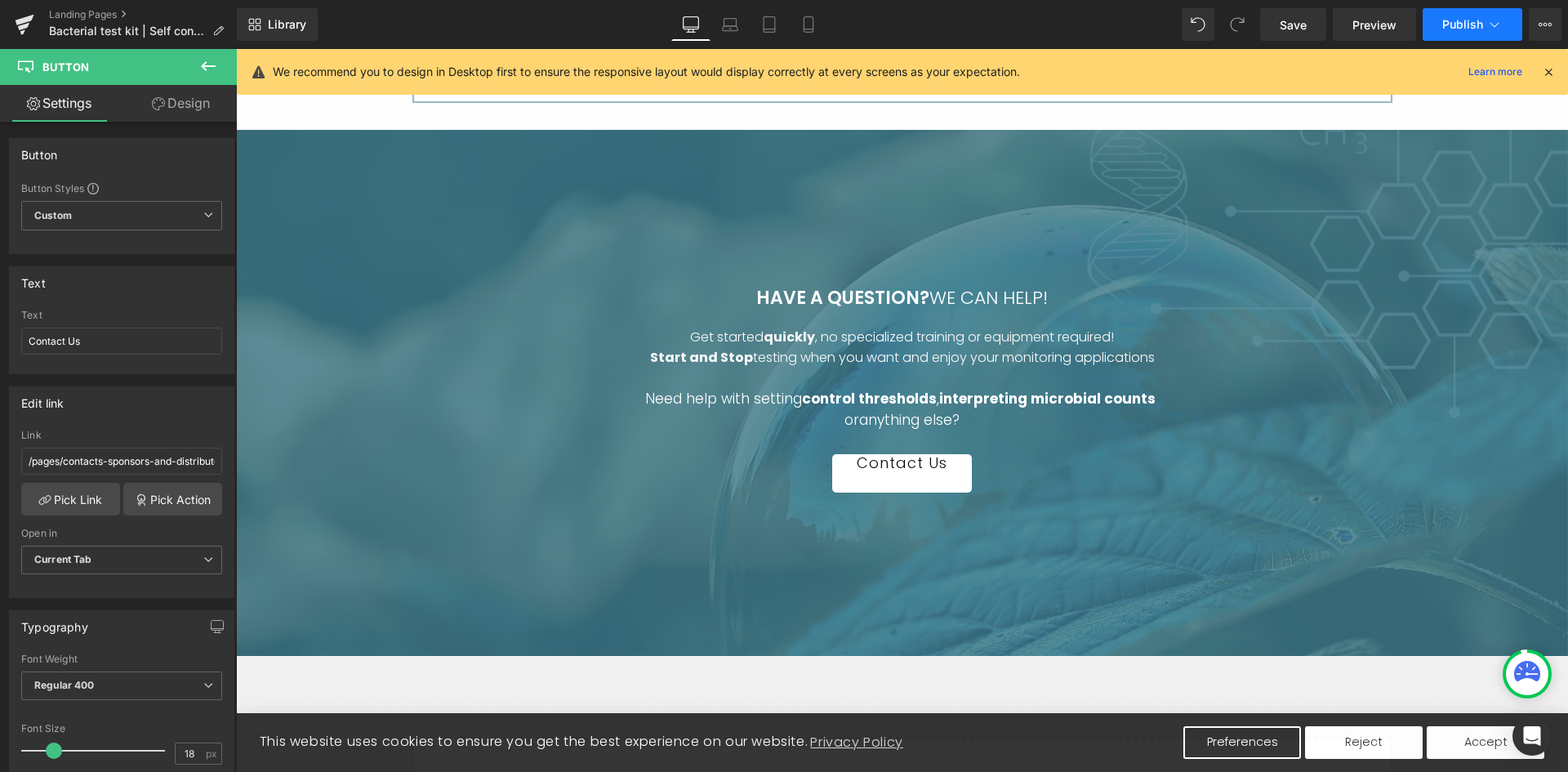
click at [1468, 22] on span "Publish" at bounding box center [1462, 24] width 40 height 13
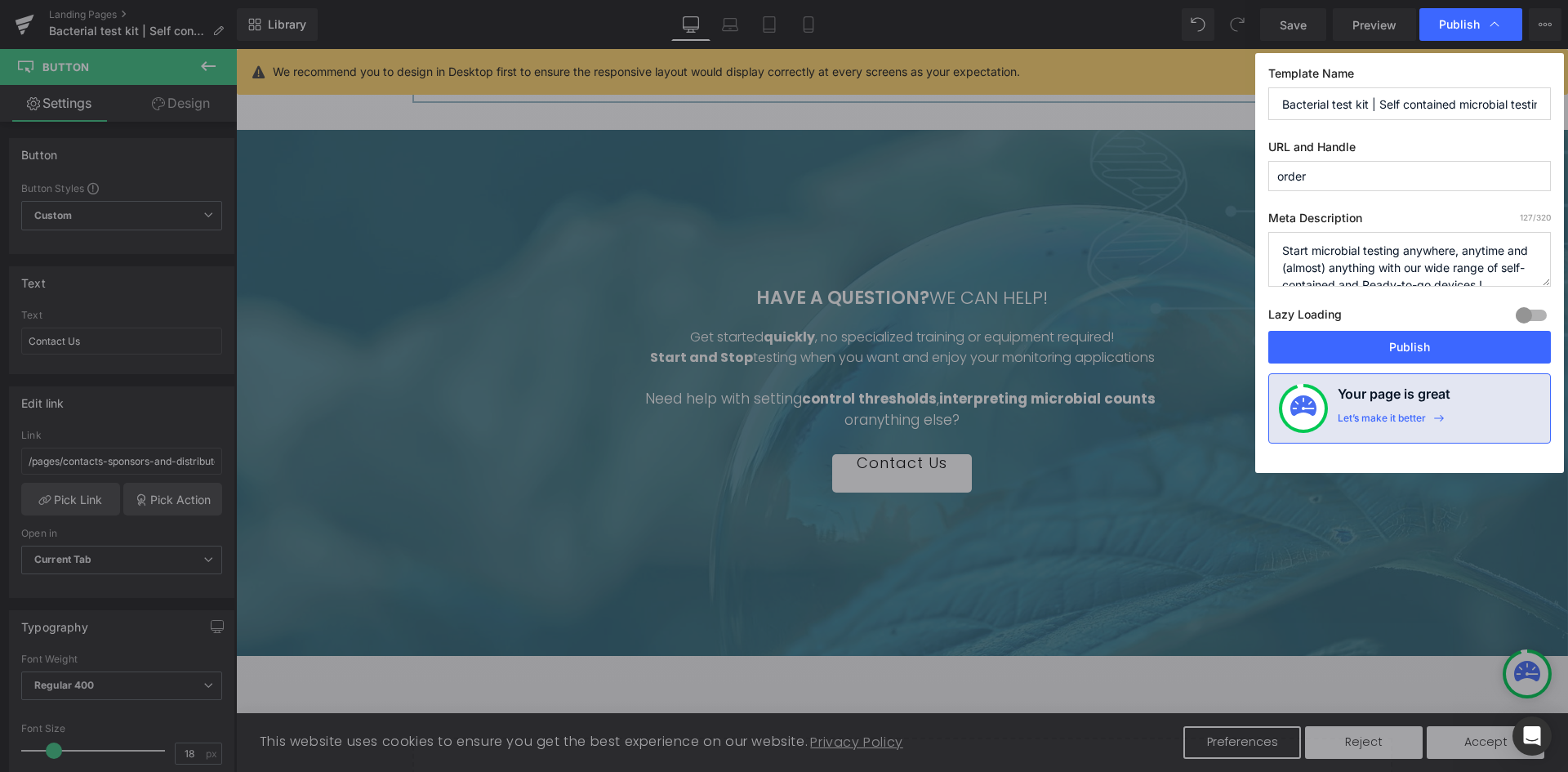
click at [1468, 22] on span "Publish" at bounding box center [1458, 24] width 40 height 14
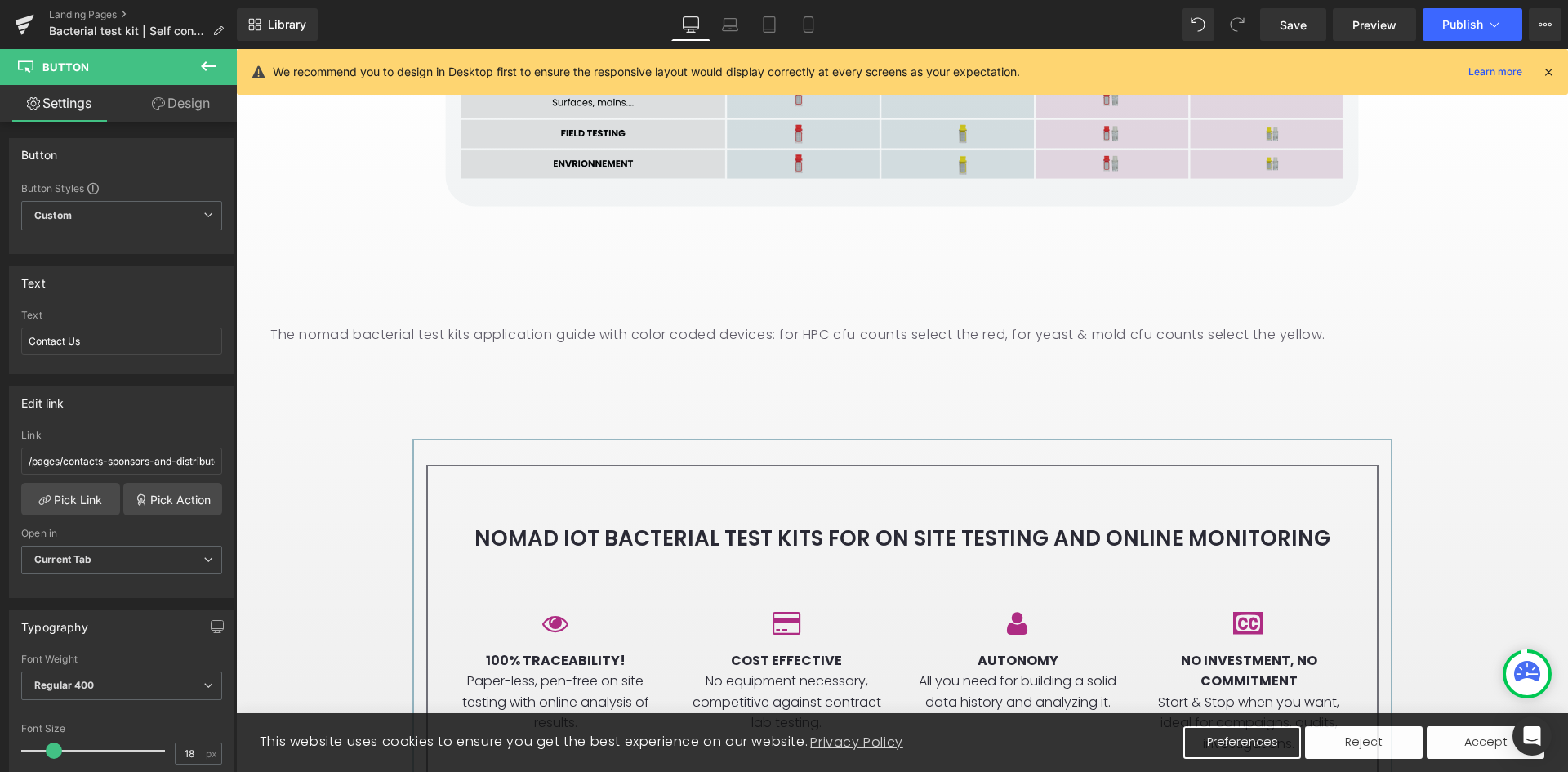
scroll to position [2504, 0]
